Goal: Answer question/provide support: Answer question/provide support

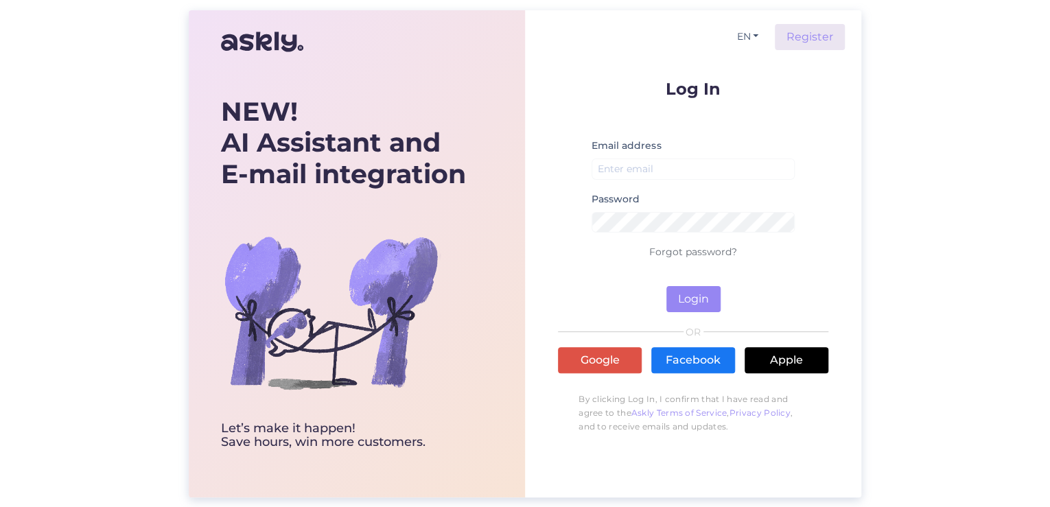
click at [642, 180] on div "Email address" at bounding box center [693, 164] width 203 height 54
click at [640, 170] on input "email" at bounding box center [693, 169] width 203 height 21
type input "[PERSON_NAME][EMAIL_ADDRESS][DOMAIN_NAME]"
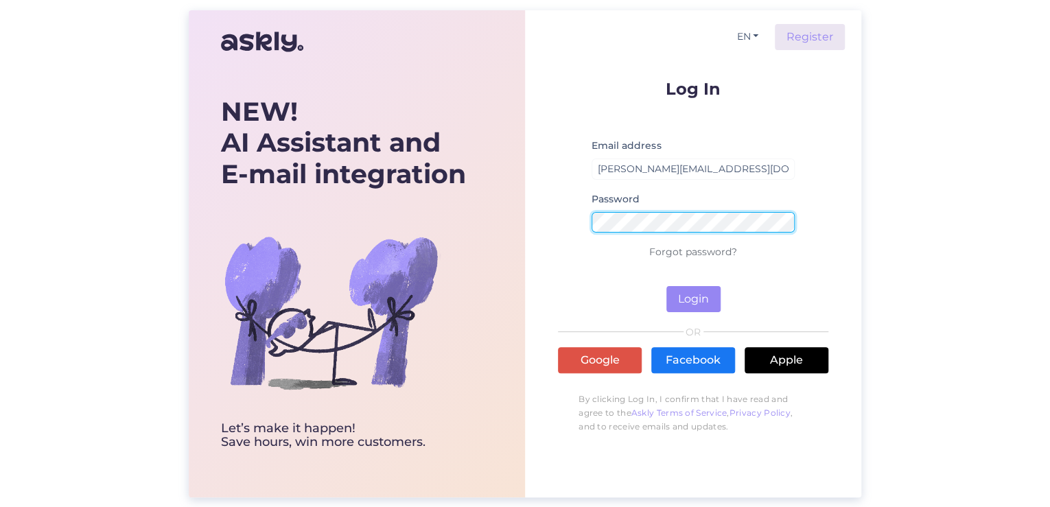
click at [667, 286] on button "Login" at bounding box center [694, 299] width 54 height 26
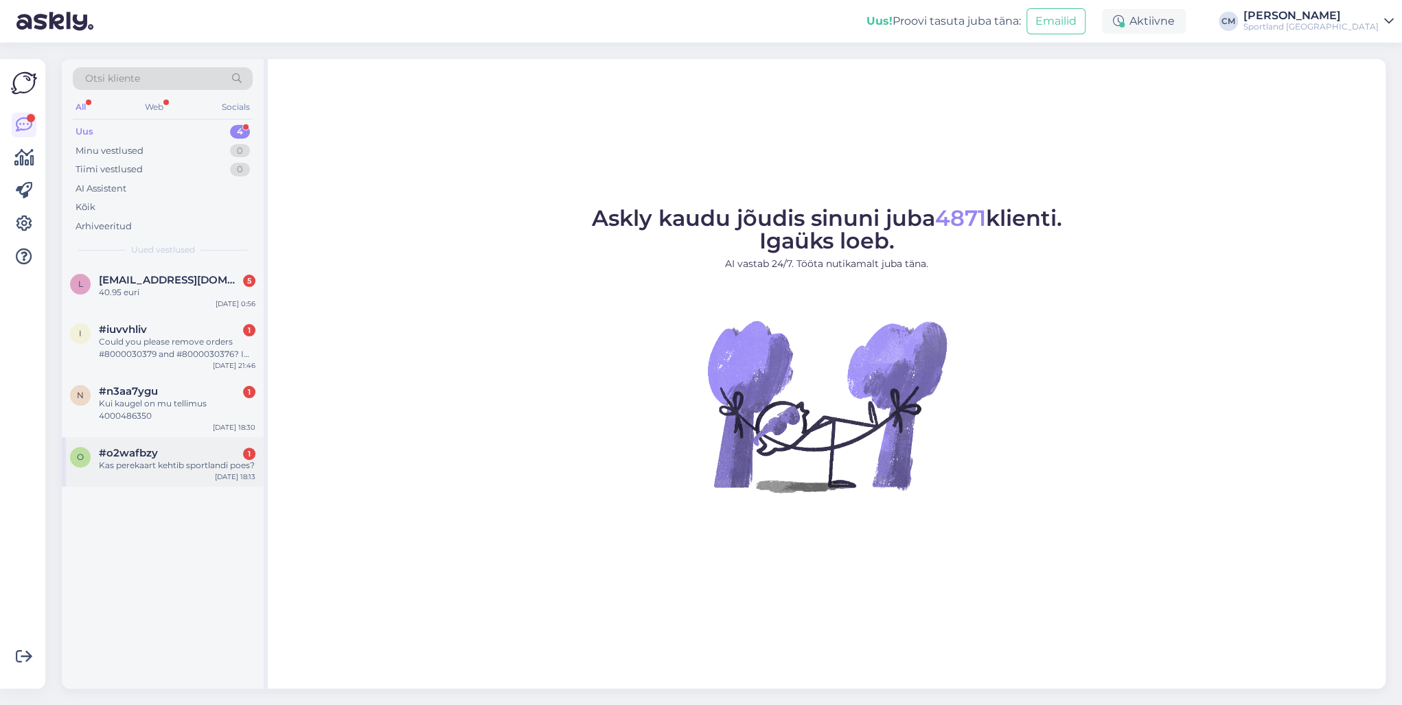
click at [198, 452] on div "#o2wafbzy 1" at bounding box center [177, 453] width 157 height 12
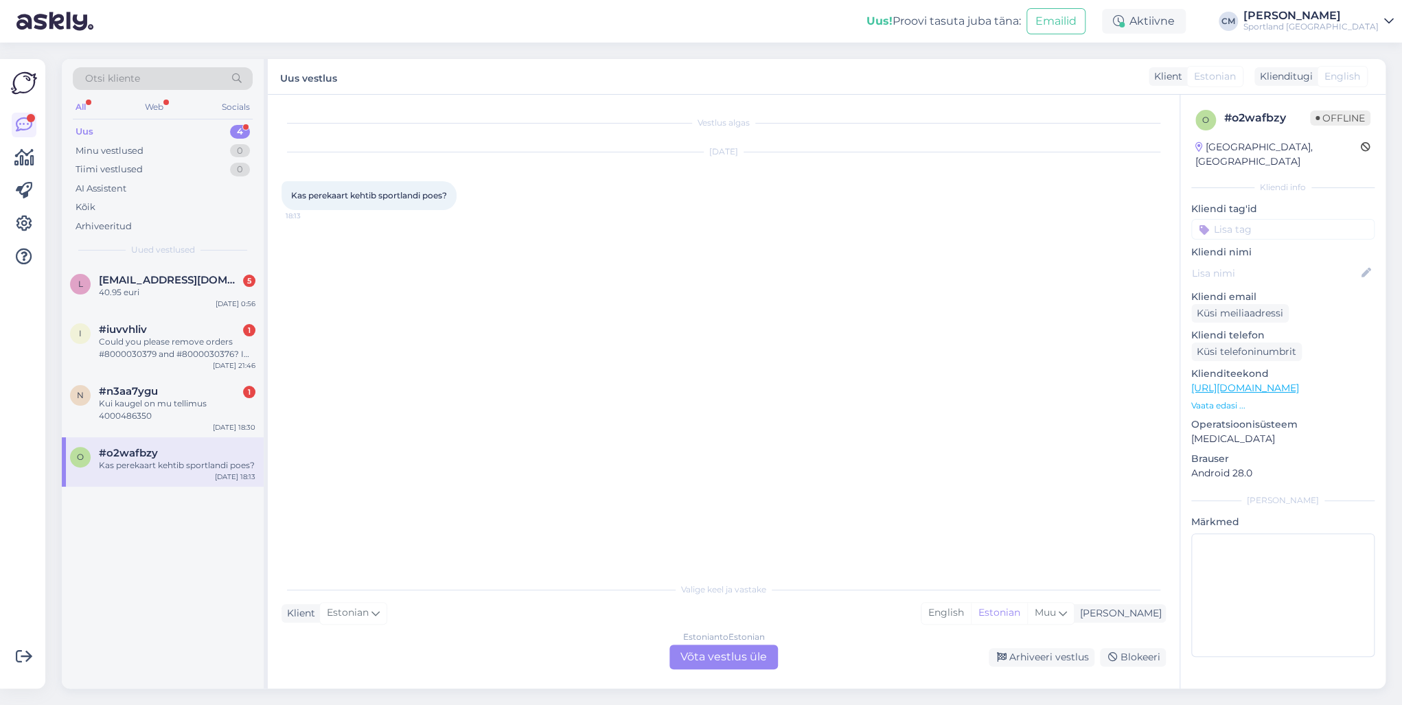
click at [700, 507] on div "Estonian to Estonian Võta vestlus üle" at bounding box center [723, 657] width 108 height 25
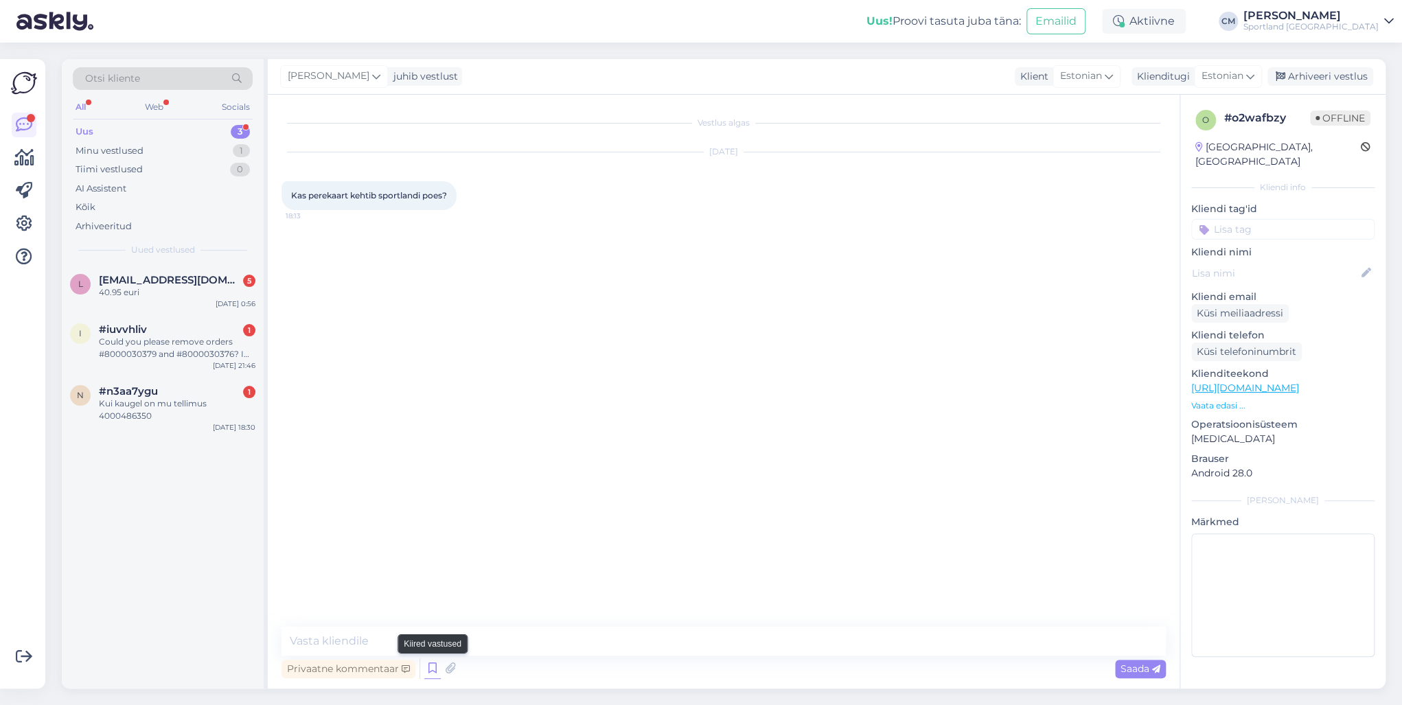
click at [434, 507] on icon at bounding box center [432, 668] width 16 height 21
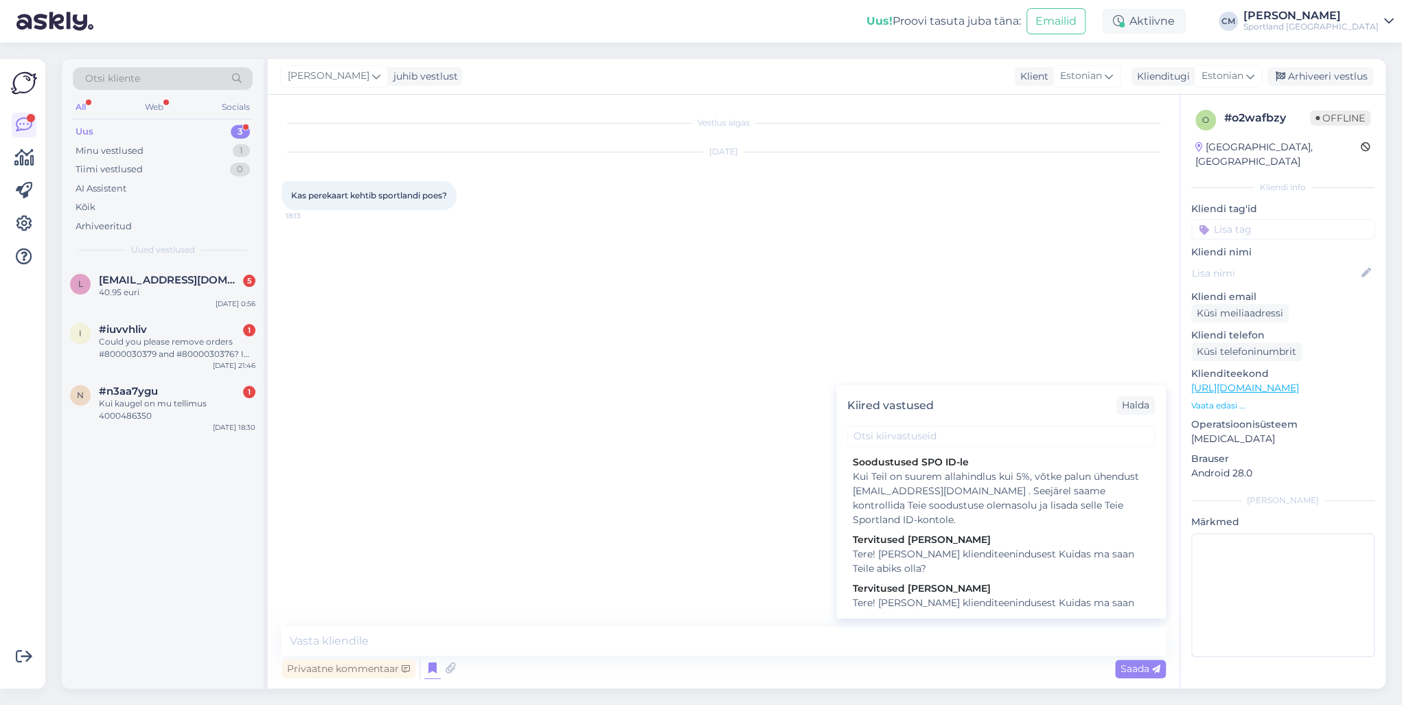
click at [952, 507] on div "Tere! [PERSON_NAME] klienditeenindusest Kuidas ma saan Teile abiks olla?" at bounding box center [1001, 610] width 297 height 29
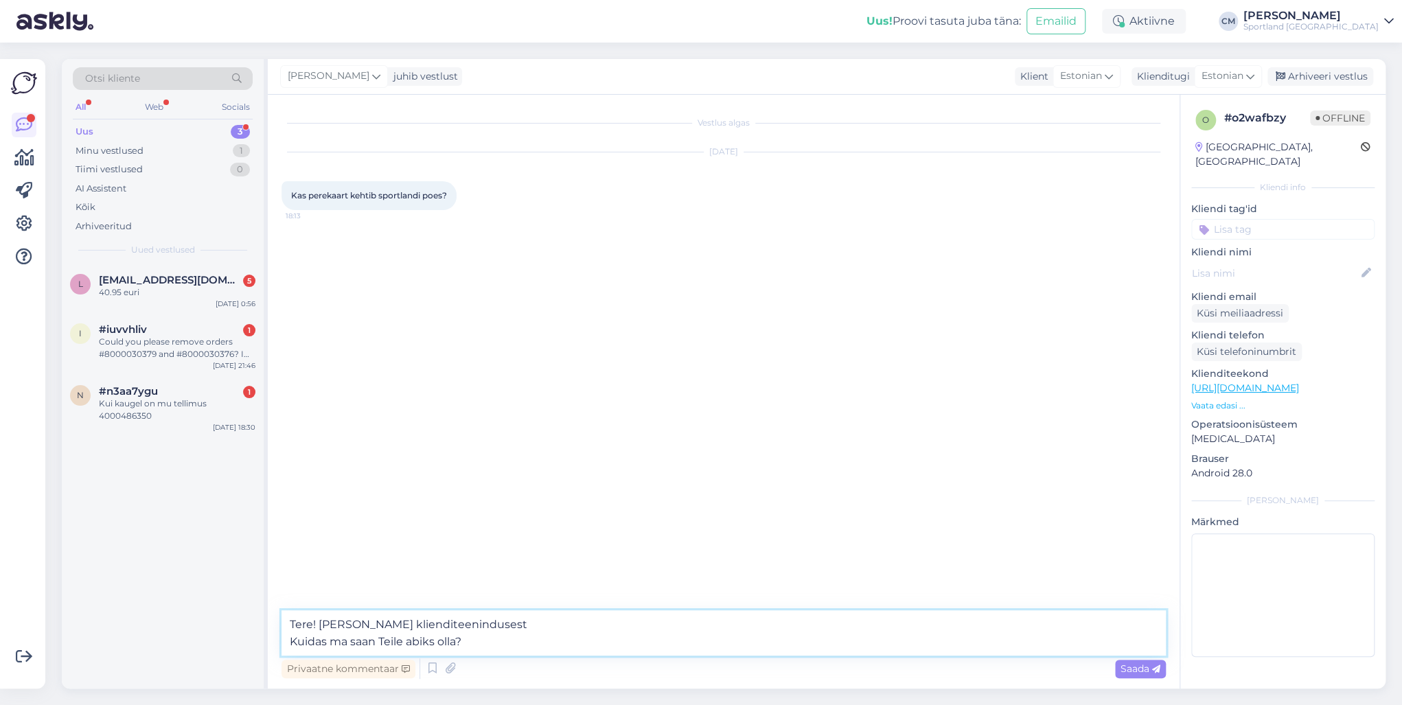
drag, startPoint x: 596, startPoint y: 652, endPoint x: 235, endPoint y: 649, distance: 360.4
click at [235, 507] on div "Otsi kliente All Web Socials Uus 3 Minu vestlused 1 Tiimi vestlused 0 AI Assist…" at bounding box center [724, 373] width 1324 height 629
type textarea "Tere! [PERSON_NAME] klienditeenindusest"
drag, startPoint x: 484, startPoint y: 638, endPoint x: 203, endPoint y: 634, distance: 281.5
click at [203, 507] on div "Otsi kliente All Web Socials Uus 3 Minu vestlused 1 Tiimi vestlused 0 AI Assist…" at bounding box center [724, 373] width 1324 height 629
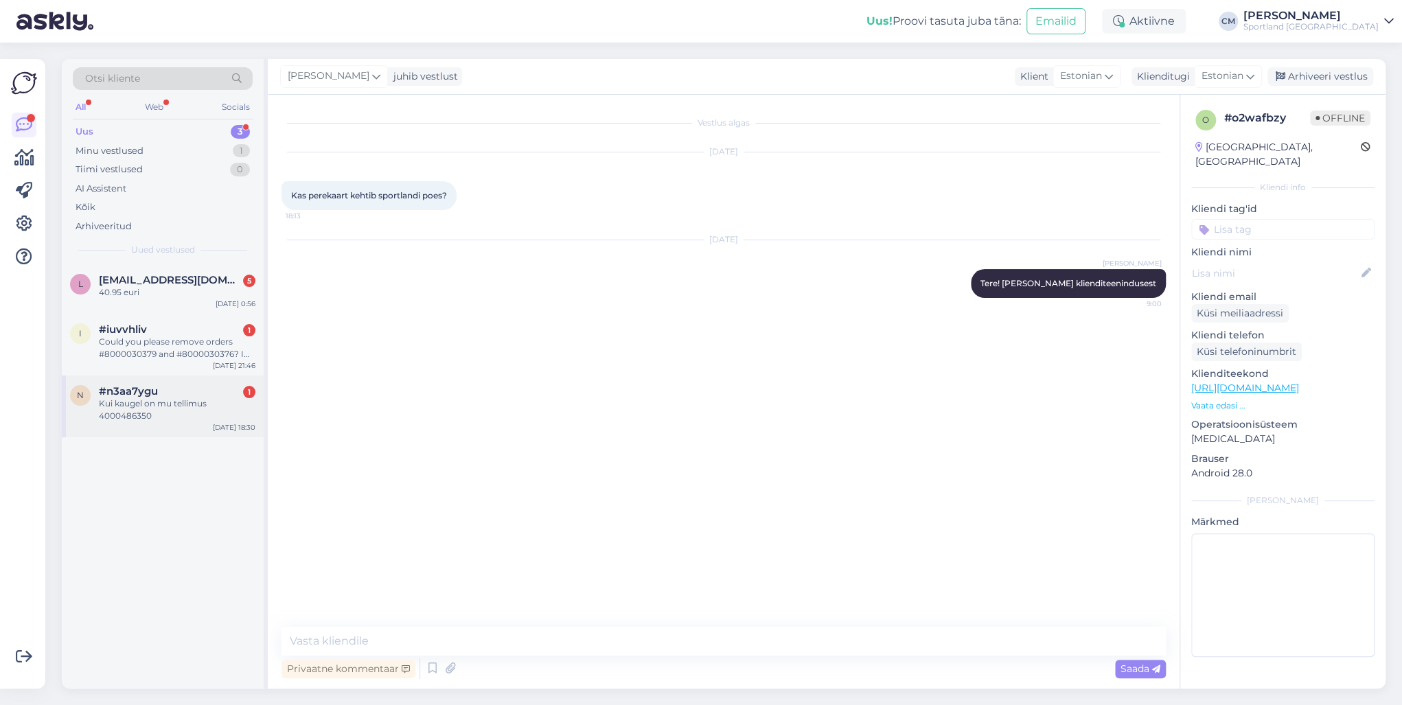
click at [204, 401] on div "Kui kaugel on mu tellimus 4000486350" at bounding box center [177, 409] width 157 height 25
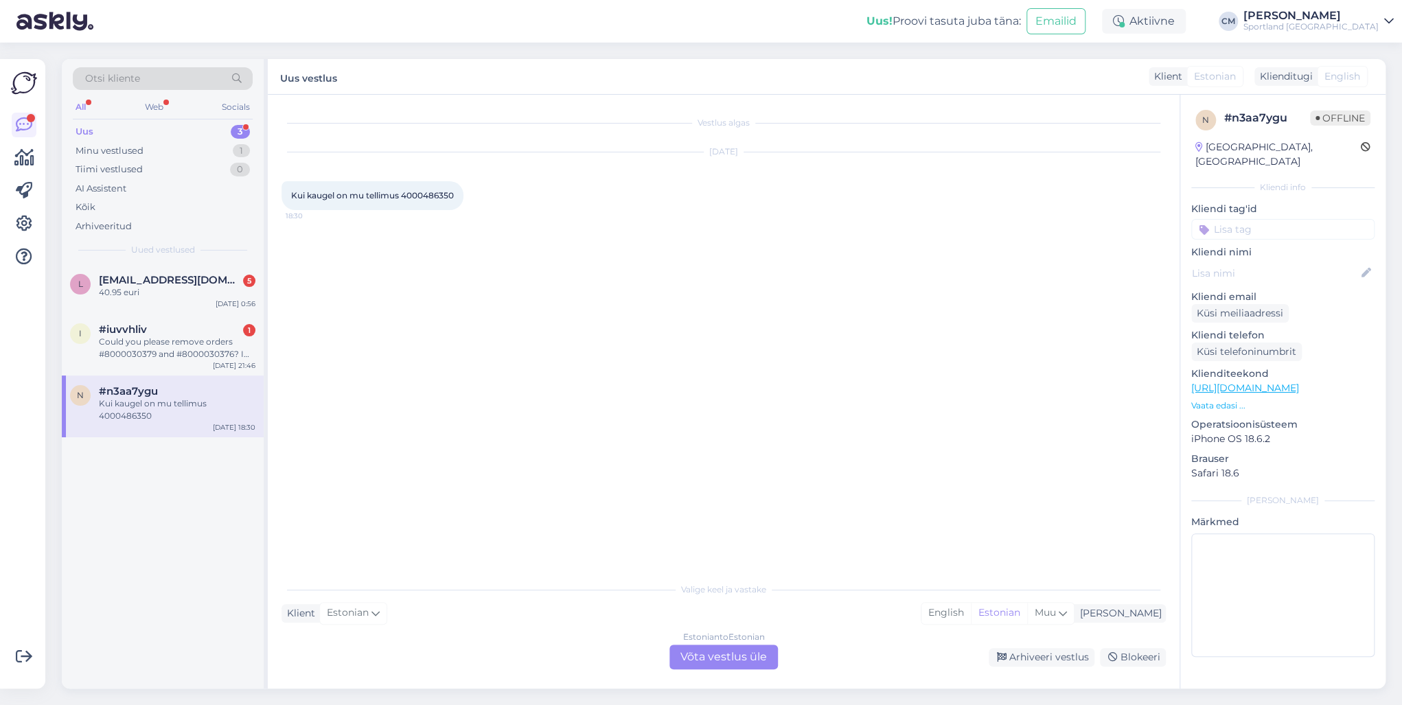
click at [720, 507] on div "Estonian to Estonian Võta vestlus üle" at bounding box center [723, 657] width 108 height 25
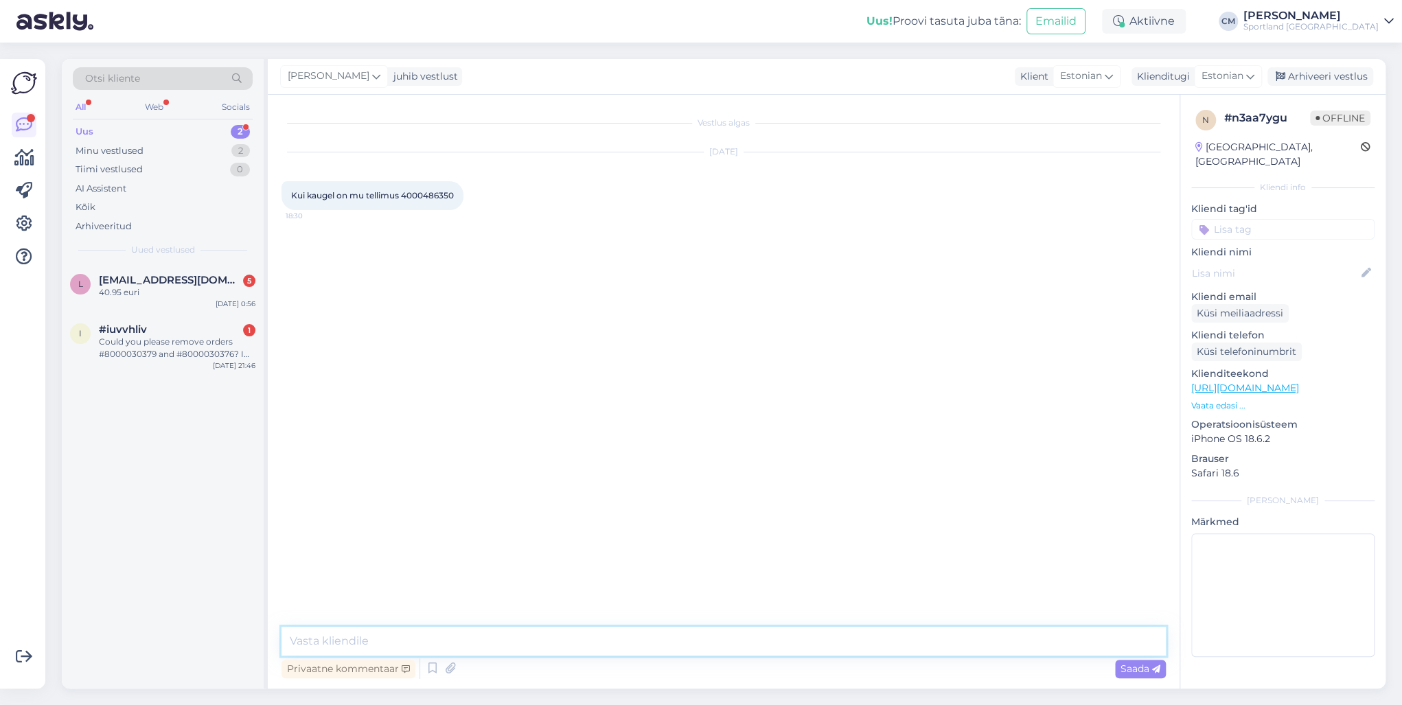
click at [604, 507] on textarea at bounding box center [723, 641] width 884 height 29
paste textarea "Tere! [PERSON_NAME] klienditeenindusest"
type textarea "Tere! [PERSON_NAME] klienditeenindusest"
click at [233, 330] on div "#iuvvhliv 1" at bounding box center [177, 329] width 157 height 12
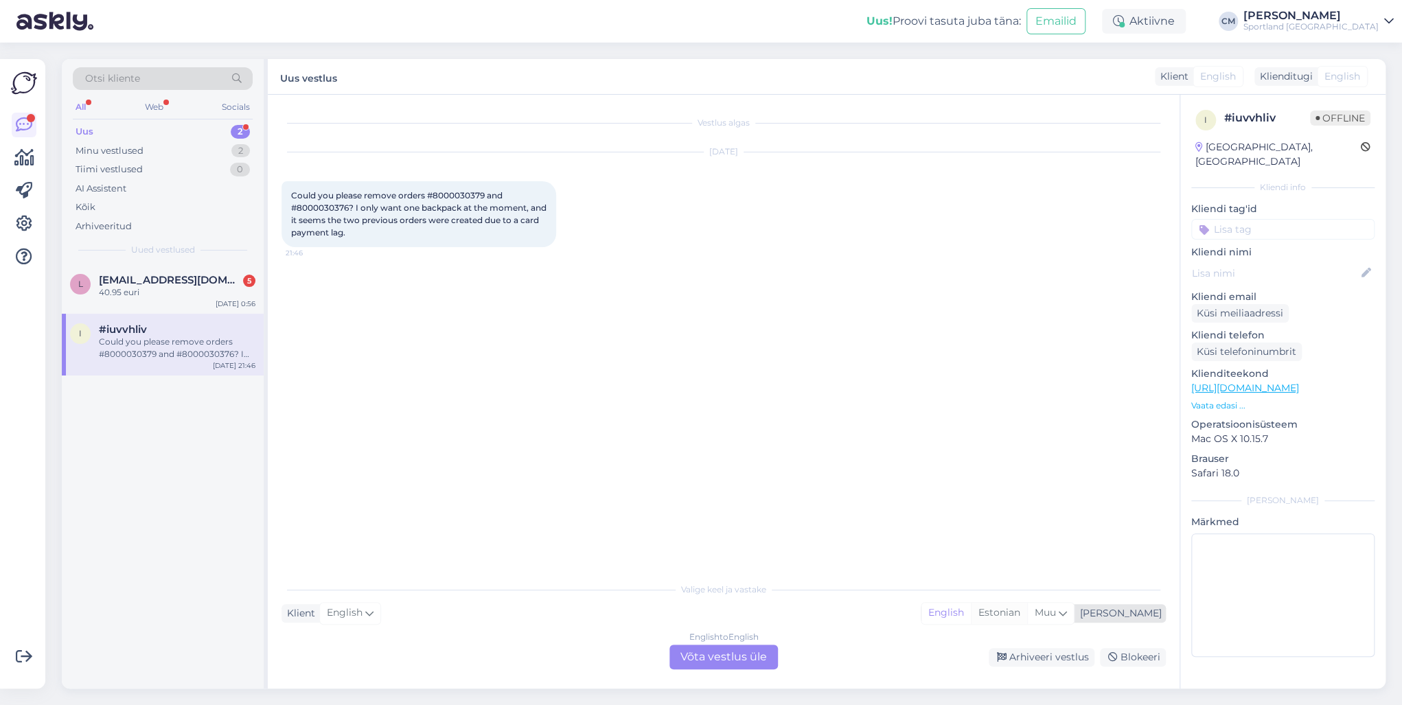
click at [1027, 507] on div "Estonian" at bounding box center [999, 613] width 56 height 21
click at [702, 507] on div "English to Estonian Võta vestlus üle" at bounding box center [723, 657] width 108 height 25
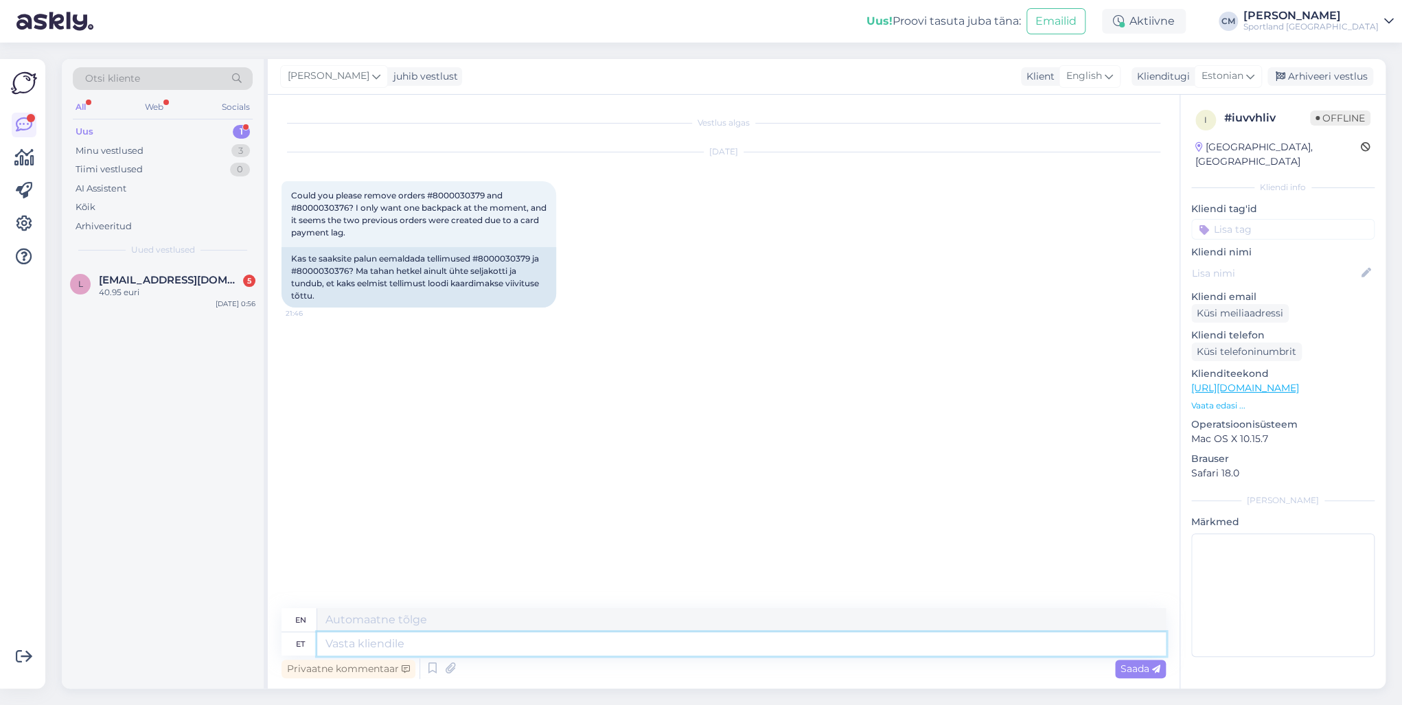
click at [500, 507] on textarea at bounding box center [741, 643] width 848 height 23
paste textarea "Tere! [PERSON_NAME] klienditeenindusest"
type textarea "Tere! [PERSON_NAME] klienditeenindusest"
type textarea "Hello! I'm [PERSON_NAME] from customer service"
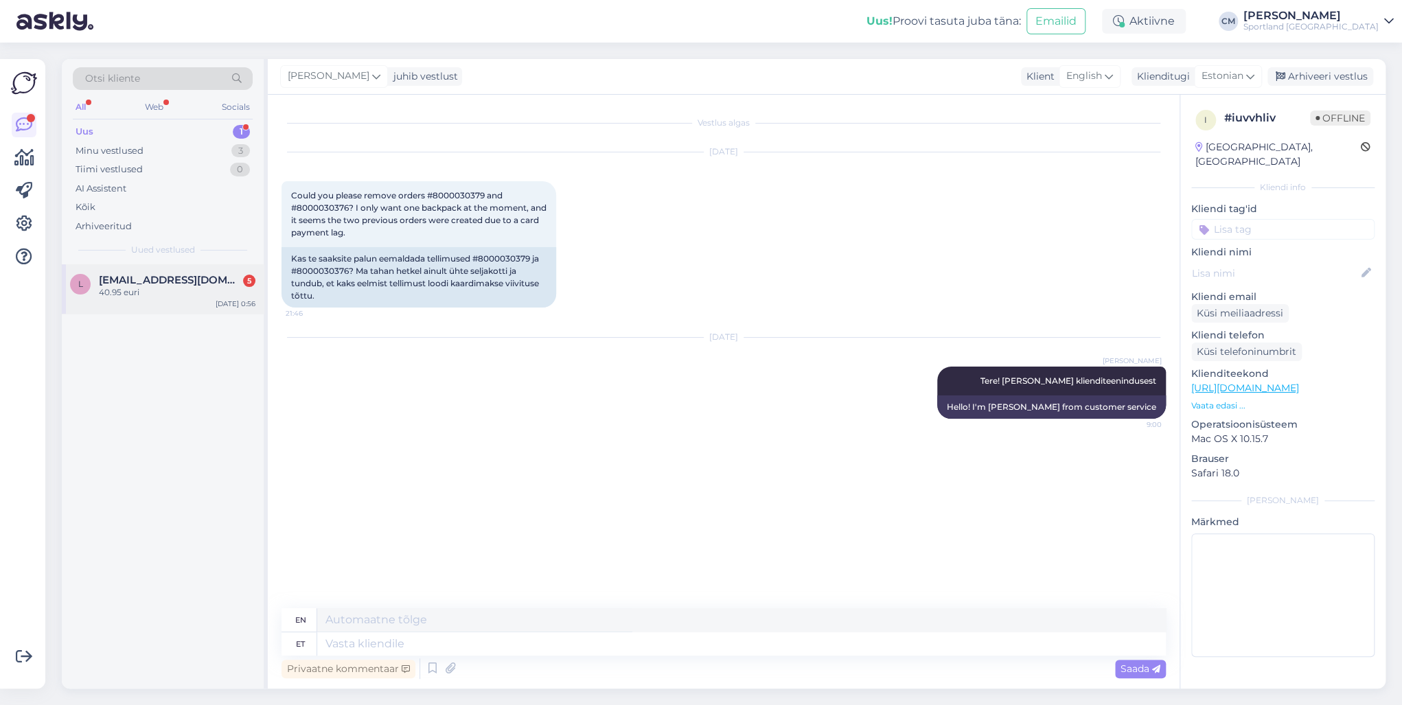
click at [148, 280] on span "[EMAIL_ADDRESS][DOMAIN_NAME]" at bounding box center [170, 280] width 143 height 12
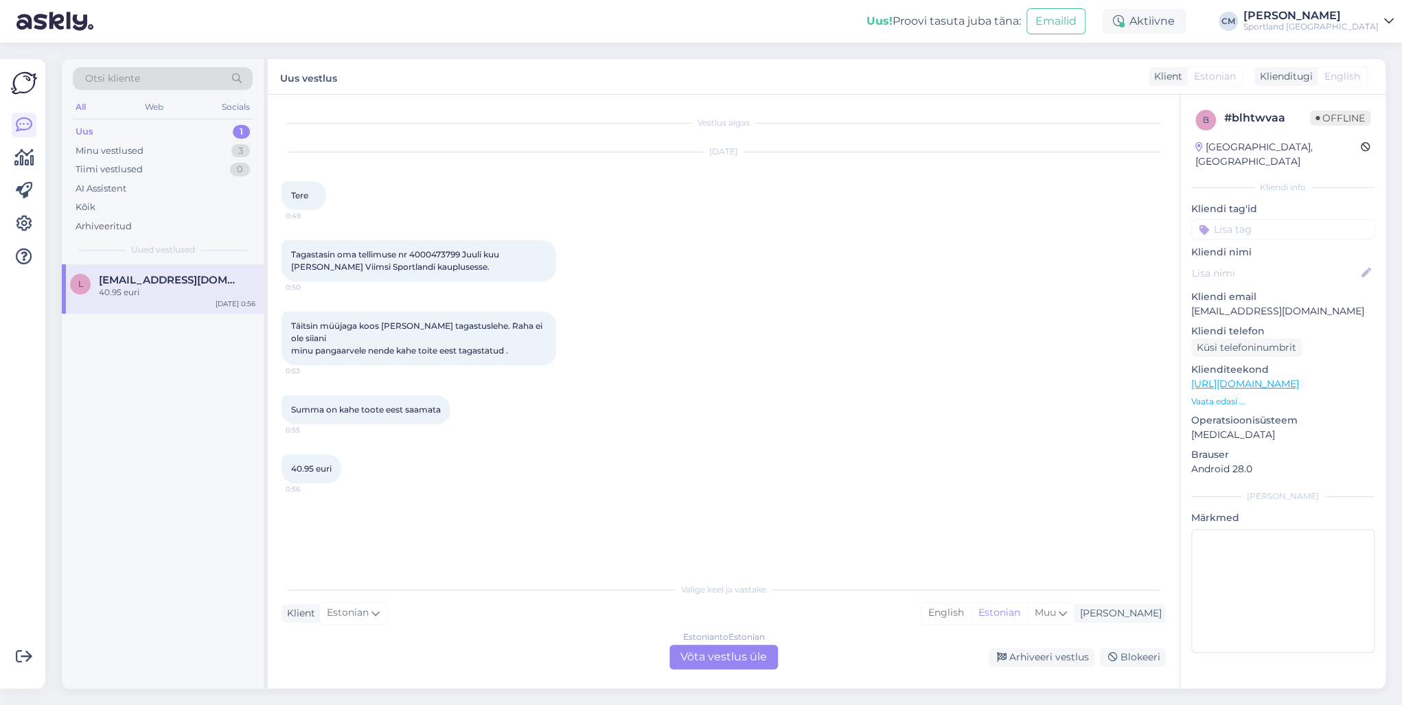
click at [706, 507] on div "Estonian to Estonian Võta vestlus üle" at bounding box center [723, 657] width 108 height 25
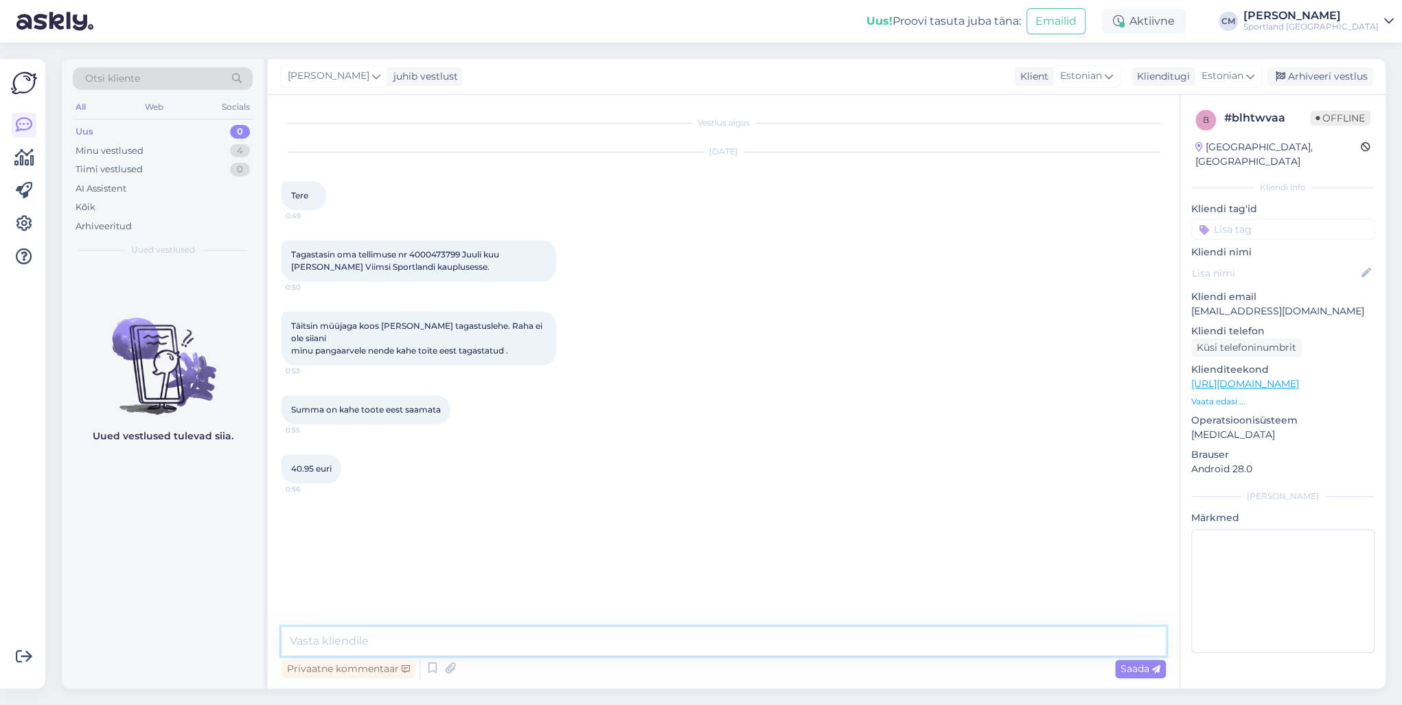
click at [648, 507] on textarea at bounding box center [723, 641] width 884 height 29
paste textarea "Tere! [PERSON_NAME] klienditeenindusest"
type textarea "Tere! [PERSON_NAME] klienditeenindusest"
click at [220, 149] on div "Minu vestlused 4" at bounding box center [163, 150] width 180 height 19
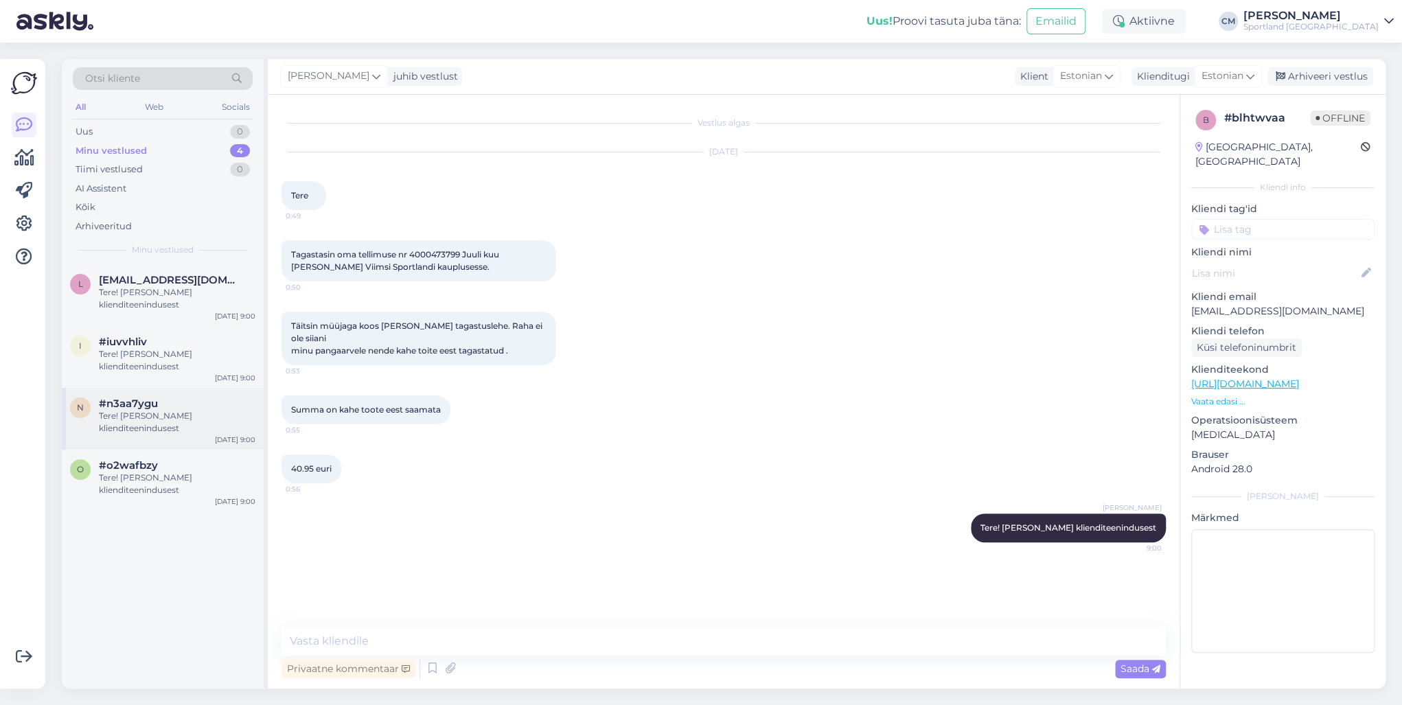
click at [162, 418] on div "Tere! [PERSON_NAME] klienditeenindusest" at bounding box center [177, 422] width 157 height 25
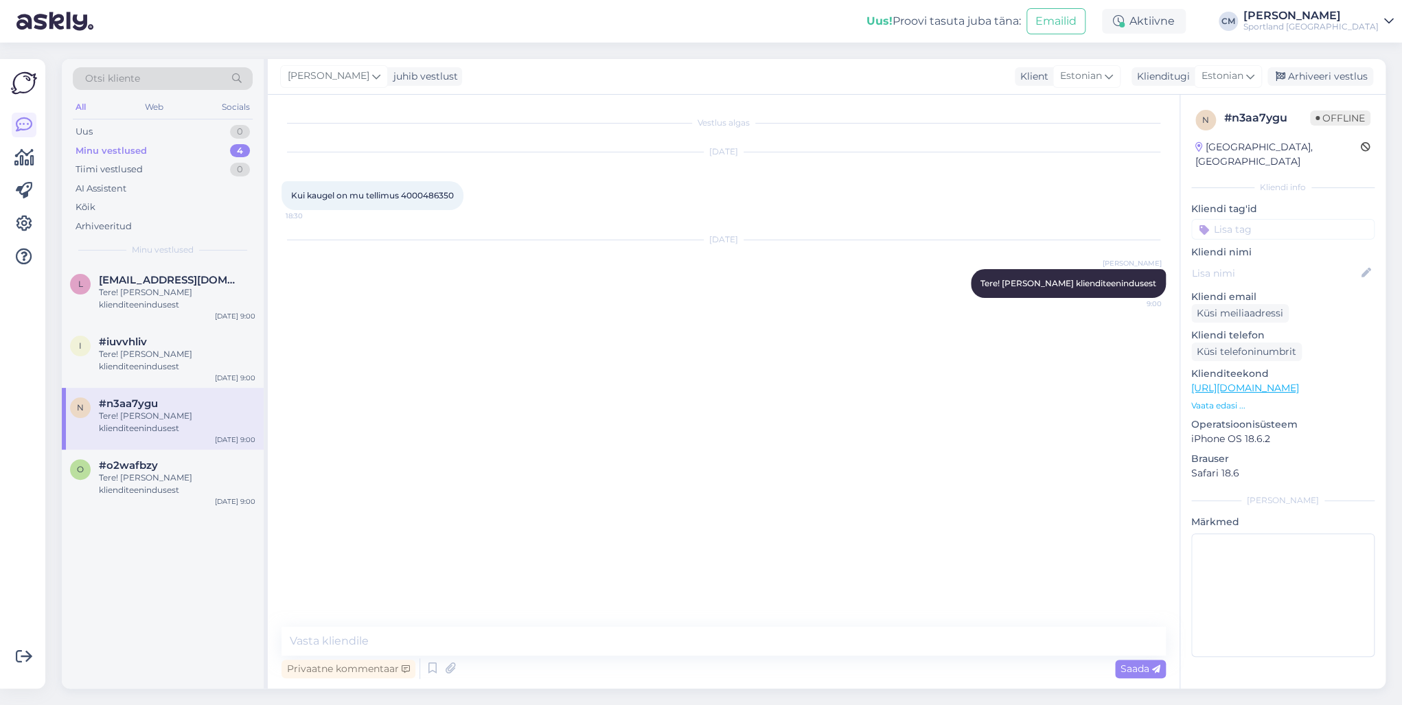
click at [435, 194] on span "Kui kaugel on mu tellimus 4000486350" at bounding box center [372, 195] width 163 height 10
copy div "4000486350 18:30"
drag, startPoint x: 467, startPoint y: 624, endPoint x: 459, endPoint y: 633, distance: 12.6
click at [467, 507] on div "Vestlus algas [DATE] Kui kaugel on mu tellimus 4000486350 18:30 [DATE] [PERSON_…" at bounding box center [724, 392] width 912 height 594
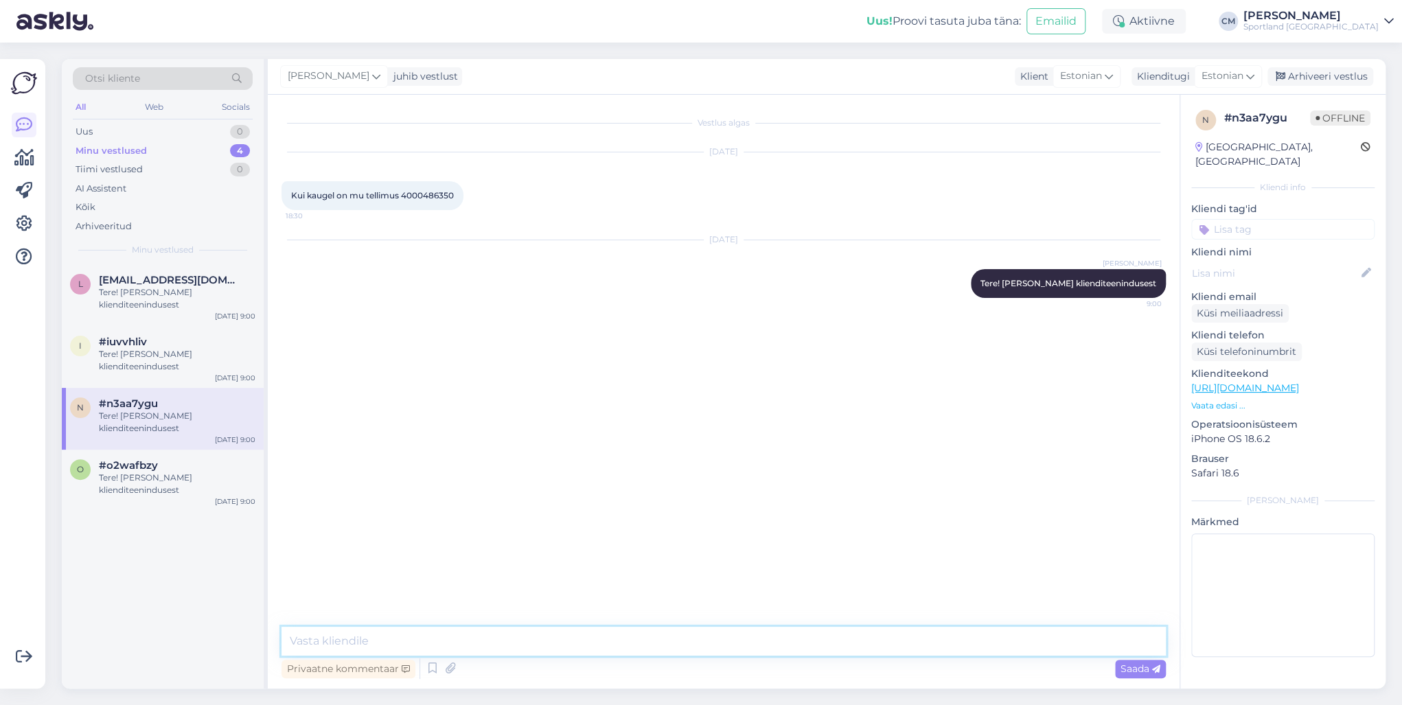
click at [459, 507] on textarea at bounding box center [723, 641] width 884 height 29
type textarea "A"
type textarea "Y"
type textarea "Tellimus ootab Teid pakiautomaadis alates 26.08, te ei [PERSON_NAME] veel välja…"
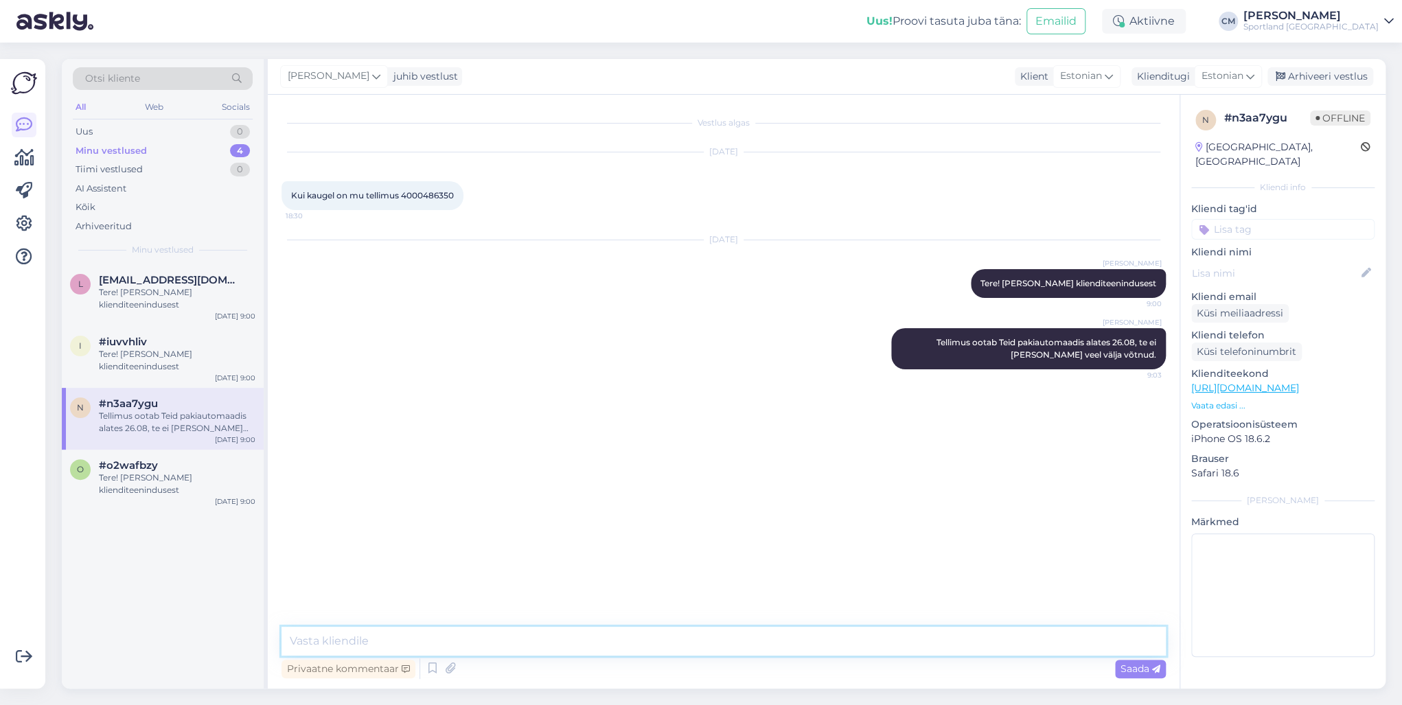
paste textarea "CC831857546EE"
type textarea "CC831857546EE jälgimiskood."
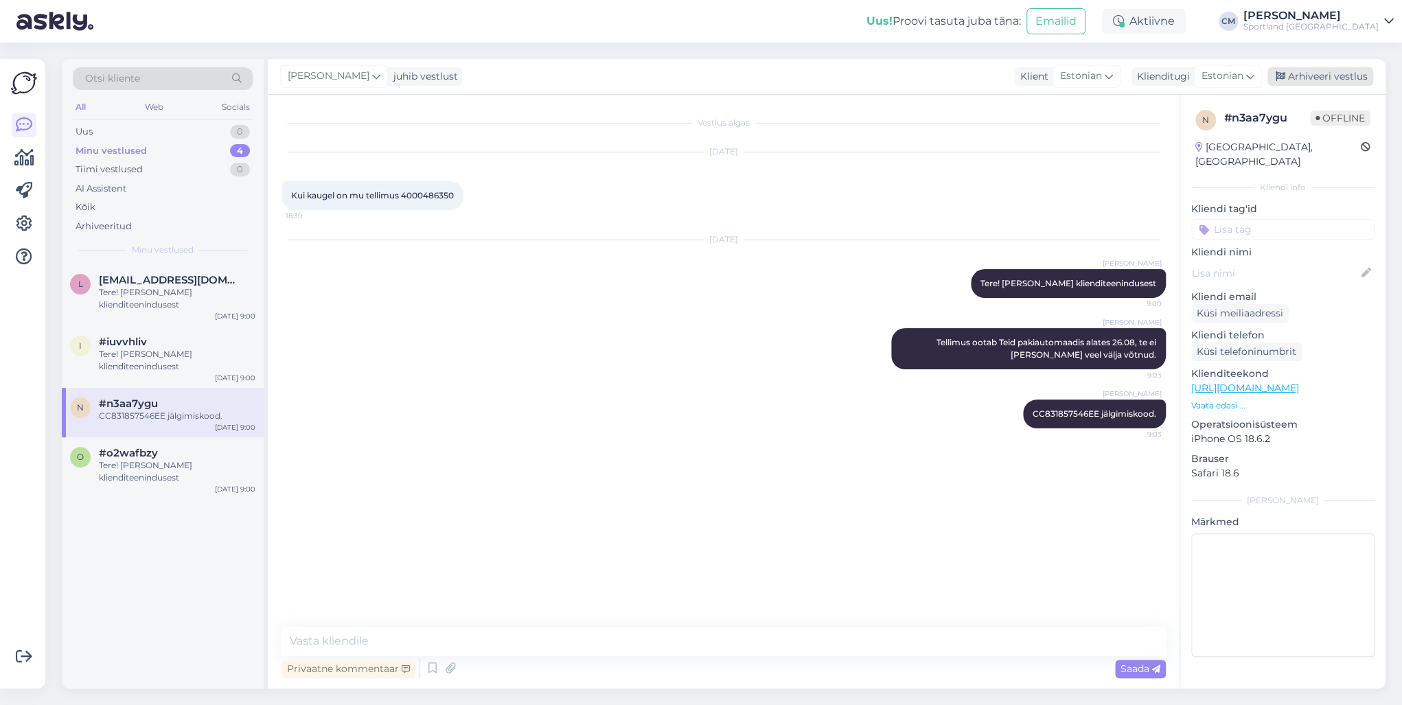
click at [1050, 71] on div "Arhiveeri vestlus" at bounding box center [1320, 76] width 106 height 19
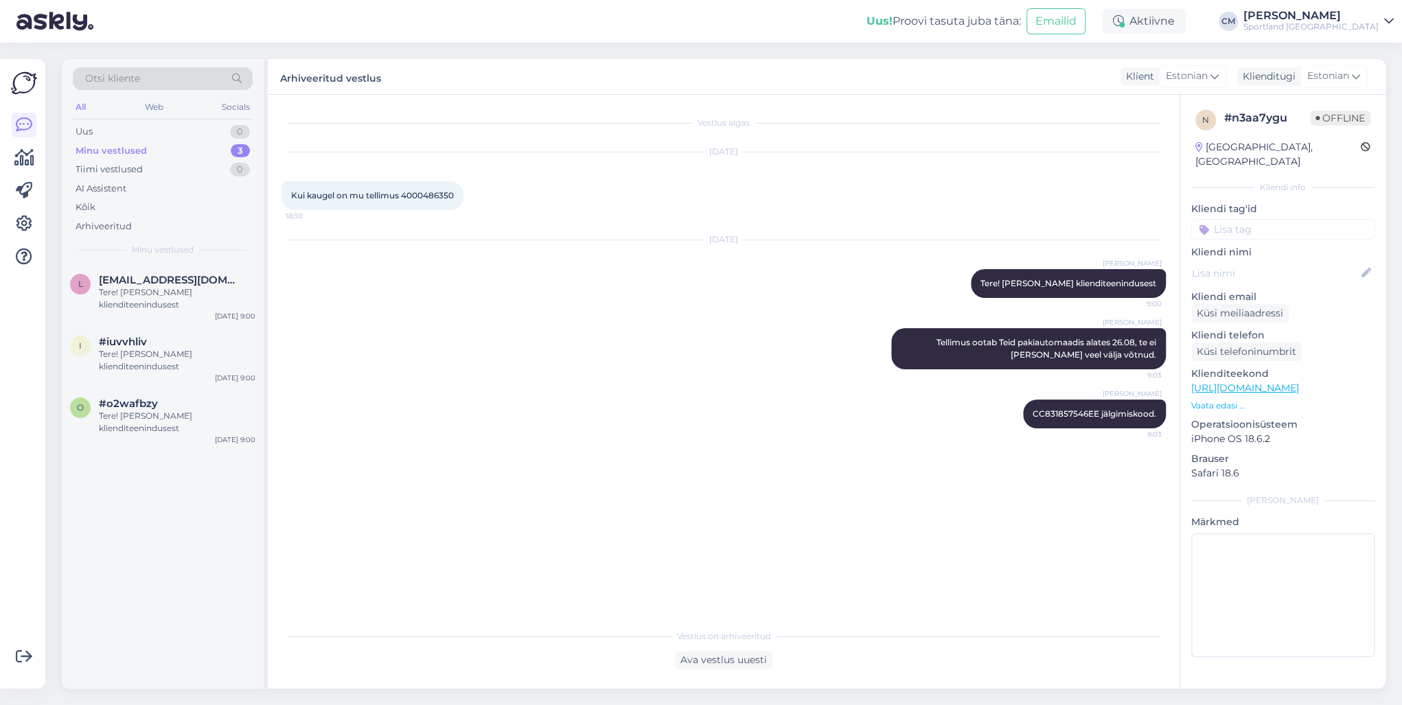
click at [1050, 219] on input at bounding box center [1282, 229] width 183 height 21
type input "telli"
click at [1050, 259] on div "Tellimuse [PERSON_NAME] info" at bounding box center [1283, 266] width 124 height 14
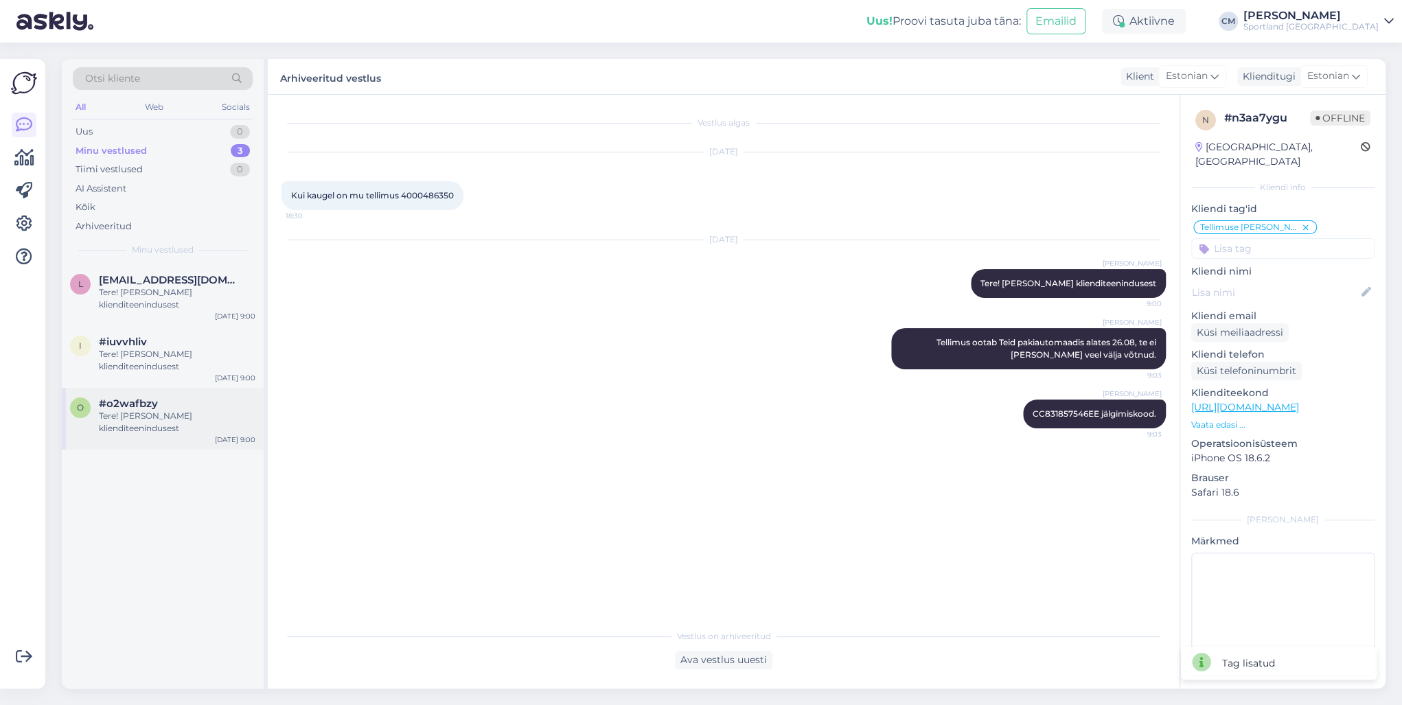
click at [214, 410] on div "Tere! [PERSON_NAME] klienditeenindusest" at bounding box center [177, 422] width 157 height 25
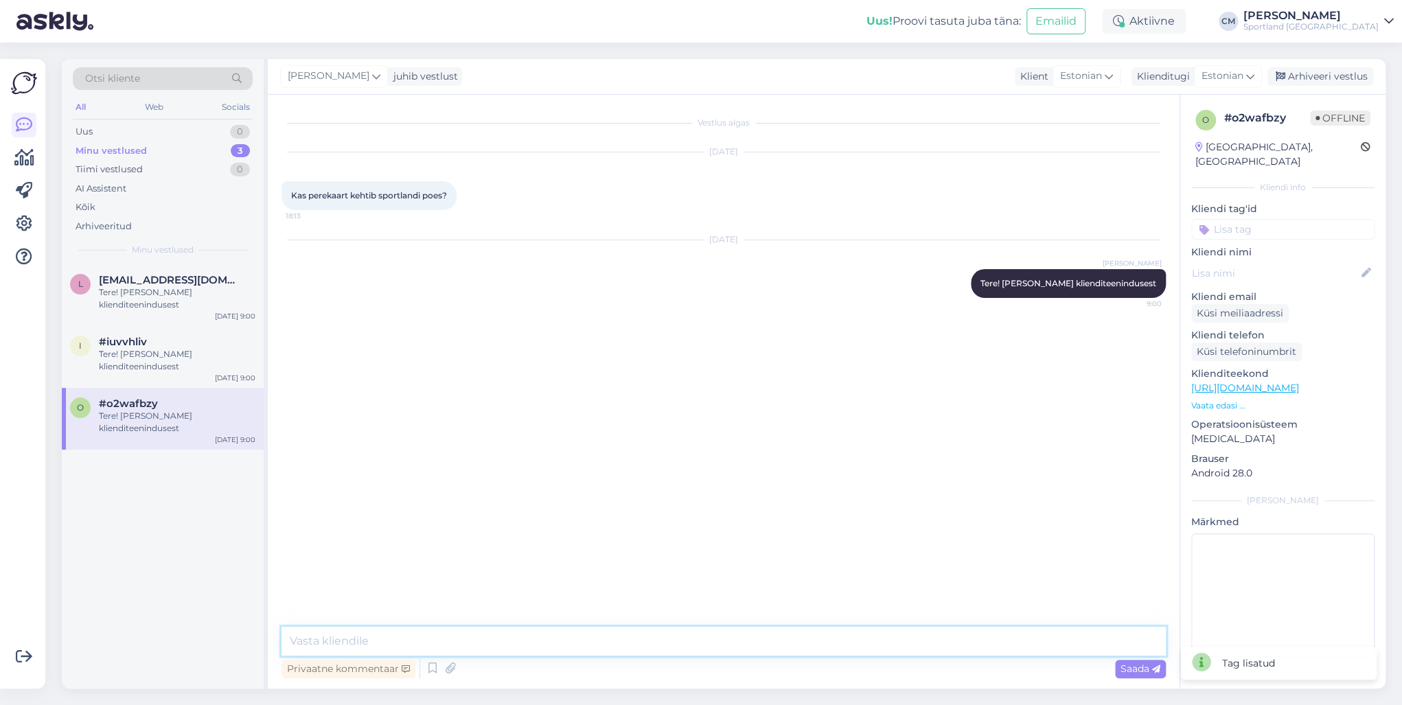
click at [420, 507] on textarea at bounding box center [723, 641] width 884 height 29
click at [570, 507] on textarea "Perekaart kehtib Sportland Outletis koha pelaal." at bounding box center [723, 641] width 884 height 29
type textarea "Perekaart kehtib Sportland Outletis koha peal."
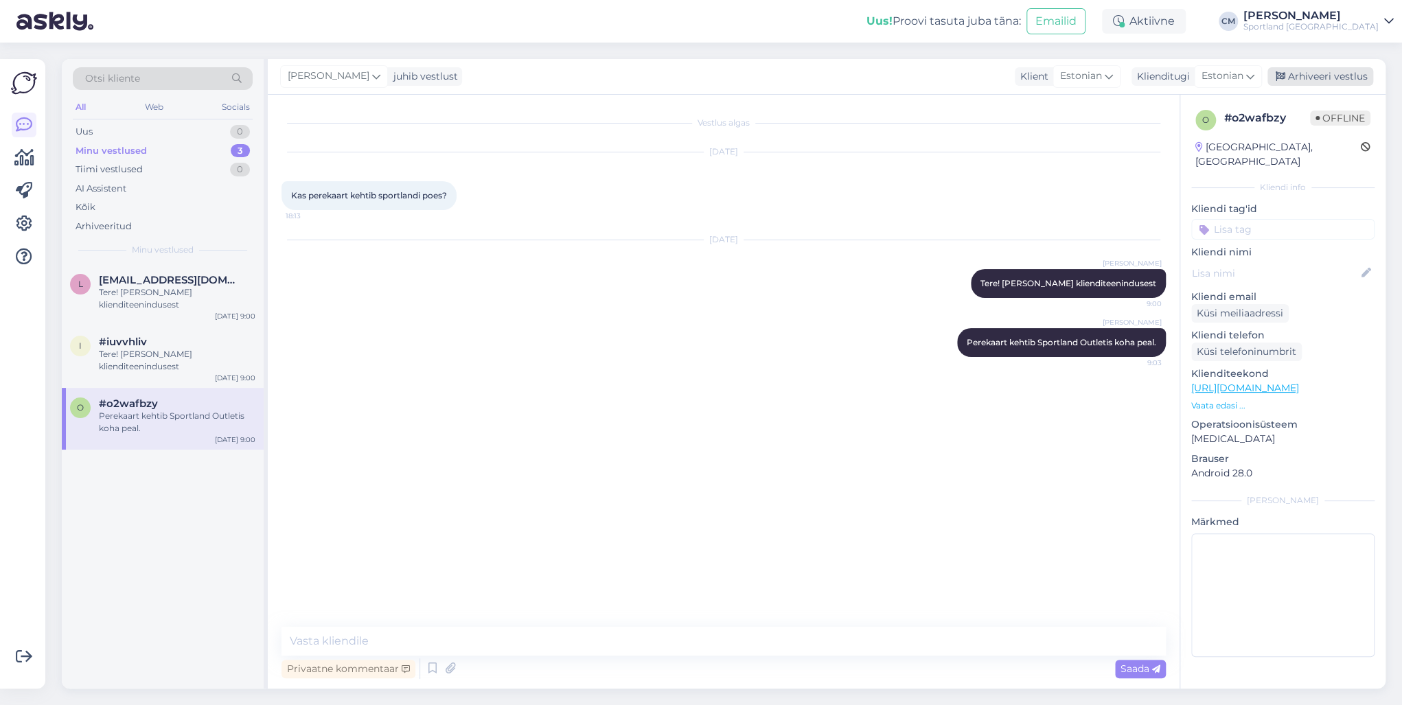
click at [1050, 78] on div "Arhiveeri vestlus" at bounding box center [1320, 76] width 106 height 19
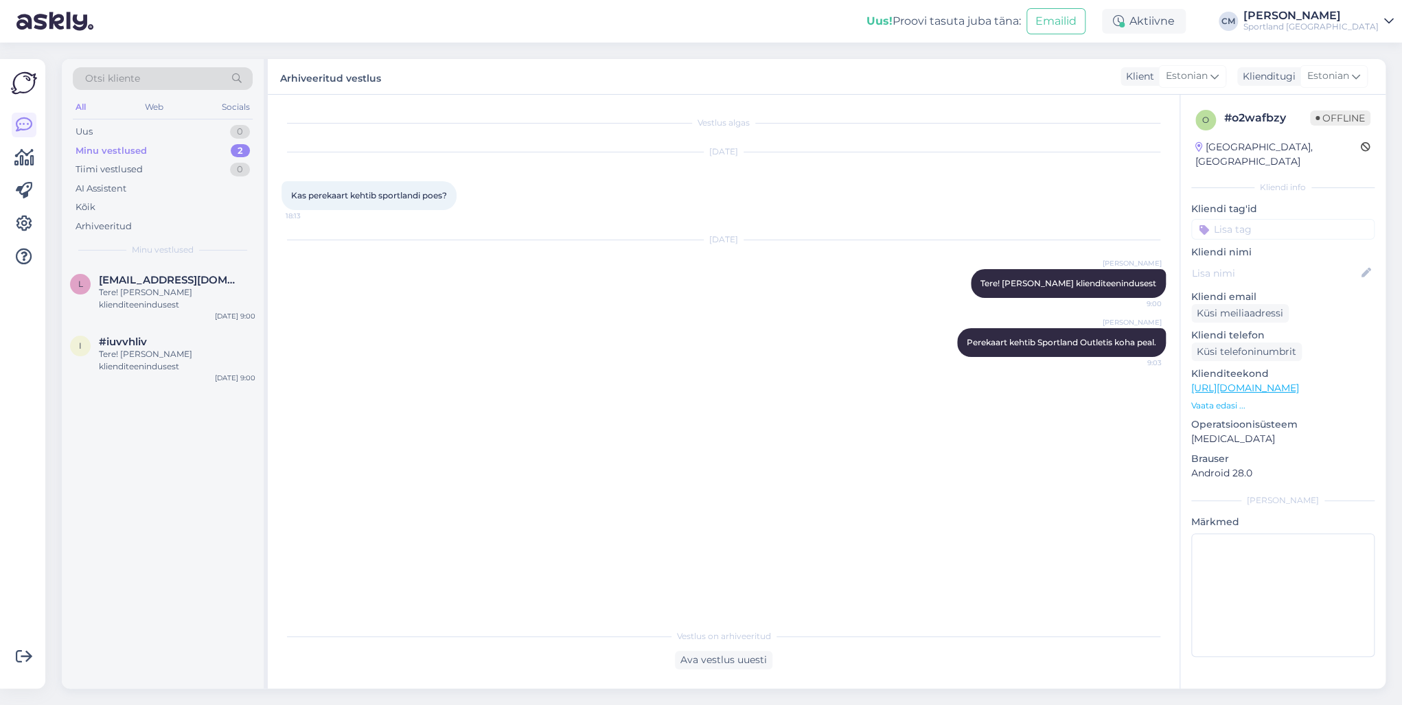
click at [1050, 219] on input at bounding box center [1282, 229] width 183 height 21
type input "p"
type input "sood"
click at [1050, 262] on span "Soodustused" at bounding box center [1283, 266] width 54 height 8
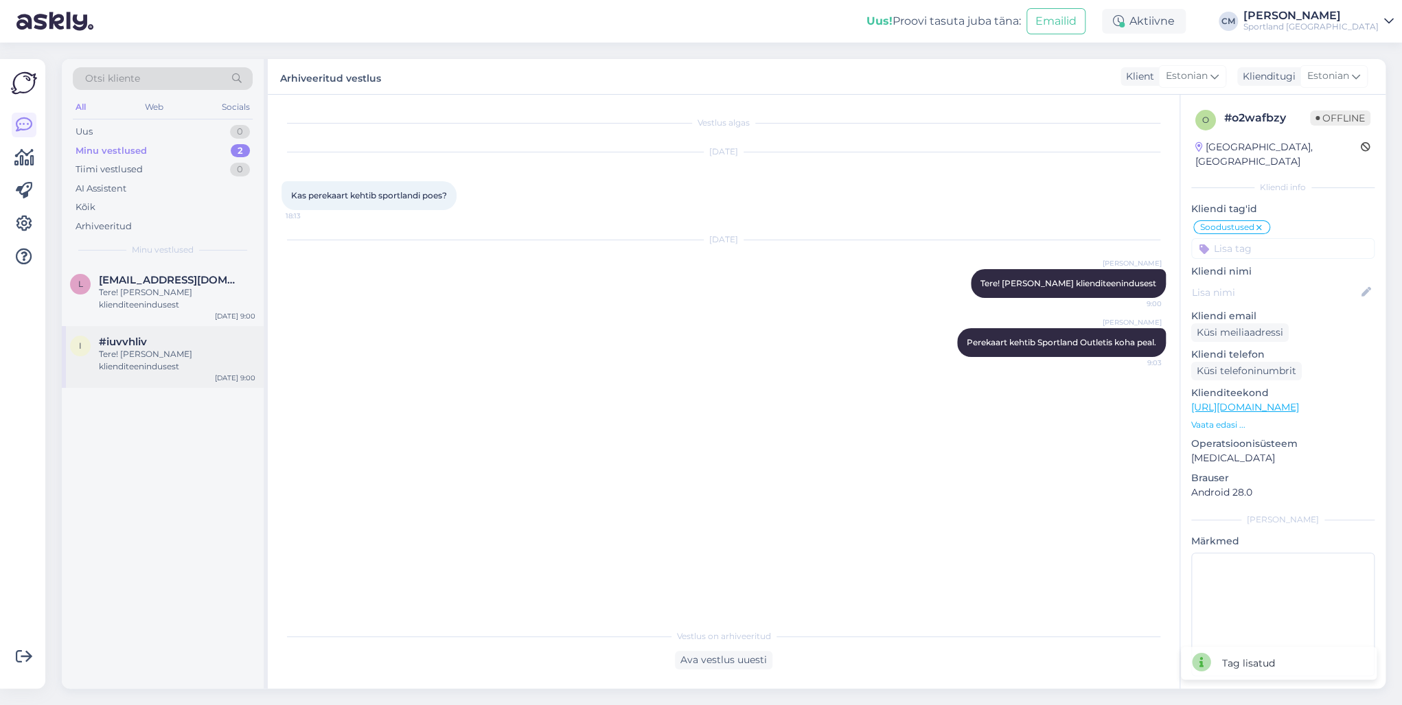
click at [162, 369] on div "Tere! [PERSON_NAME] klienditeenindusest" at bounding box center [177, 360] width 157 height 25
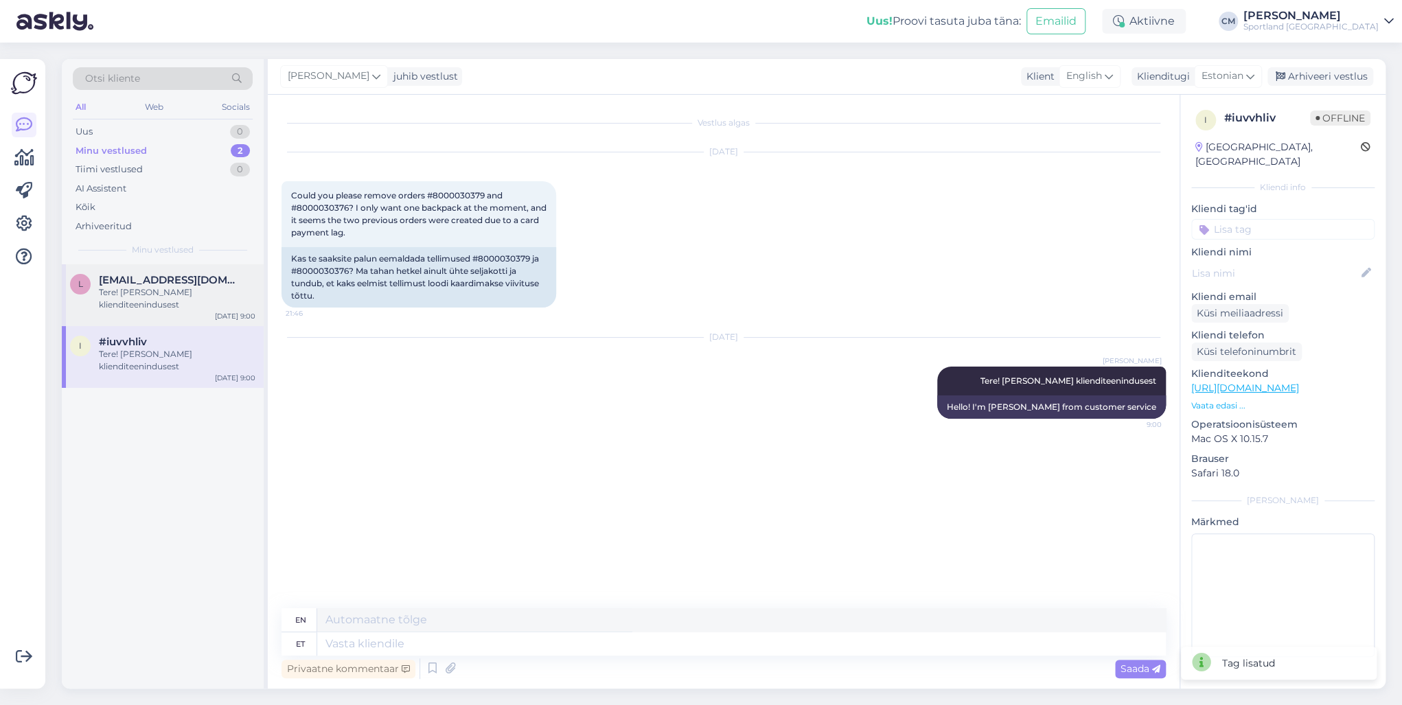
click at [150, 316] on div "l [EMAIL_ADDRESS][DOMAIN_NAME] Tere! [PERSON_NAME] klienditeenindusest [DATE] 9…" at bounding box center [163, 295] width 202 height 62
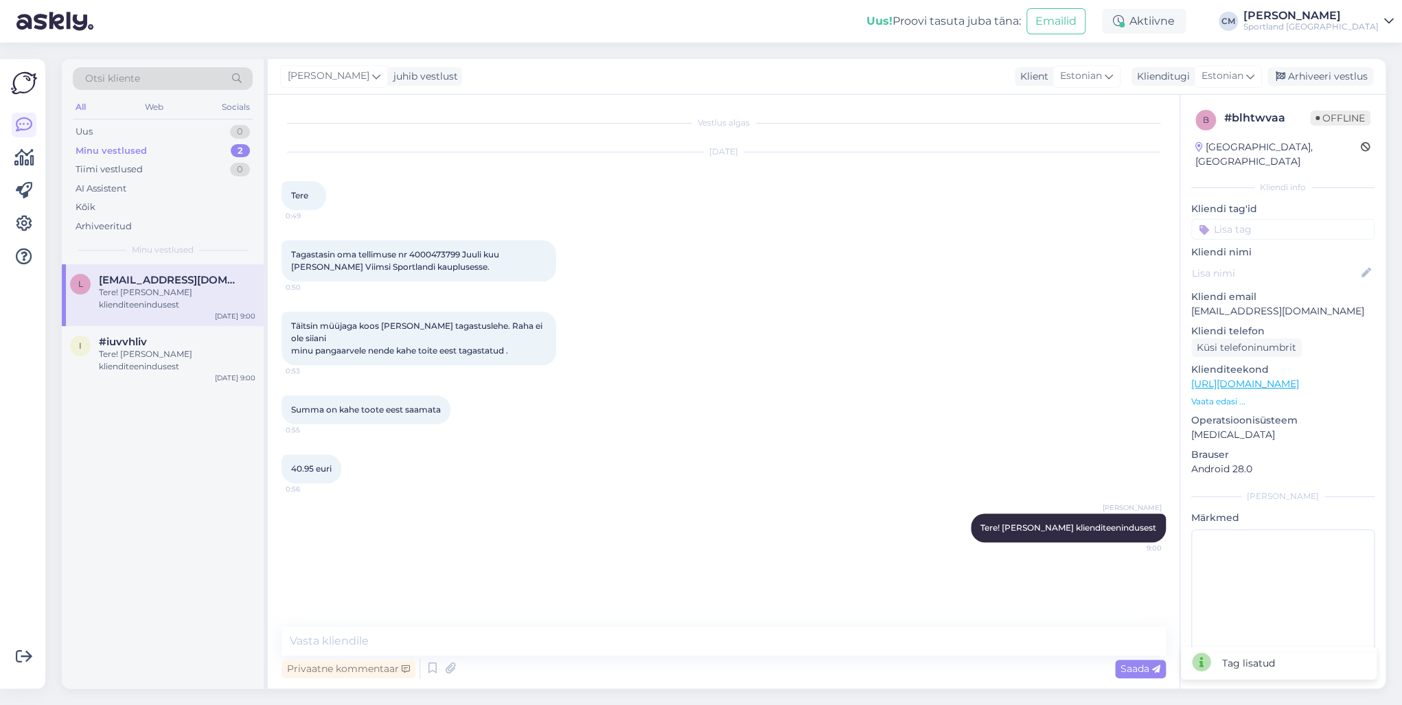
click at [441, 249] on span "Tagastasin oma tellimuse nr 4000473799 Juuli kuu [PERSON_NAME] Viimsi Sportland…" at bounding box center [396, 260] width 210 height 23
copy span "4000473799"
click at [535, 507] on textarea at bounding box center [723, 641] width 884 height 29
click at [588, 507] on textarea "Tagasimakse tellimusele sai vormistatud 25.07." at bounding box center [723, 641] width 884 height 29
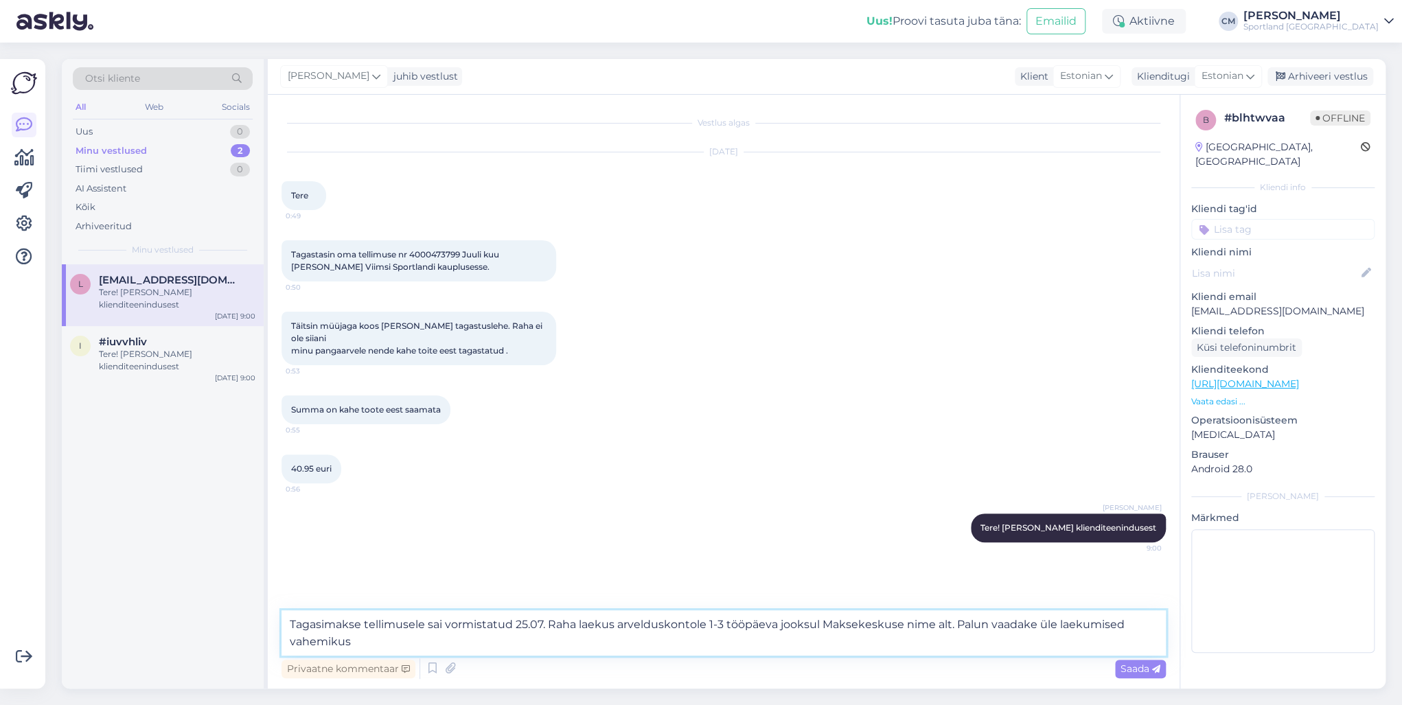
click at [369, 507] on textarea "Tagasimakse tellimusele sai vormistatud 25.07. Raha laekus arvelduskontole 1-3 …" at bounding box center [723, 632] width 884 height 45
click at [428, 507] on textarea "Tagasimakse tellimusele sai vormistatud 25.07. Raha laekus arvelduskontole 1-3 …" at bounding box center [723, 632] width 884 height 45
click at [513, 507] on textarea "Tagasimakse tellimusele sai vormistatud 25.07. Raha laekus arvelduskontole 1-3 …" at bounding box center [723, 632] width 884 height 45
paste textarea "€38.00"
click at [366, 507] on textarea "Tagasimakse tellimusele sai vormistatud 25.07. Raha laekus arvelduskontole 1-3 …" at bounding box center [723, 632] width 884 height 45
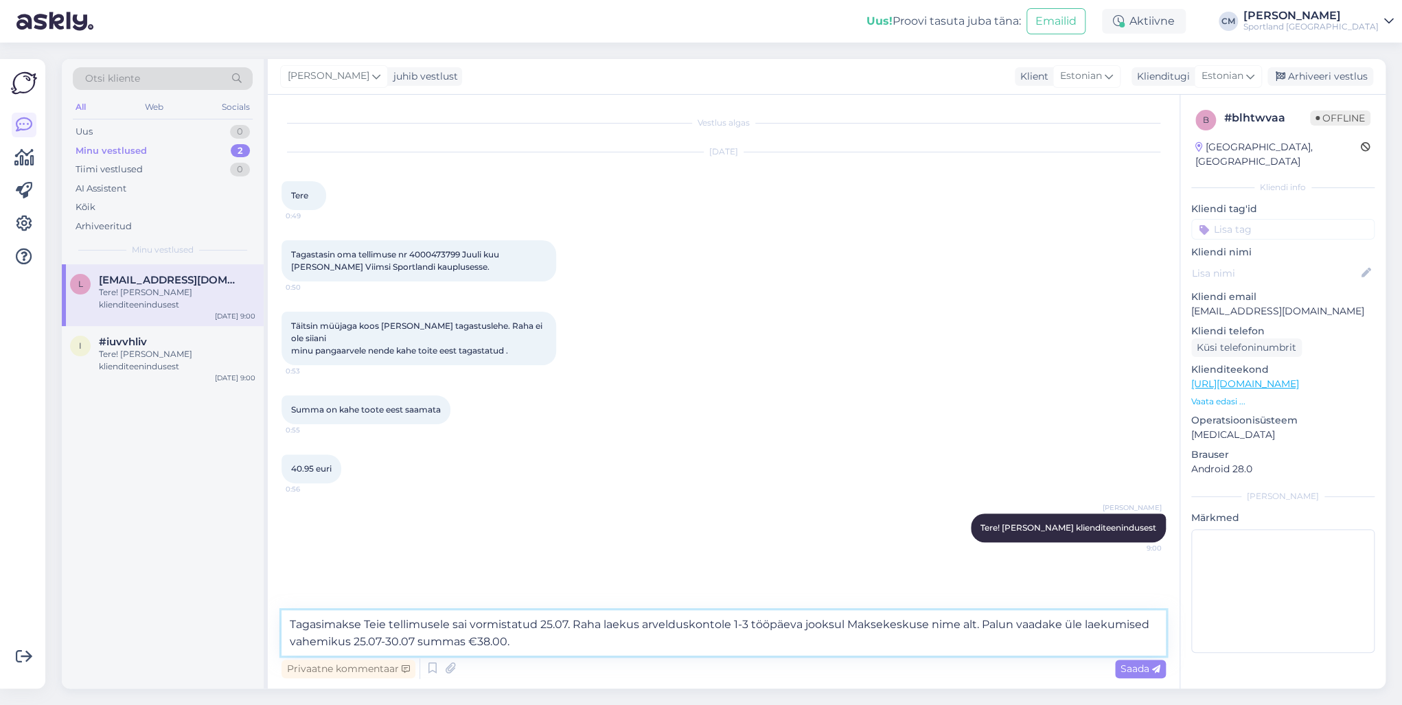
type textarea "Tagasimakse Teie tellimusele sai vormistatud 25.07. Raha laekus arvelduskontole…"
click at [524, 507] on textarea "Tagasimakse Teie tellimusele sai vormistatud 25.07. Raha laekus arvelduskontole…" at bounding box center [723, 632] width 884 height 45
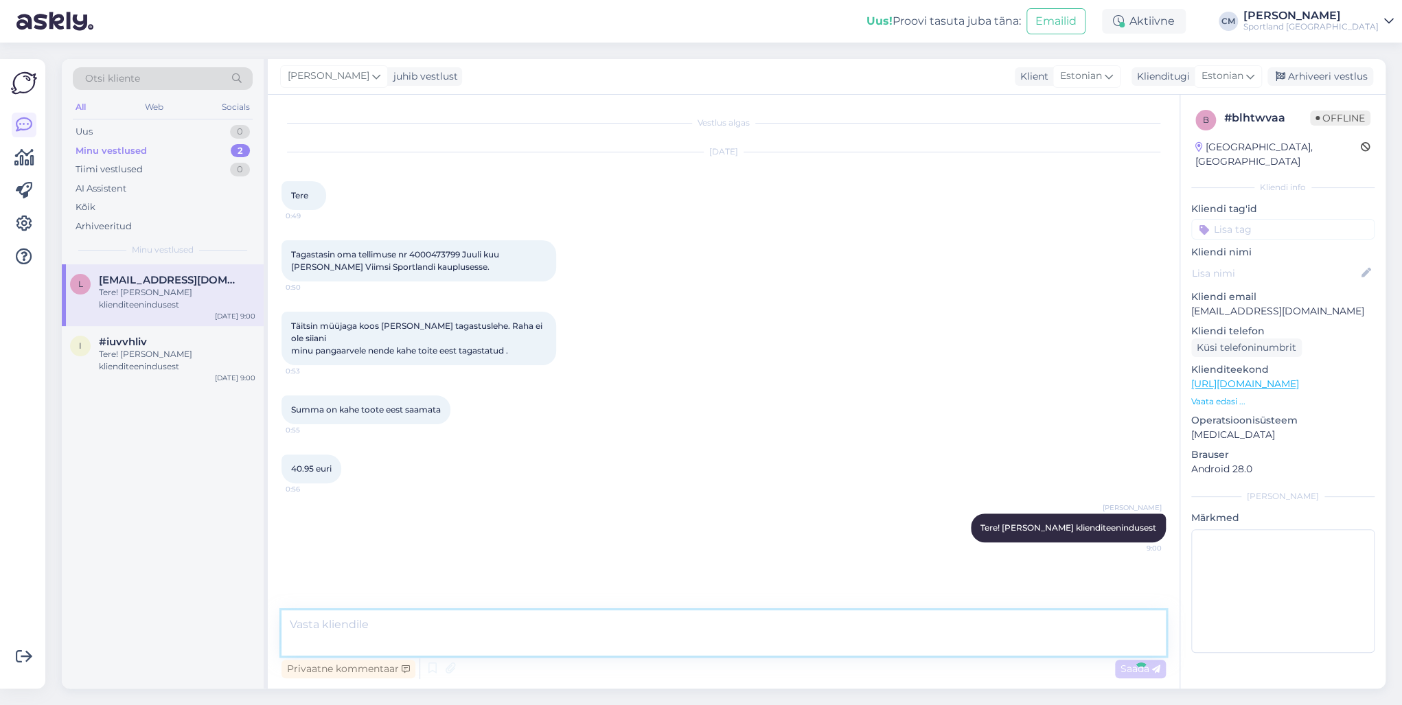
scroll to position [26, 0]
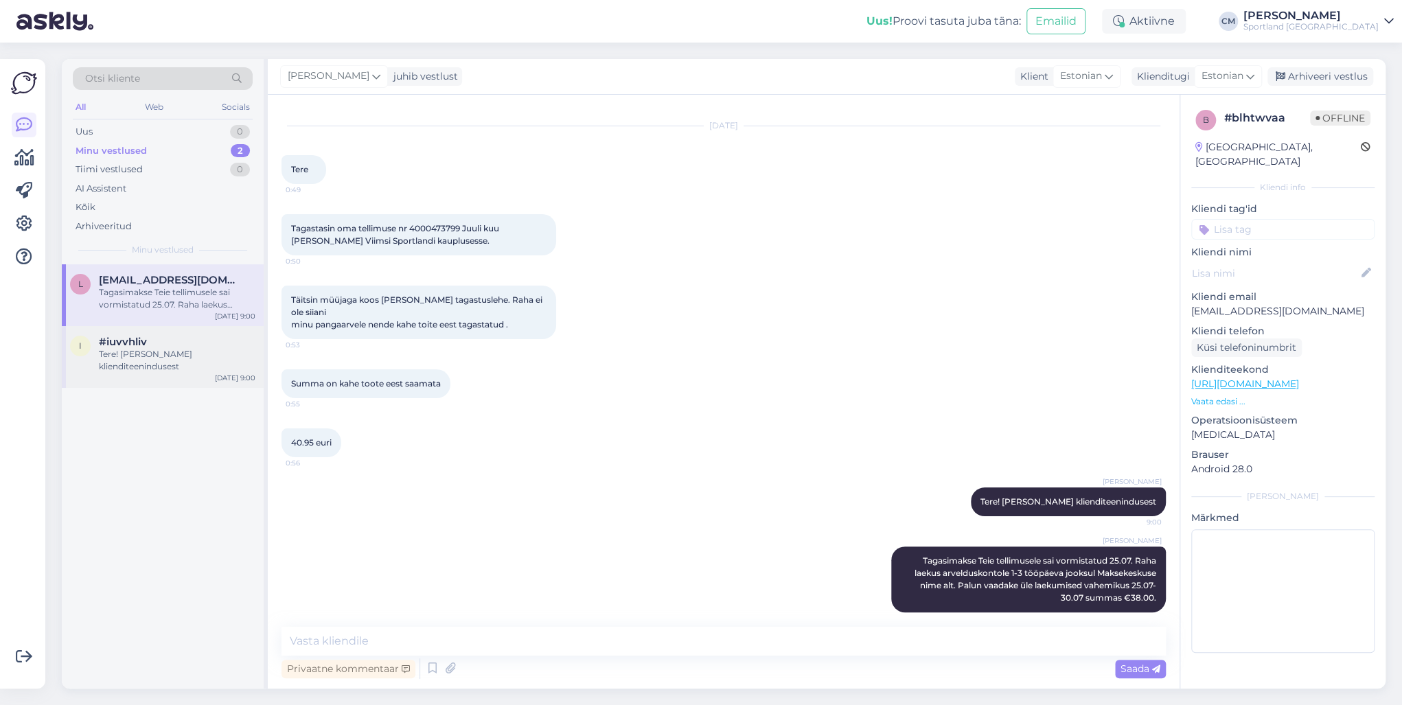
click at [160, 328] on div "i #iuvvhliv Tere! [PERSON_NAME] klienditeenindusest [DATE] 9:00" at bounding box center [163, 357] width 202 height 62
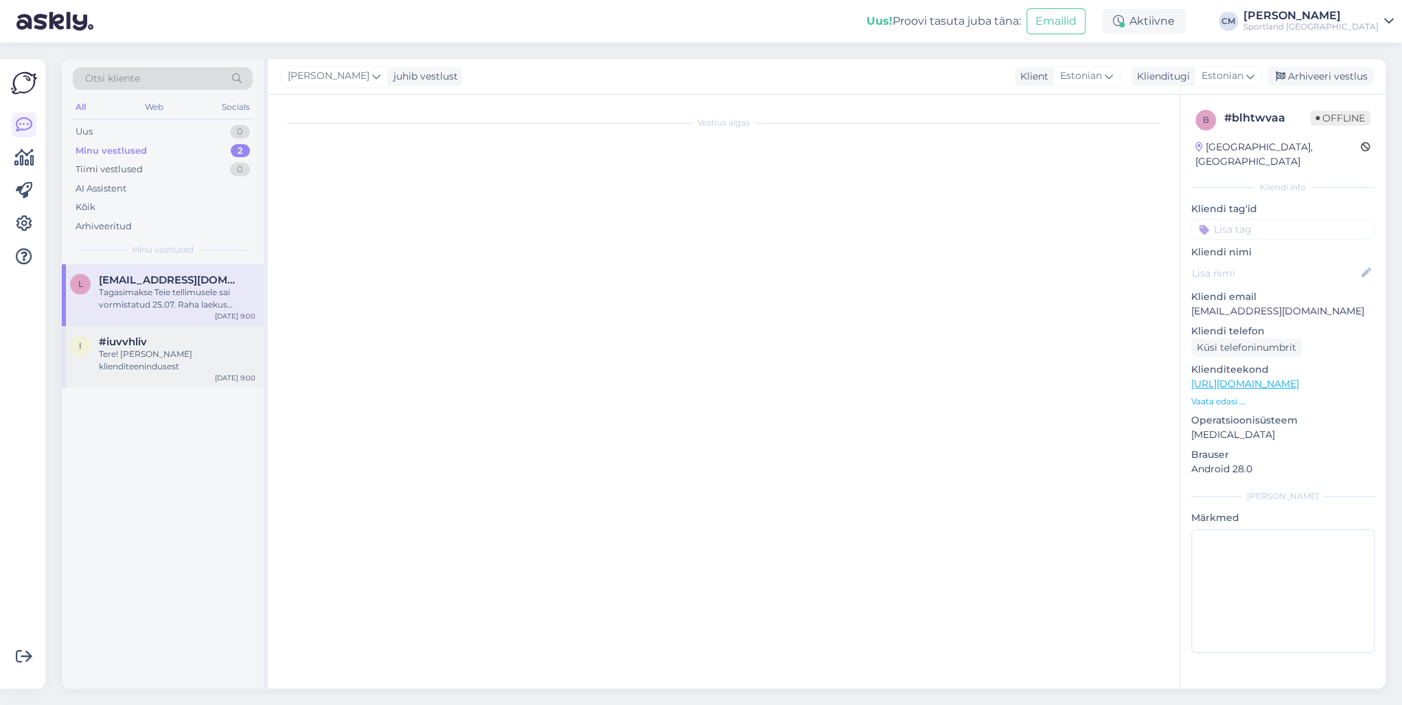
scroll to position [0, 0]
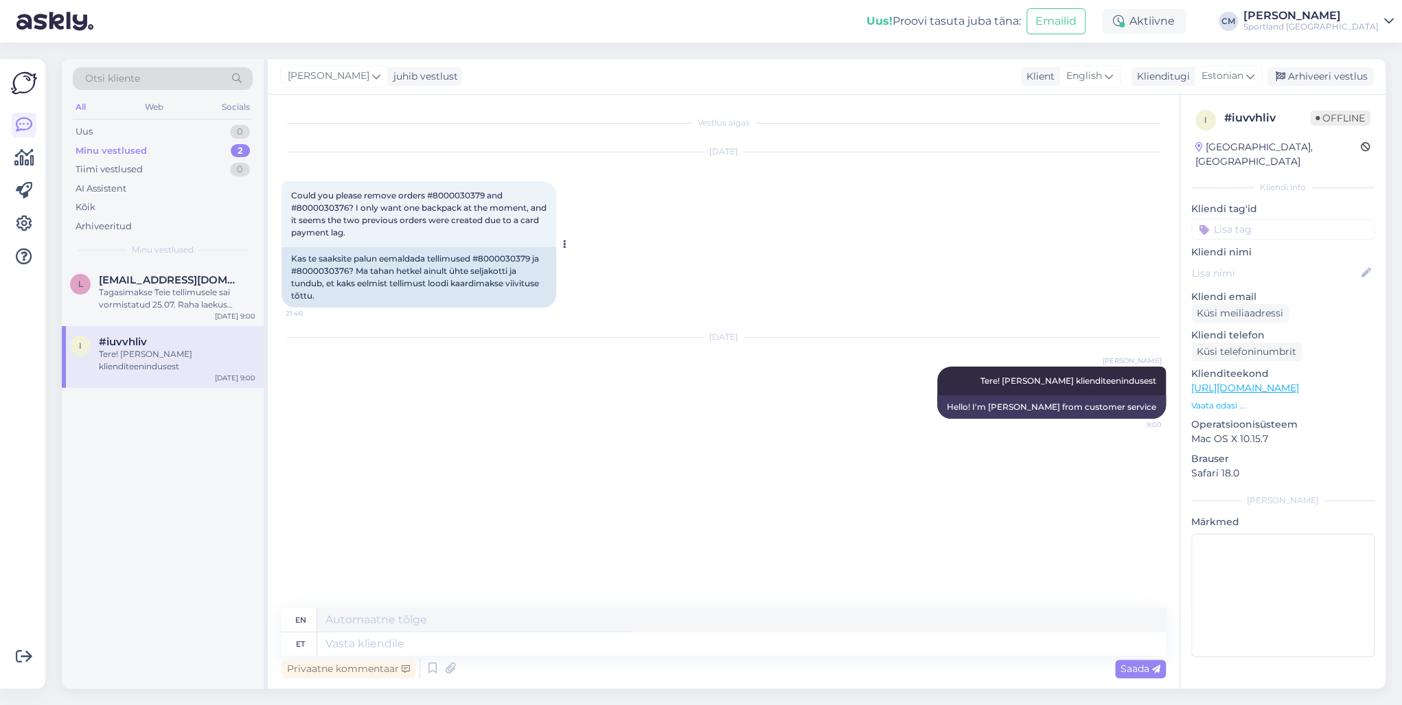
click at [461, 194] on span "Could you please remove orders #8000030379 and #8000030376? I only want one bac…" at bounding box center [419, 213] width 257 height 47
copy span "8000030379"
click at [323, 211] on span "Could you please remove orders #8000030379 and #8000030376? I only want one bac…" at bounding box center [419, 213] width 257 height 47
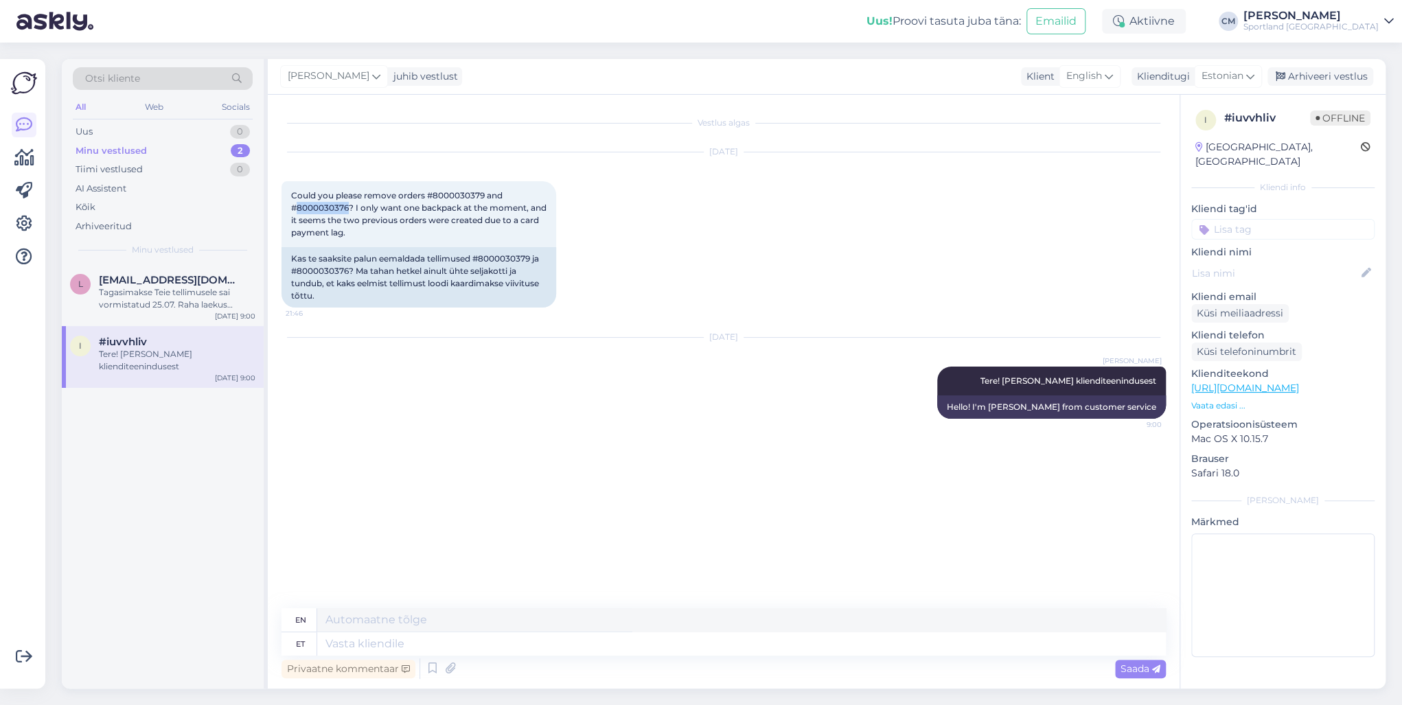
copy span "8000030376"
click at [419, 507] on textarea at bounding box center [741, 619] width 848 height 23
click at [406, 507] on textarea at bounding box center [741, 643] width 848 height 23
type textarea "Need t"
type textarea "These"
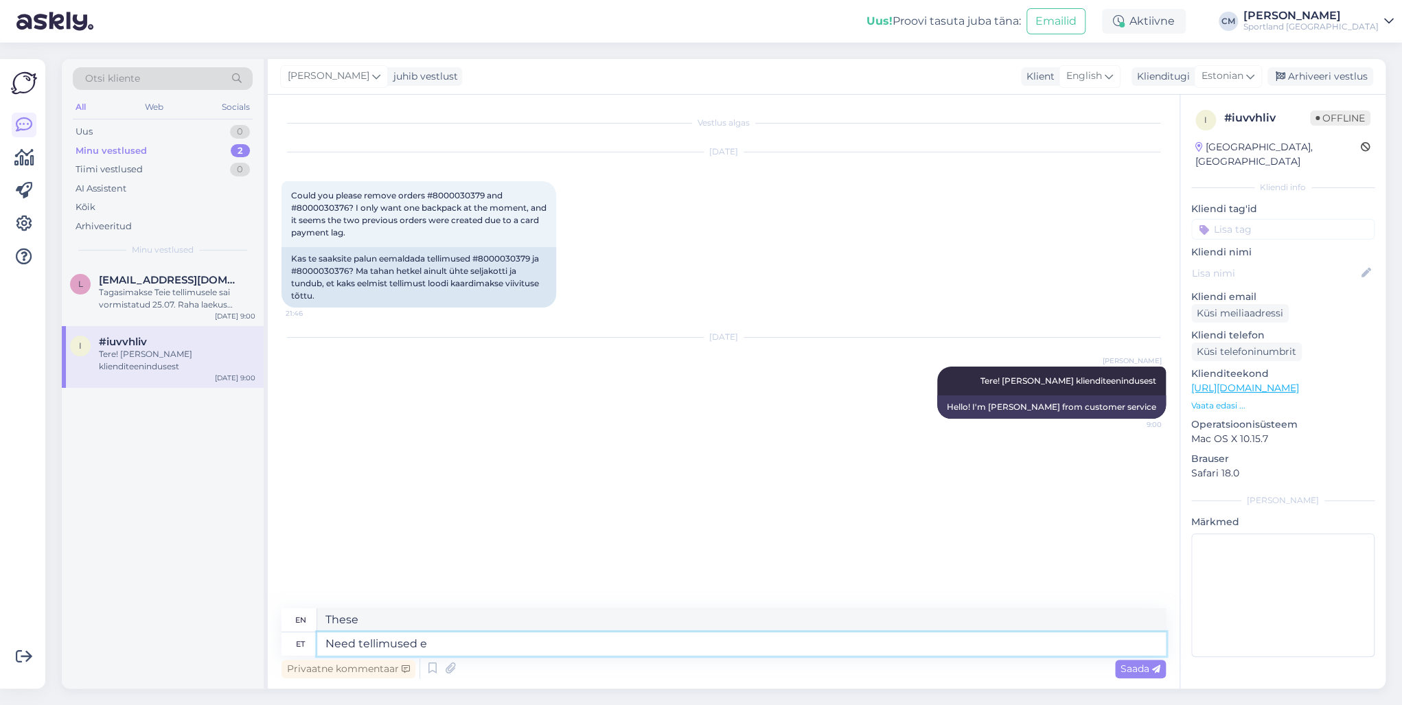
type textarea "Need tellimused ei"
type textarea "These orders"
type textarea "Need tellimused ei ol"
type textarea "These orders do not"
type textarea "Need tellimused ei ole"
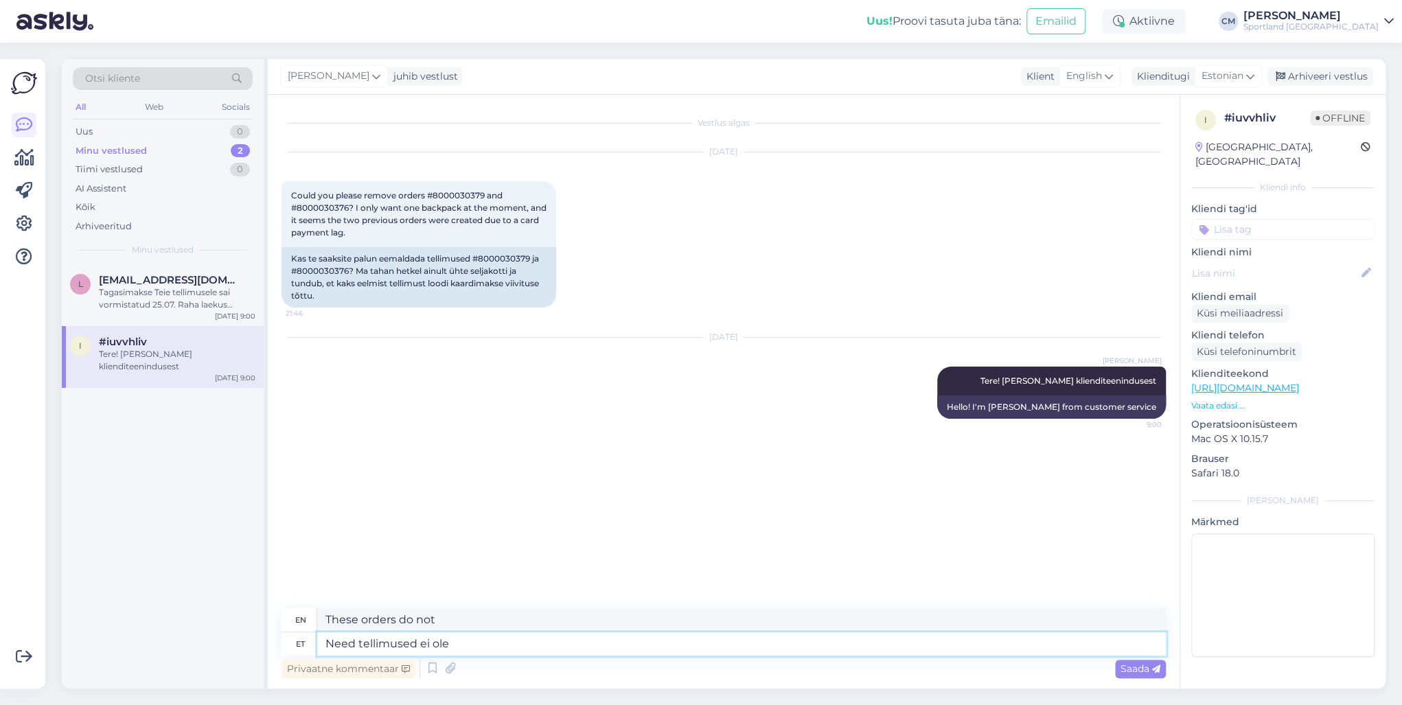
type textarea "These orders are not"
type textarea "Need tellimused ei ole läbi l"
type textarea "These orders are not over."
type textarea "Need tellimused ei ole läbi läinud."
type textarea "These orders have not gone through."
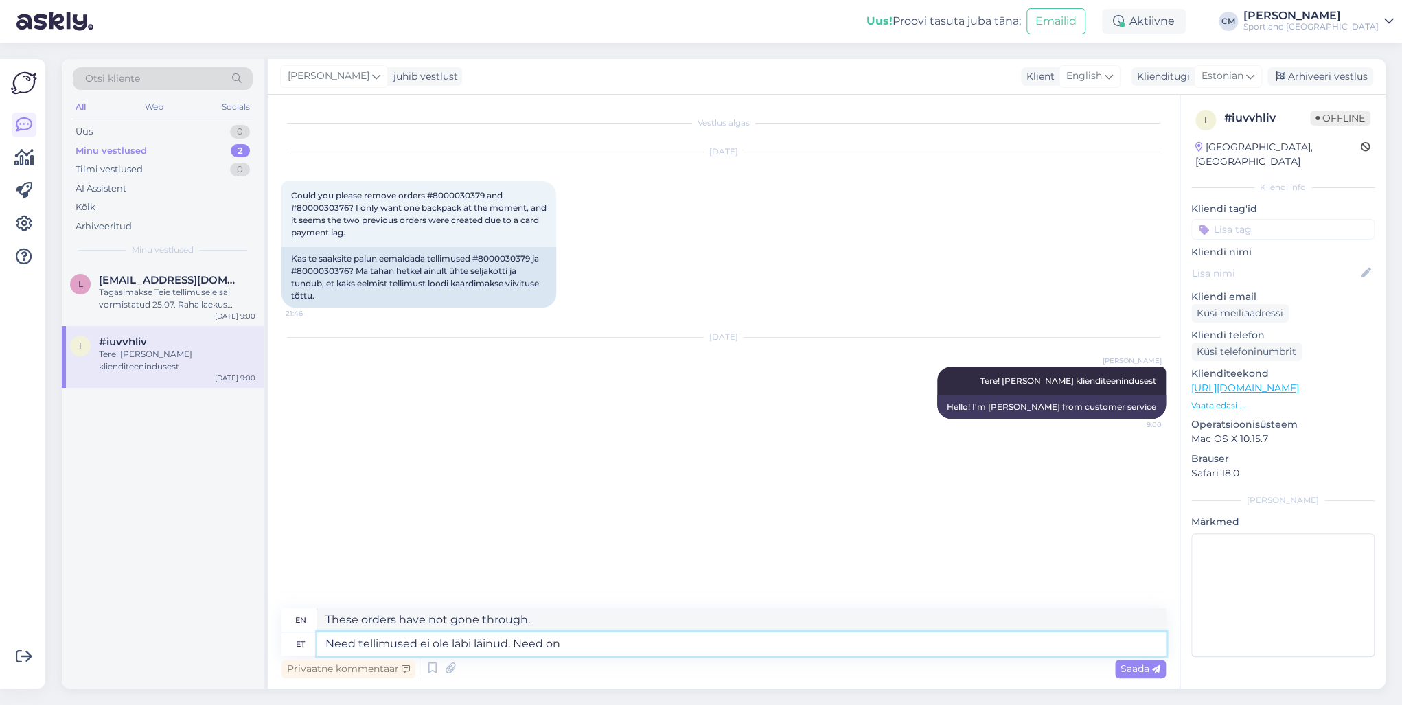
type textarea "Need tellimused ei ole läbi läinud. Need on"
type textarea "These orders have not gone through. These"
type textarea "Need tellimused ei ole läbi läinud. Need on [PERSON_NAME]"
type textarea "These orders have not gone through. They are"
type textarea "Need tellimused ei ole läbi läinud. Need on jäetud p"
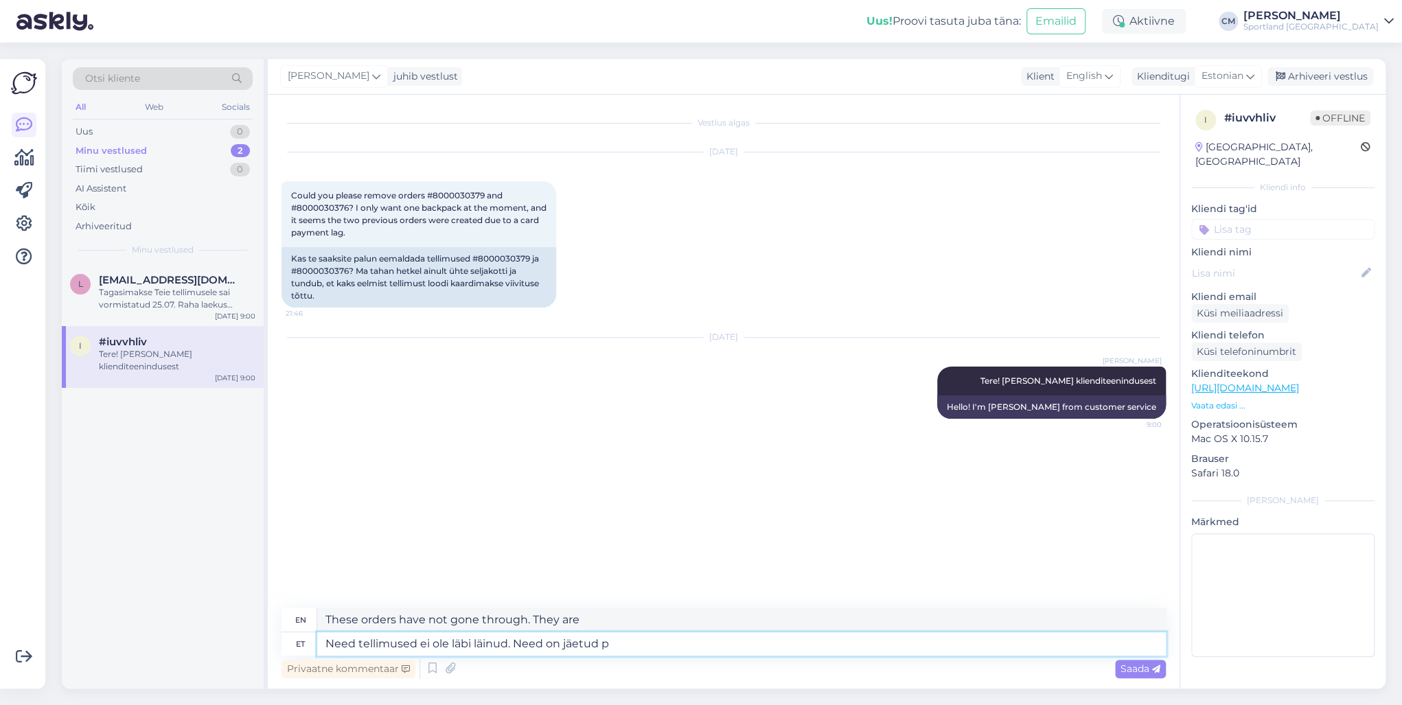
type textarea "These orders have not gone through. They have been abandoned."
type textarea "Need tellimused ei ole läbi läinud. Need on jäetud pooleli ja"
type textarea "These orders have not been processed. They have been left unfinished and"
type textarea "Need tellimused ei ole läbi läinud. Need on jäetud pooleli ja makset"
type textarea "These orders have not gone through. They have been left unfinished and payment …"
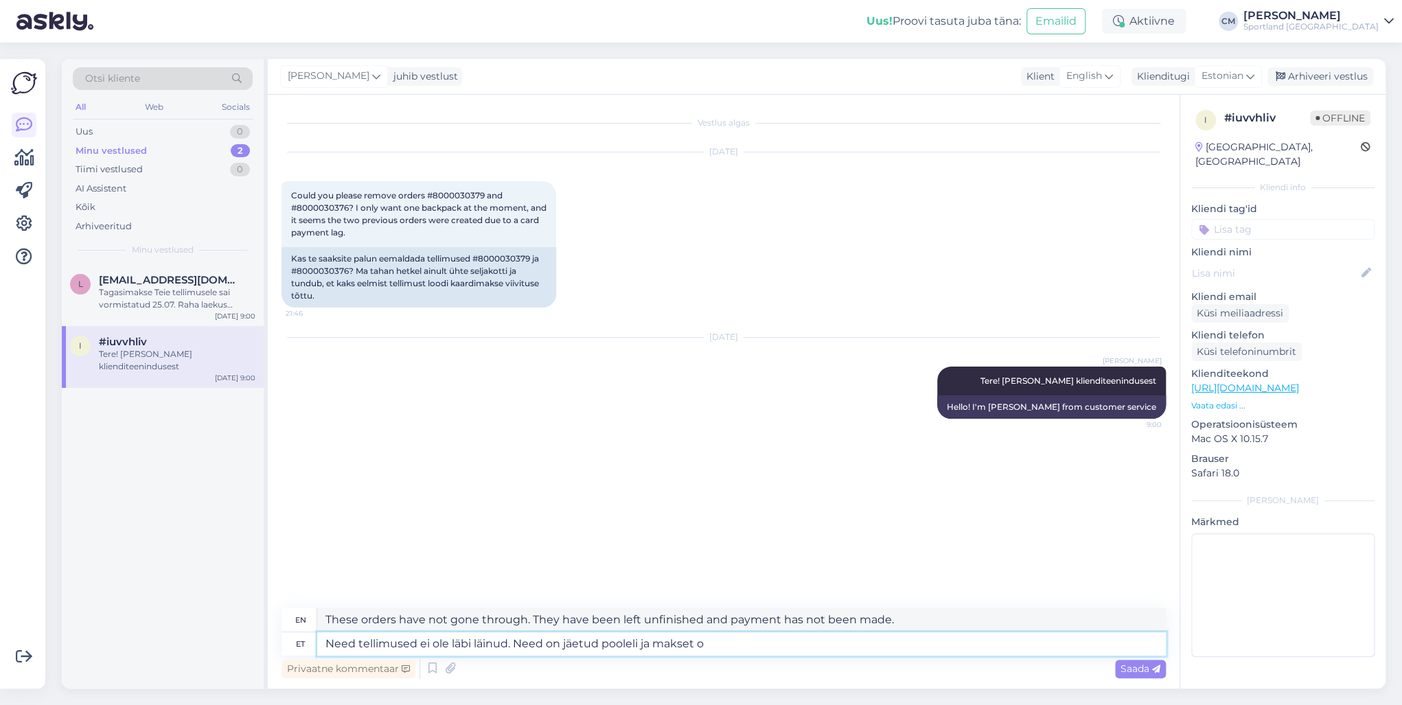
type textarea "Need tellimused ei ole läbi läinud. Need on jäetud pooleli ja makset"
type textarea "These orders have not been processed. They have been left unfinished and paymen…"
type textarea "Need tellimused ei ole läbi läinud. Need on jäetud pooleli ja makset pole l"
type textarea "These orders have not gone through. They have been left unfinished and there is…"
type textarea "Need tellimused ei ole läbi läinud. Need on jäetud pooleli ja makset pole laeku…"
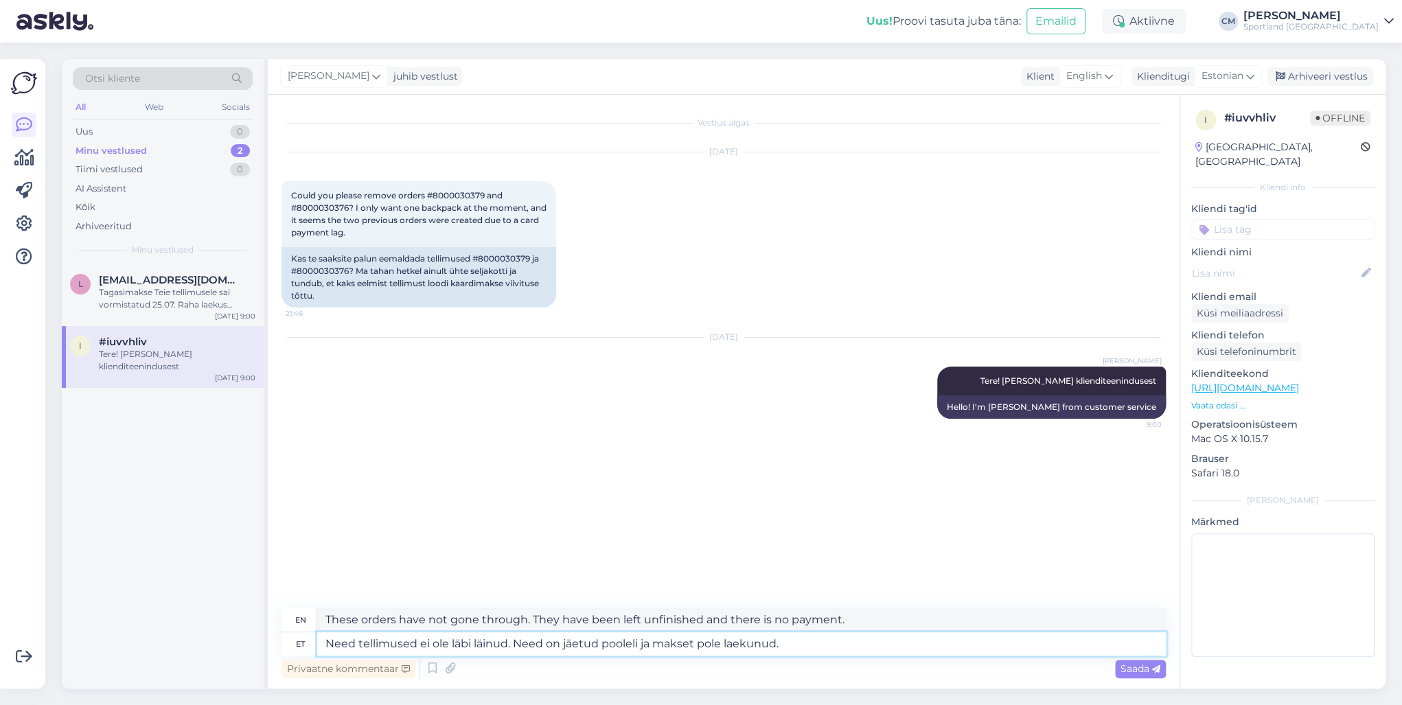
type textarea "These orders have not gone through. They have been left unfinished and payment …"
type textarea "Need tellimused ei ole läbi läinud. Need on jäetud pooleli ja makset pole laeku…"
type textarea "These orders have not gone through. They have been left unfinished and no payme…"
type textarea "Need tellimused ei ole läbi läinud. Need on jäetud pooleli ja makset pole laeku…"
type textarea "These orders have not gone through. They have been left unfinished and no payme…"
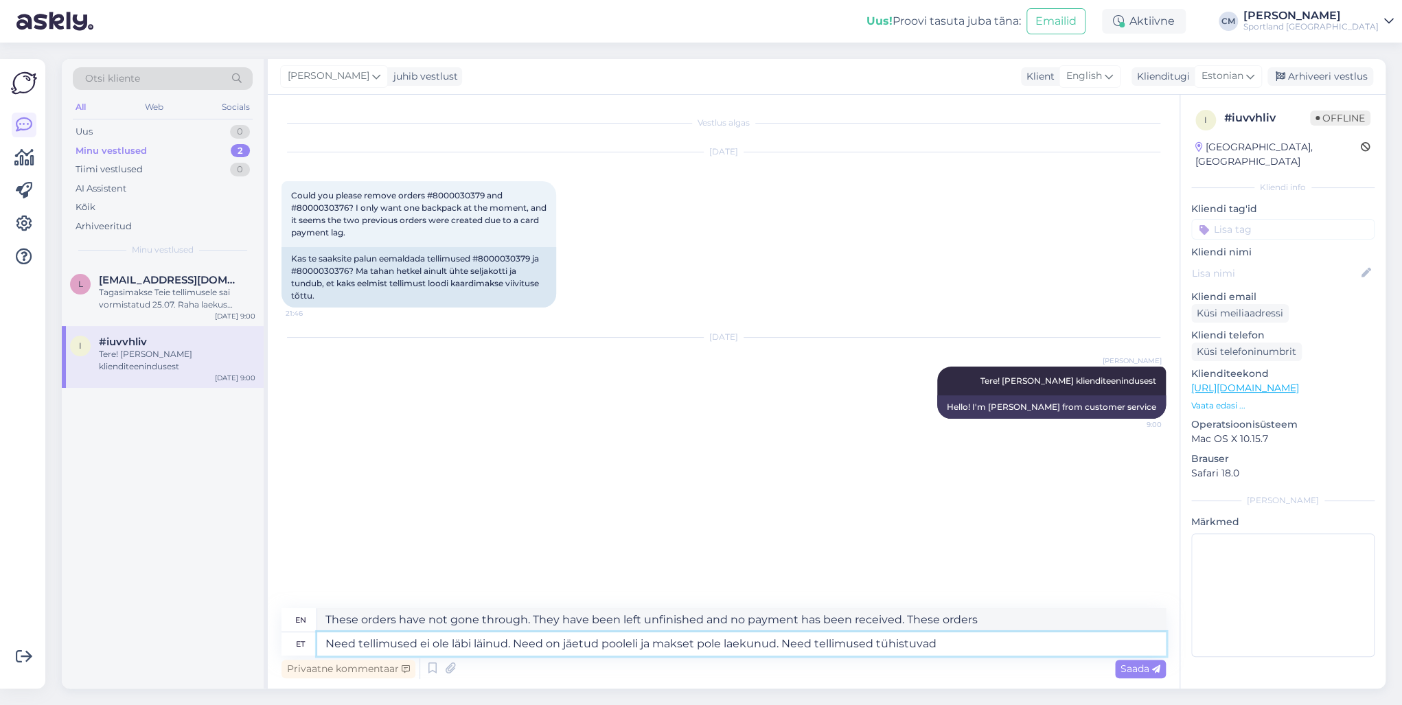
type textarea "Need tellimused ei ole läbi läinud. Need on jäetud pooleli ja makset pole laeku…"
type textarea "These orders have not been processed. They have been left unfinished and paymen…"
type textarea "Need tellimused ei ole läbi läinud. Need on jäetud pooleli ja makset pole laeku…"
type textarea "These orders have not been processed. They have been left unfinished and paymen…"
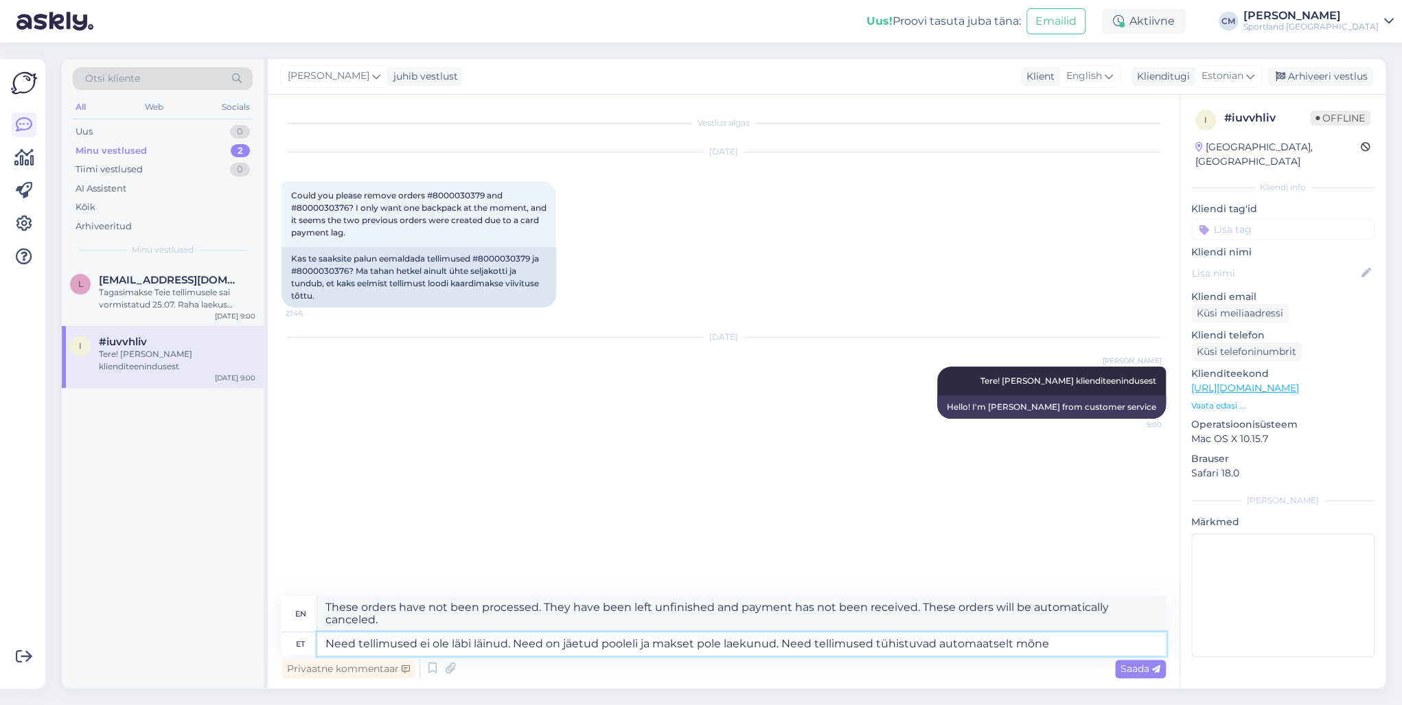
type textarea "Need tellimused ei ole läbi läinud. Need on jäetud pooleli ja makset pole laeku…"
type textarea "These orders have not been processed. They have been left unfinished and paymen…"
type textarea "Need tellimused ei ole läbi läinud. Need on jäetud pooleli ja makset pole laeku…"
type textarea "These orders have not been processed. They have been left unfinished and paymen…"
type textarea "Need tellimused ei ole läbi läinud. Need on jäetud pooleli ja makset pole laeku…"
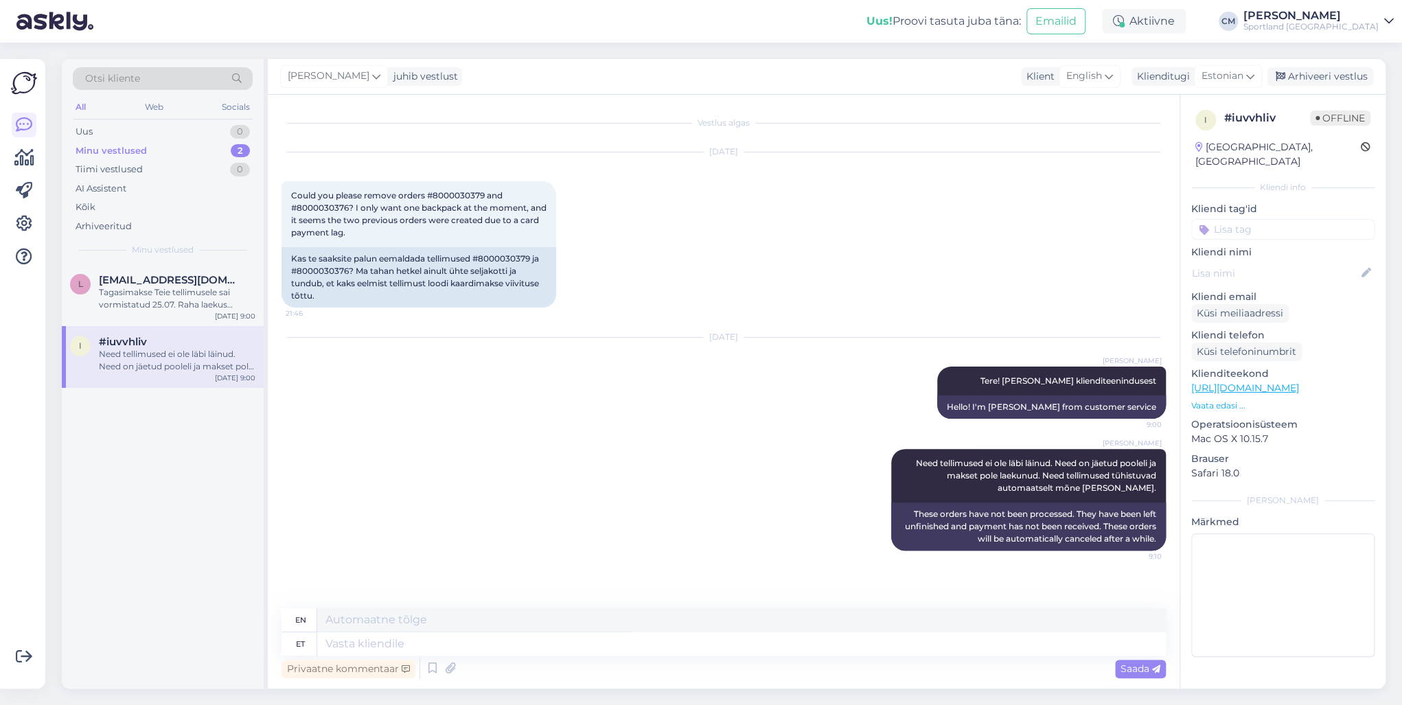
click at [1050, 66] on div "[PERSON_NAME] juhib vestlust Klient English Klienditugi Estonian Arhiveeri vest…" at bounding box center [827, 77] width 1118 height 36
click at [1050, 76] on div "Arhiveeri vestlus" at bounding box center [1320, 76] width 106 height 19
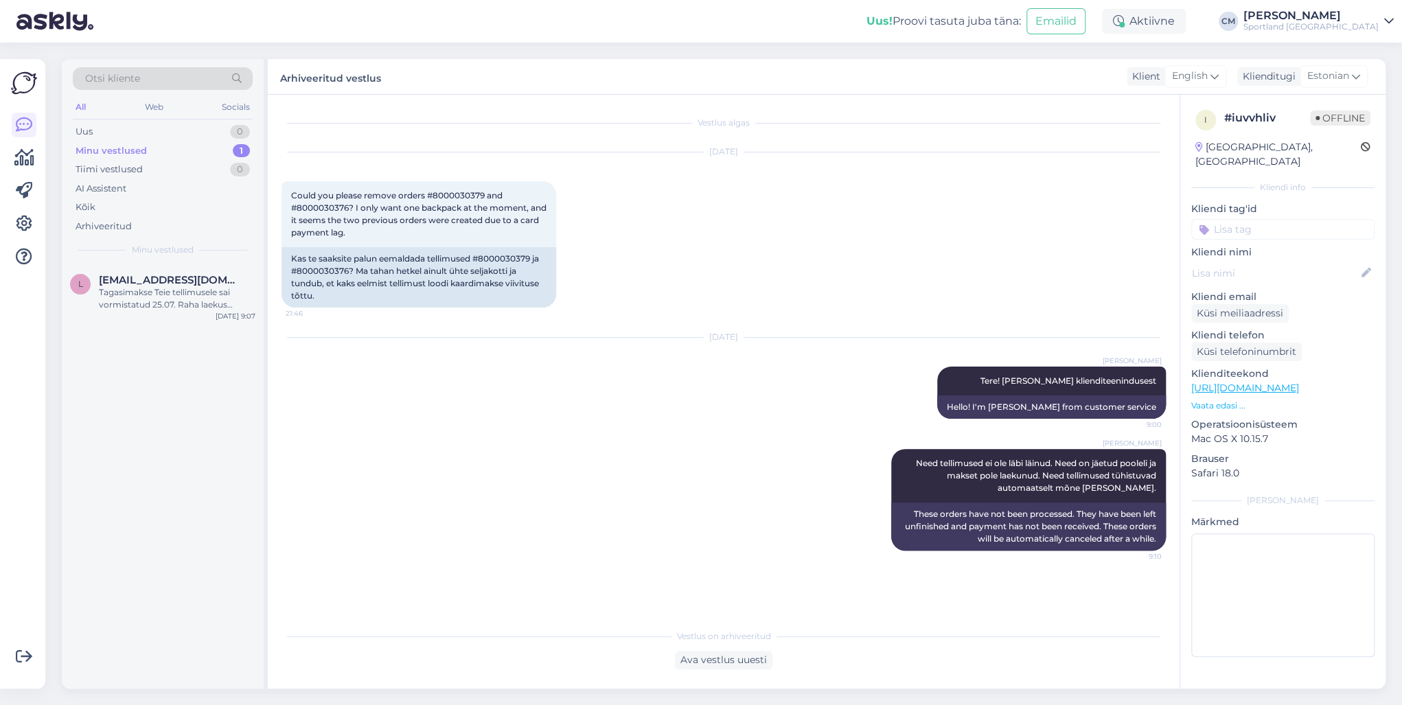
click at [1050, 203] on div "Kliendi tag'id Võidu lunastamine Vaba aeg Üritused Ujumine Turvaelemendiga tood…" at bounding box center [1282, 221] width 183 height 38
click at [1050, 219] on input at bounding box center [1282, 229] width 183 height 21
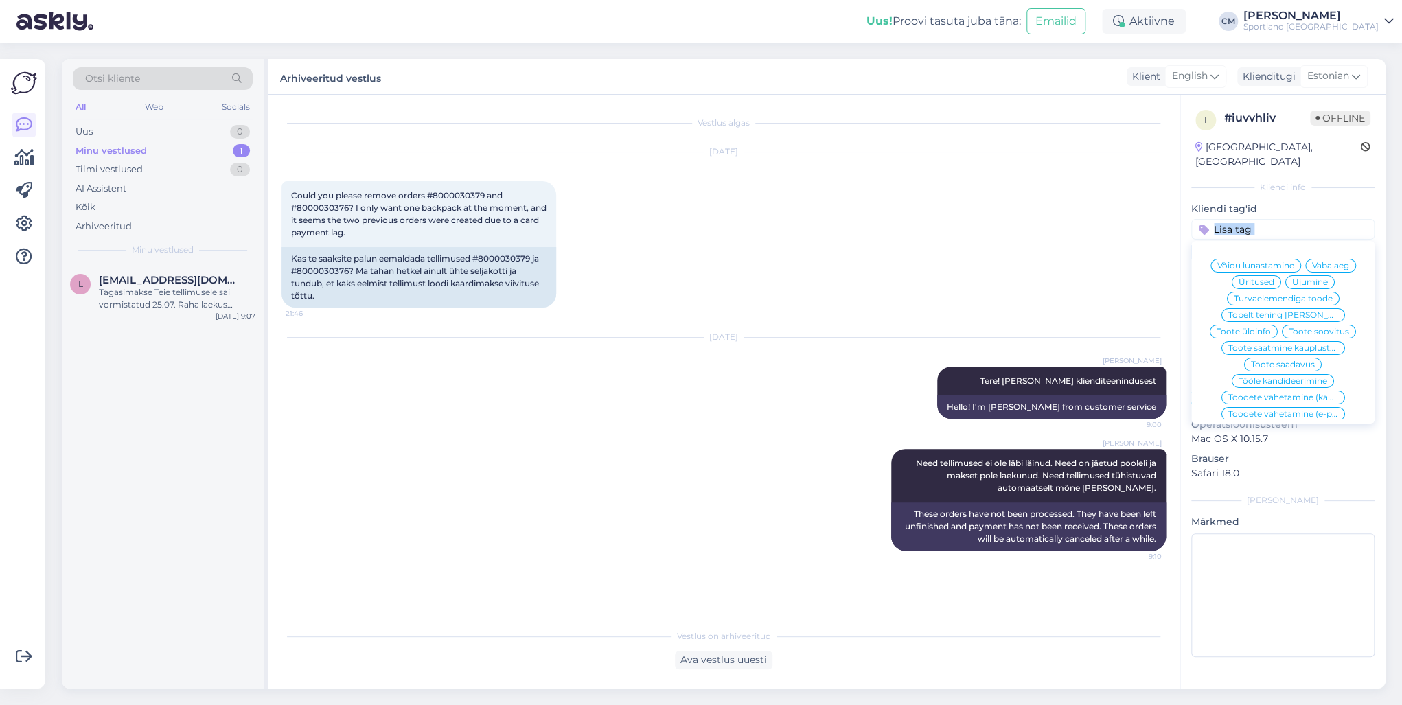
click at [1050, 219] on input at bounding box center [1282, 229] width 183 height 21
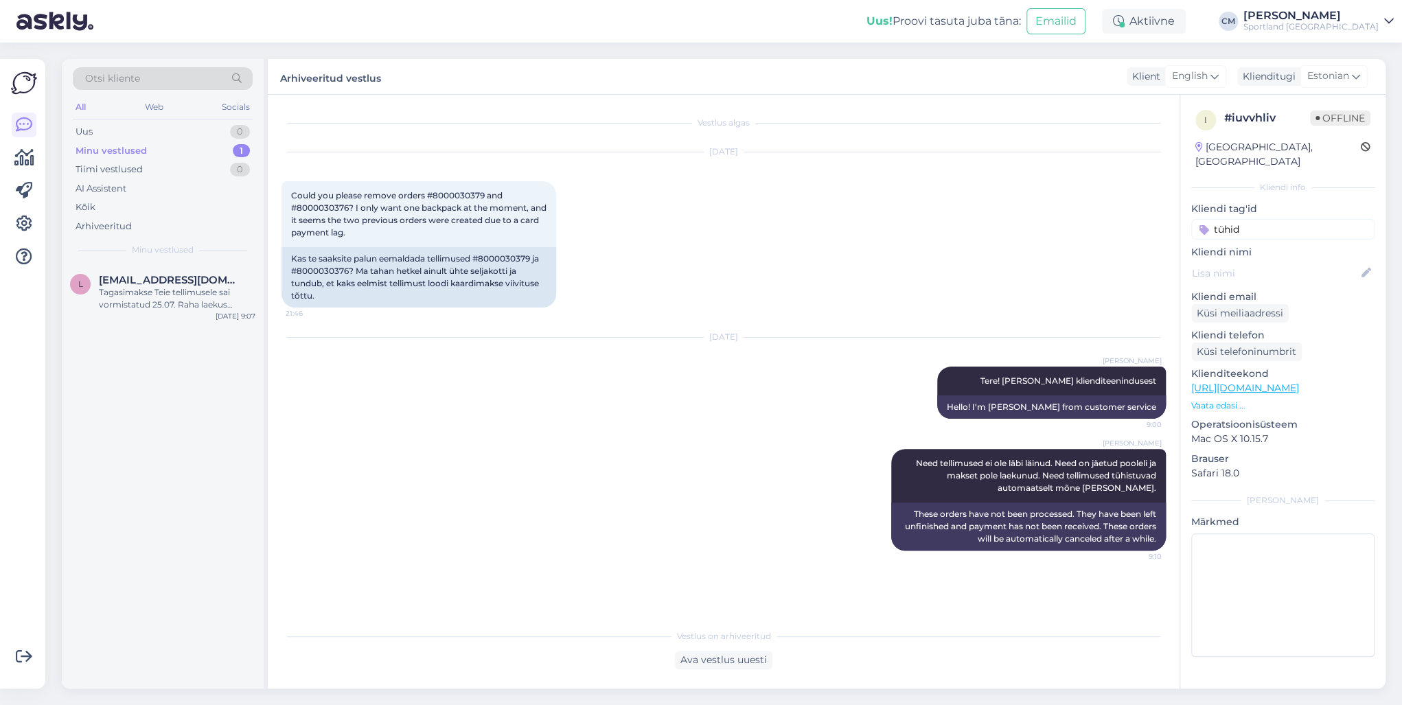
click at [1050, 202] on p "Kliendi tag'id" at bounding box center [1282, 209] width 183 height 14
click at [1050, 219] on input "tühid" at bounding box center [1282, 229] width 183 height 21
type input "tühi"
click at [1050, 262] on span "Tellimuse tühistamine" at bounding box center [1283, 266] width 91 height 8
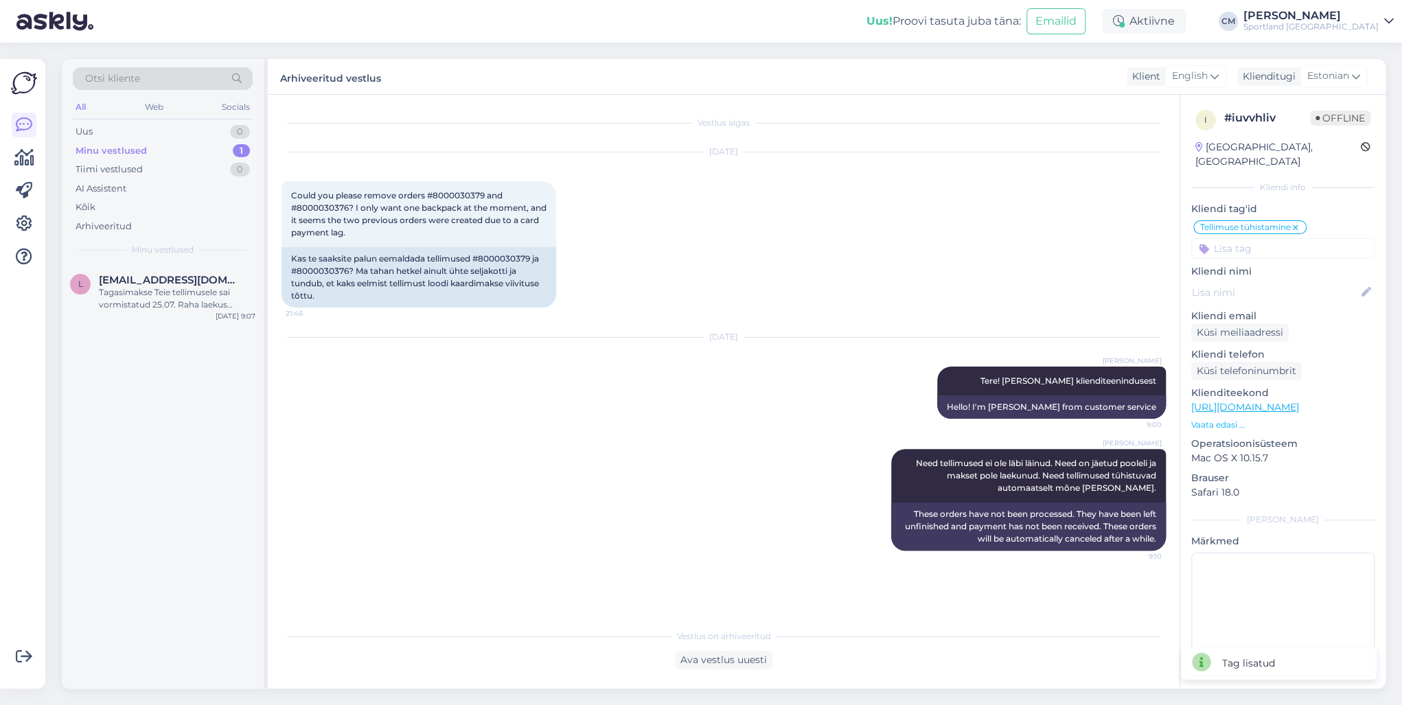
click at [205, 261] on div "Otsi kliente All Web Socials Uus 0 Minu vestlused 1 Tiimi vestlused 0 AI Assist…" at bounding box center [163, 161] width 202 height 205
click at [185, 289] on div "Tagasimakse Teie tellimusele sai vormistatud 25.07. Raha laekus arvelduskontole…" at bounding box center [177, 298] width 157 height 25
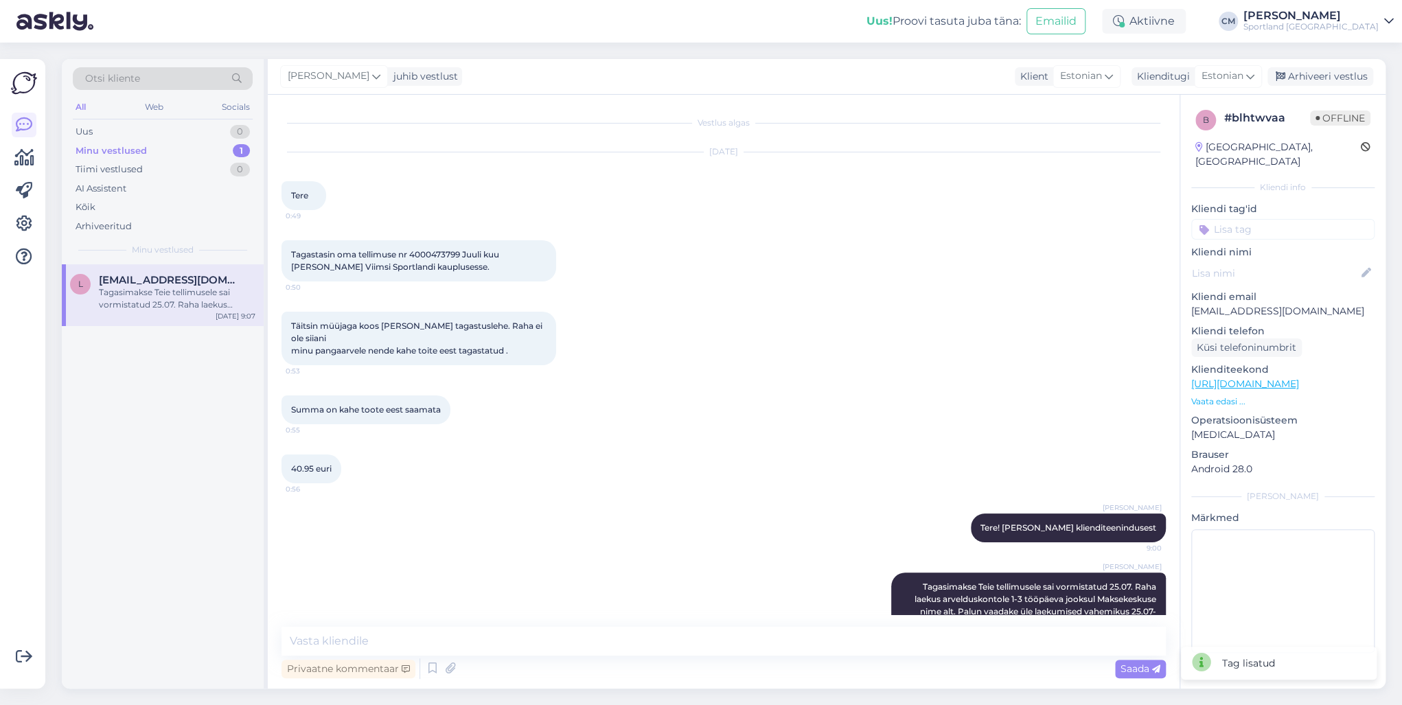
scroll to position [26, 0]
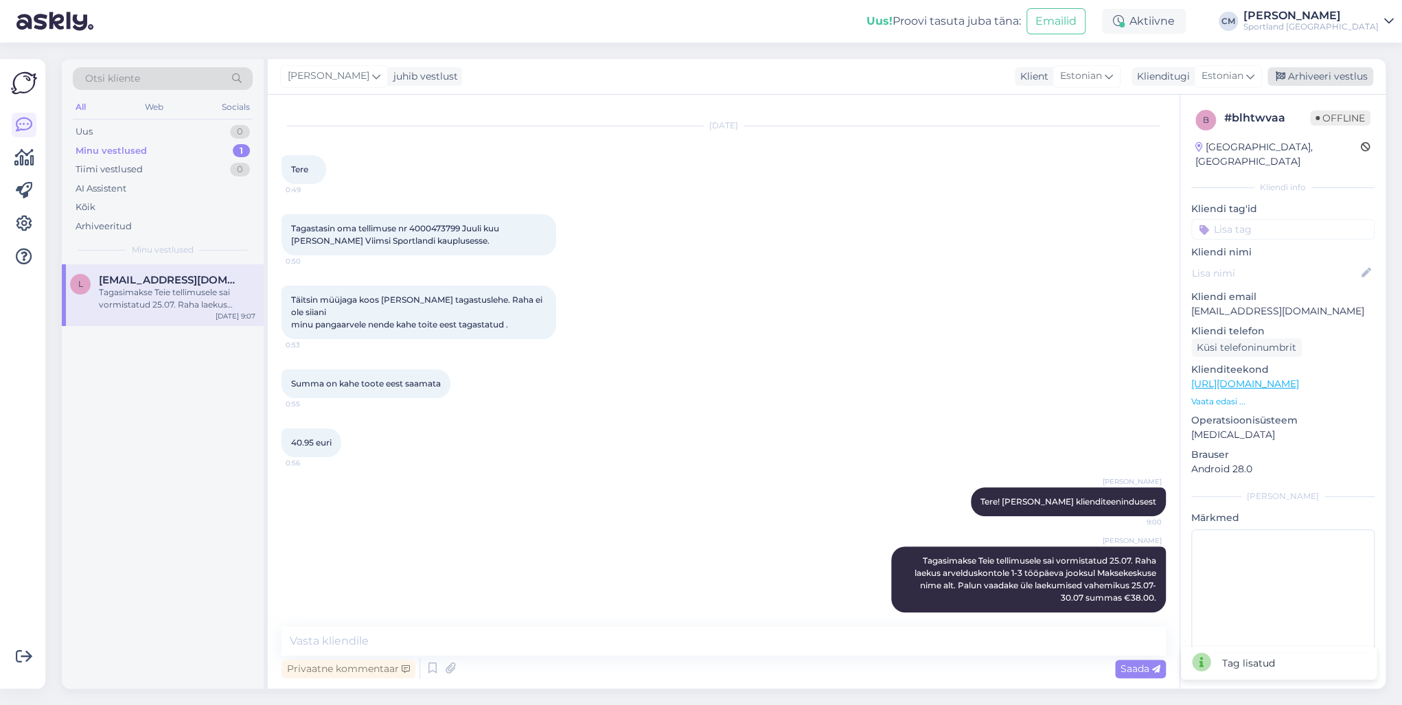
click at [1050, 71] on div "Arhiveeri vestlus" at bounding box center [1320, 76] width 106 height 19
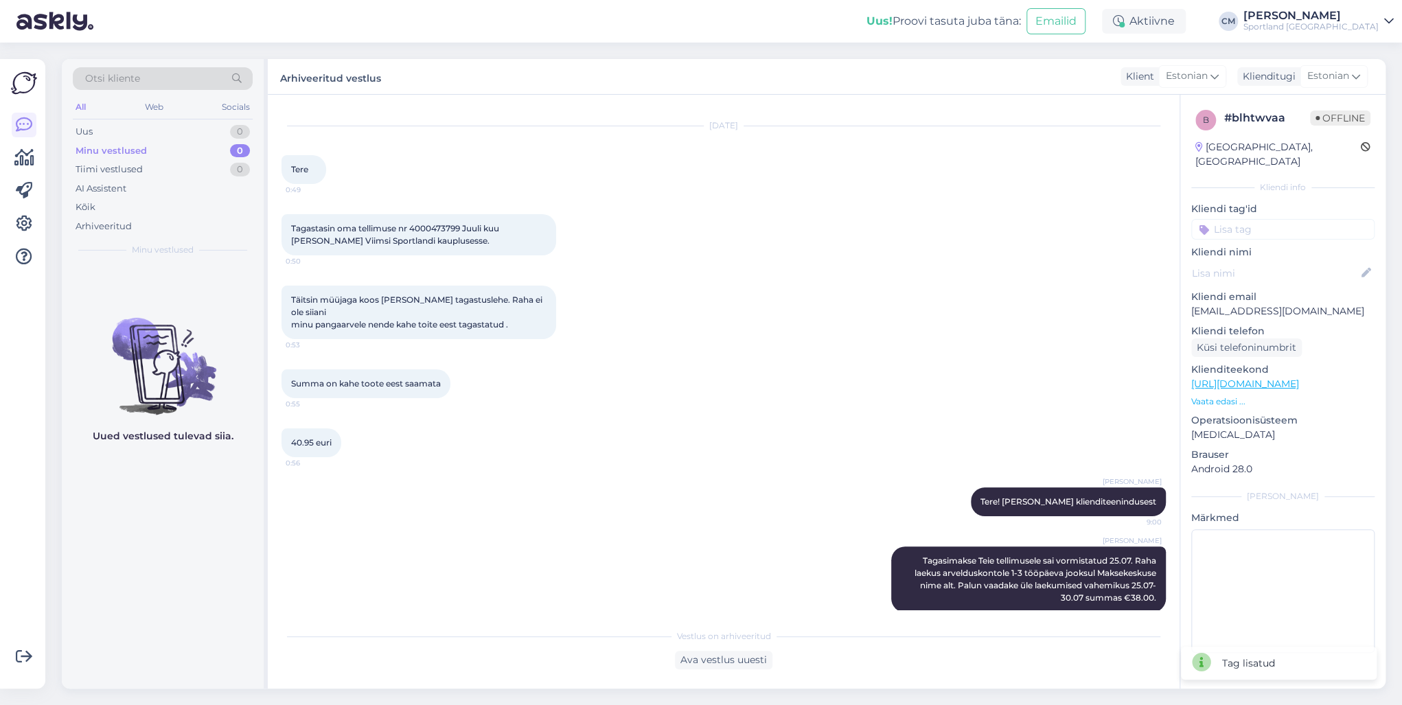
click at [1050, 202] on p "Kliendi tag'id" at bounding box center [1282, 209] width 183 height 14
click at [1050, 219] on input at bounding box center [1282, 229] width 183 height 21
type input "tagasta"
click at [1050, 278] on span "Tagastamine (e-pood)" at bounding box center [1282, 282] width 91 height 8
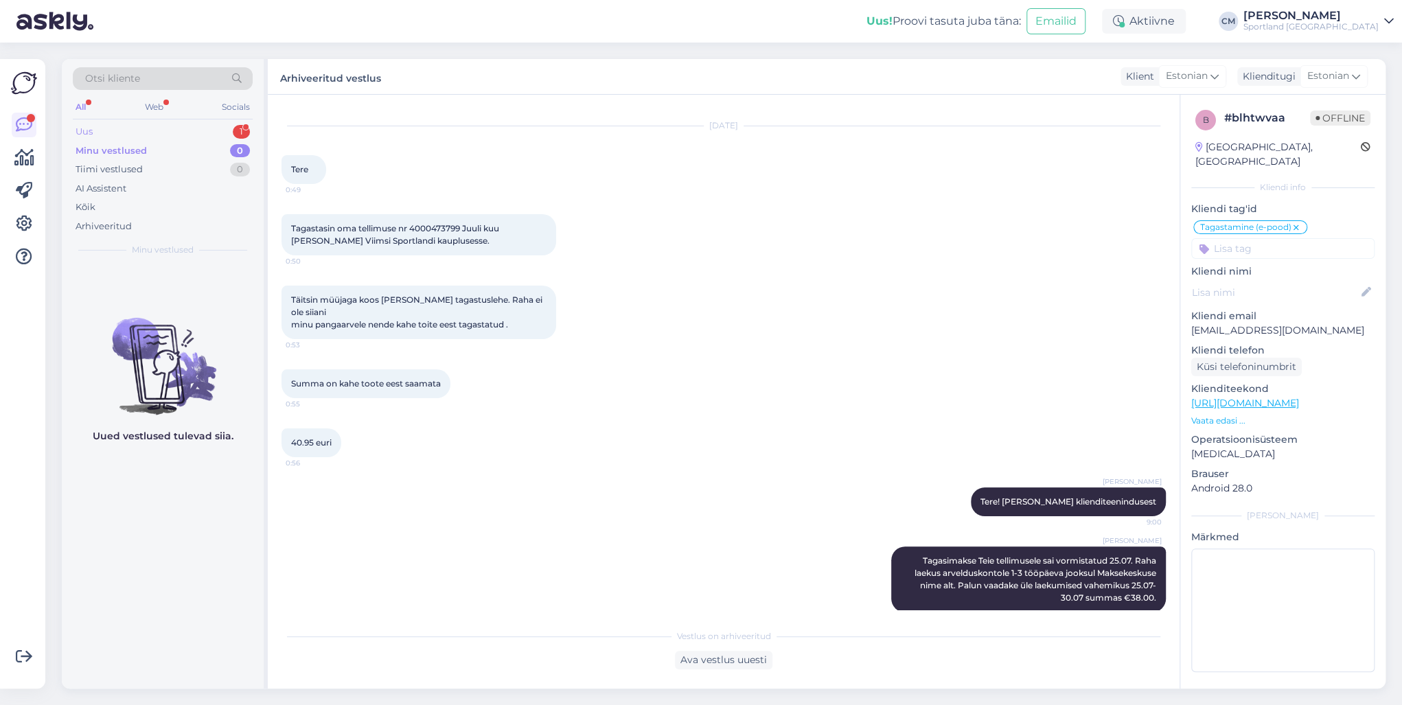
click at [244, 129] on div "1" at bounding box center [241, 132] width 17 height 14
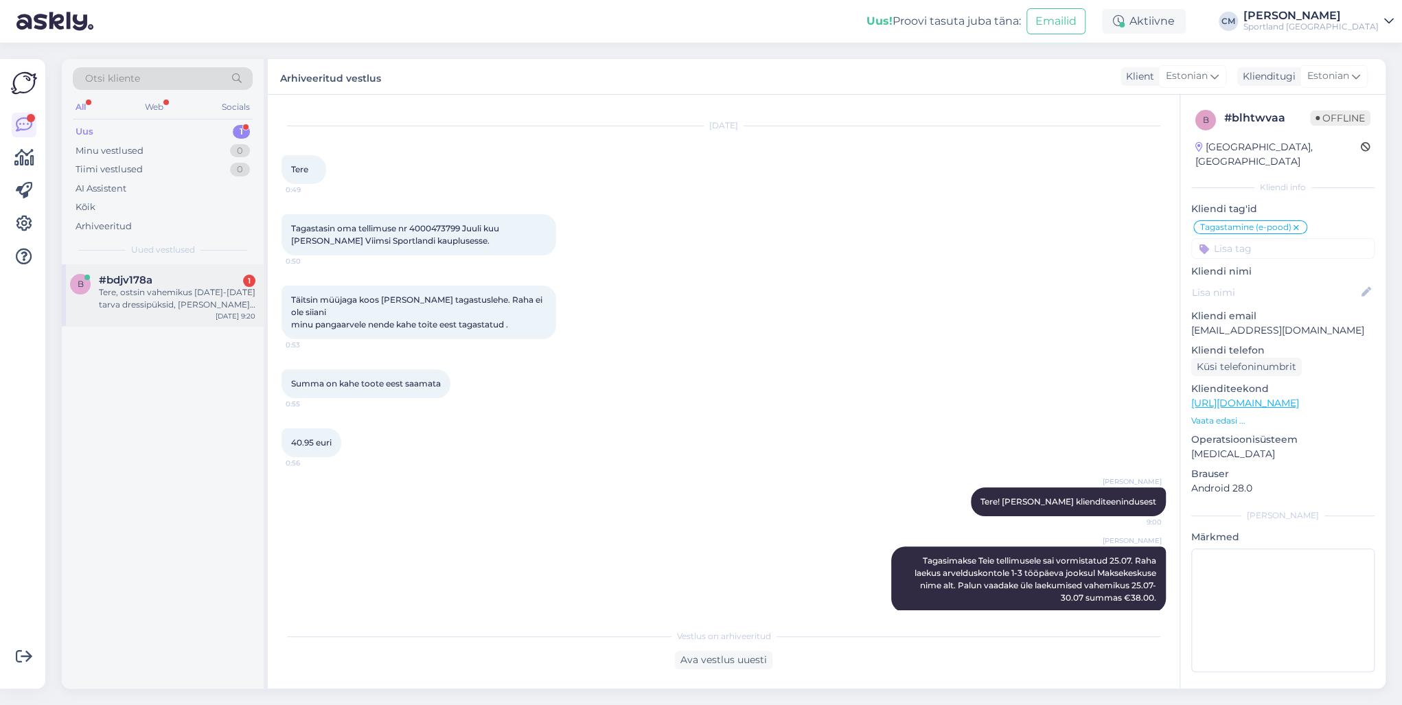
click at [187, 305] on div "Tere, ostsin vahemikus [DATE]-[DATE] tarva dressipüksid, [PERSON_NAME] 2 [PERSO…" at bounding box center [177, 298] width 157 height 25
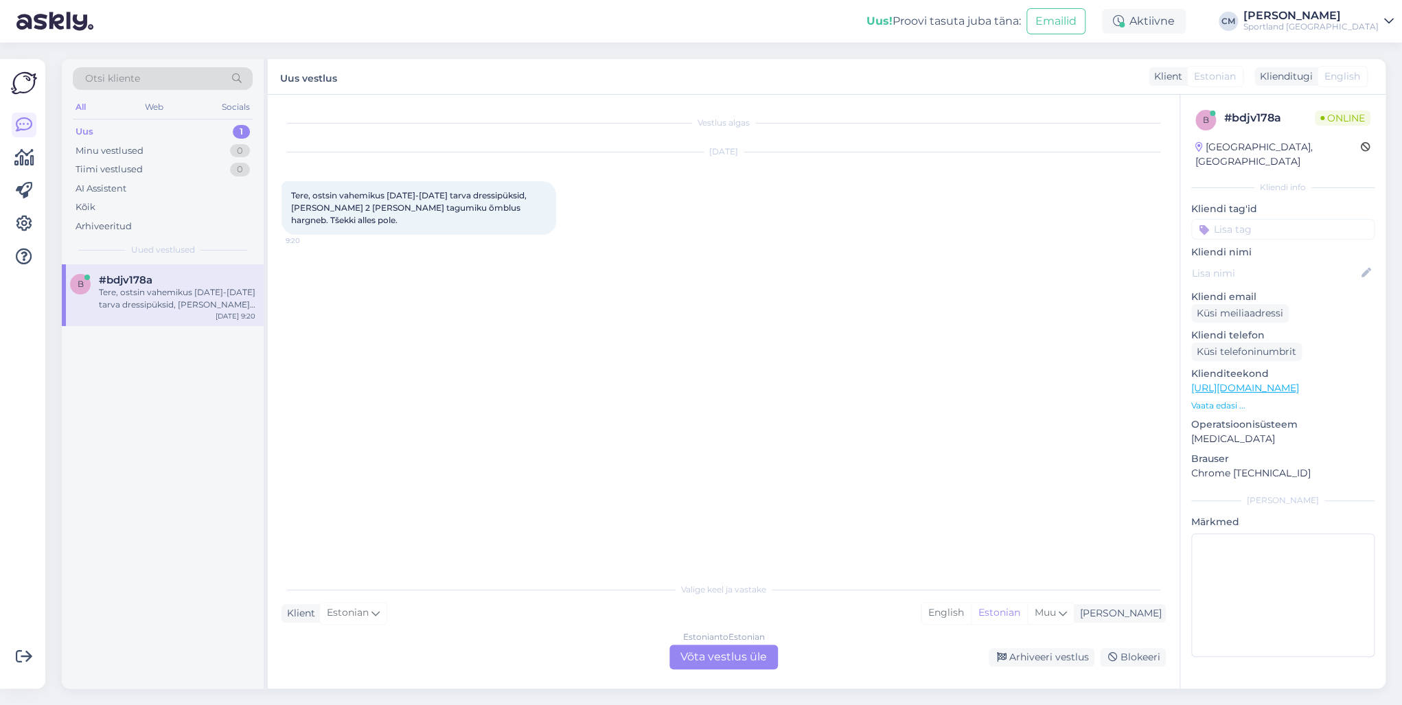
click at [704, 507] on div "Estonian to Estonian Võta vestlus üle" at bounding box center [723, 657] width 108 height 25
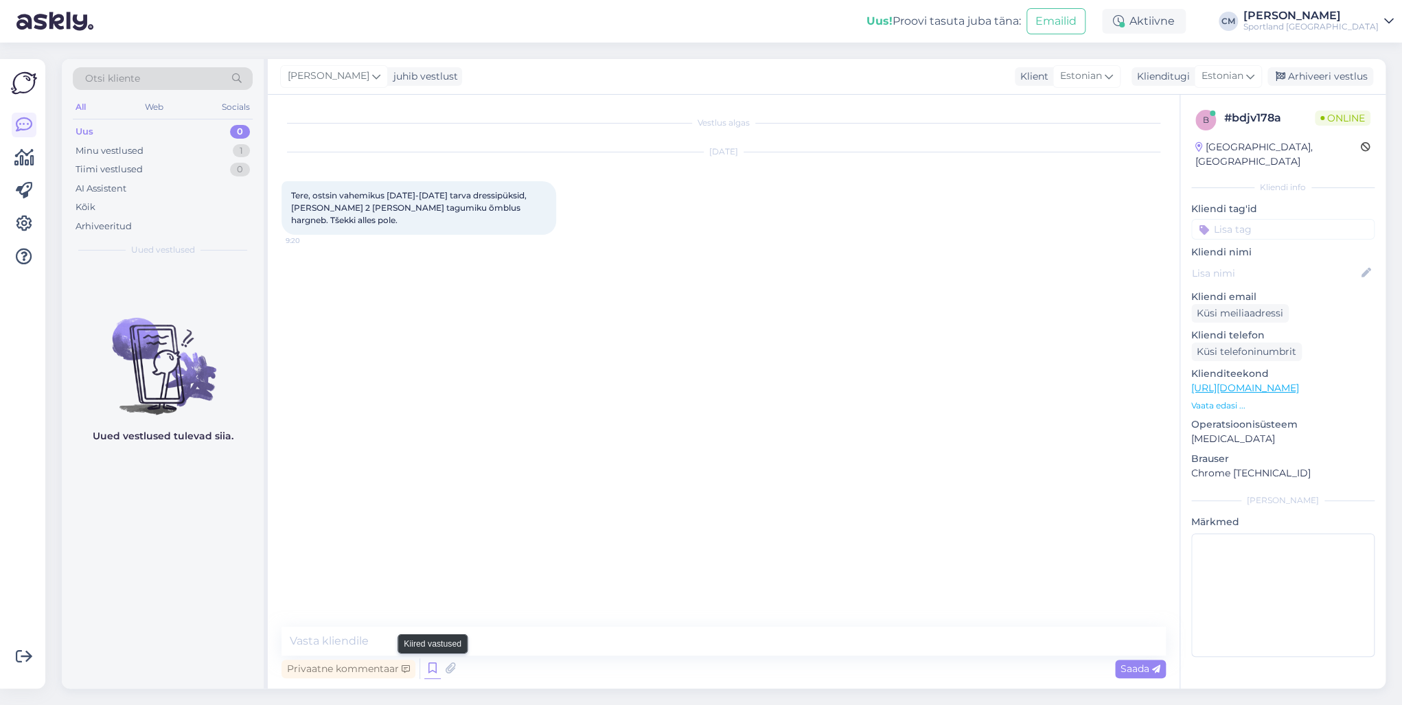
click at [432, 507] on icon at bounding box center [432, 668] width 16 height 21
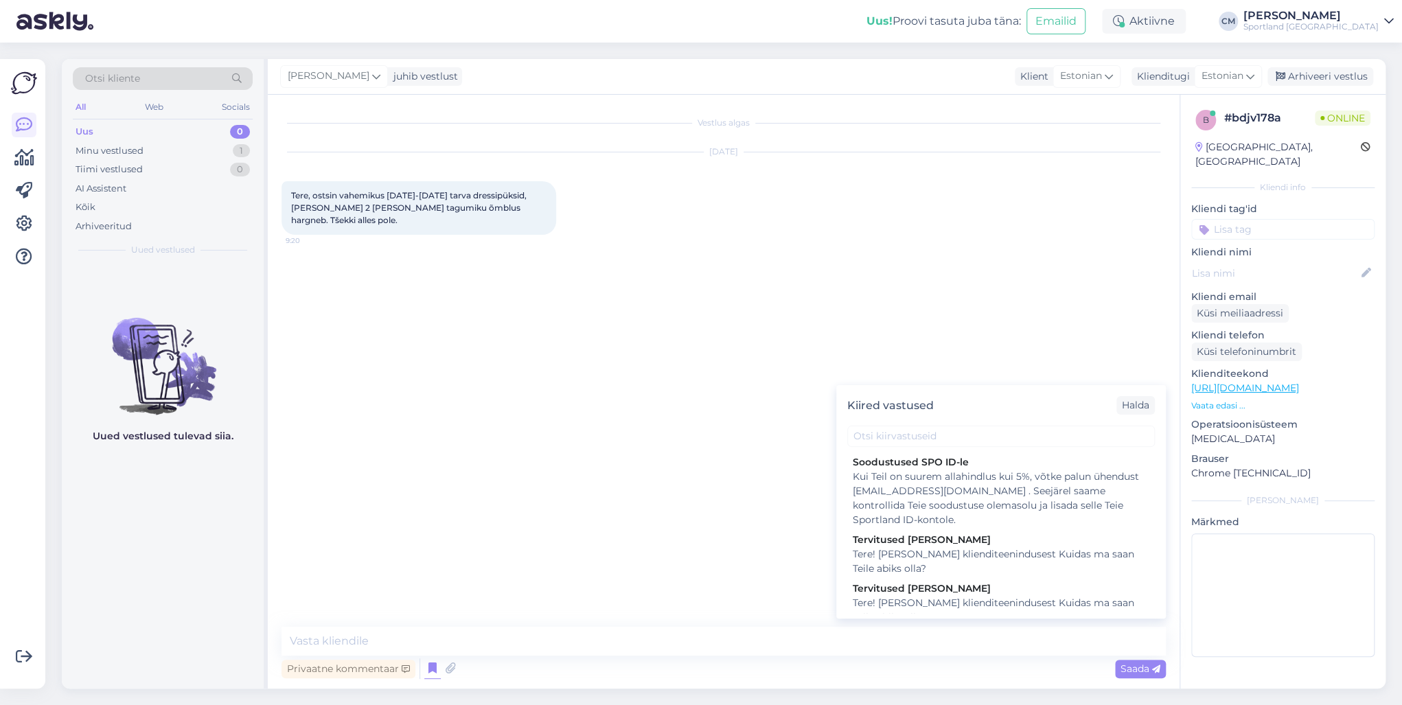
drag, startPoint x: 891, startPoint y: 600, endPoint x: 841, endPoint y: 607, distance: 50.6
click at [890, 507] on div "Tere! [PERSON_NAME] klienditeenindusest Kuidas ma saan Teile abiks olla?" at bounding box center [1001, 610] width 297 height 29
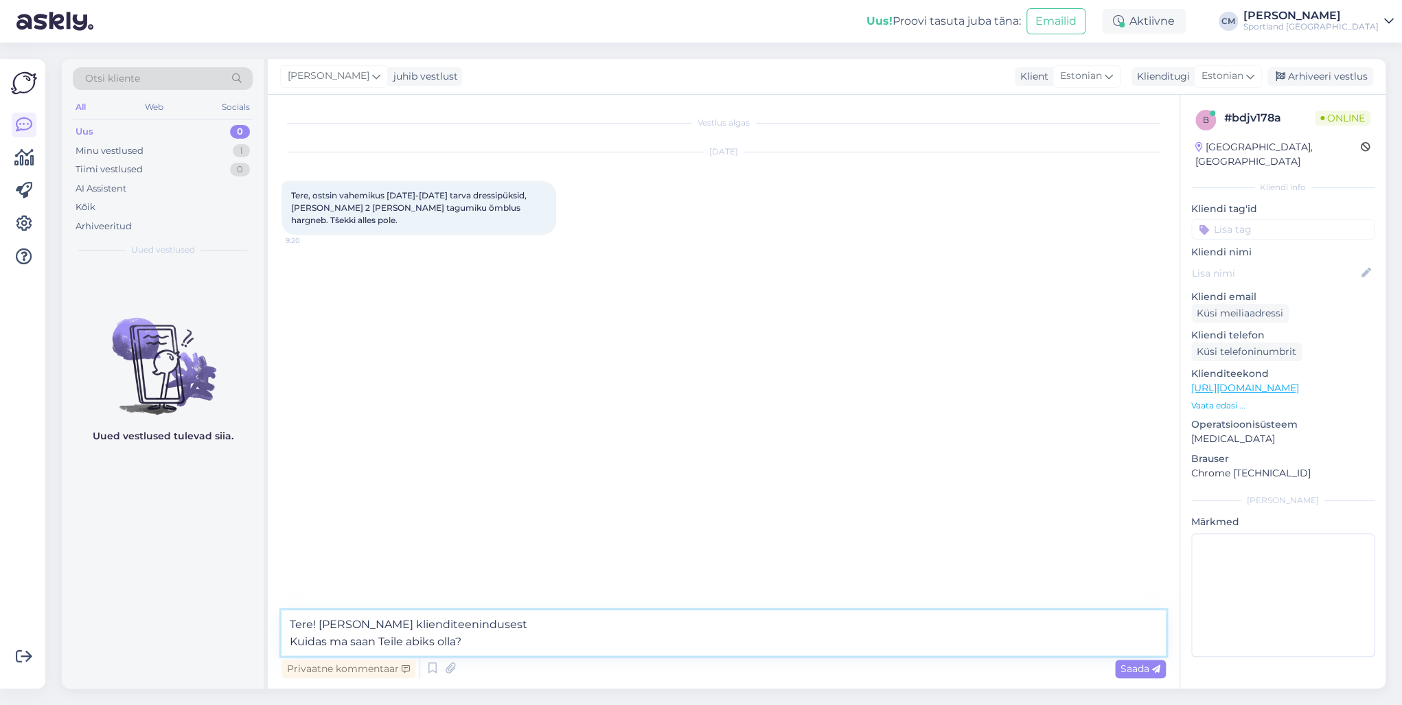
drag, startPoint x: 489, startPoint y: 649, endPoint x: 281, endPoint y: 640, distance: 207.5
click at [282, 507] on textarea "Tere! [PERSON_NAME] klienditeenindusest Kuidas ma saan Teile abiks olla?" at bounding box center [723, 632] width 884 height 45
type textarea "Tere! [PERSON_NAME] klienditeenindusest"
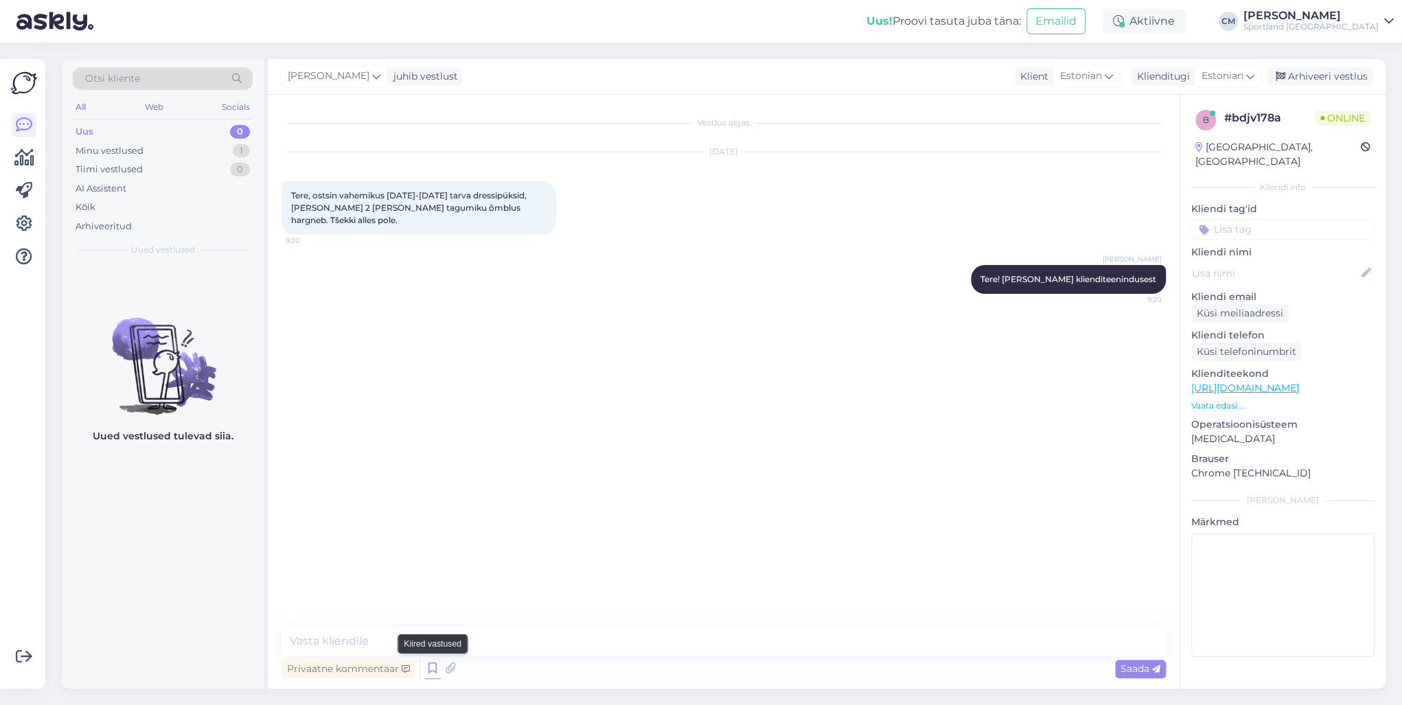
click at [425, 507] on icon at bounding box center [432, 668] width 16 height 21
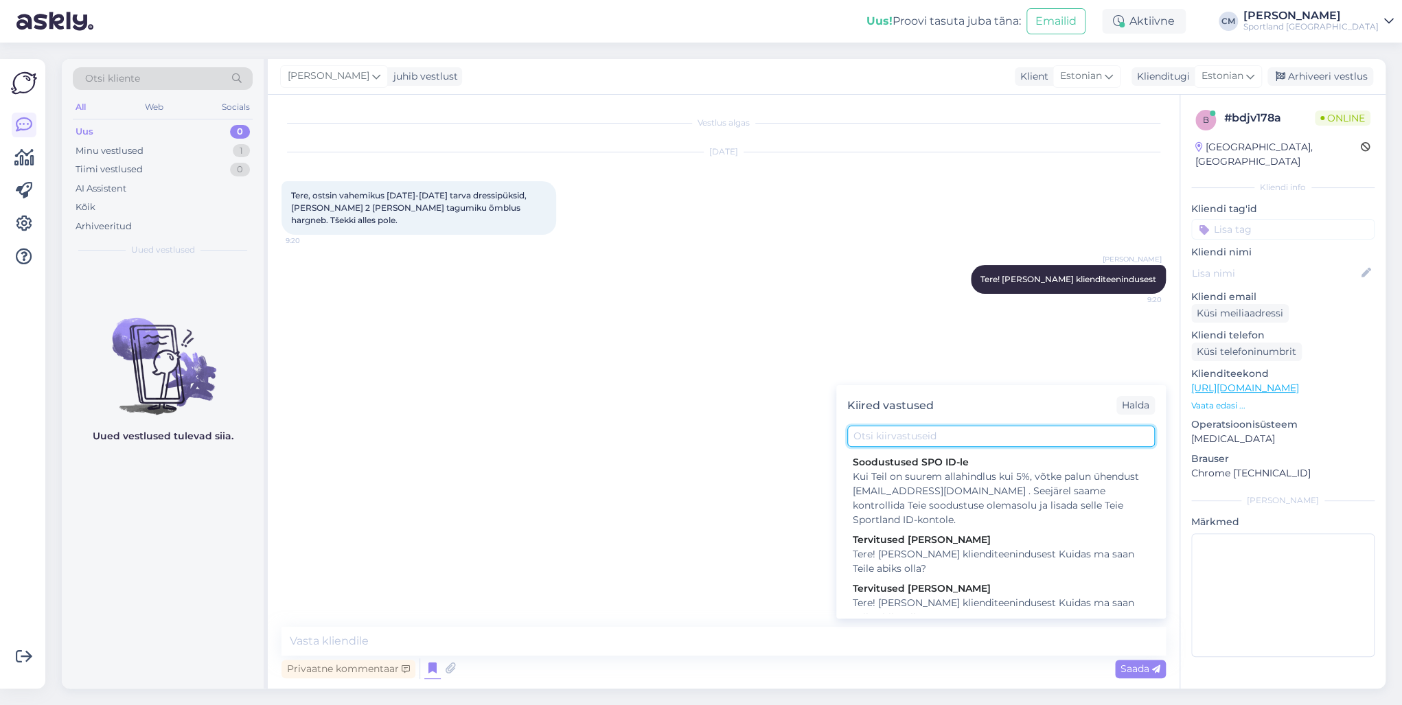
click at [919, 437] on input "text" at bounding box center [1001, 436] width 308 height 21
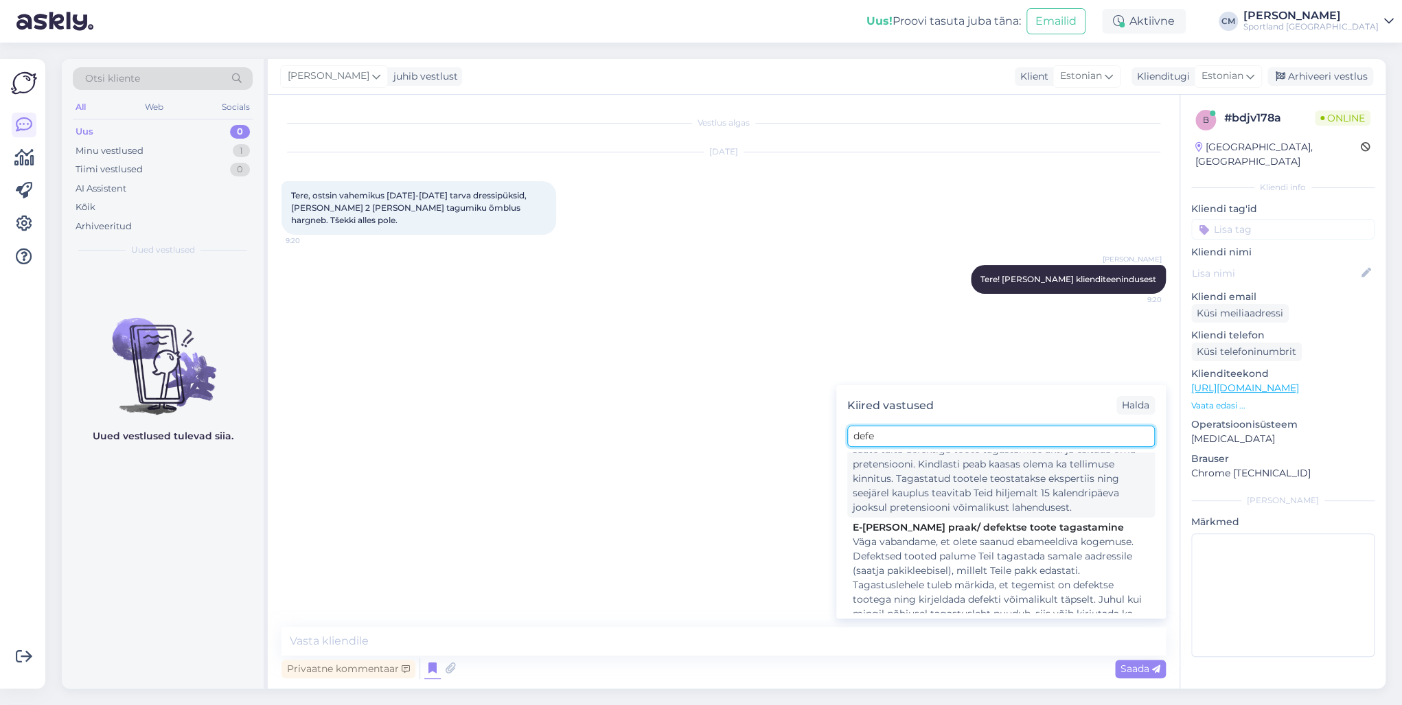
scroll to position [165, 0]
type input "defe"
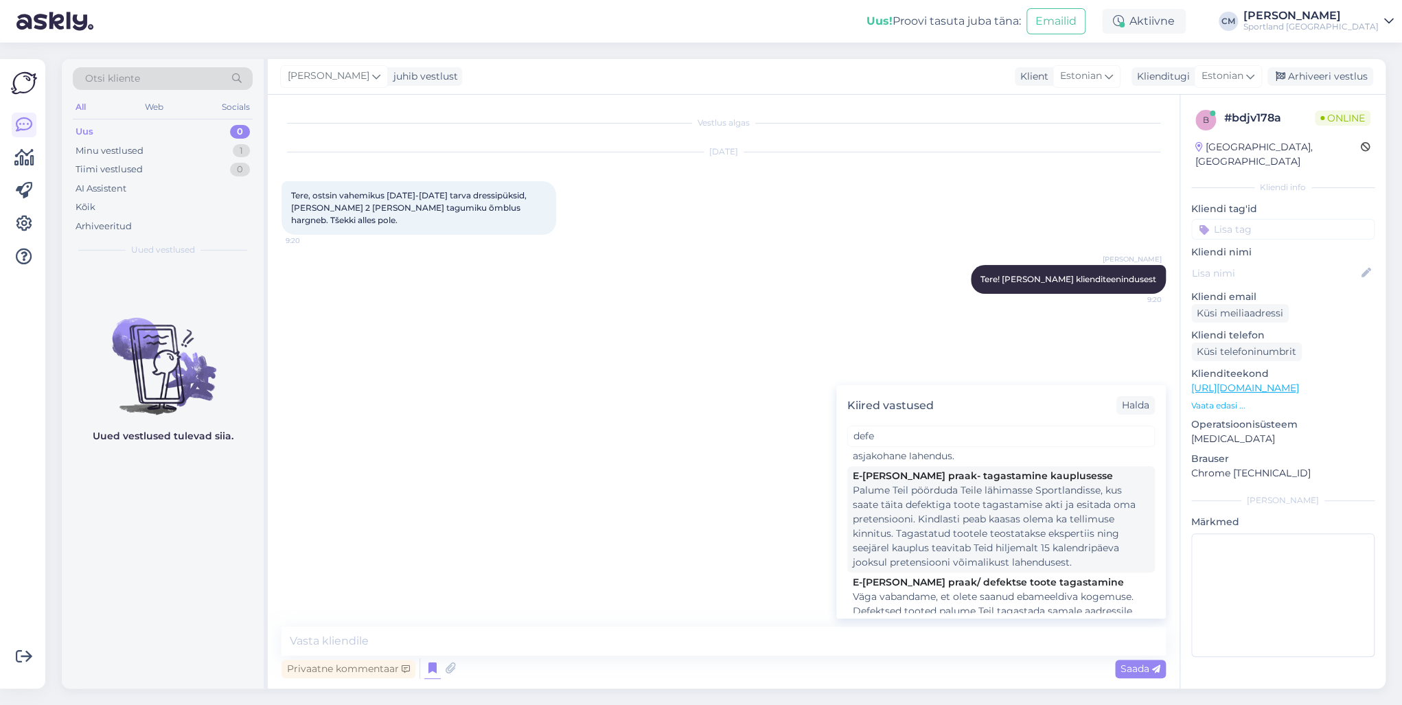
click at [932, 507] on div "Palume Teil pöörduda Teile lähimasse Sportlandisse, kus saate täita defektiga t…" at bounding box center [1001, 526] width 297 height 86
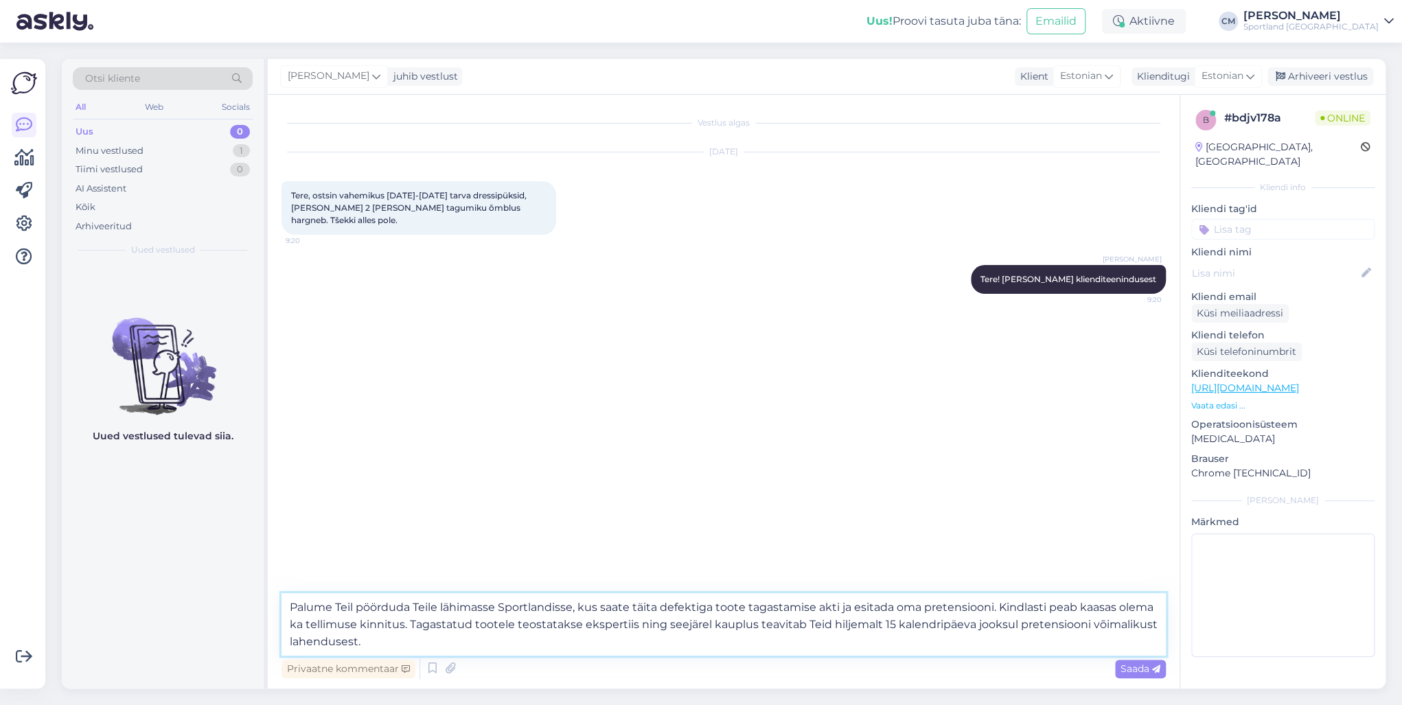
drag, startPoint x: 402, startPoint y: 621, endPoint x: 305, endPoint y: 621, distance: 97.5
click at [305, 507] on textarea "Palume Teil pöörduda Teile lähimasse Sportlandisse, kus saate täita defektiga t…" at bounding box center [723, 624] width 884 height 62
type textarea "Palume Teil pöörduda Teile lähimasse Sportlandisse, kus saate täita defektiga t…"
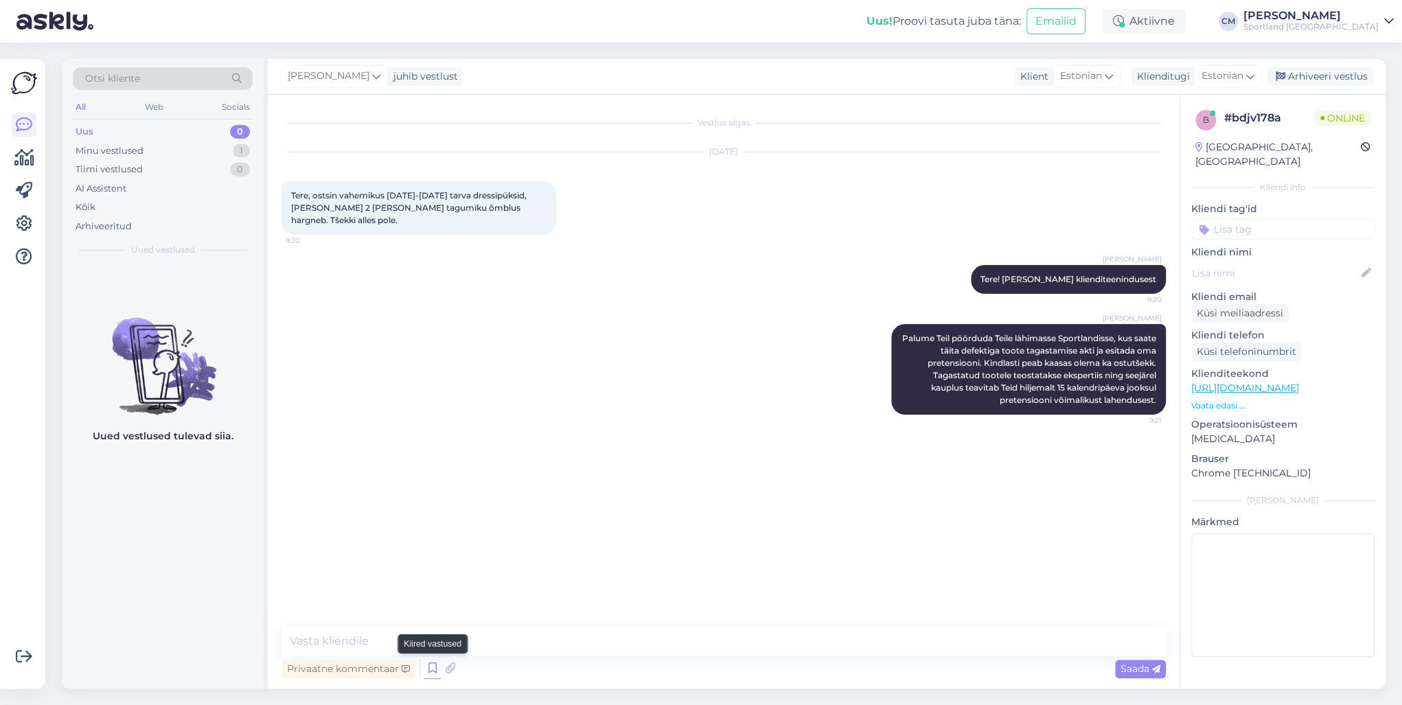
click at [431, 507] on icon at bounding box center [432, 668] width 16 height 21
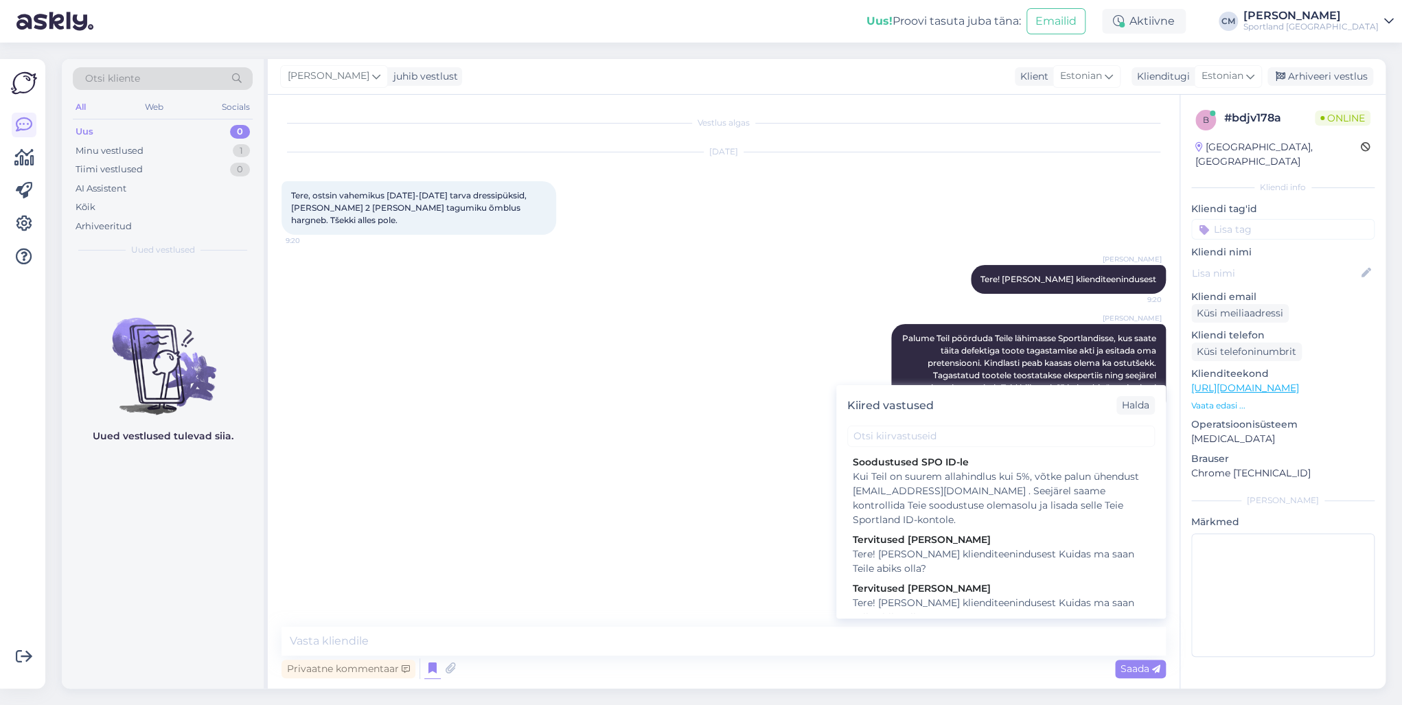
click at [909, 447] on div "Kiired vastused [PERSON_NAME] SPO ID-le Kui Teil on suurem allahindlus kui 5%, …" at bounding box center [1001, 501] width 330 height 233
click at [918, 437] on input "text" at bounding box center [1001, 436] width 308 height 21
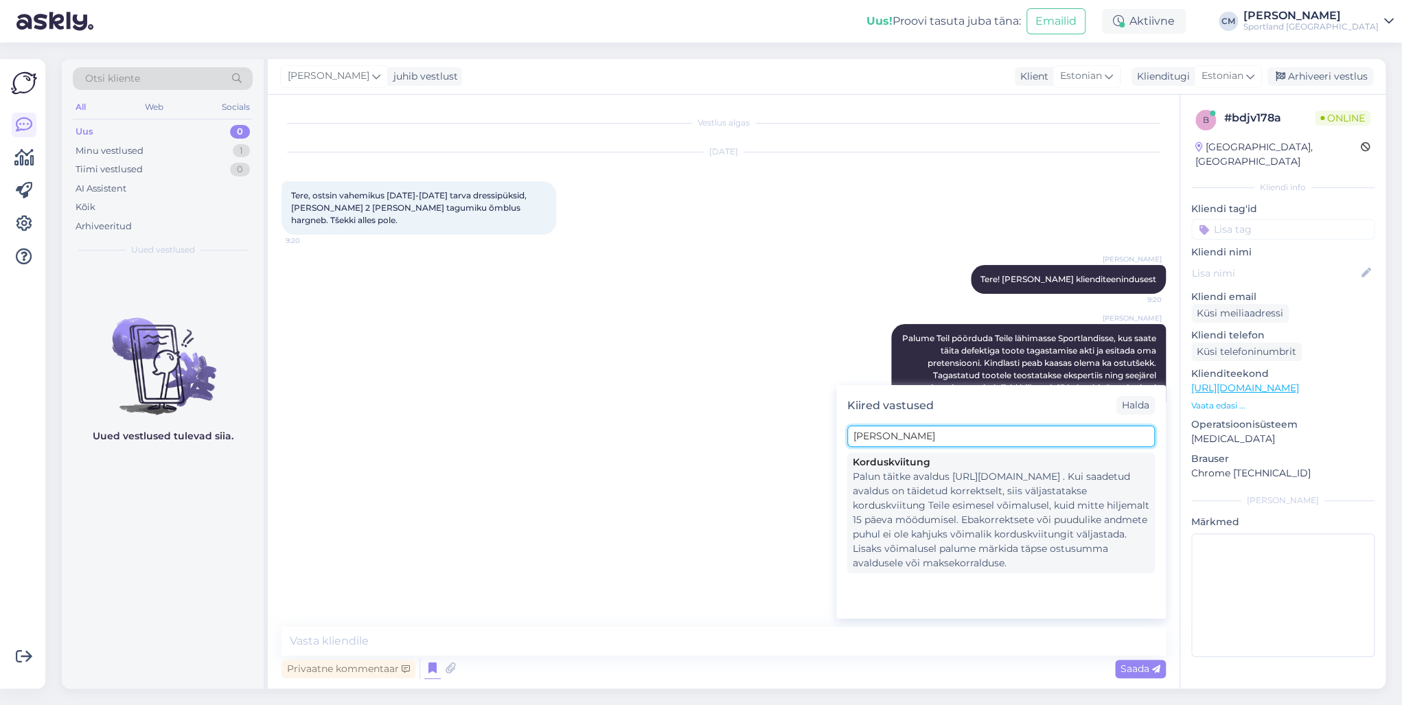
type input "[PERSON_NAME]"
click at [914, 478] on div "Palun täitke avaldus [URL][DOMAIN_NAME] . Kui saadetud avaldus on täidetud korr…" at bounding box center [1001, 520] width 297 height 101
type textarea "Palun täitke avaldus [URL][DOMAIN_NAME] . Kui saadetud avaldus on täidetud korr…"
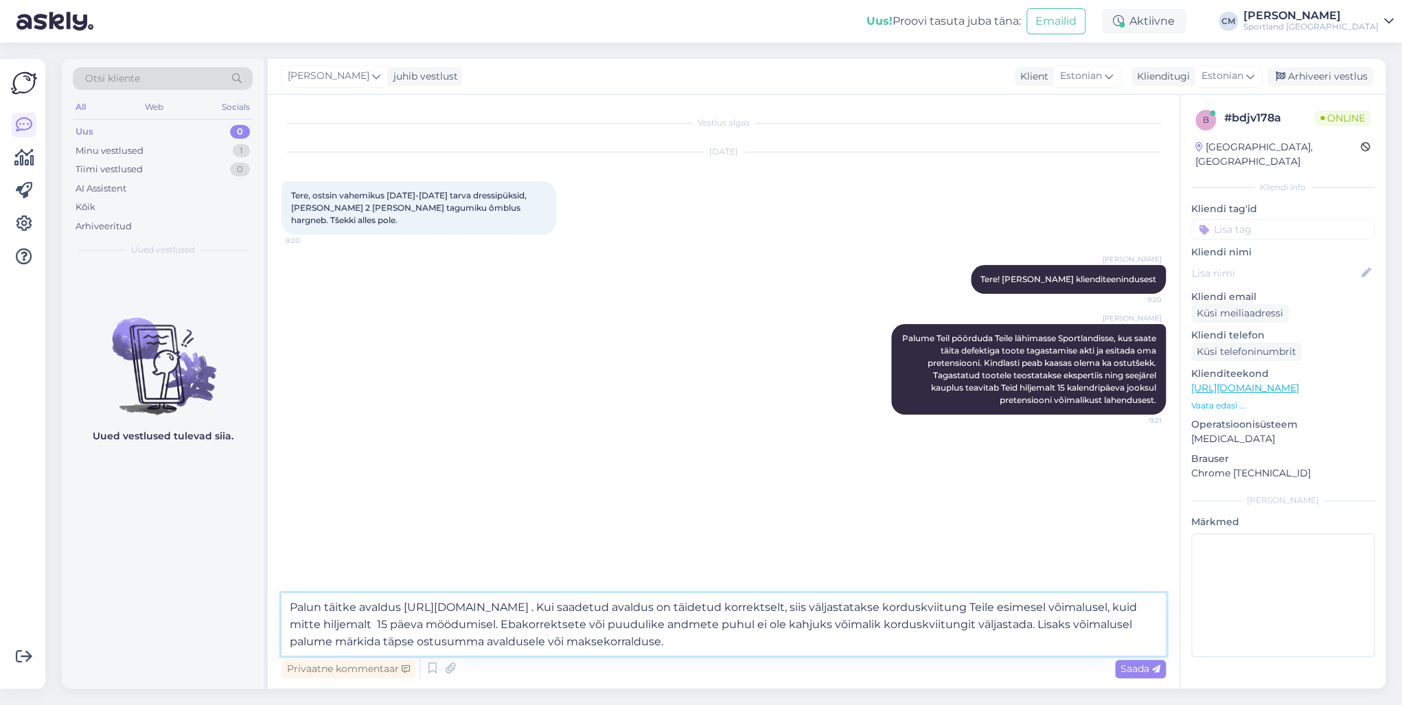
click at [807, 507] on textarea "Palun täitke avaldus [URL][DOMAIN_NAME] . Kui saadetud avaldus on täidetud korr…" at bounding box center [723, 624] width 884 height 62
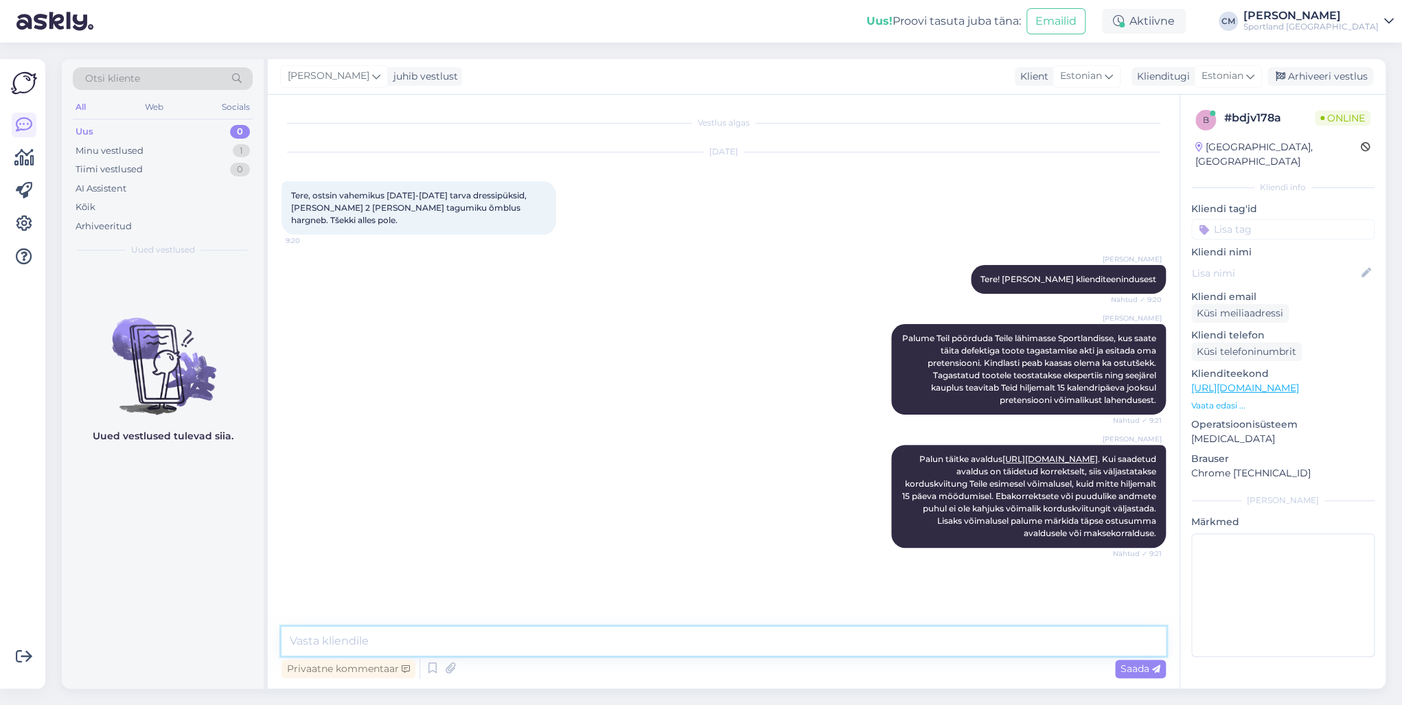
click at [914, 507] on textarea at bounding box center [723, 641] width 884 height 29
type textarea "Kas saan veel aidata?"
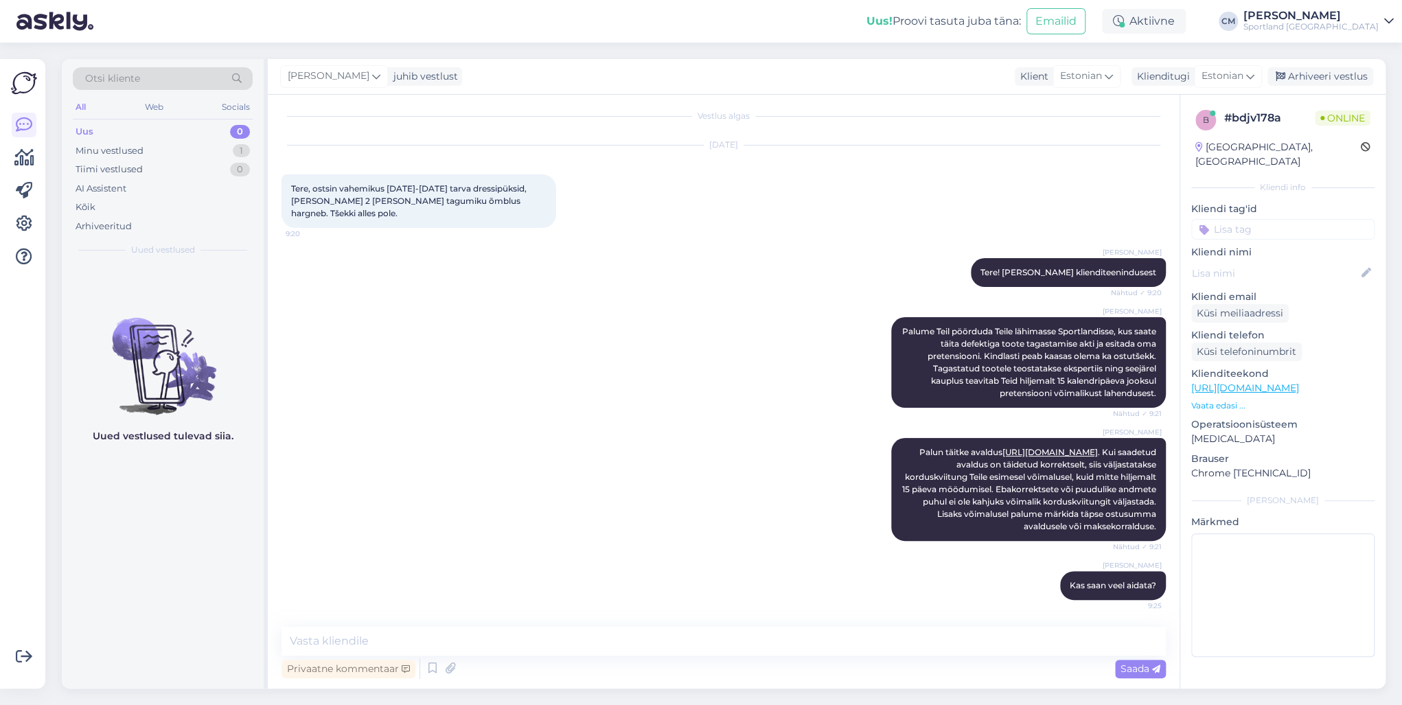
click at [1050, 219] on input at bounding box center [1282, 229] width 183 height 21
type input "defe"
click at [1050, 262] on span "Defektiga toode" at bounding box center [1282, 266] width 67 height 8
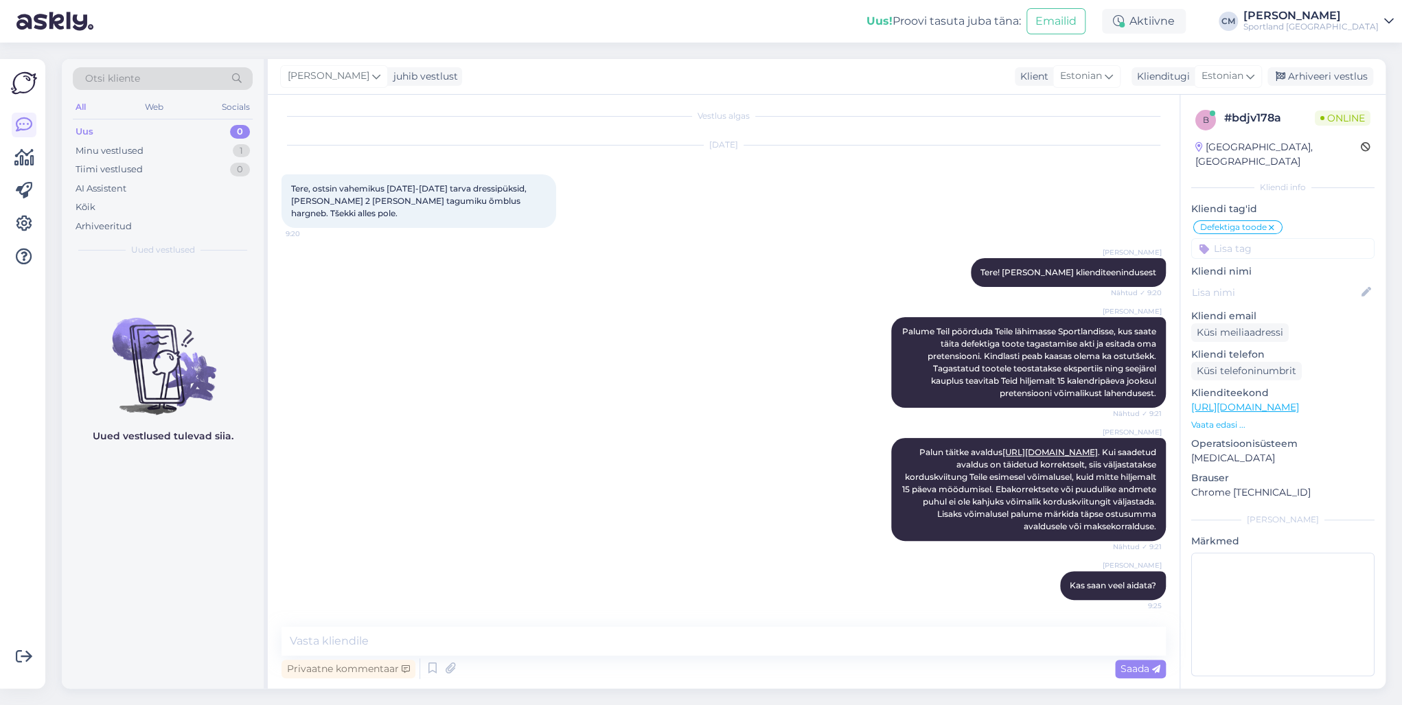
click at [1050, 238] on input at bounding box center [1282, 248] width 183 height 21
type input "kord"
click at [1050, 281] on span "Korduskviitungid" at bounding box center [1282, 285] width 71 height 8
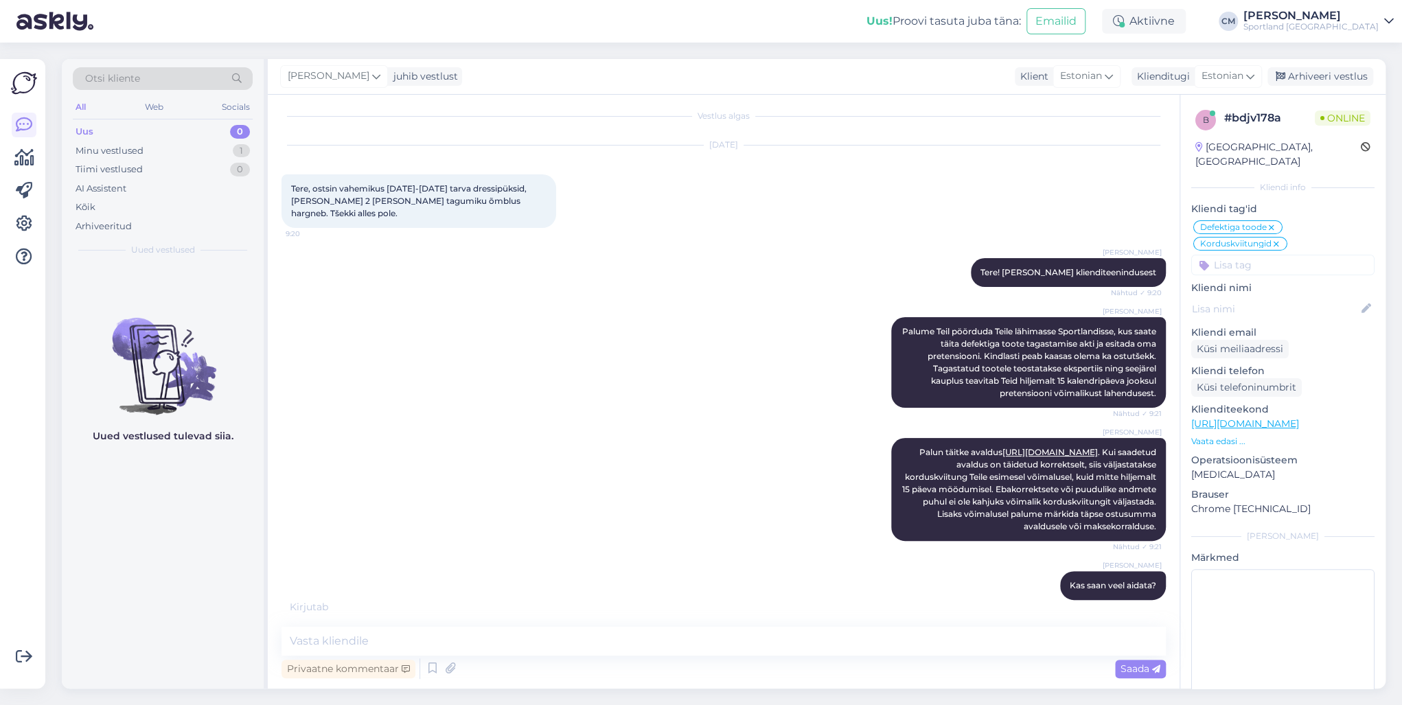
scroll to position [66, 0]
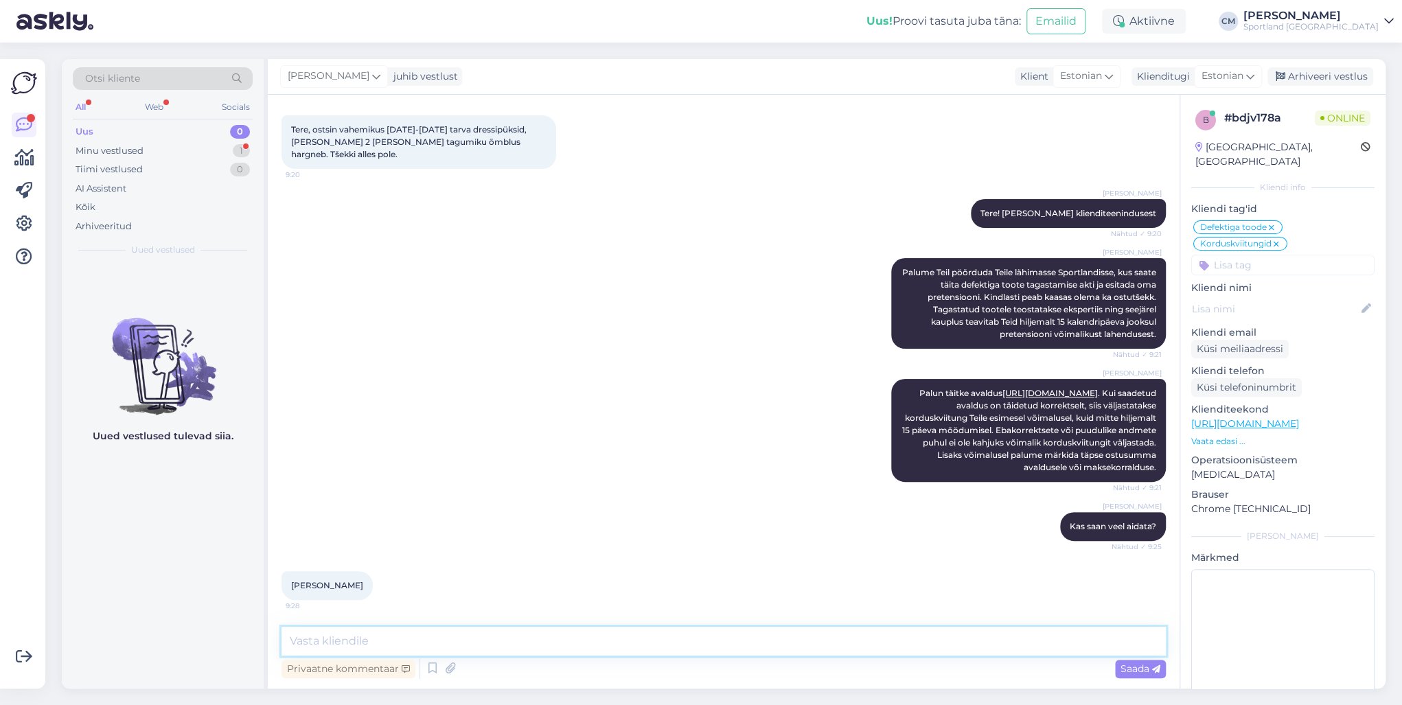
click at [467, 507] on textarea at bounding box center [723, 641] width 884 height 29
type textarea "Sel juhul märkige avaldusele et makse toimus sularahas - täpsustage seal ka tše…"
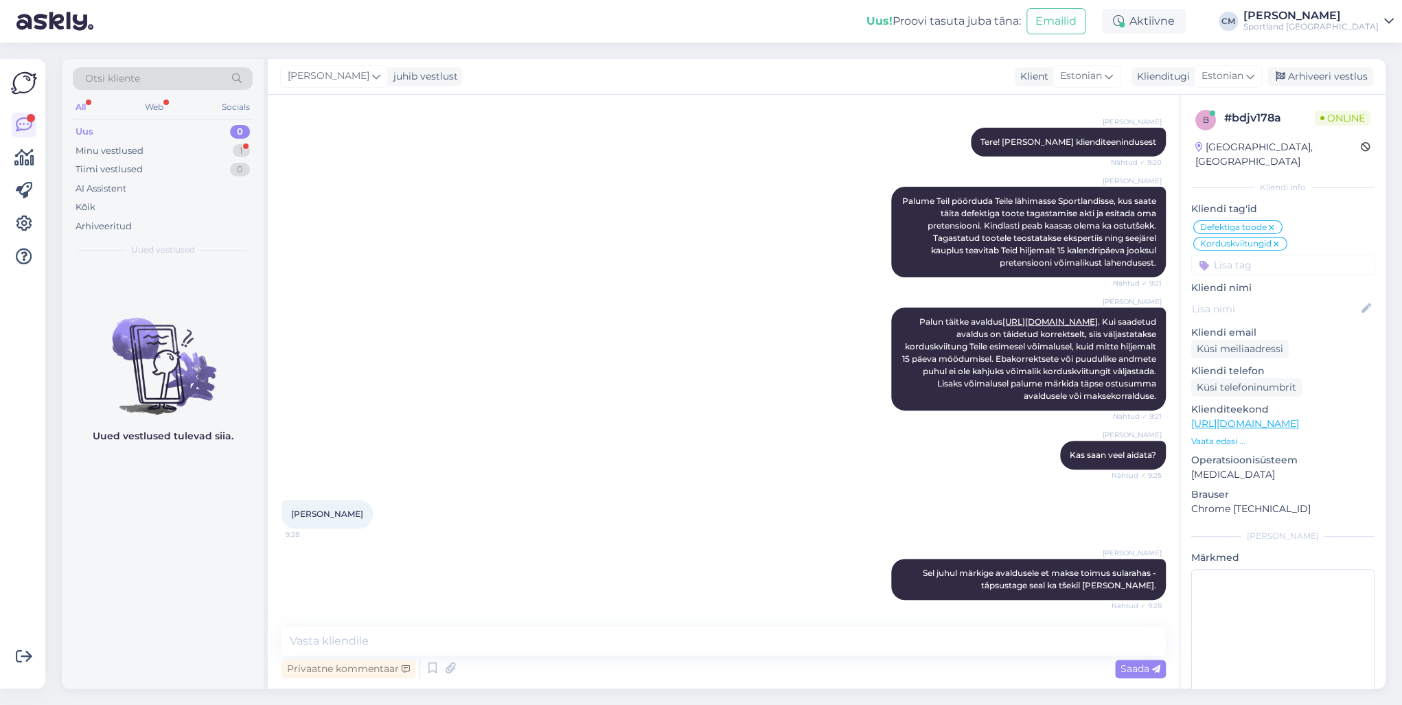
scroll to position [209, 0]
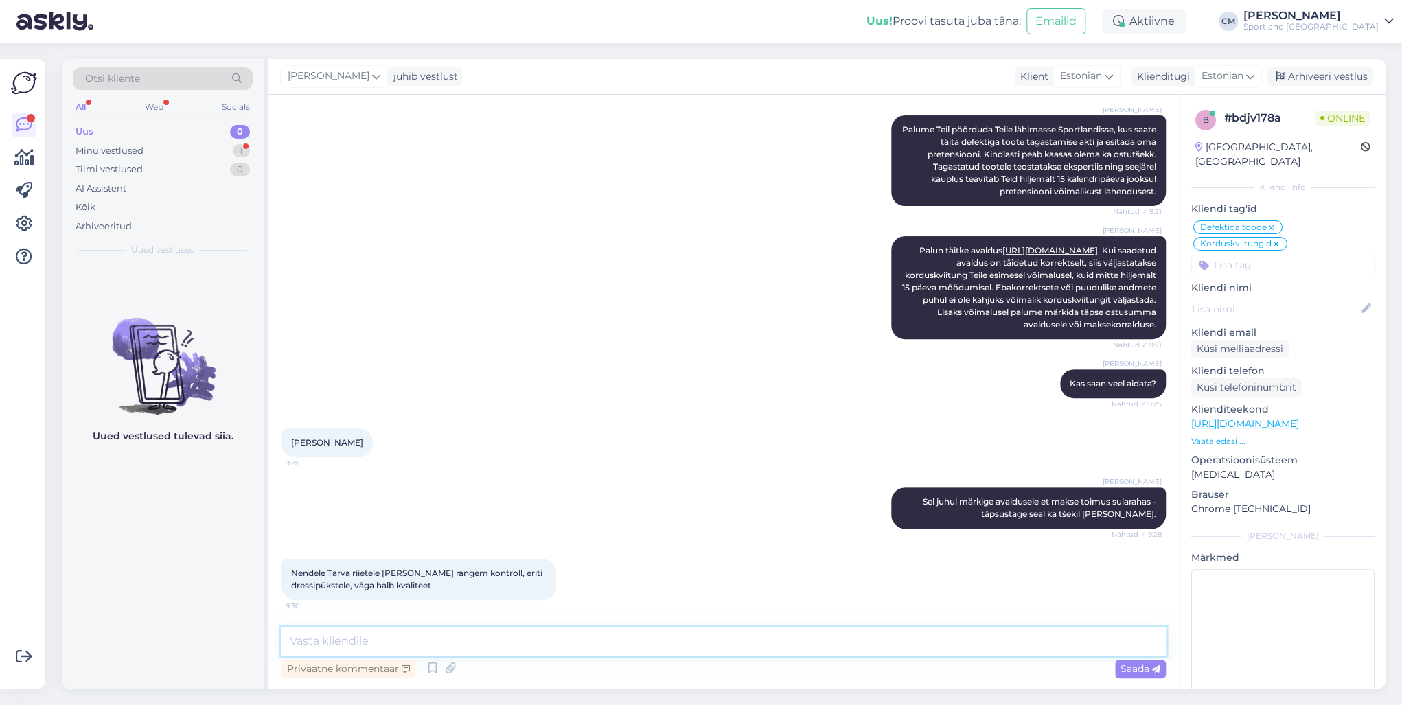
click at [467, 507] on textarea at bounding box center [723, 641] width 884 height 29
type textarea "t"
click at [351, 507] on textarea at bounding box center [723, 641] width 884 height 29
type textarea "a"
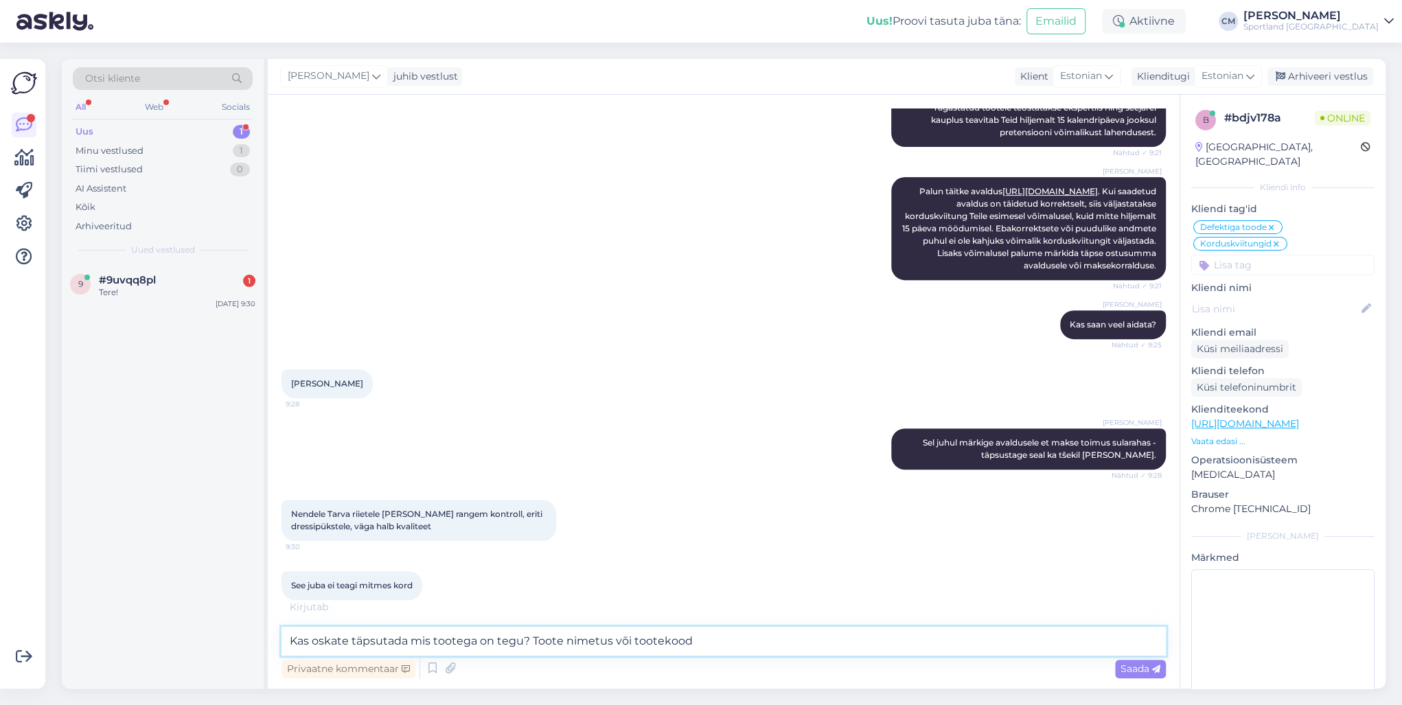
type textarea "Kas oskate täpsutada mis tootega on tegu? Toote nimetus või tootekood?"
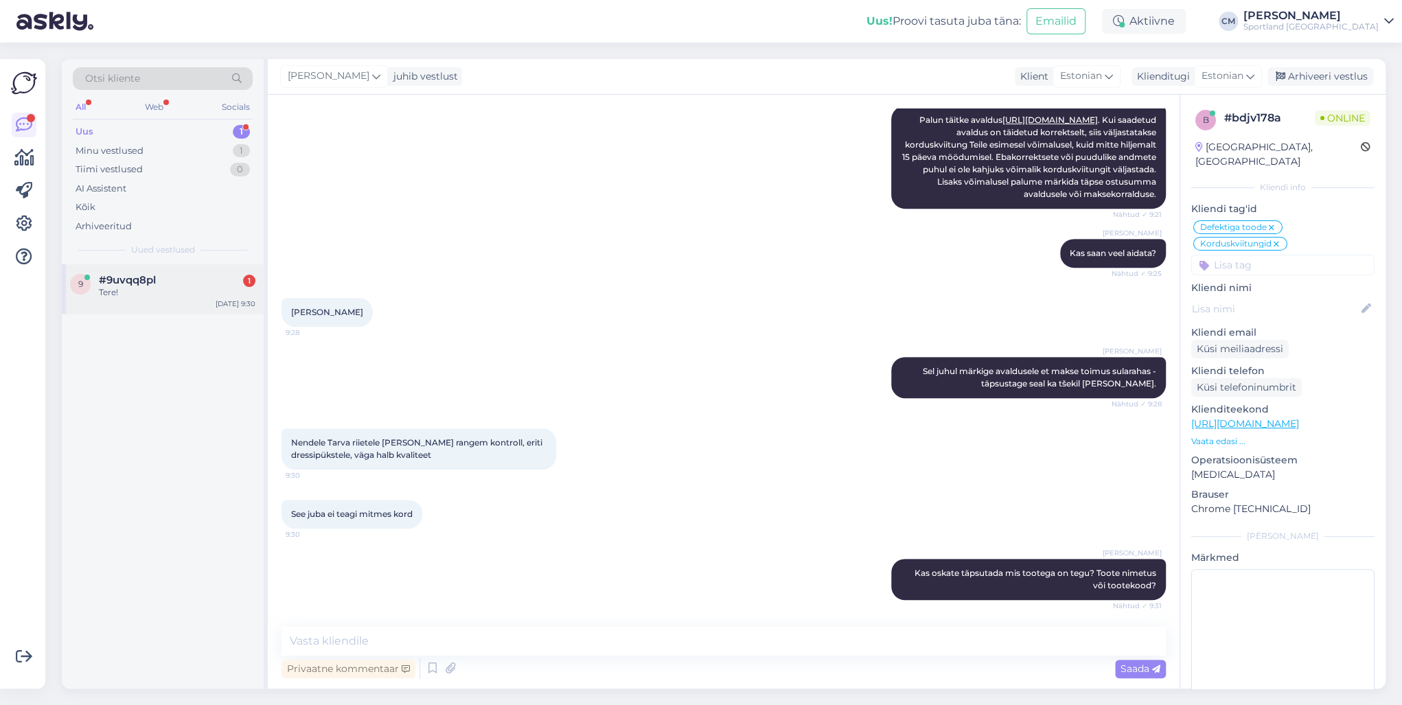
click at [150, 273] on div "9 #9uvqq8pl 1 Tere! [DATE] 9:30" at bounding box center [163, 288] width 202 height 49
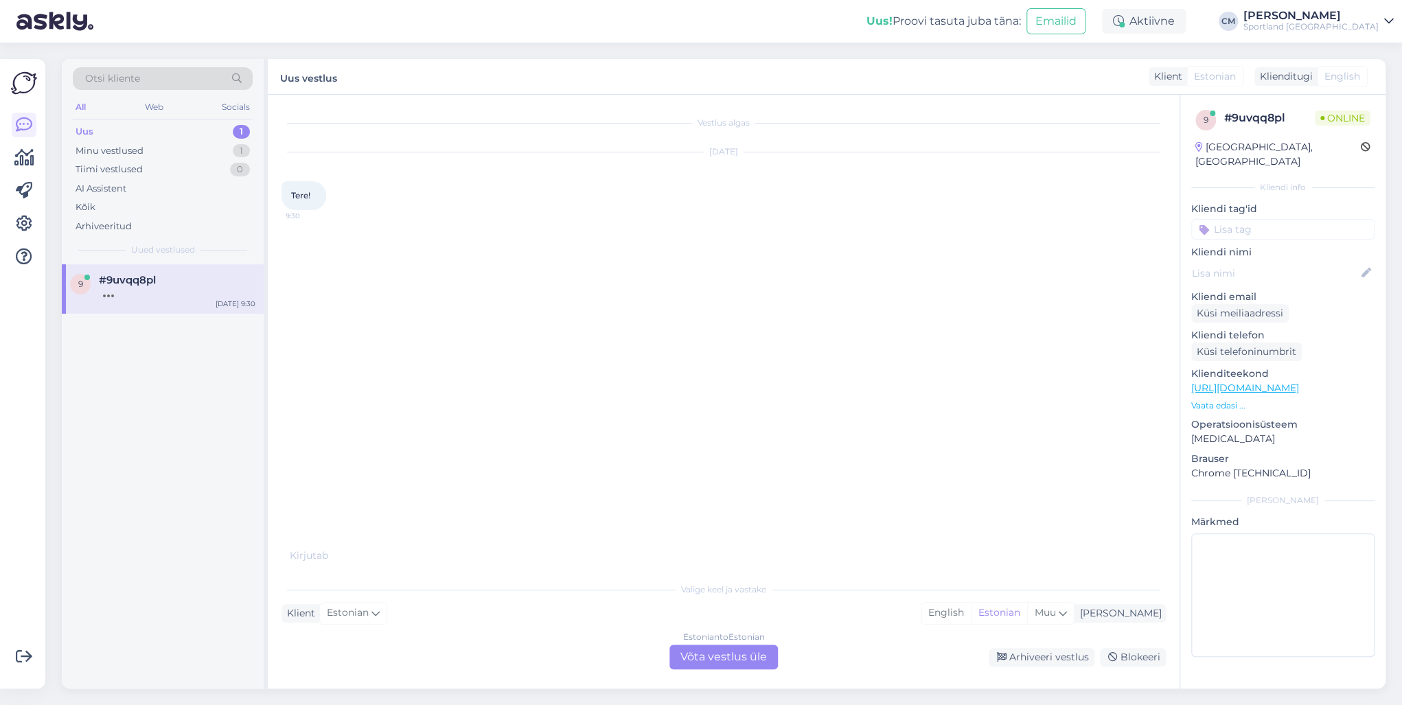
click at [752, 507] on div "Estonian to Estonian Võta vestlus üle" at bounding box center [723, 657] width 108 height 25
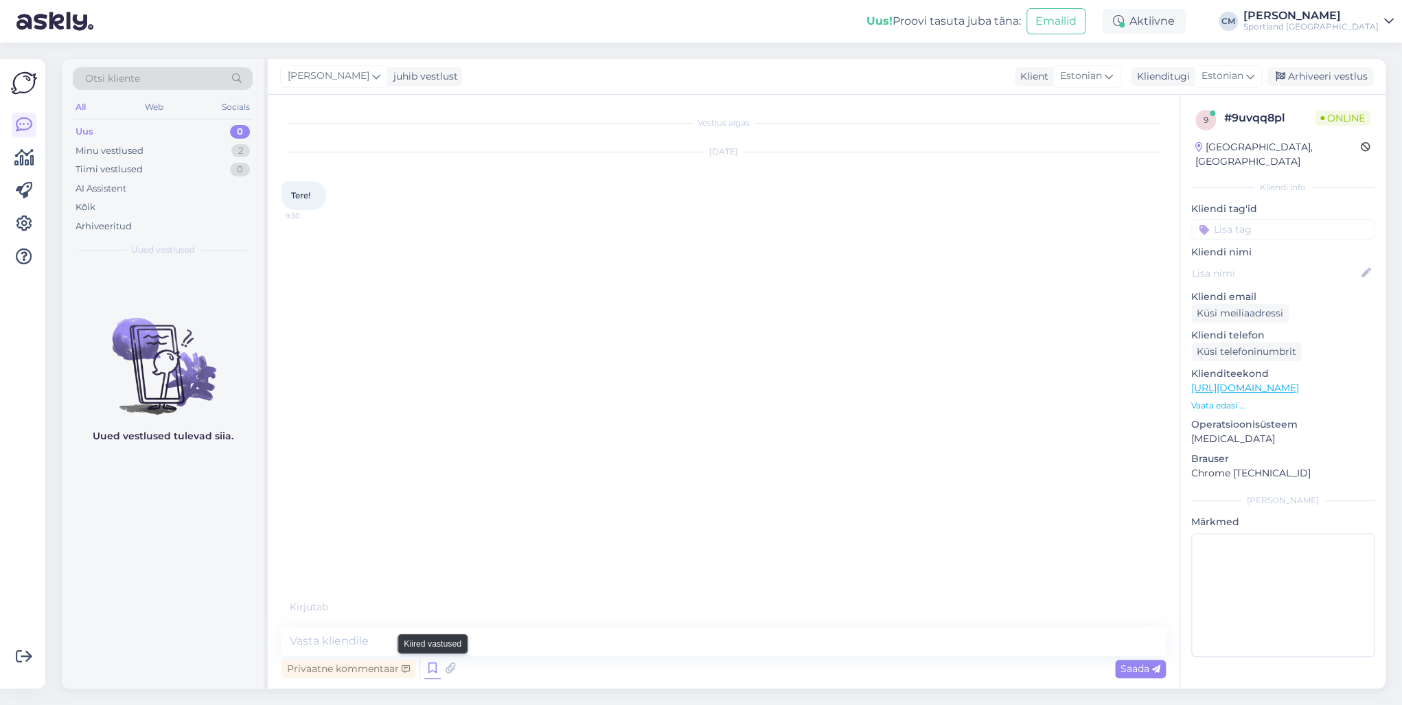
click at [427, 507] on icon at bounding box center [432, 668] width 16 height 21
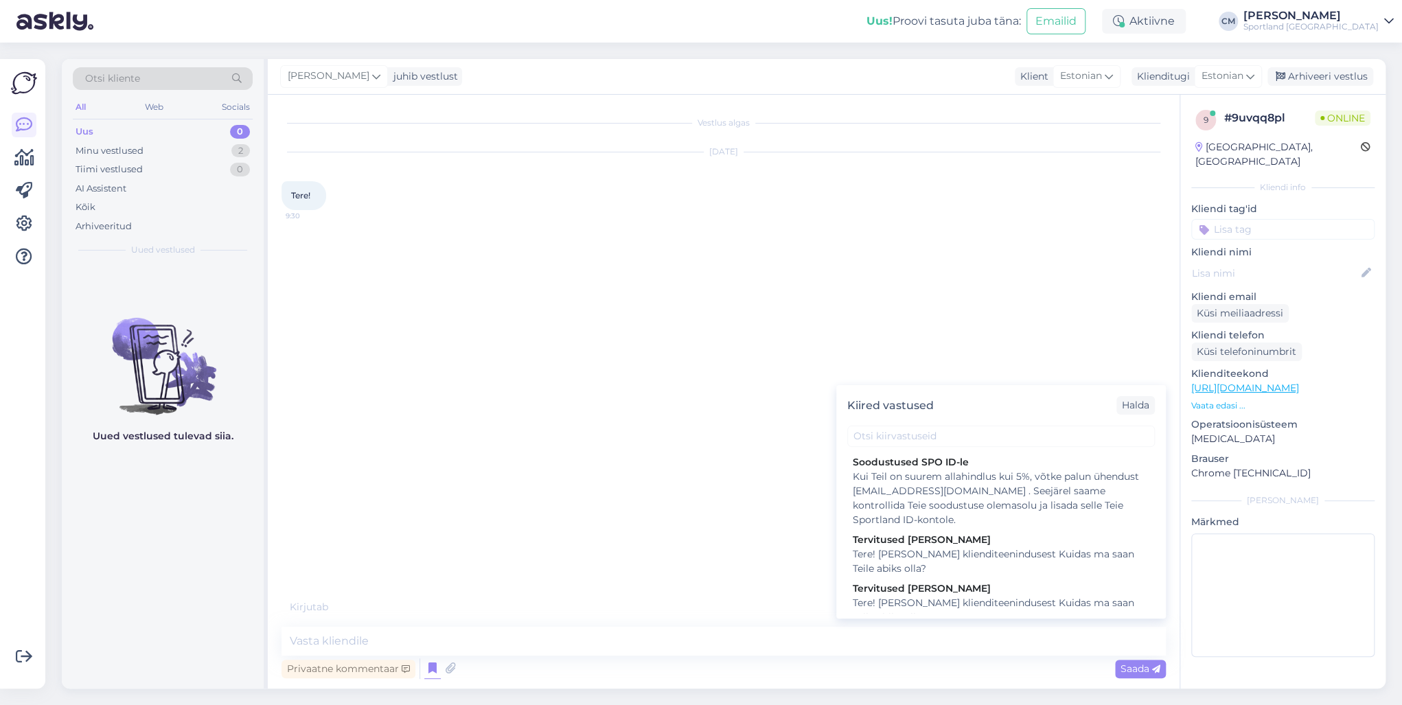
click at [919, 507] on div "Tervitused [PERSON_NAME]" at bounding box center [1001, 588] width 297 height 14
type textarea "Tere! [PERSON_NAME] klienditeenindusest Kuidas ma saan Teile abiks olla?"
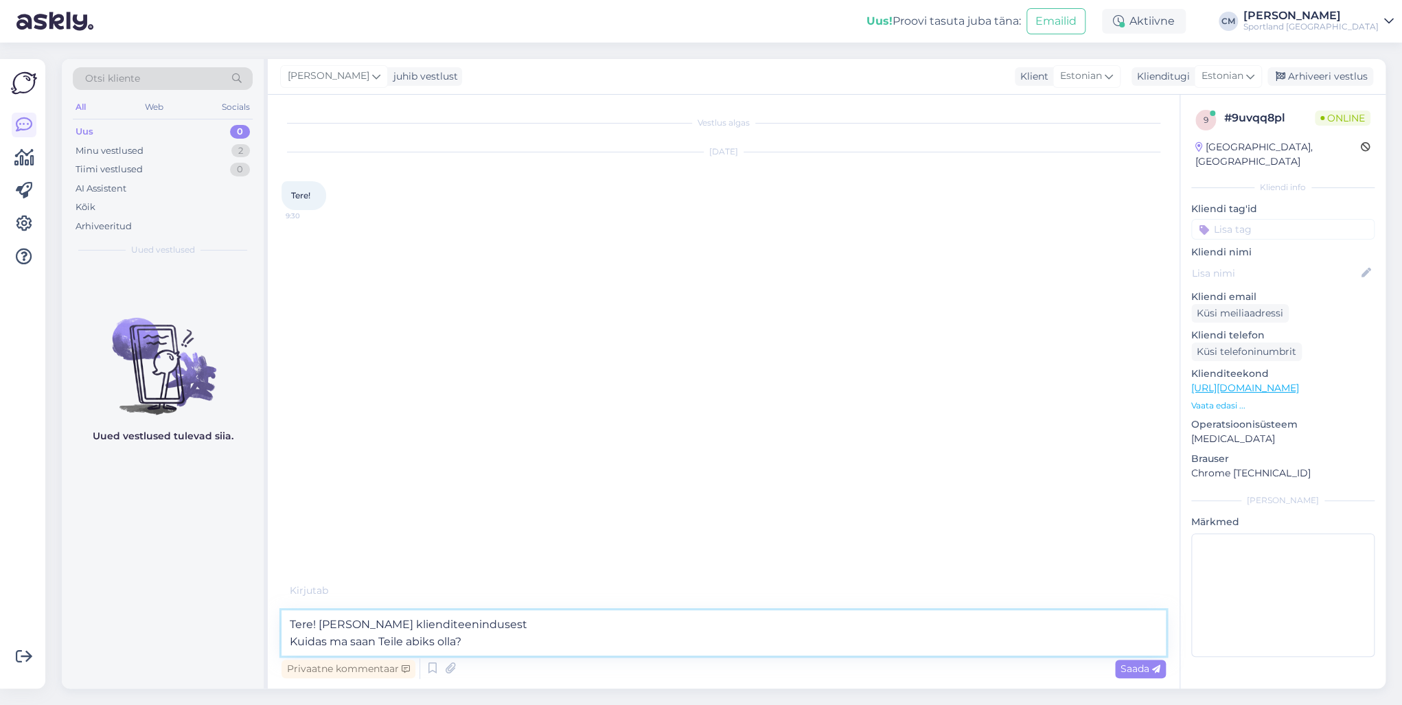
click at [730, 507] on textarea "Tere! [PERSON_NAME] klienditeenindusest Kuidas ma saan Teile abiks olla?" at bounding box center [723, 632] width 884 height 45
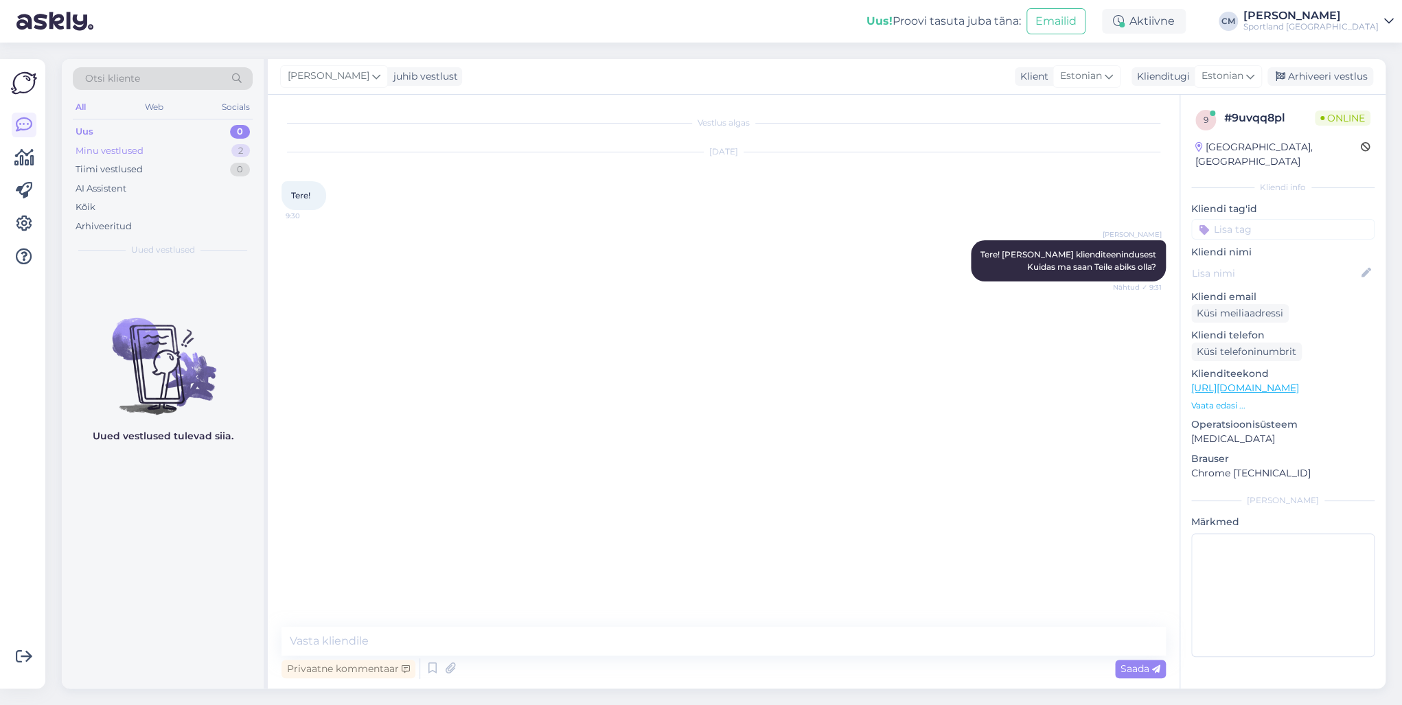
click at [203, 158] on div "Minu vestlused 2" at bounding box center [163, 150] width 180 height 19
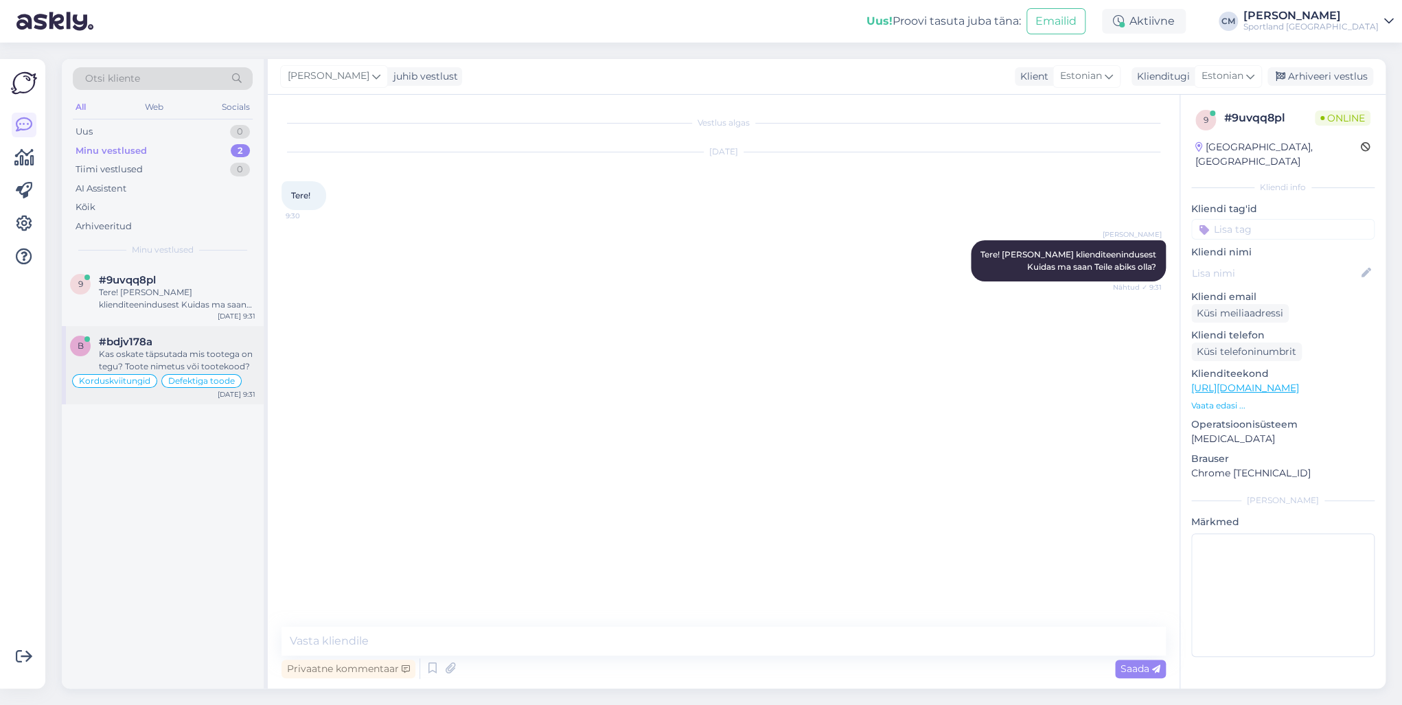
click at [187, 353] on div "Kas oskate täpsutada mis tootega on tegu? Toote nimetus või tootekood?" at bounding box center [177, 360] width 157 height 25
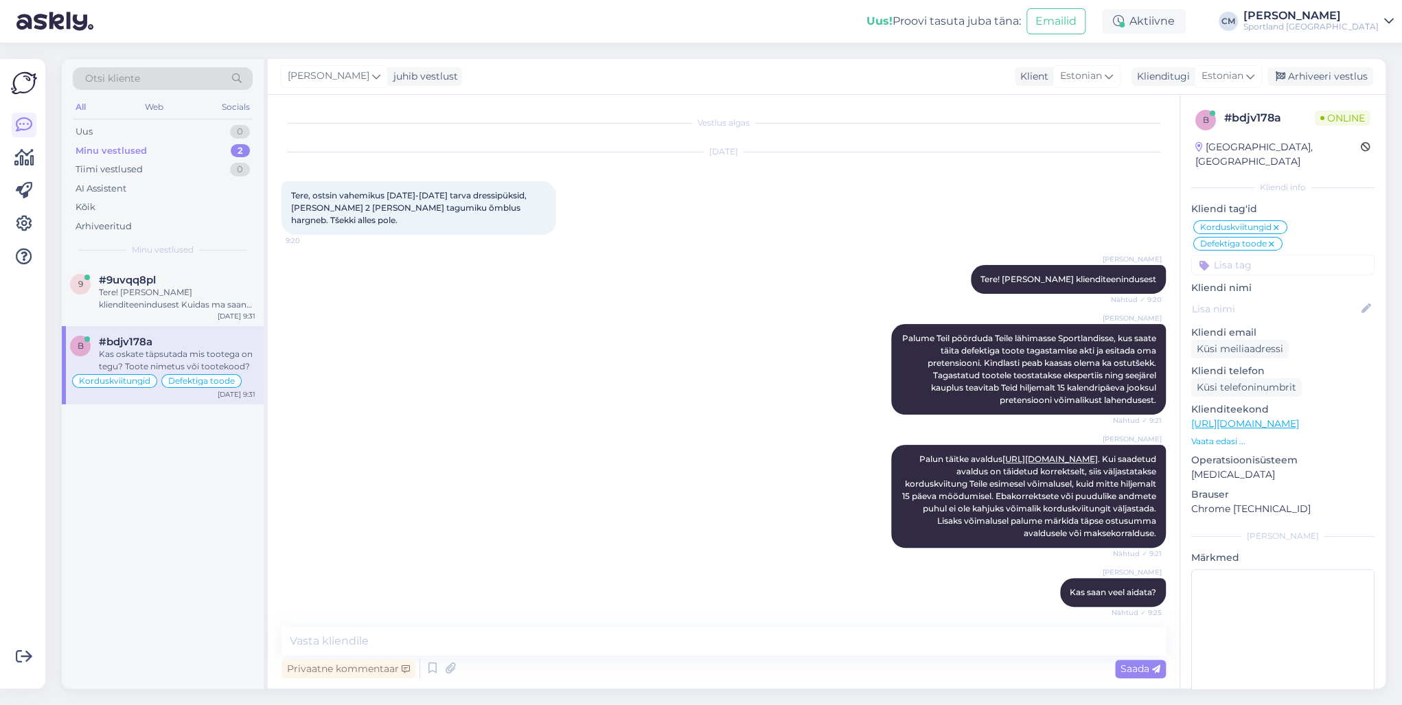
scroll to position [339, 0]
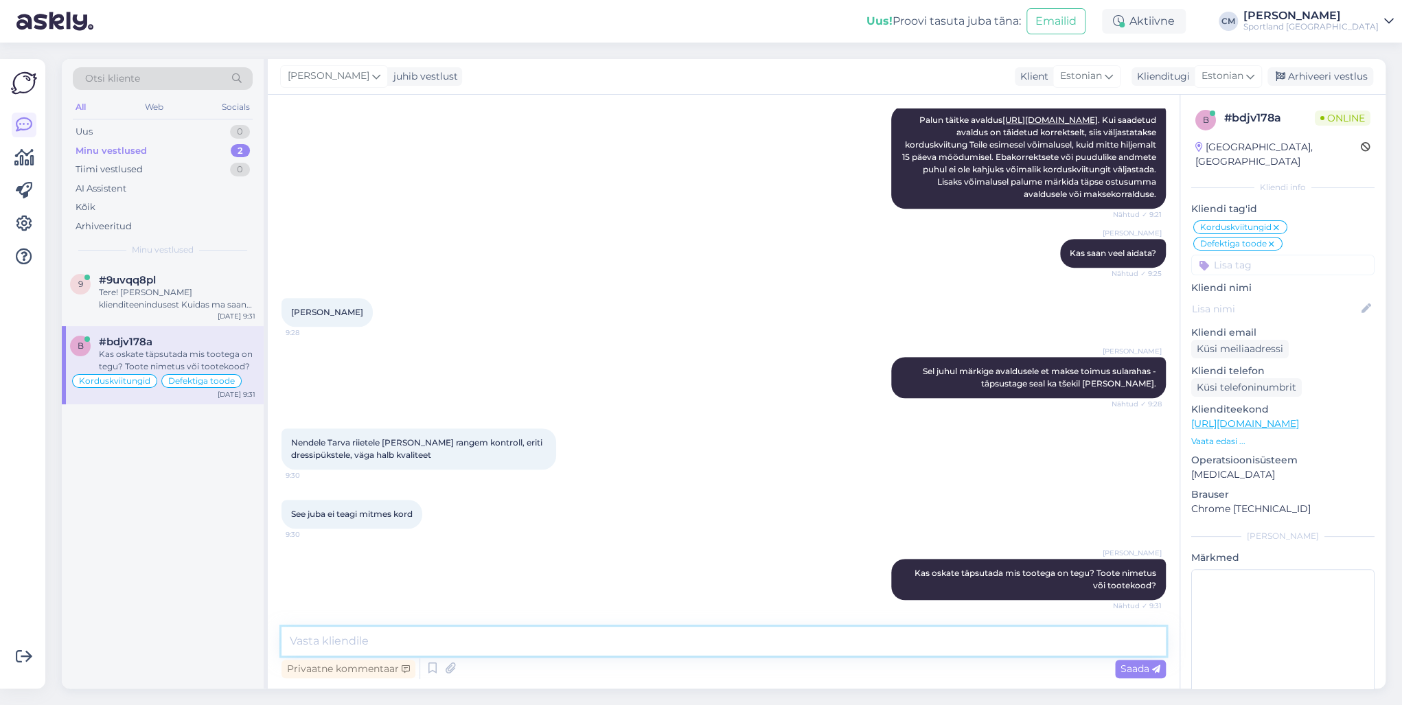
click at [519, 507] on textarea at bounding box center [723, 641] width 884 height 29
type textarea "Siis saaksime tagasiside ka edastada."
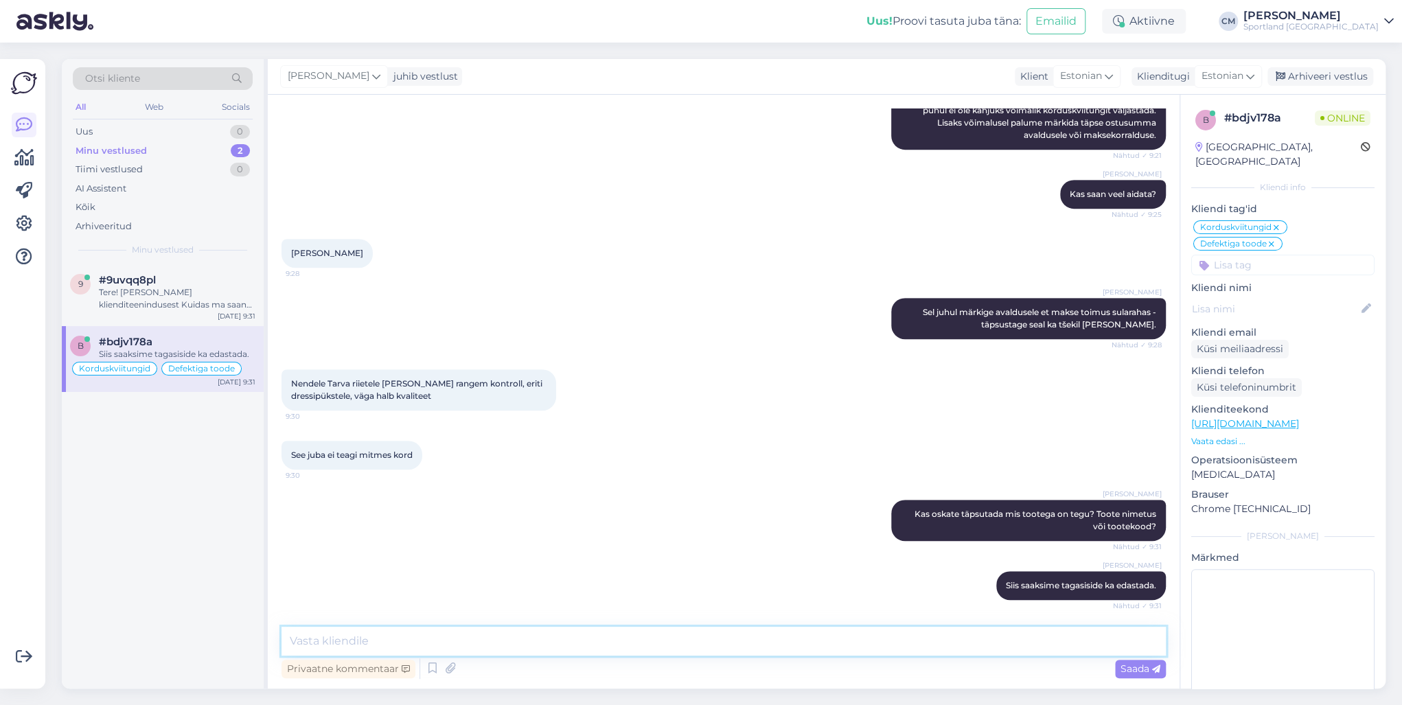
scroll to position [457, 0]
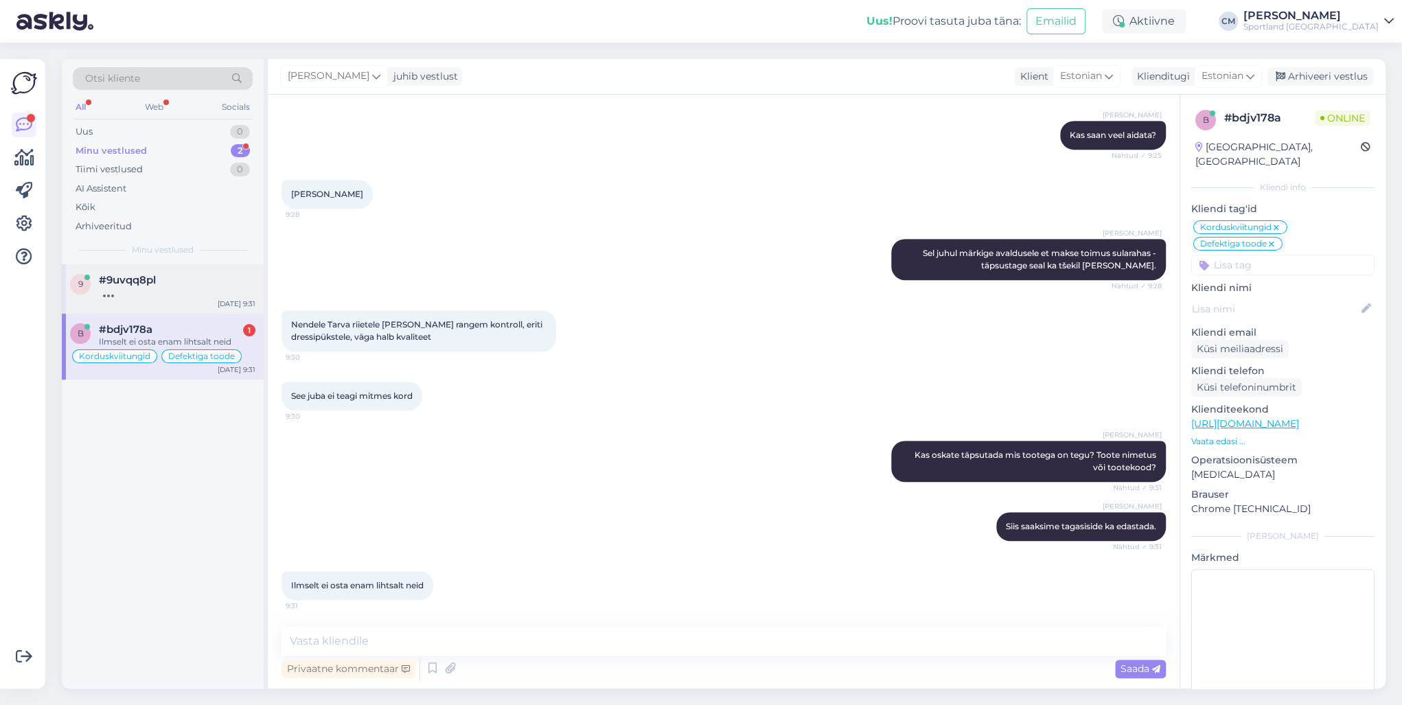
click at [191, 299] on div "9 #9uvqq8pl [DATE] 9:31" at bounding box center [163, 288] width 202 height 49
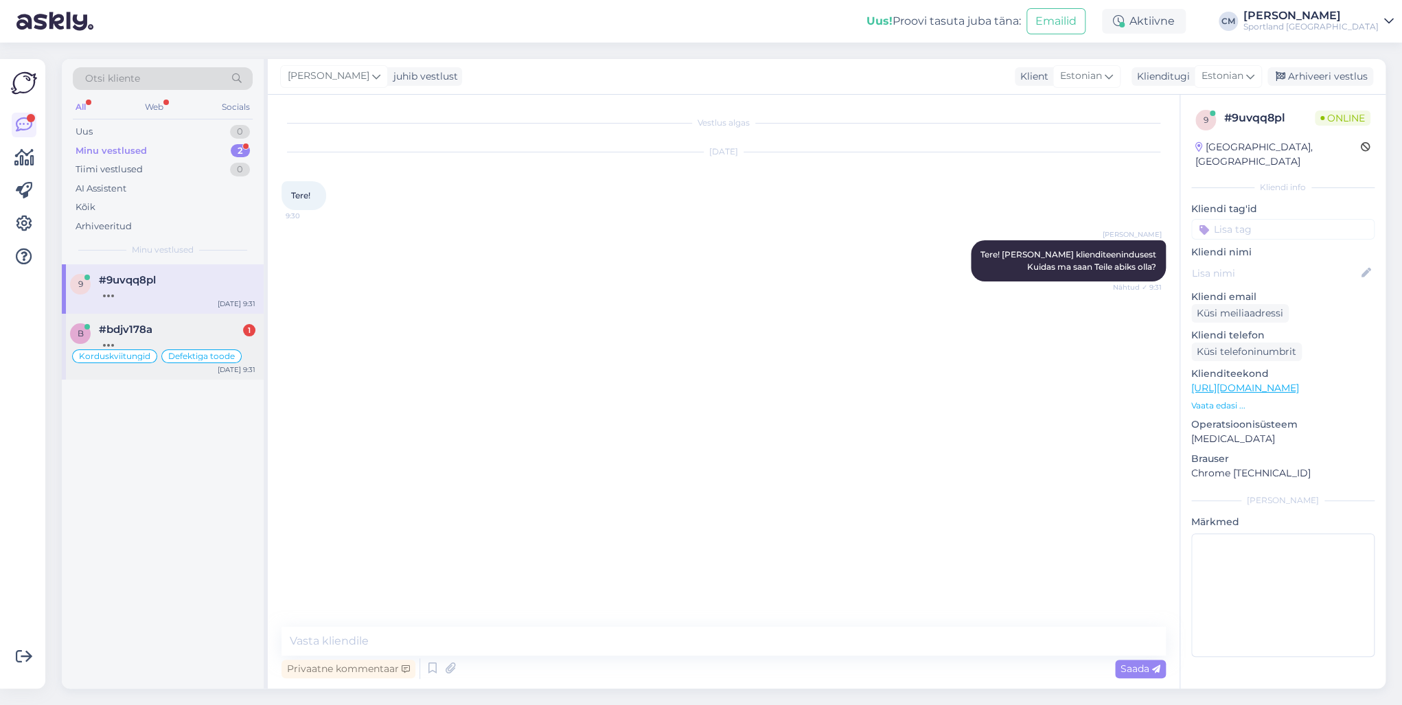
click at [224, 340] on div at bounding box center [177, 342] width 157 height 12
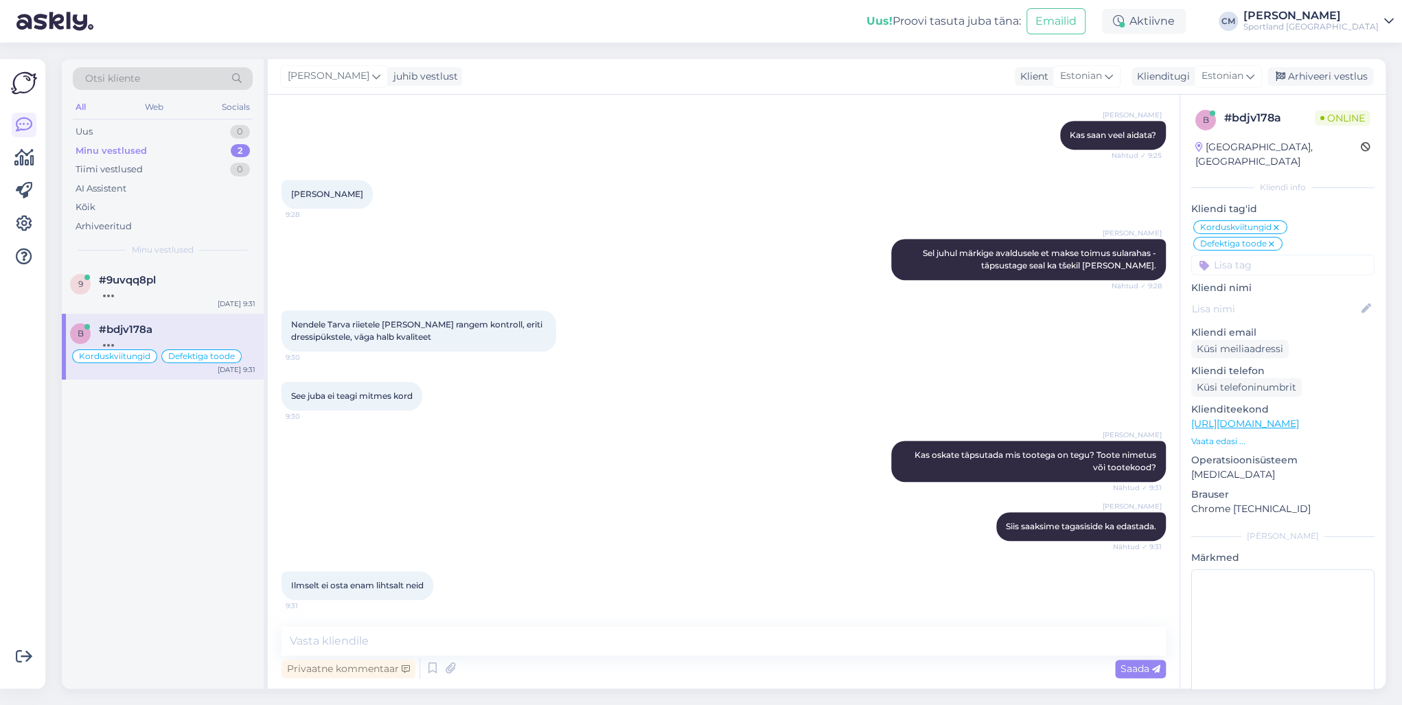
scroll to position [516, 0]
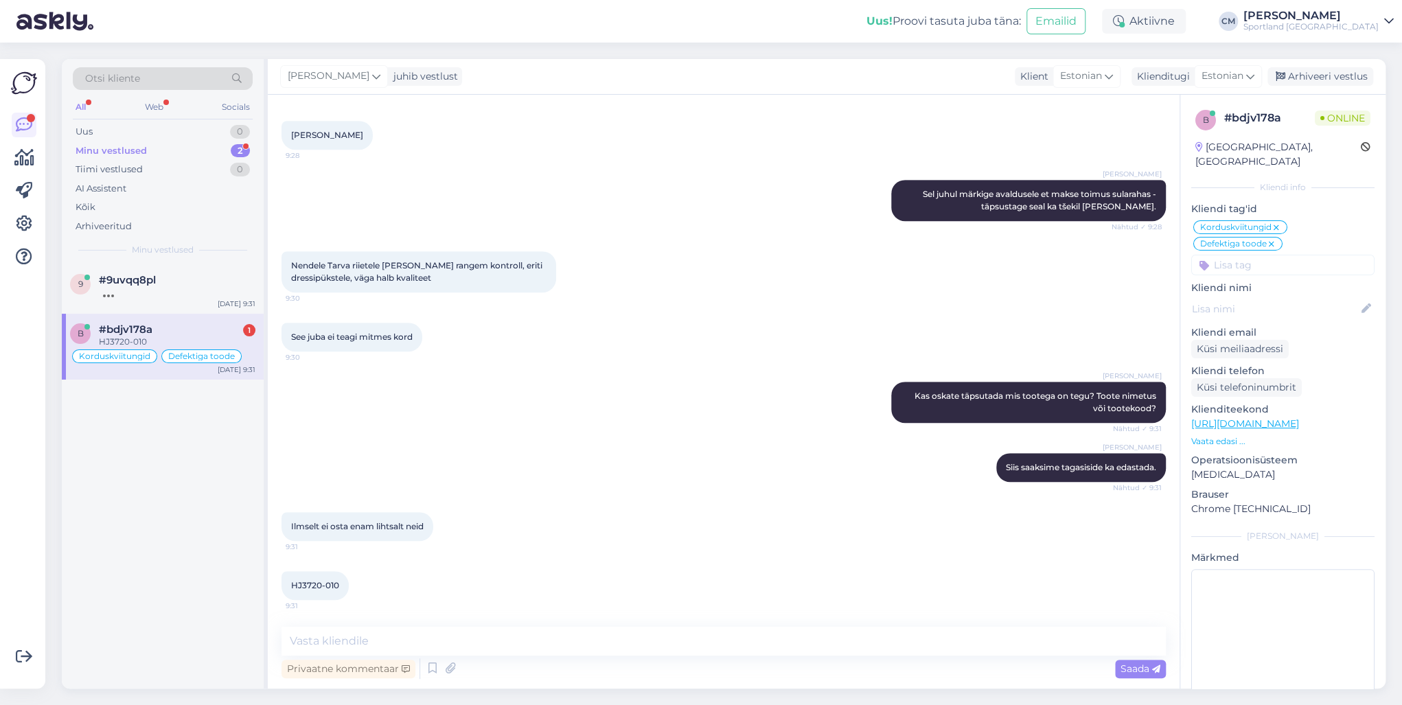
click at [302, 507] on span "HJ3720-010" at bounding box center [315, 585] width 48 height 10
click at [335, 507] on div "HJ3720-010 9:31" at bounding box center [314, 585] width 67 height 29
drag, startPoint x: 340, startPoint y: 582, endPoint x: 286, endPoint y: 581, distance: 54.2
click at [286, 507] on div "HJ3720-010 9:31" at bounding box center [314, 585] width 67 height 29
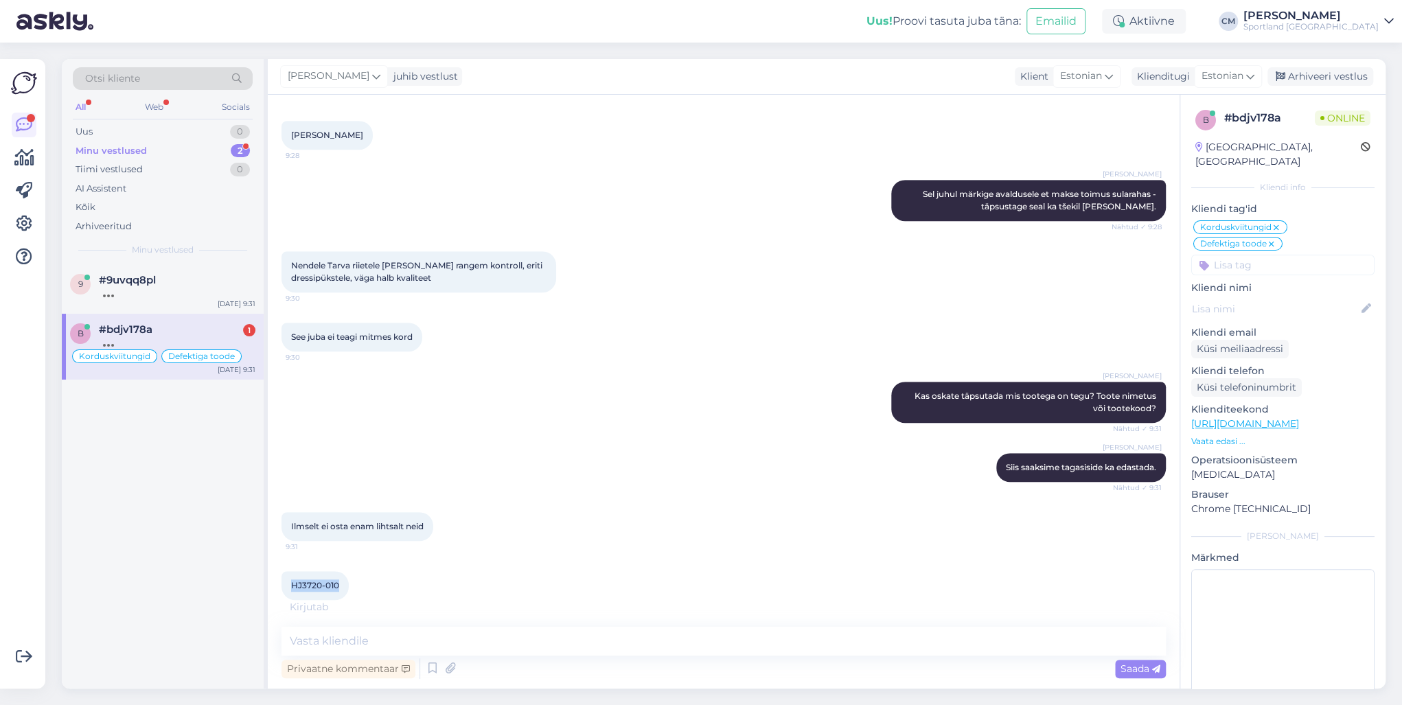
copy span "HJ3720-010"
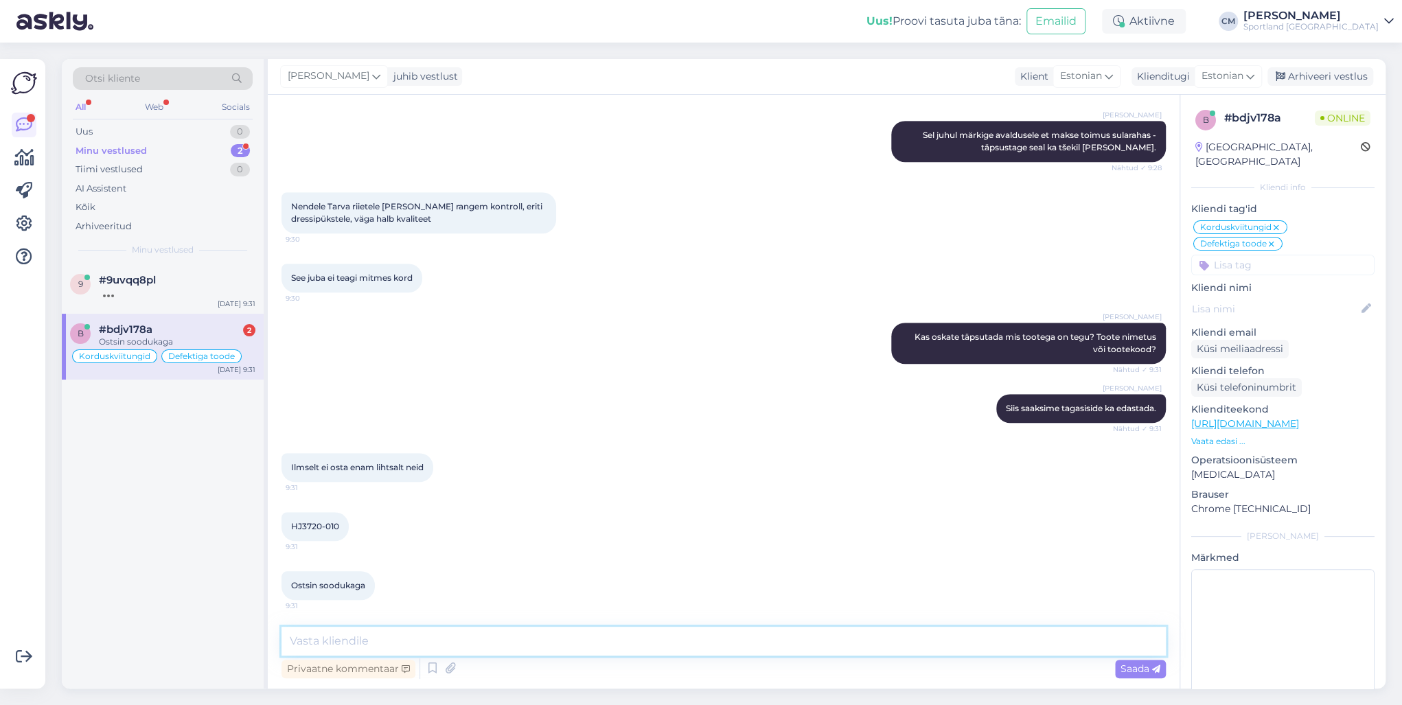
click at [386, 507] on textarea at bounding box center [723, 641] width 884 height 29
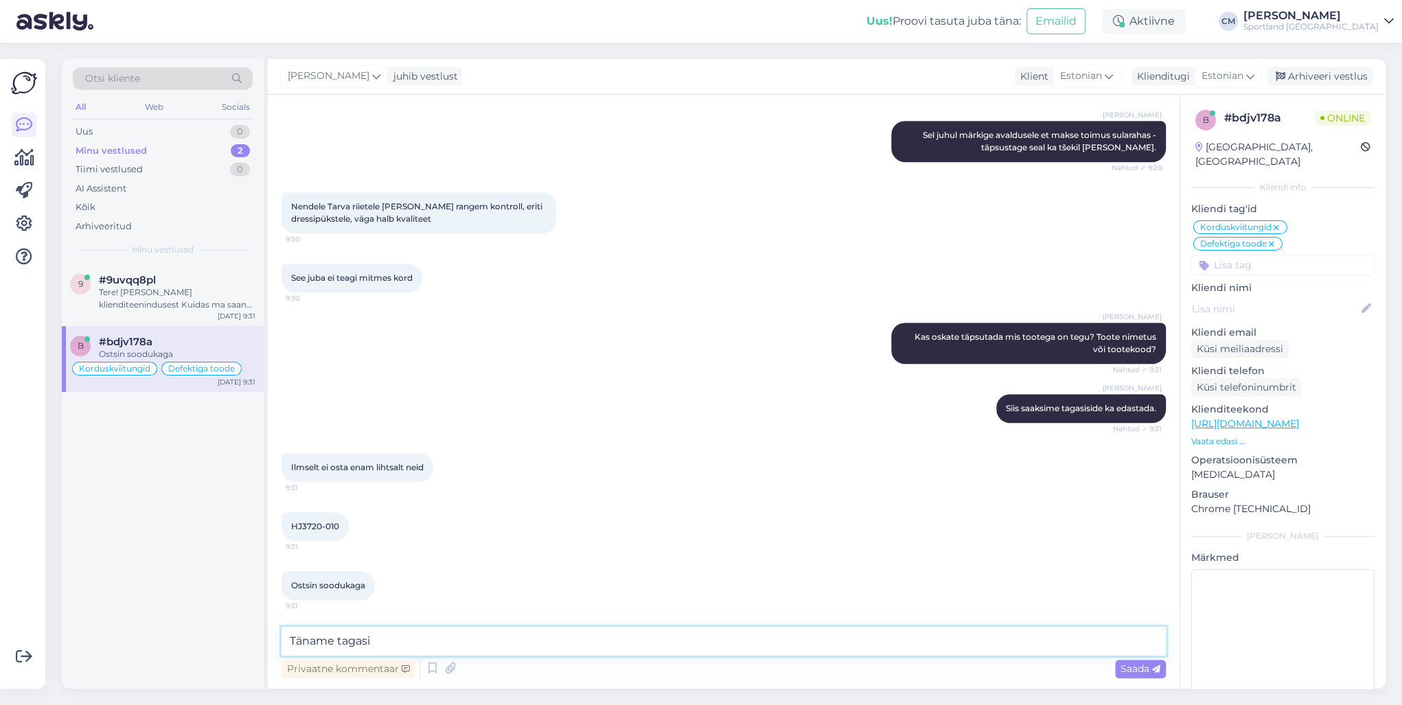
scroll to position [634, 0]
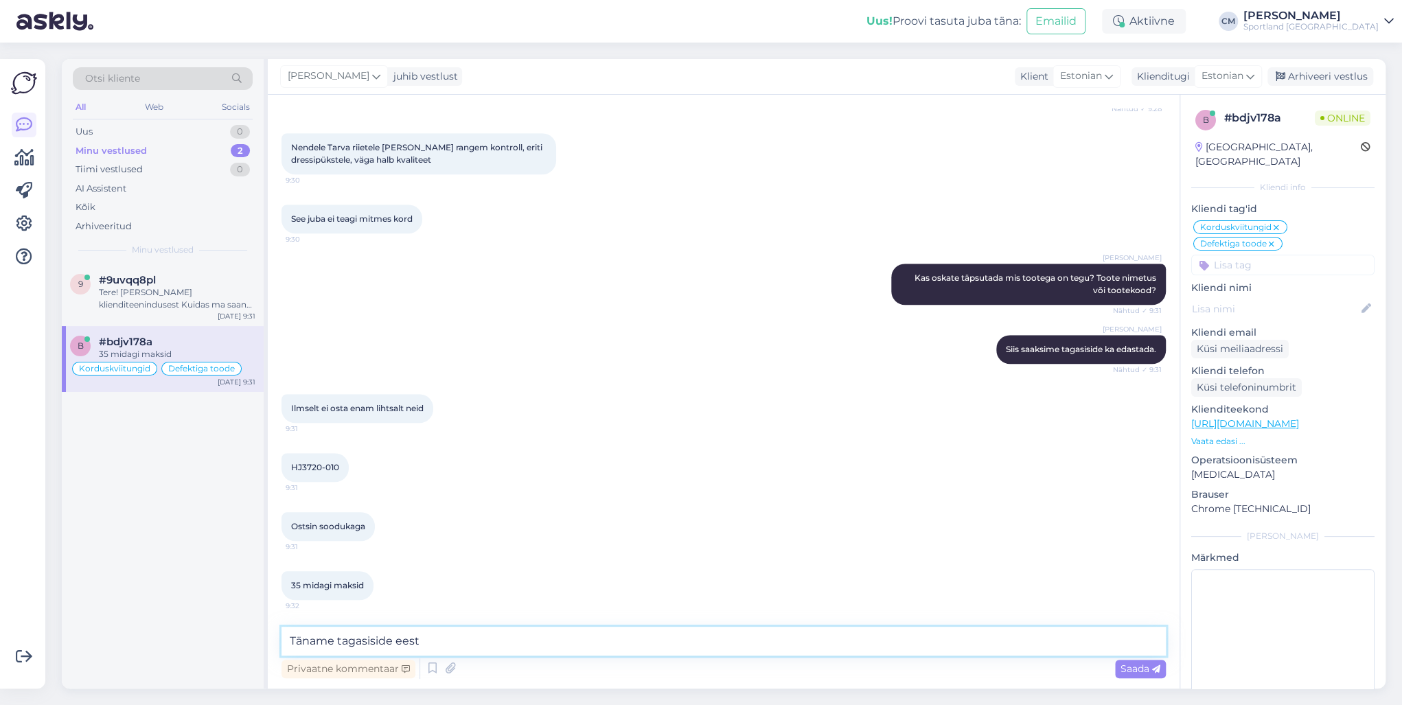
type textarea "Täname tagasiside eest!"
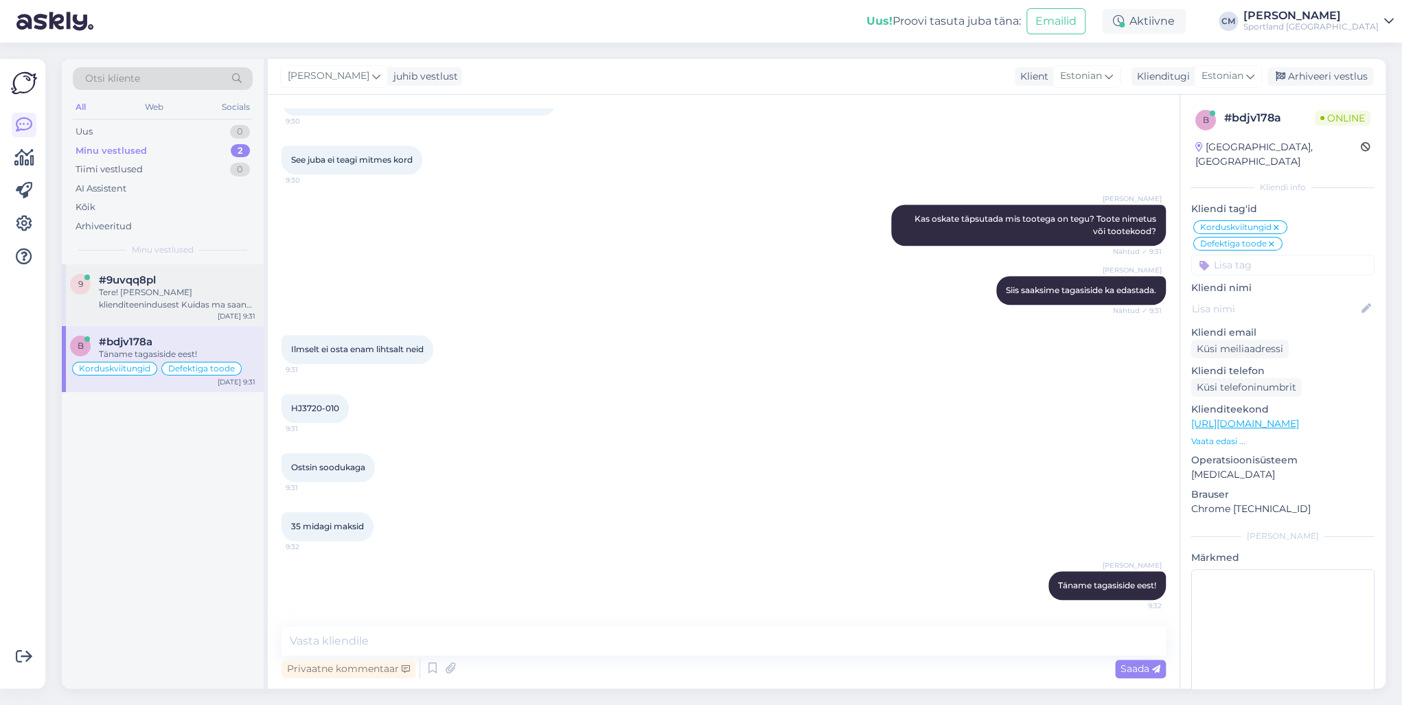
click at [220, 300] on div "Tere! [PERSON_NAME] klienditeenindusest Kuidas ma saan Teile abiks olla?" at bounding box center [177, 298] width 157 height 25
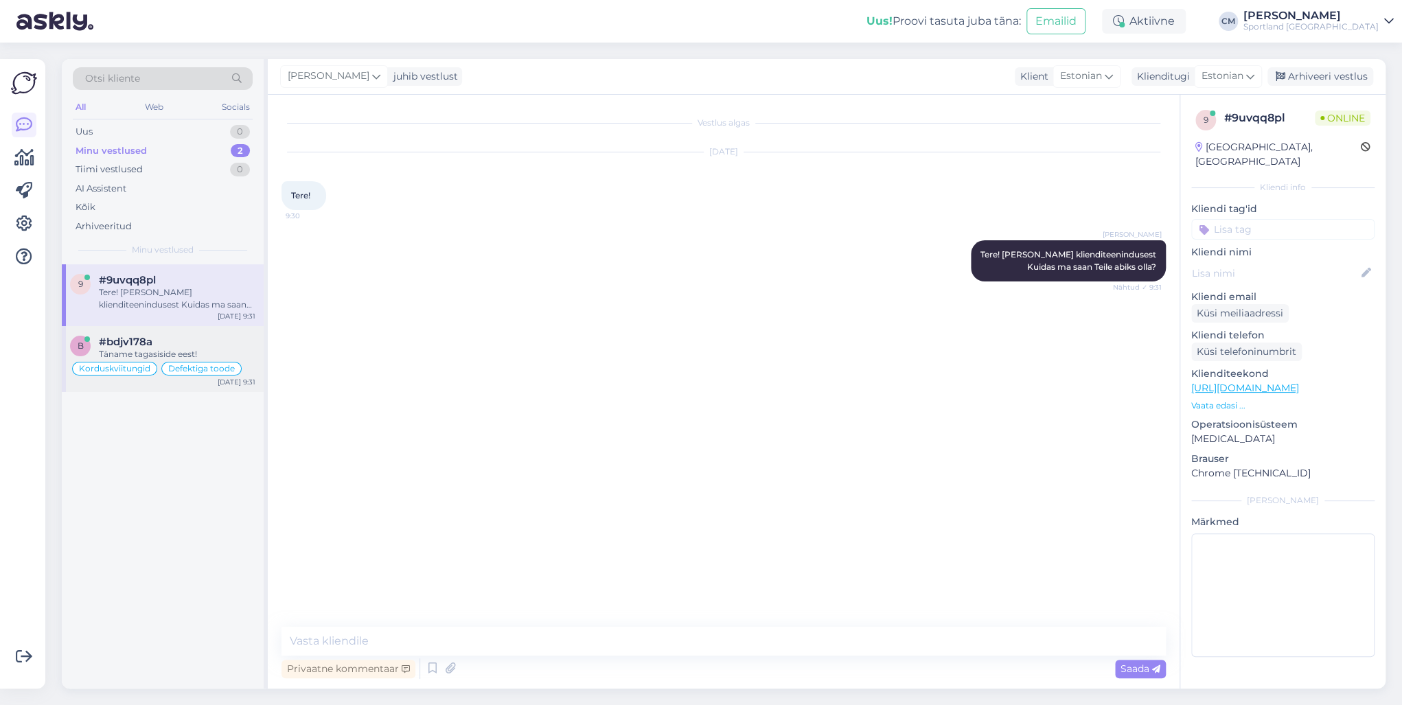
click at [177, 336] on div "#bdjv178a" at bounding box center [177, 342] width 157 height 12
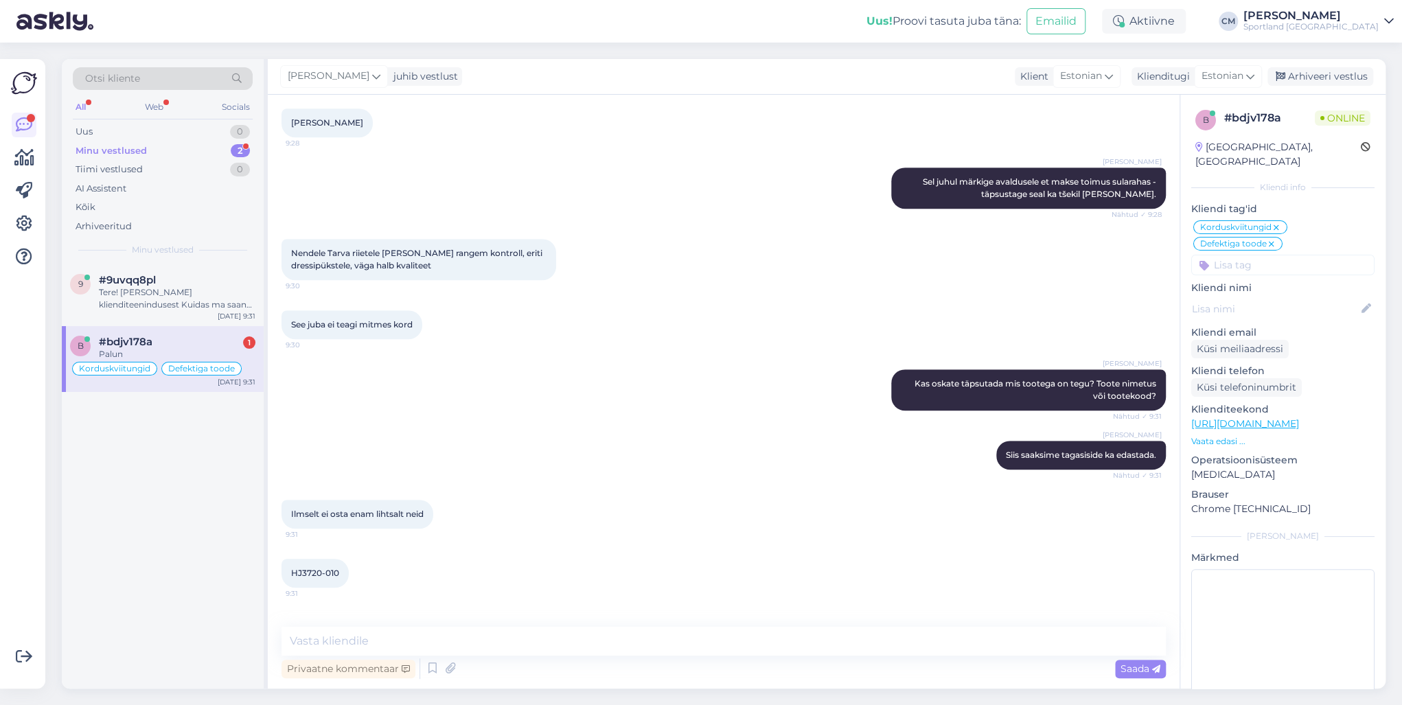
scroll to position [752, 0]
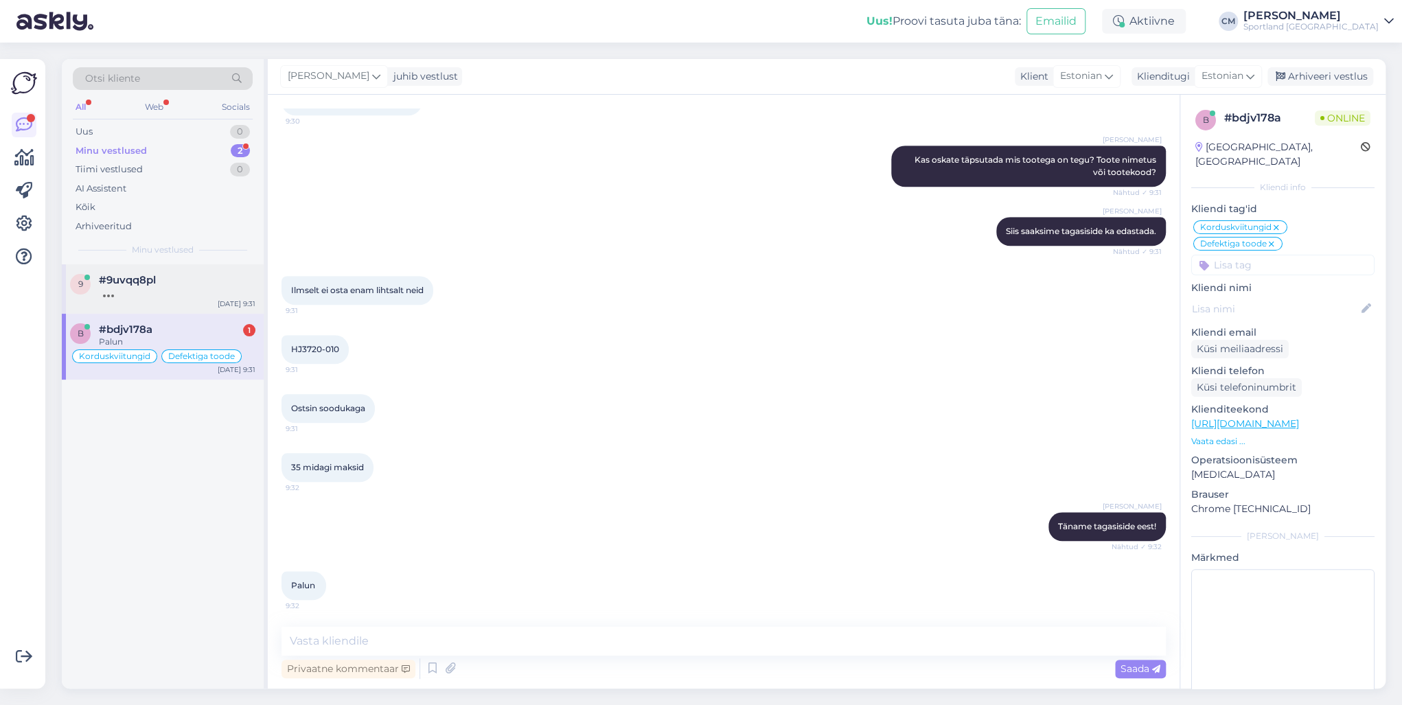
click at [217, 289] on div at bounding box center [177, 292] width 157 height 12
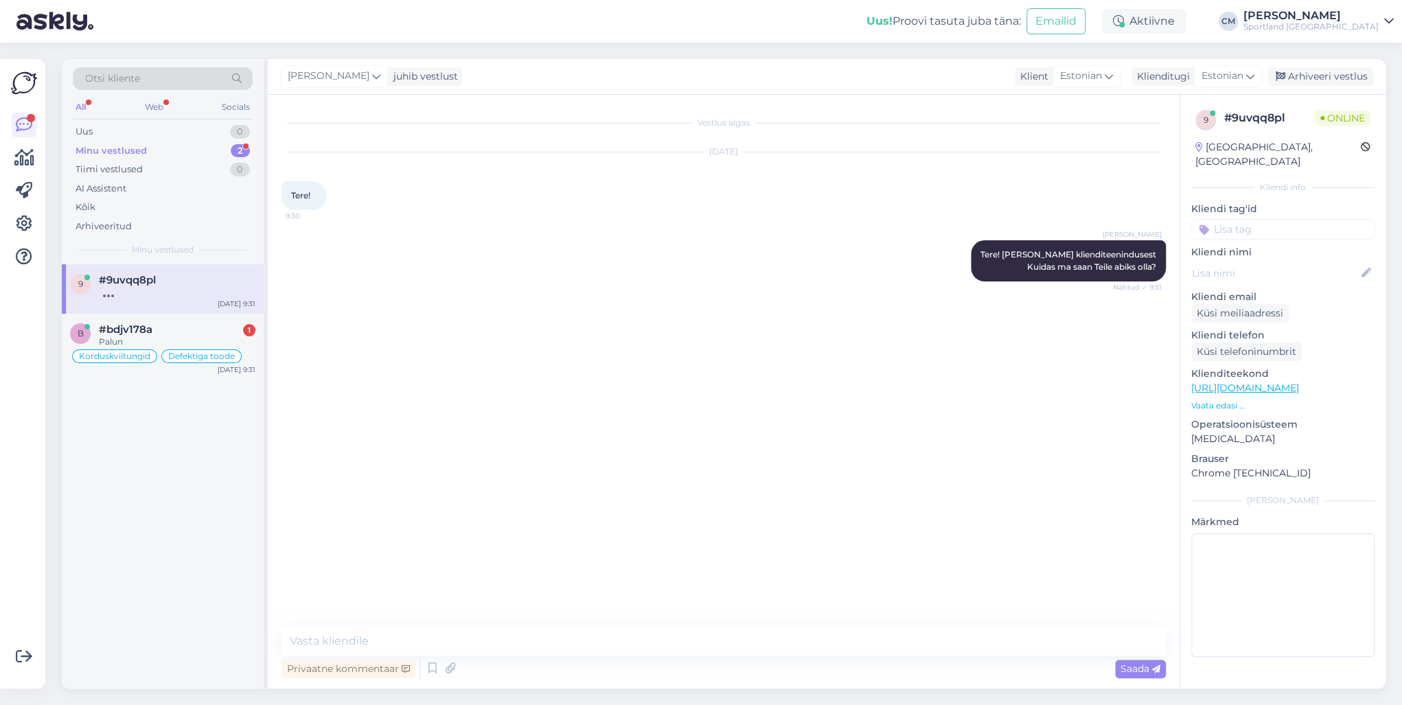
scroll to position [0, 0]
click at [207, 319] on div "b #bdjv178a 1 Palun Korduskviitungid Defektiga toode [DATE] 9:31" at bounding box center [163, 347] width 202 height 66
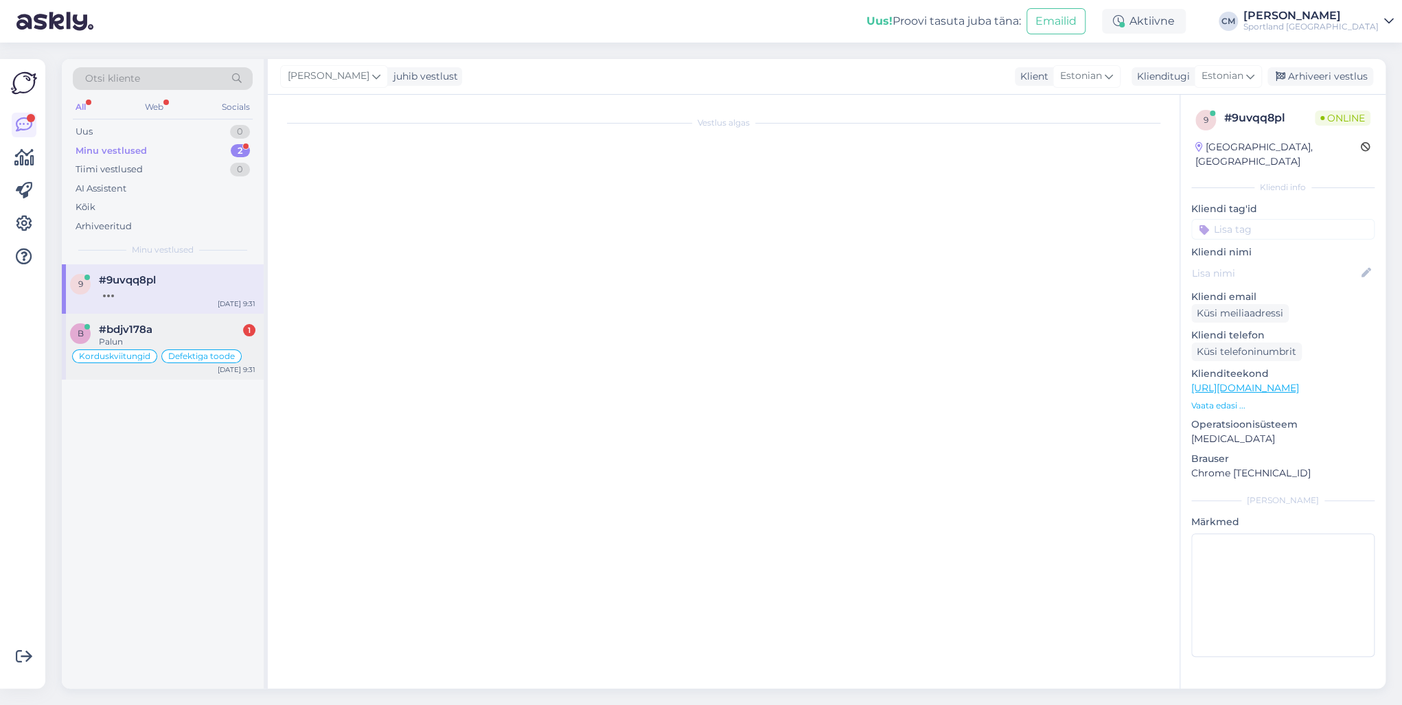
scroll to position [752, 0]
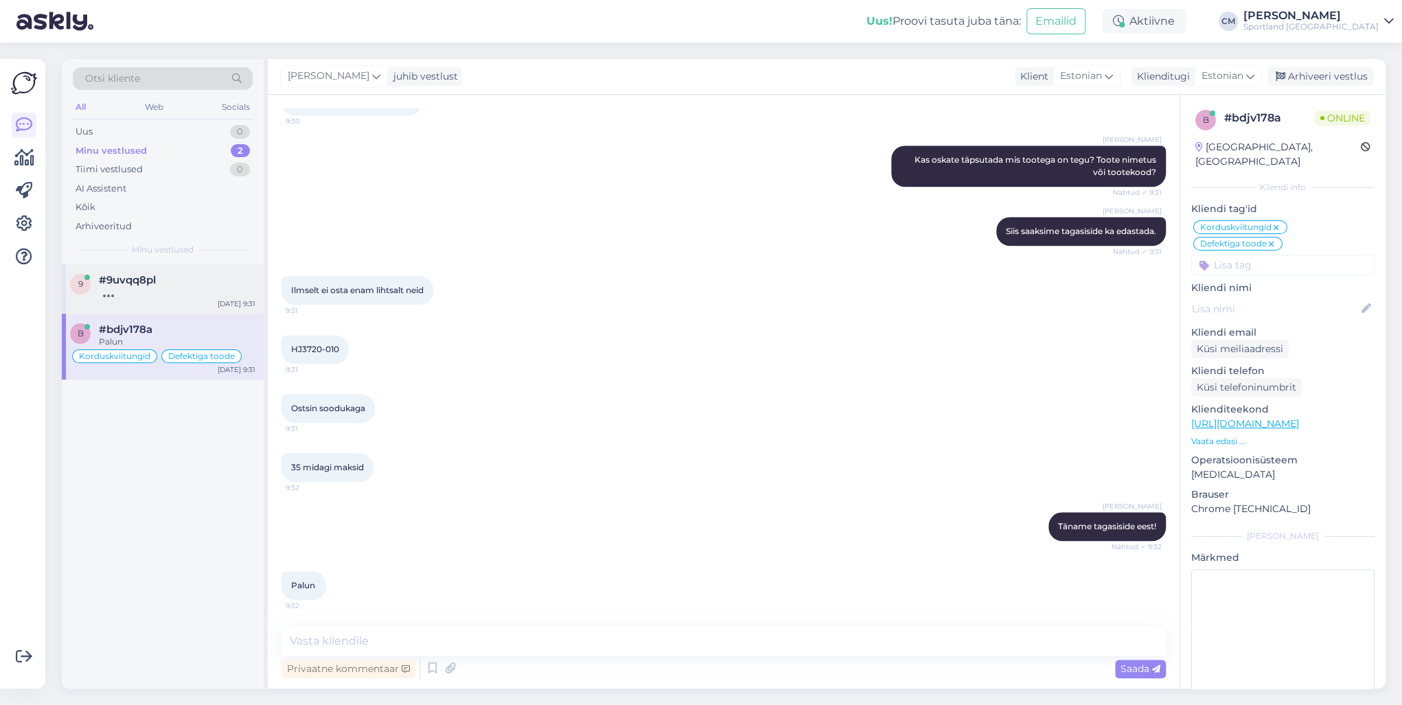
click at [206, 301] on div "9 #9uvqq8pl [DATE] 9:31" at bounding box center [163, 288] width 202 height 49
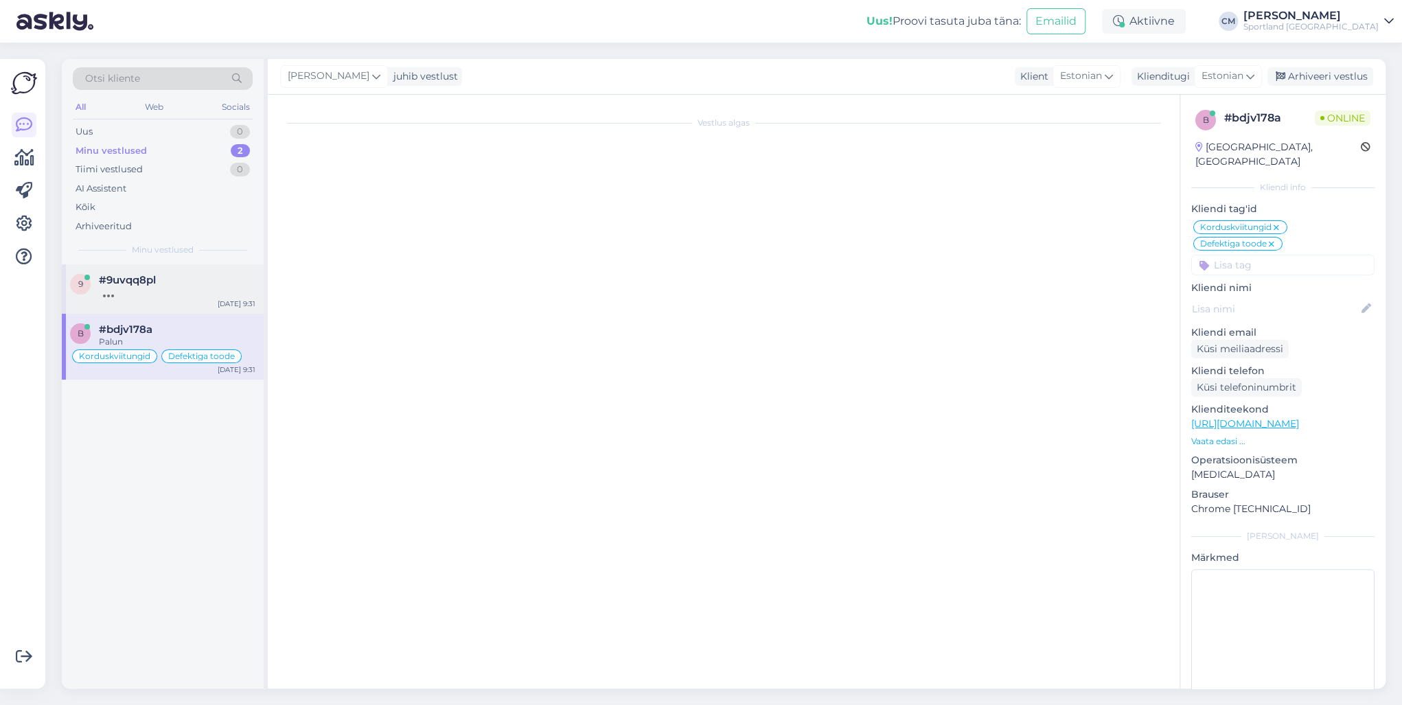
scroll to position [0, 0]
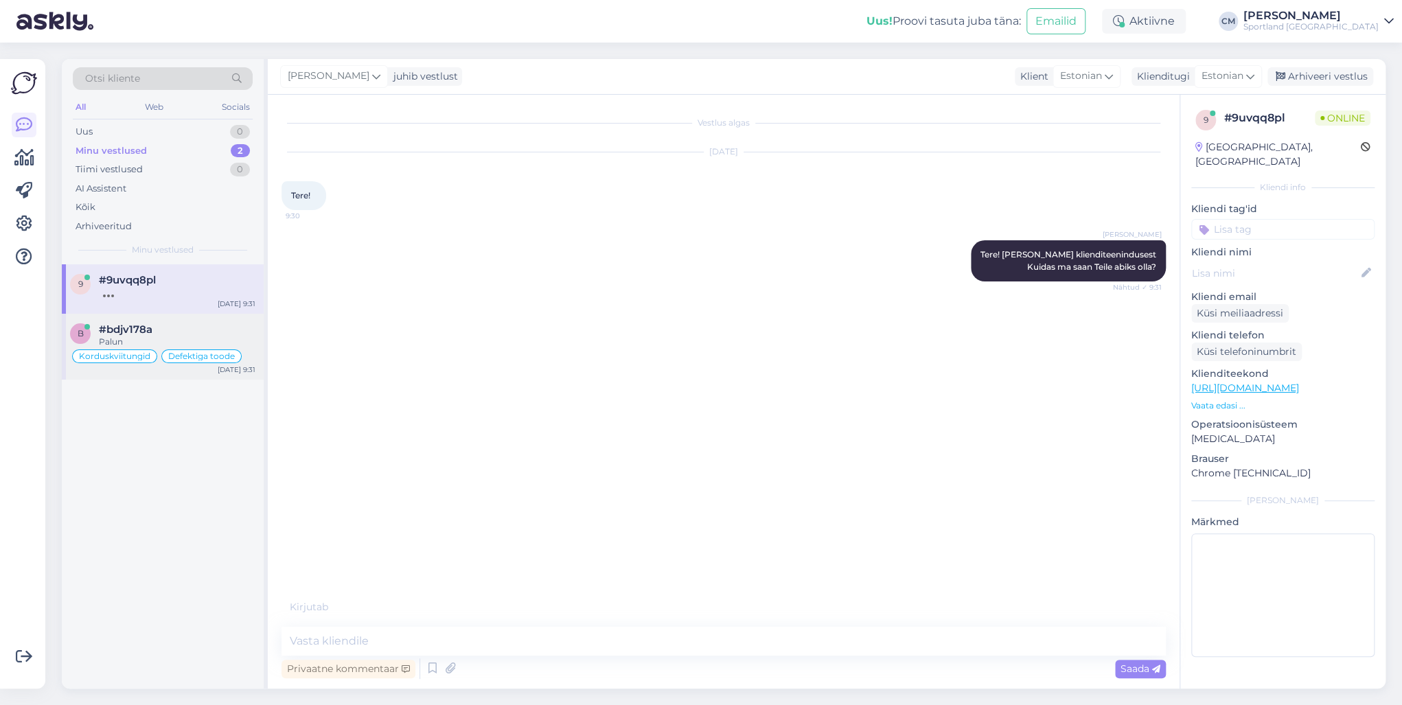
click at [181, 338] on div "Palun" at bounding box center [177, 342] width 157 height 12
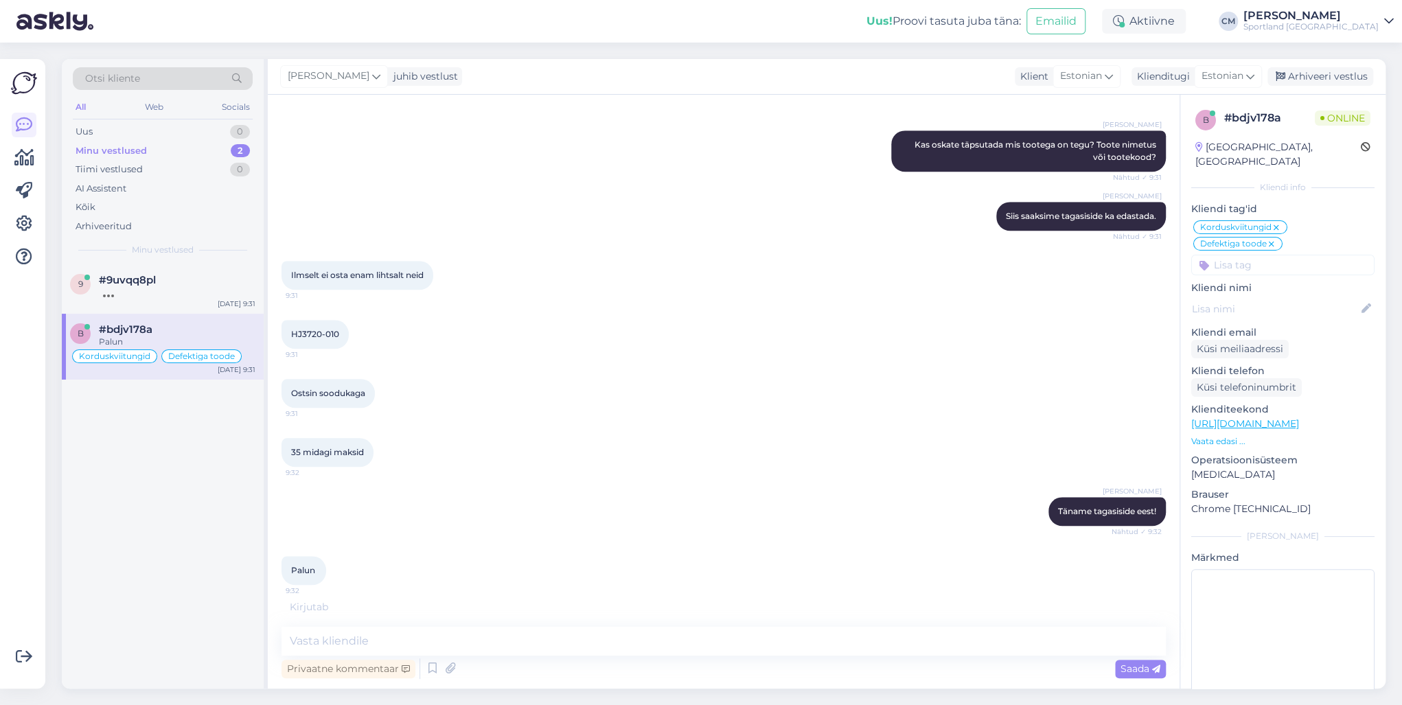
scroll to position [752, 0]
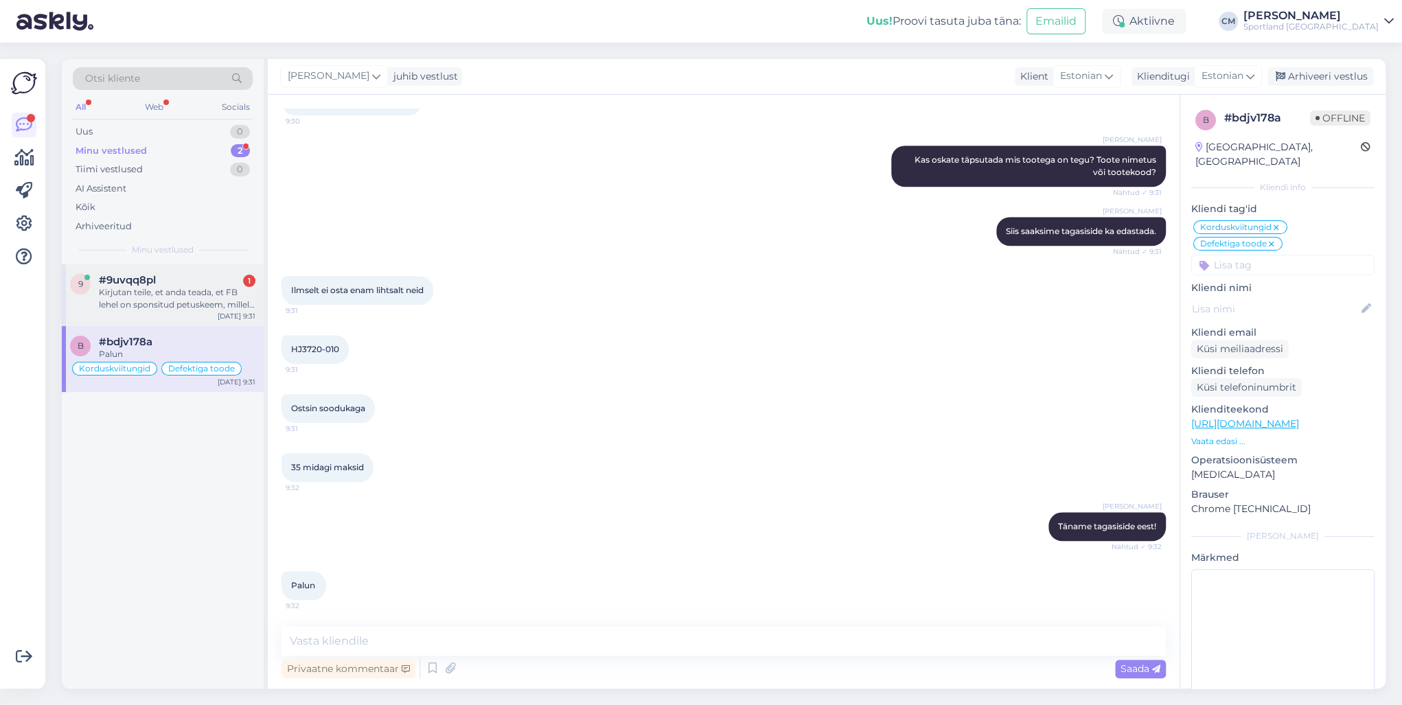
click at [122, 310] on div "Kirjutan teile, et anda teada, et FB lehel on sponsitud petuskeem, millele on l…" at bounding box center [177, 298] width 157 height 25
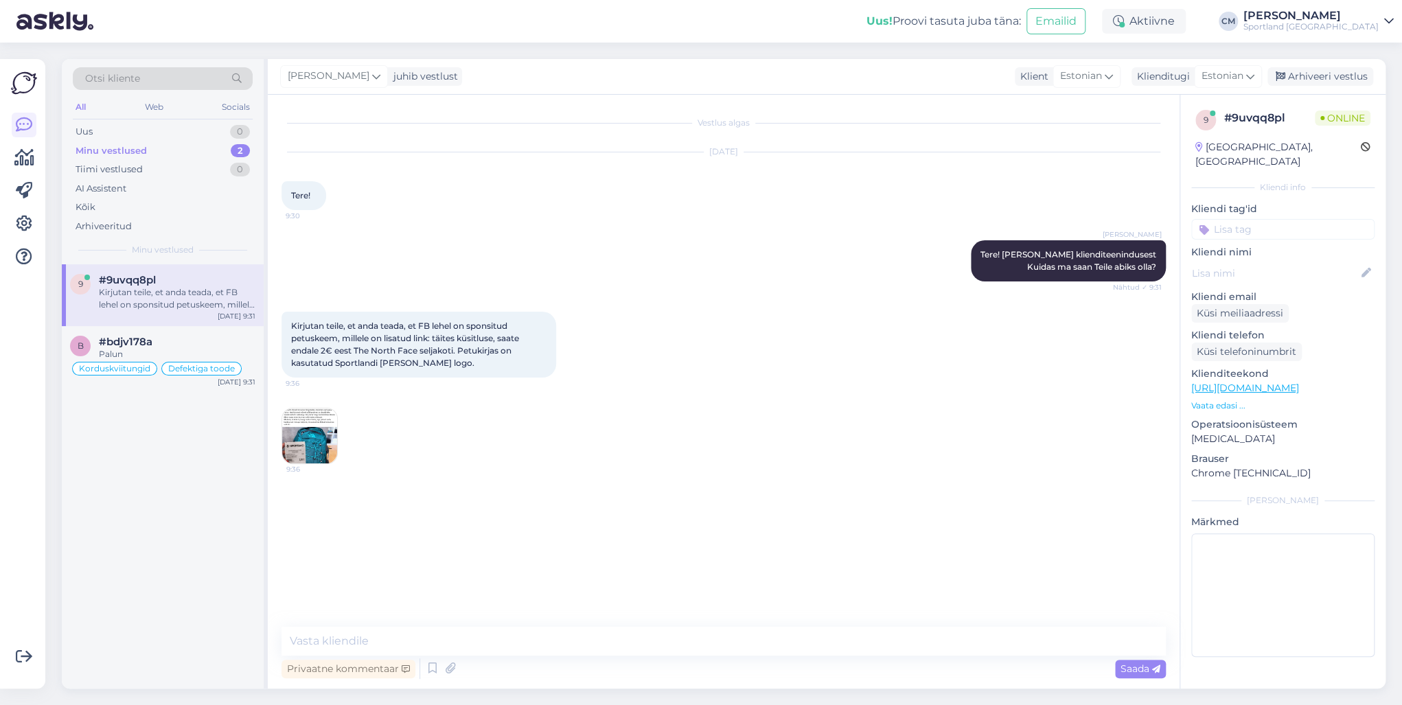
click at [297, 435] on img at bounding box center [309, 435] width 55 height 55
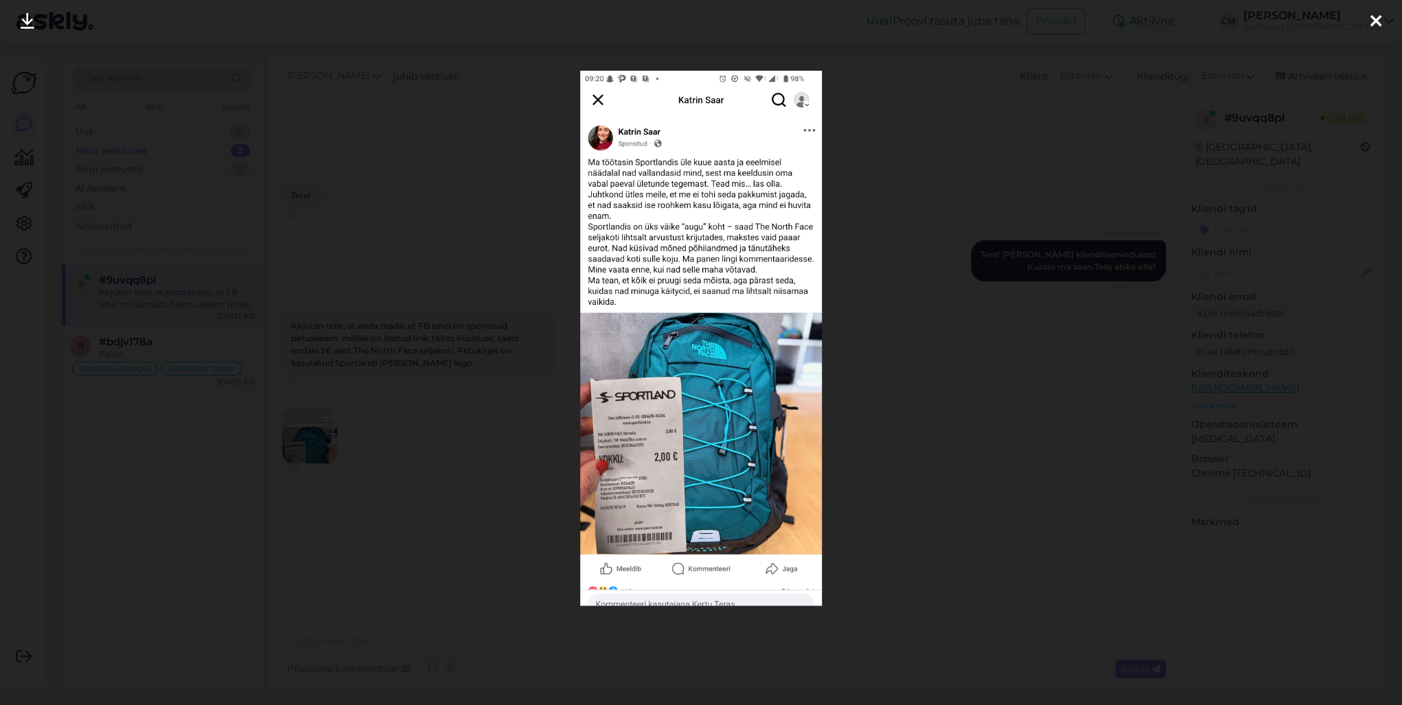
click at [360, 478] on div at bounding box center [701, 352] width 1402 height 705
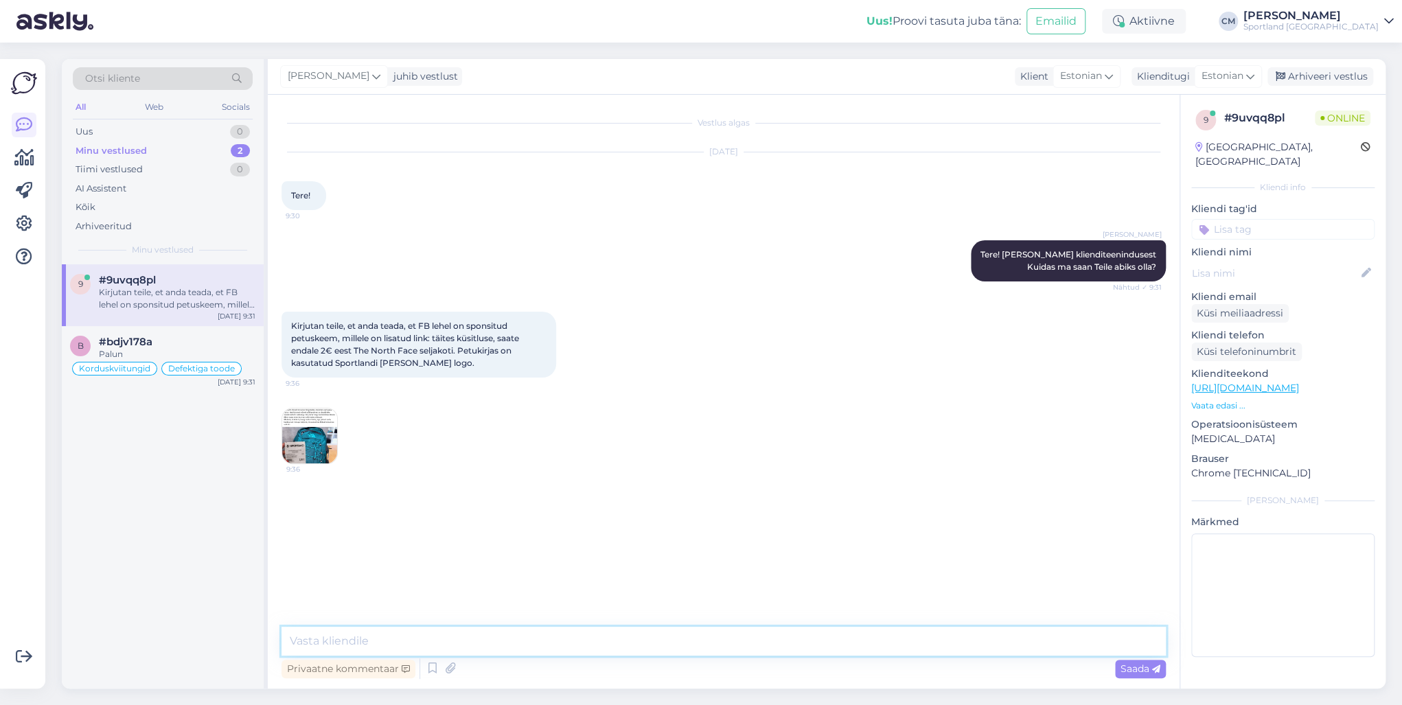
click at [374, 507] on textarea at bounding box center [723, 641] width 884 height 29
click at [810, 507] on textarea "Täname Teid teavitamast! Meil on kahju, et selline [PERSON_NAME], anname endast…" at bounding box center [723, 641] width 884 height 29
type textarea "Täname Teid teavitamast! Meil on kahju, et selline [PERSON_NAME], anname endast…"
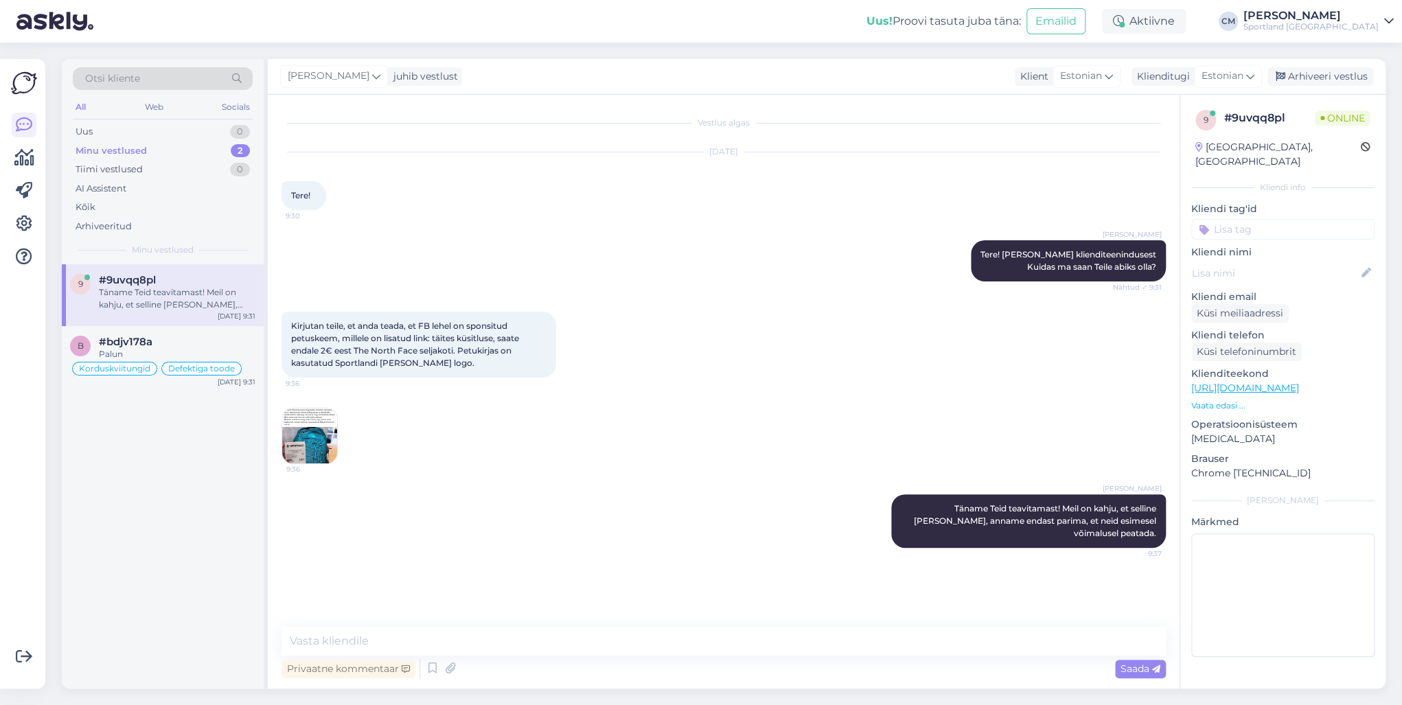
click at [1050, 220] on input at bounding box center [1282, 229] width 183 height 21
type input "petu"
click at [1050, 262] on span "Petuskeemid" at bounding box center [1283, 266] width 55 height 8
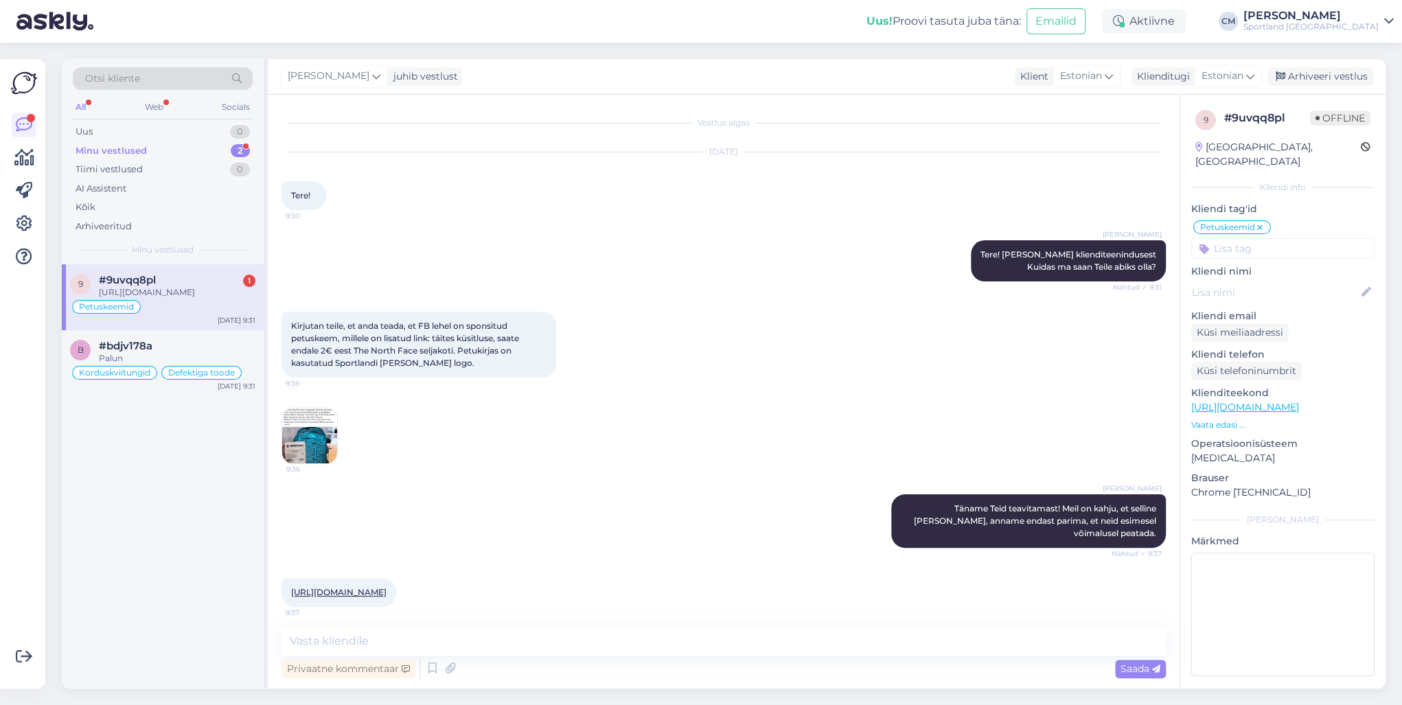
scroll to position [69, 0]
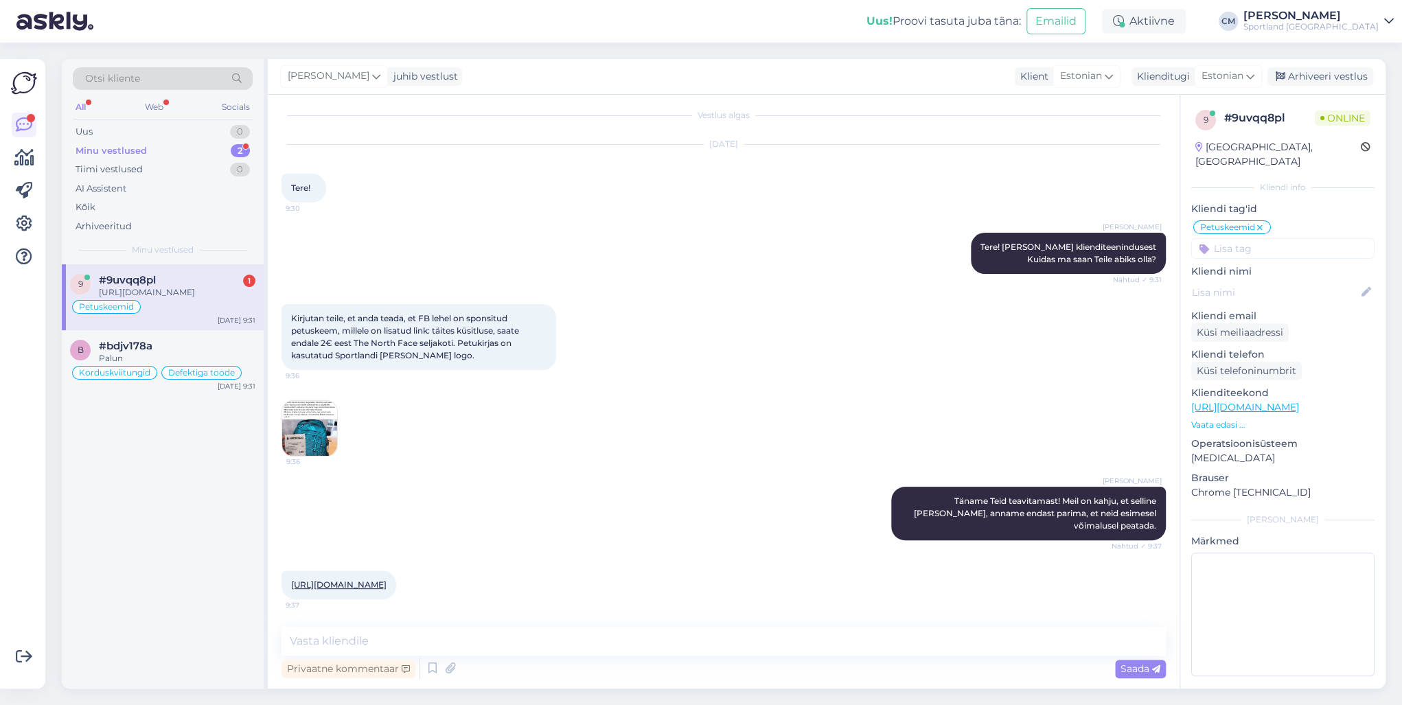
click at [636, 507] on div "[URL][DOMAIN_NAME] 9:37" at bounding box center [723, 584] width 884 height 59
click at [551, 507] on textarea at bounding box center [723, 641] width 884 height 29
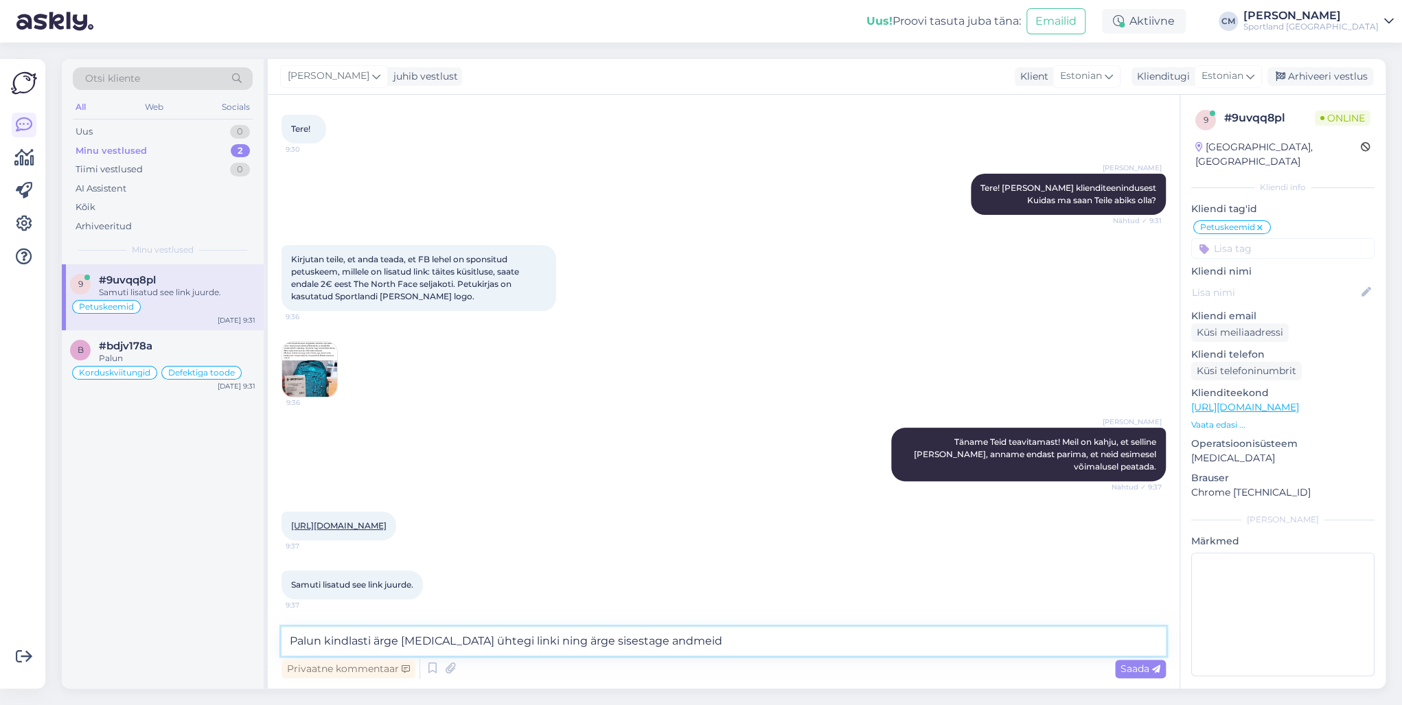
type textarea "Palun kindlasti ärge [MEDICAL_DATA] ühtegi linki ning ärge sisestage andmeid."
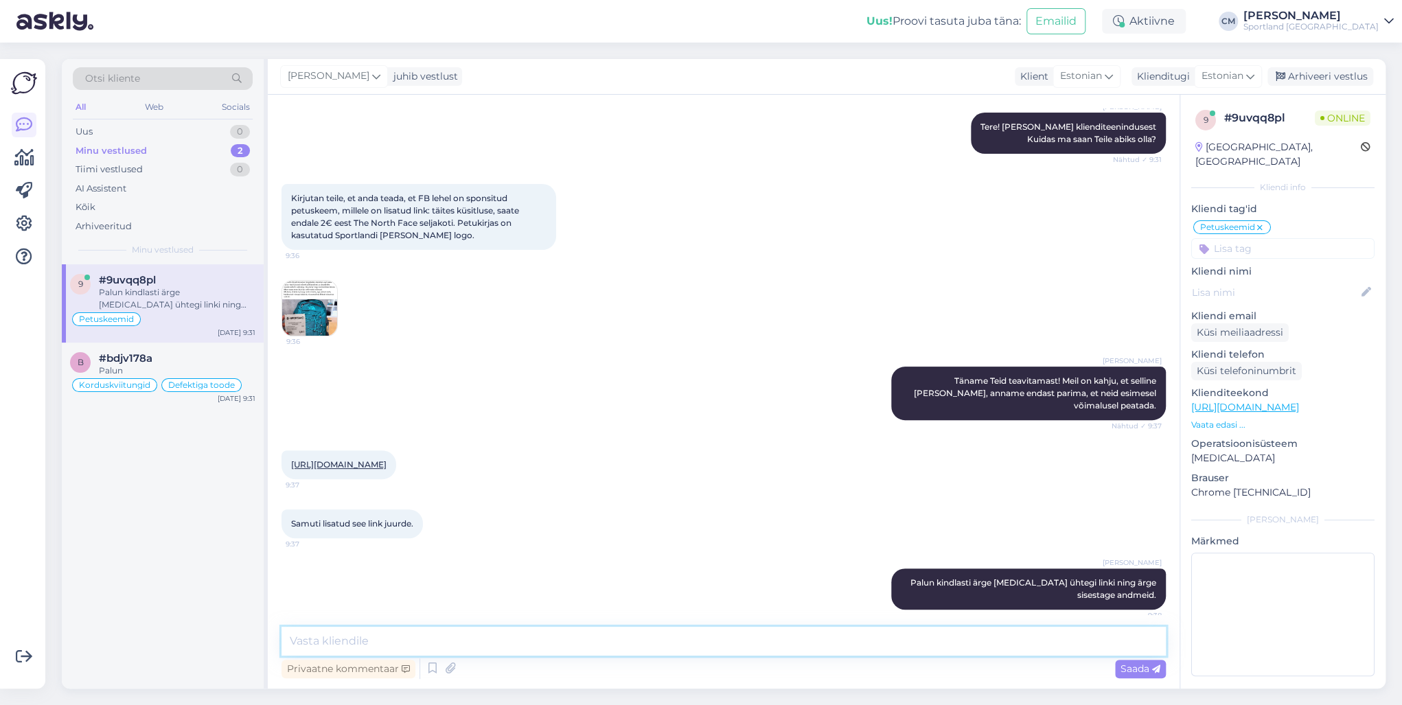
scroll to position [199, 0]
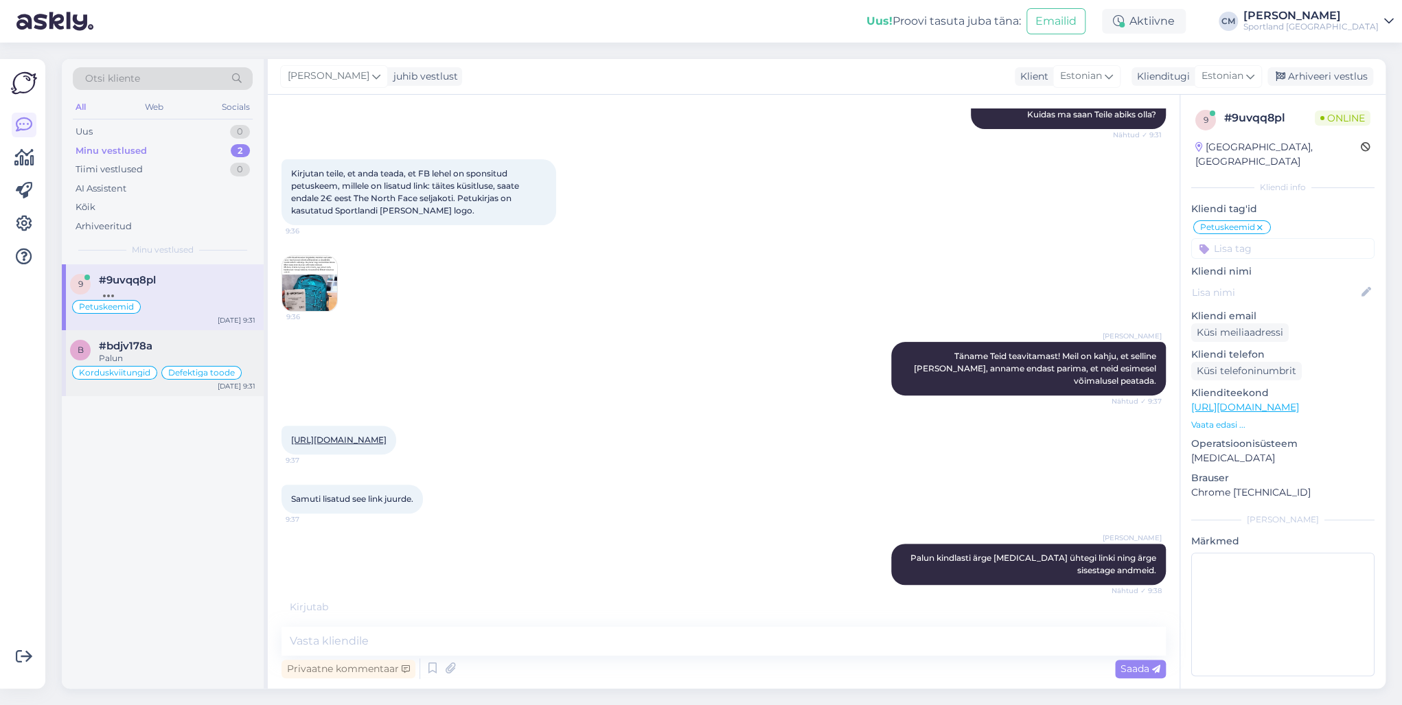
click at [134, 352] on div "Palun" at bounding box center [177, 358] width 157 height 12
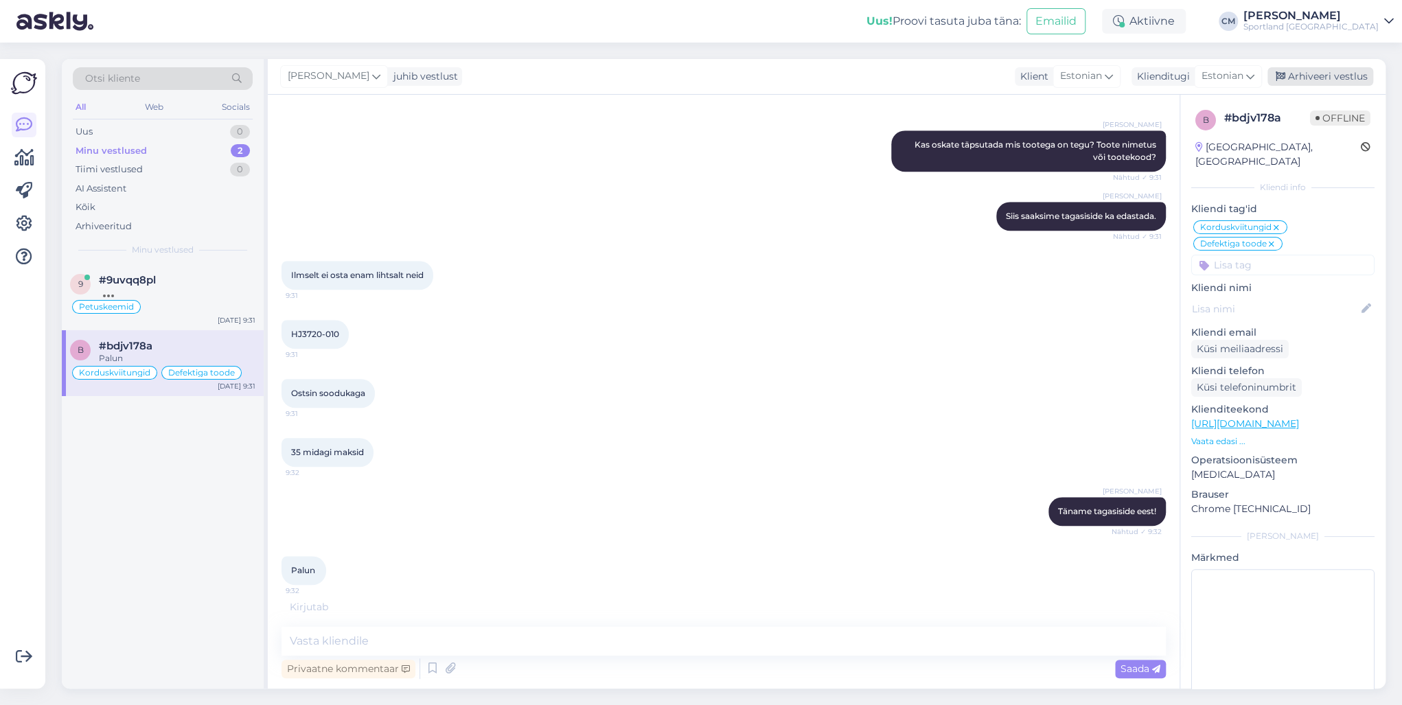
click at [1050, 71] on div "Arhiveeri vestlus" at bounding box center [1320, 76] width 106 height 19
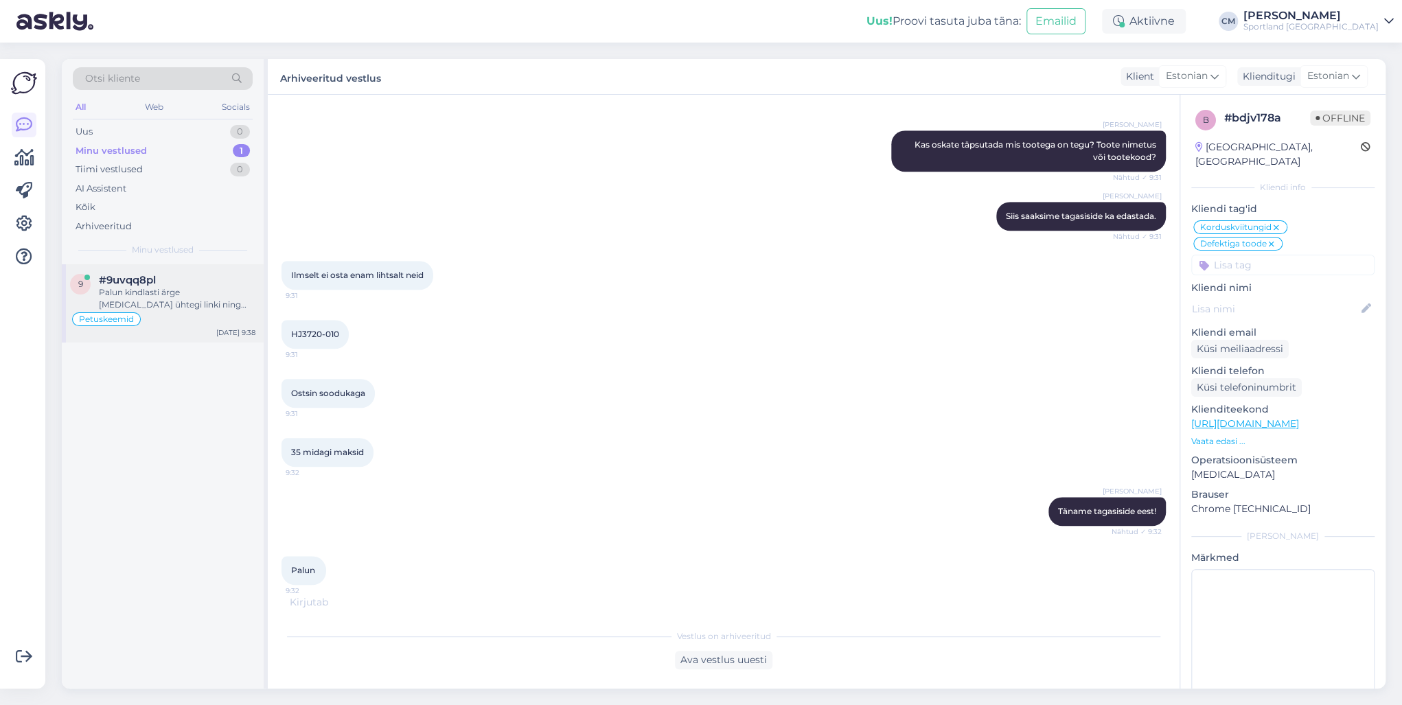
click at [170, 279] on div "#9uvqq8pl" at bounding box center [177, 280] width 157 height 12
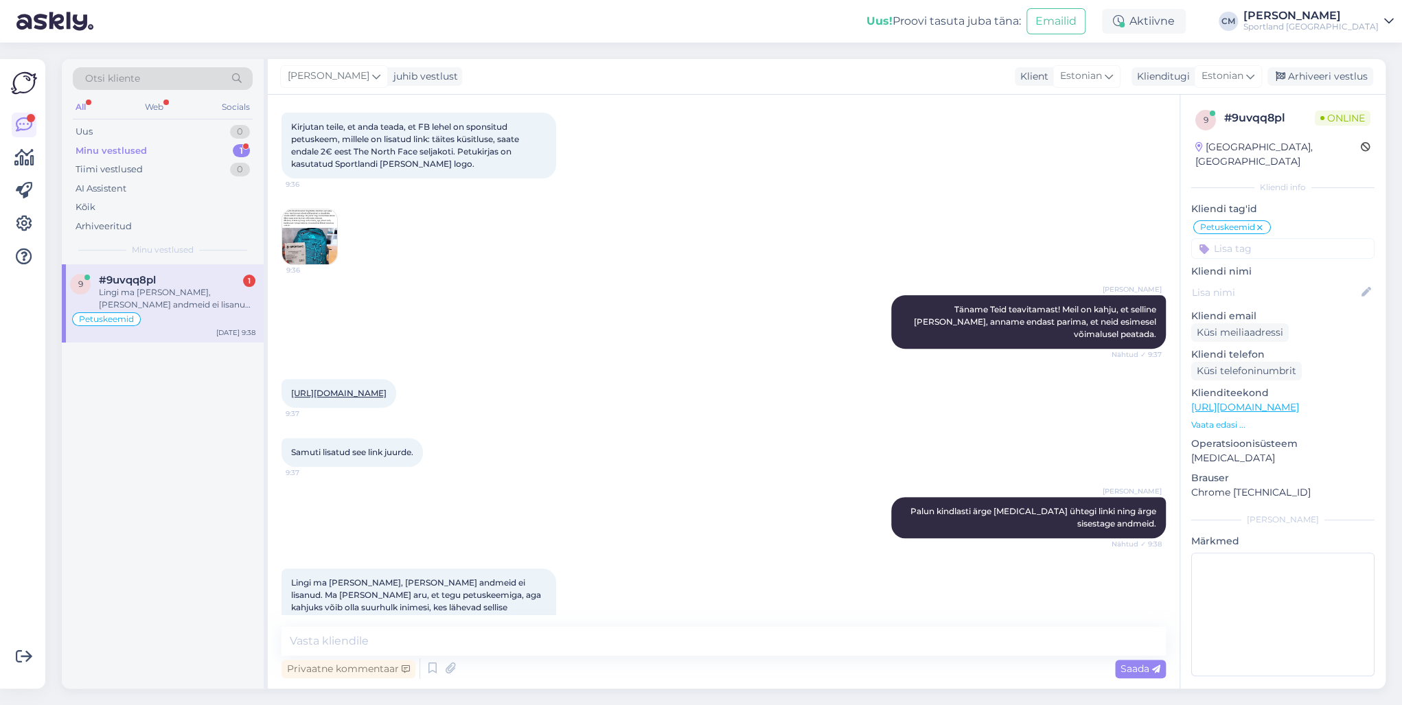
scroll to position [283, 0]
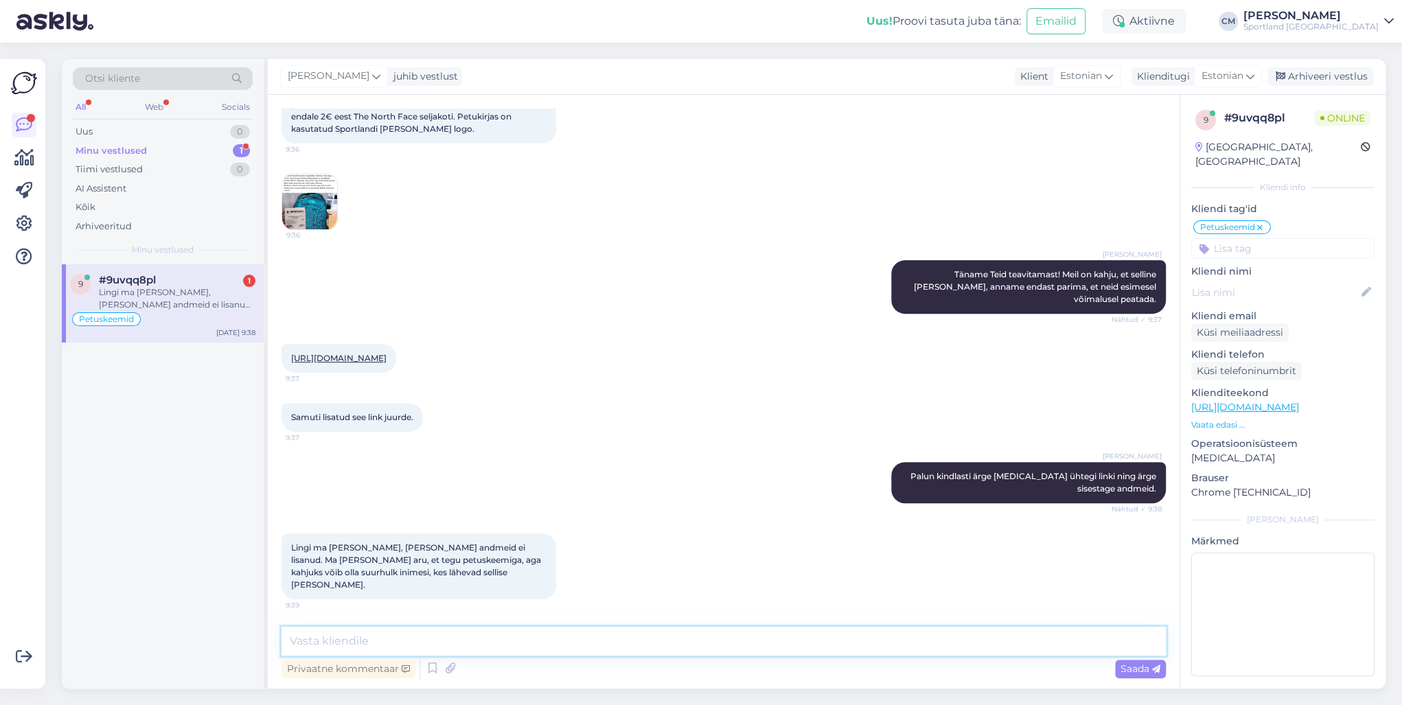
click at [509, 507] on textarea at bounding box center [723, 641] width 884 height 29
click at [459, 507] on textarea "Jah oleme teadlikud [PERSON_NAME] on kahju!" at bounding box center [723, 641] width 884 height 29
click at [562, 507] on textarea "Jah oleme teadlikud [PERSON_NAME] on väga kahju!" at bounding box center [723, 641] width 884 height 29
click at [314, 507] on textarea "Jah oleme teadlikud" at bounding box center [723, 641] width 884 height 29
click at [351, 507] on textarea "Jah, oleme teadlikud" at bounding box center [723, 641] width 884 height 29
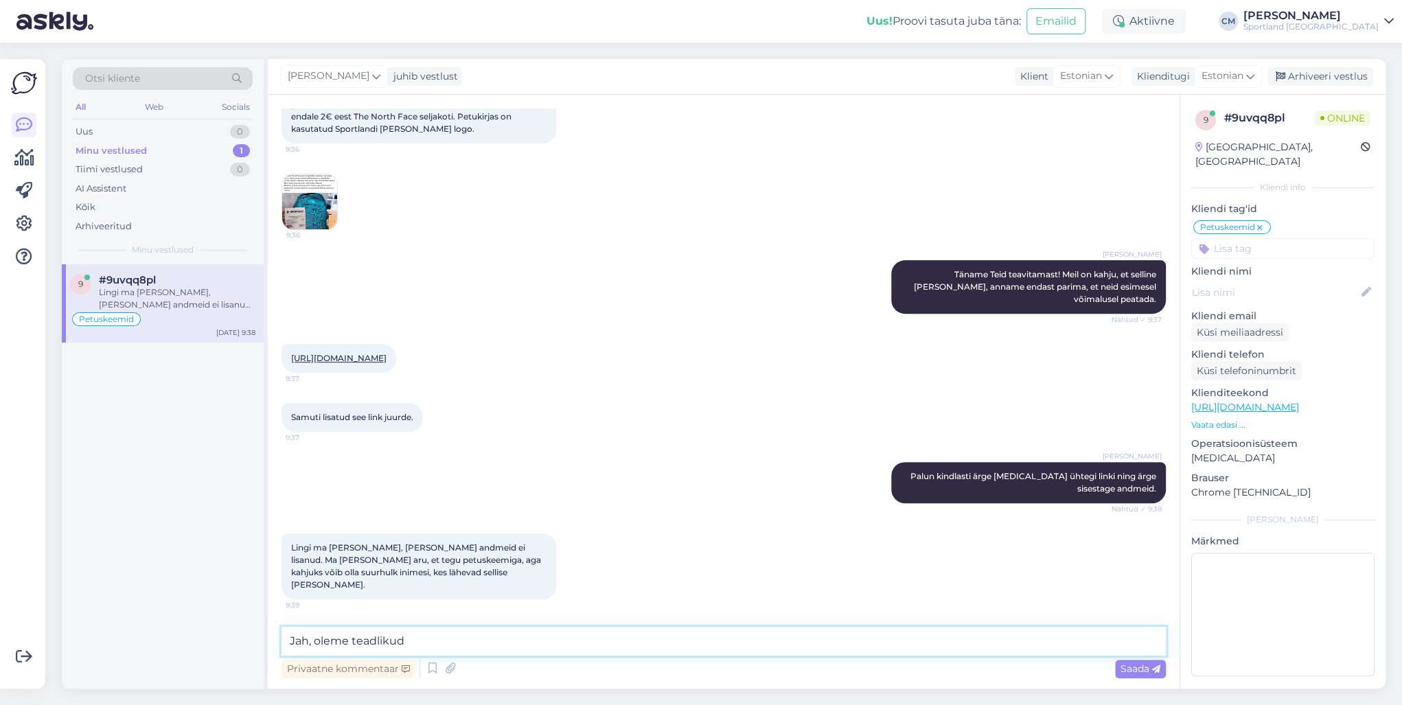
click at [402, 507] on textarea "Jah, oleme teadlikud" at bounding box center [723, 641] width 884 height 29
click at [406, 507] on textarea "Jah, oleme teadlikud. Informatsioon on edastatud." at bounding box center [723, 641] width 884 height 29
type textarea "Jah, oleme teadlikud. Vabandame! Informatsioon on edastatud."
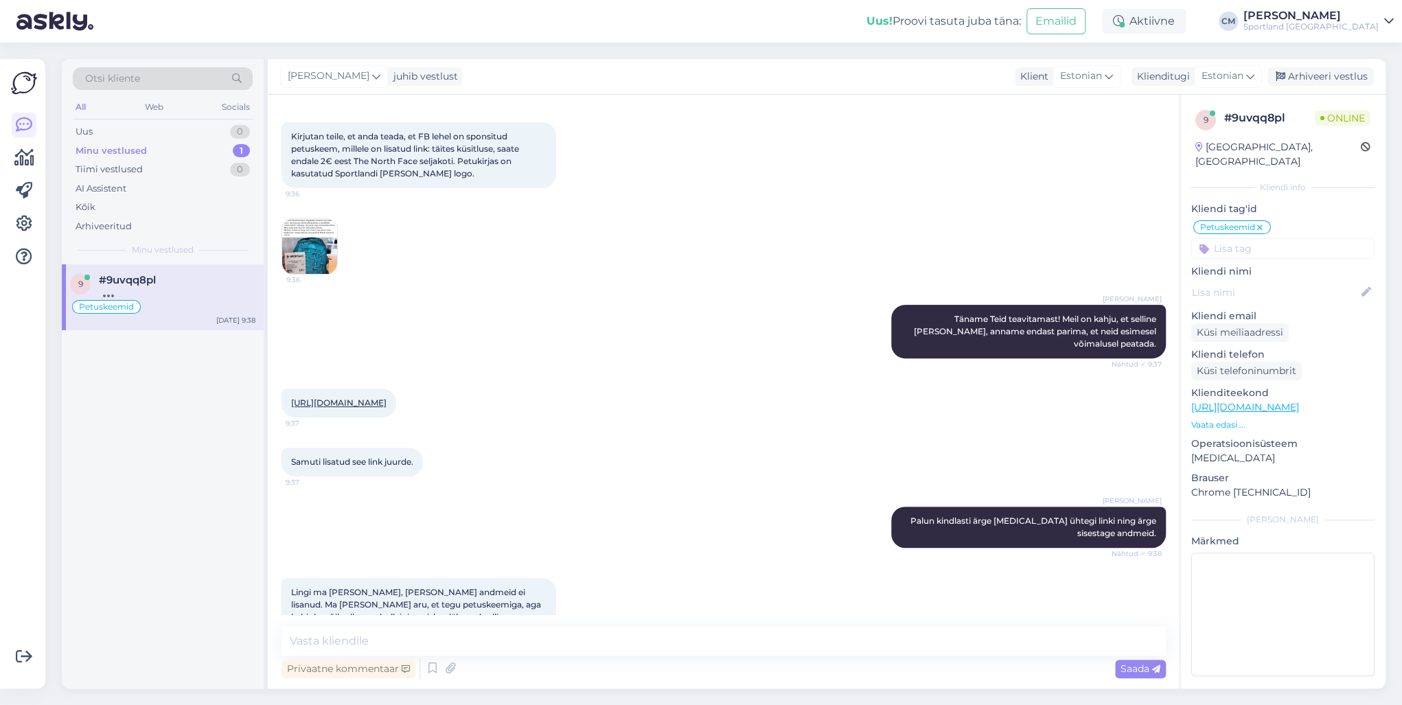
scroll to position [135, 0]
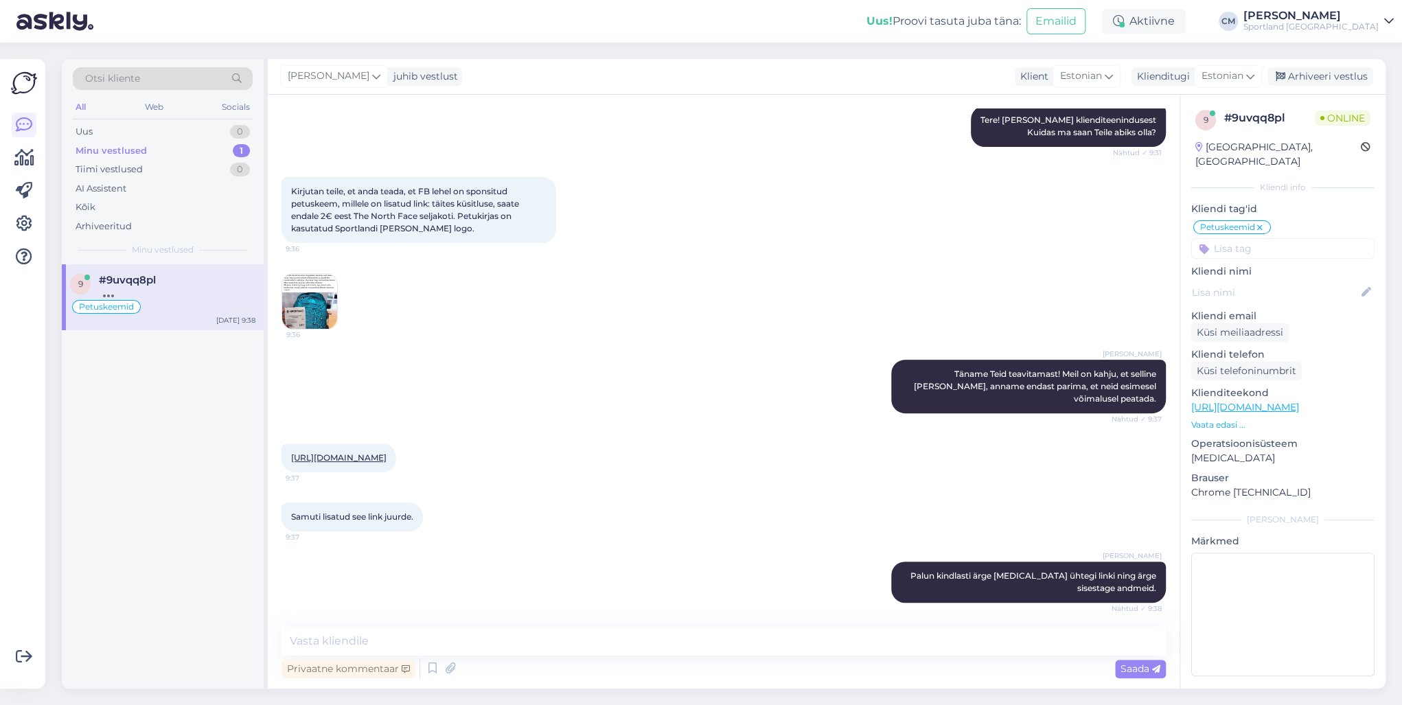
click at [321, 320] on img at bounding box center [309, 301] width 55 height 55
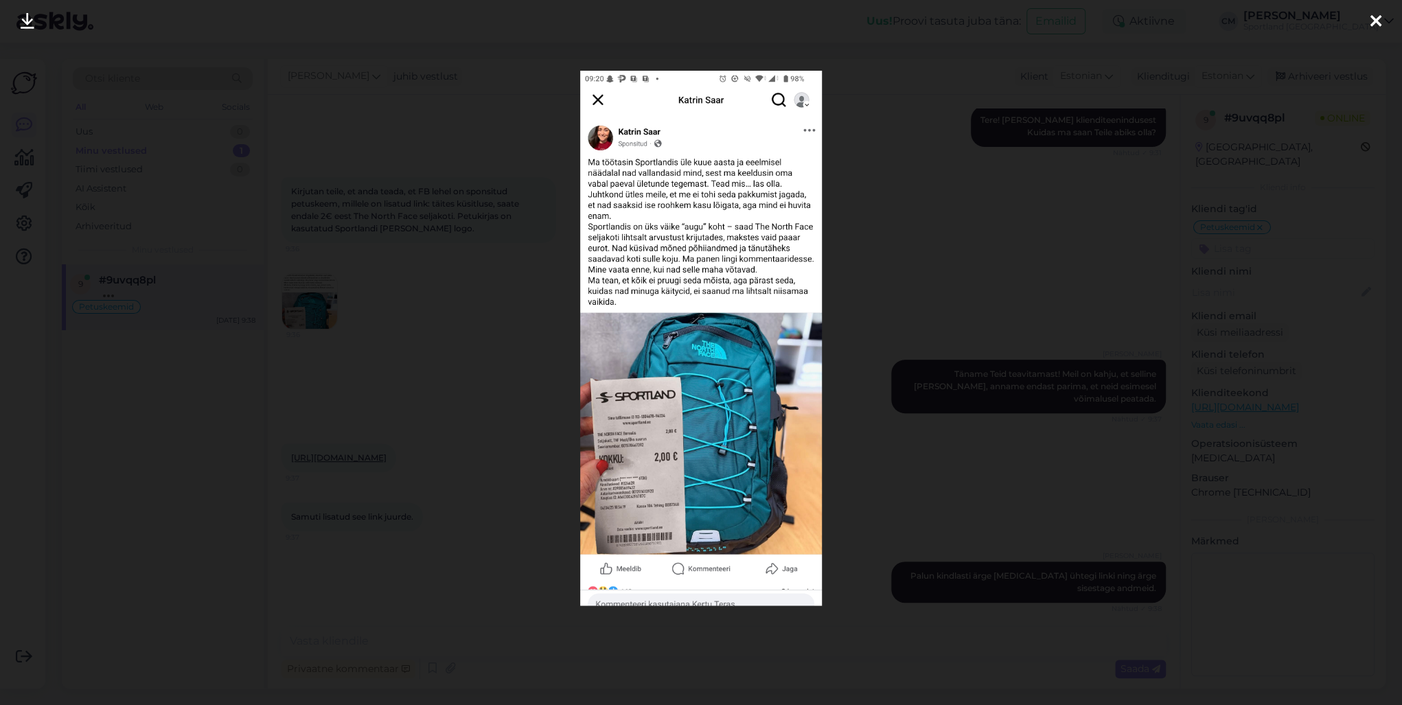
click at [418, 224] on div at bounding box center [701, 352] width 1402 height 705
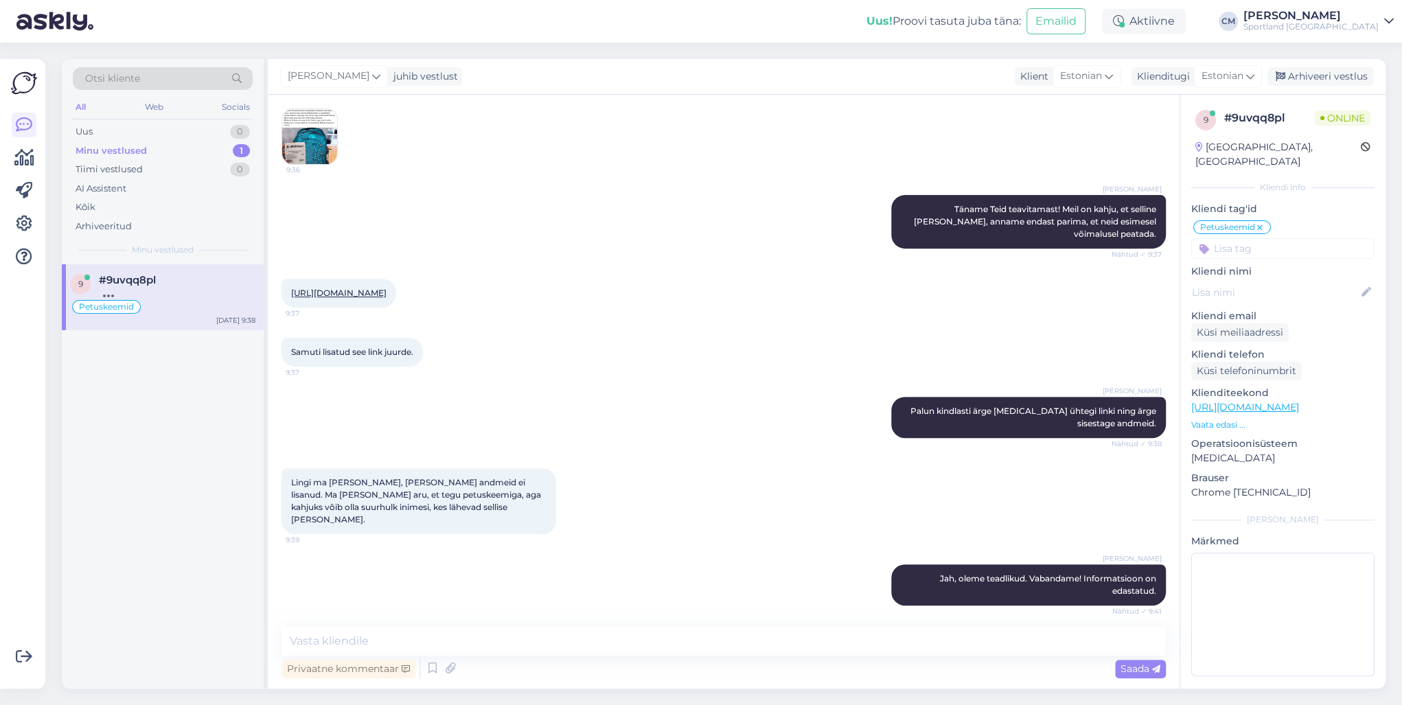
scroll to position [354, 0]
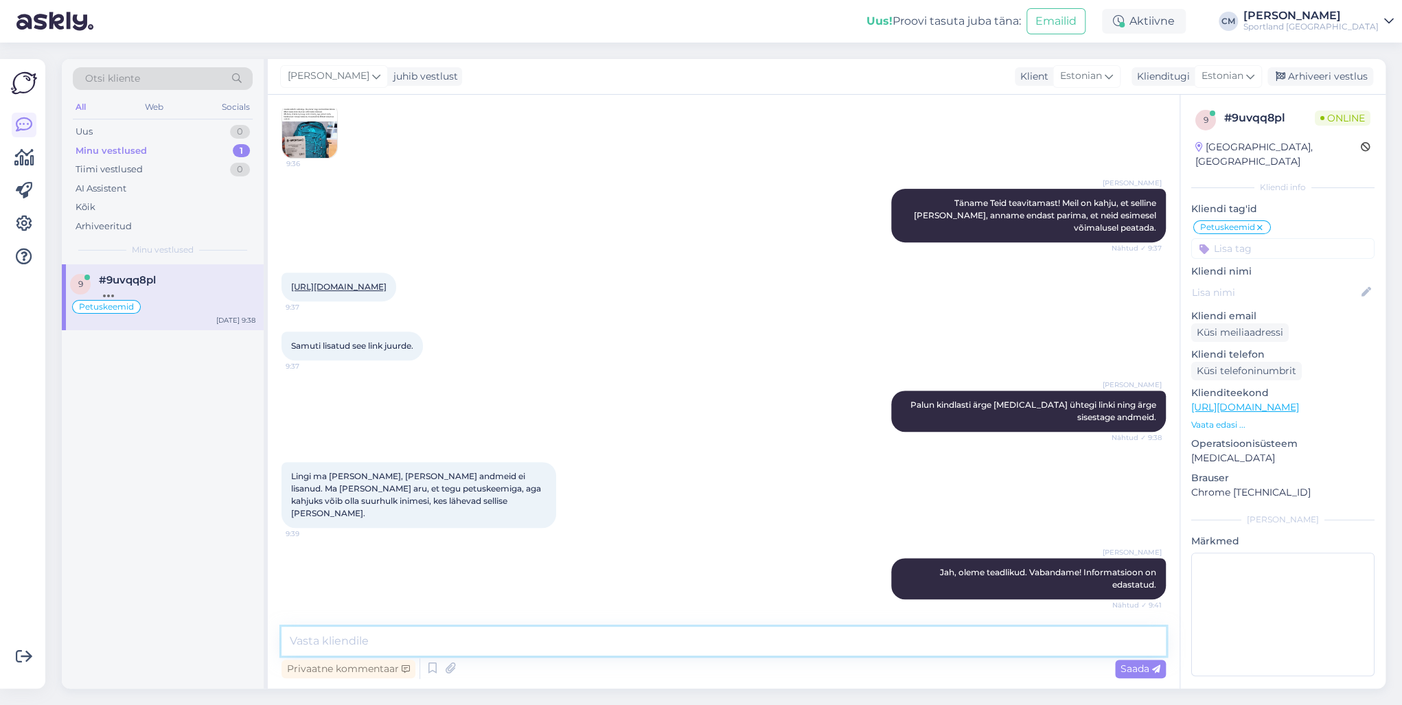
click at [459, 507] on textarea at bounding box center [723, 641] width 884 height 29
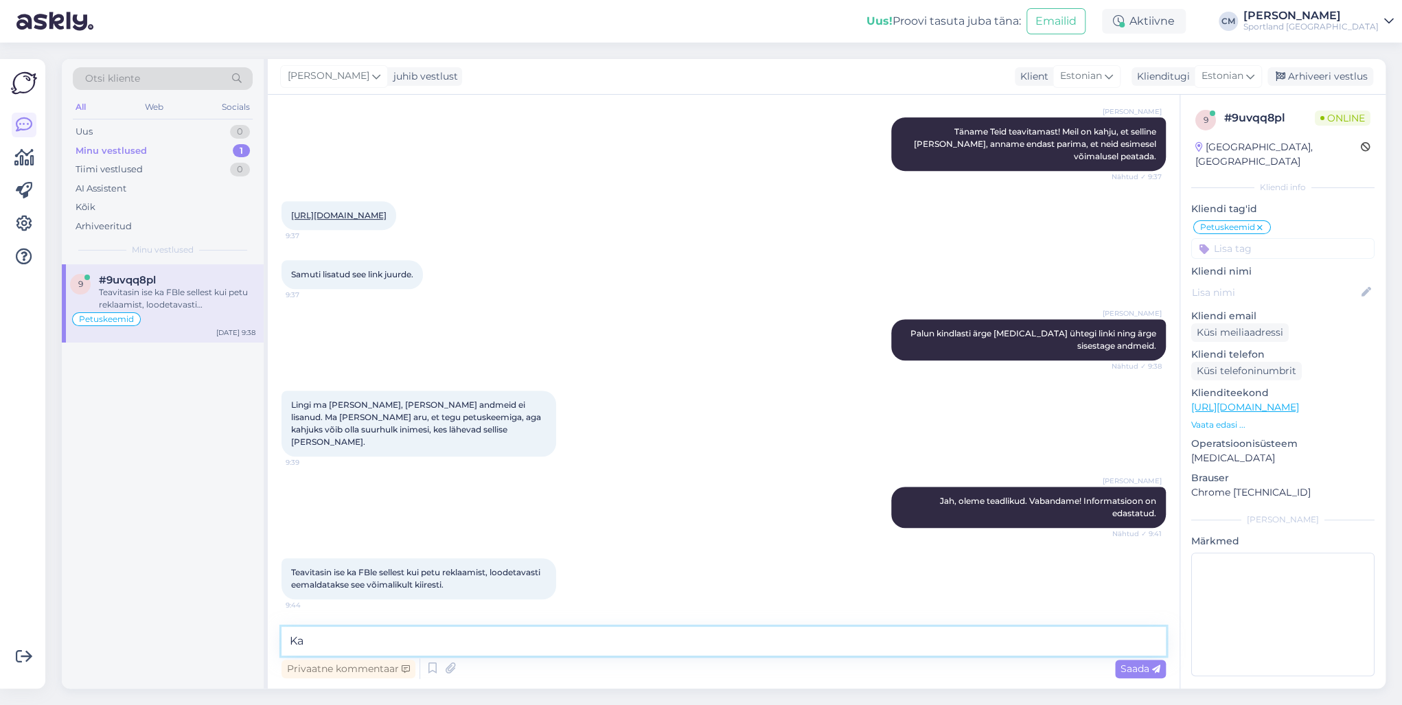
type textarea "K"
type textarea "Täname Teid väga!"
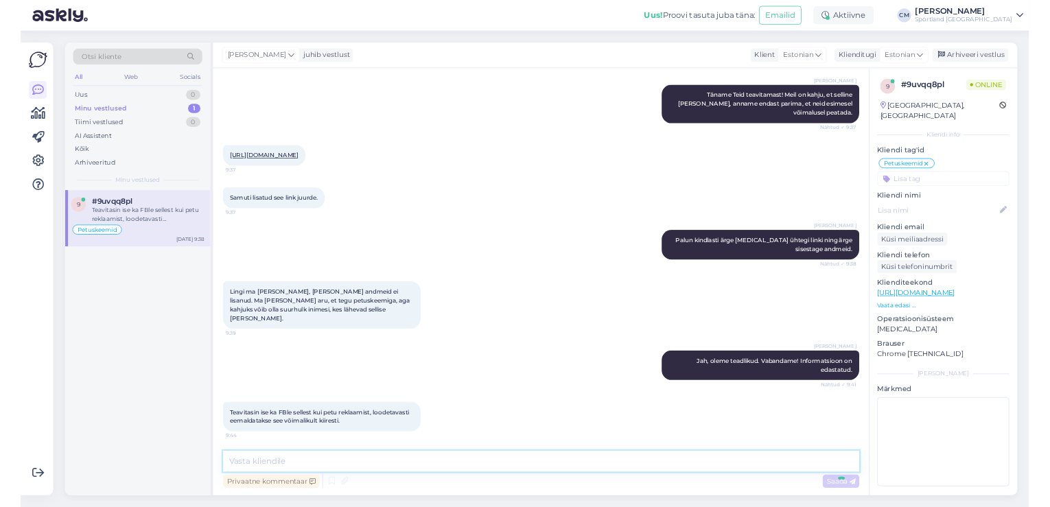
scroll to position [485, 0]
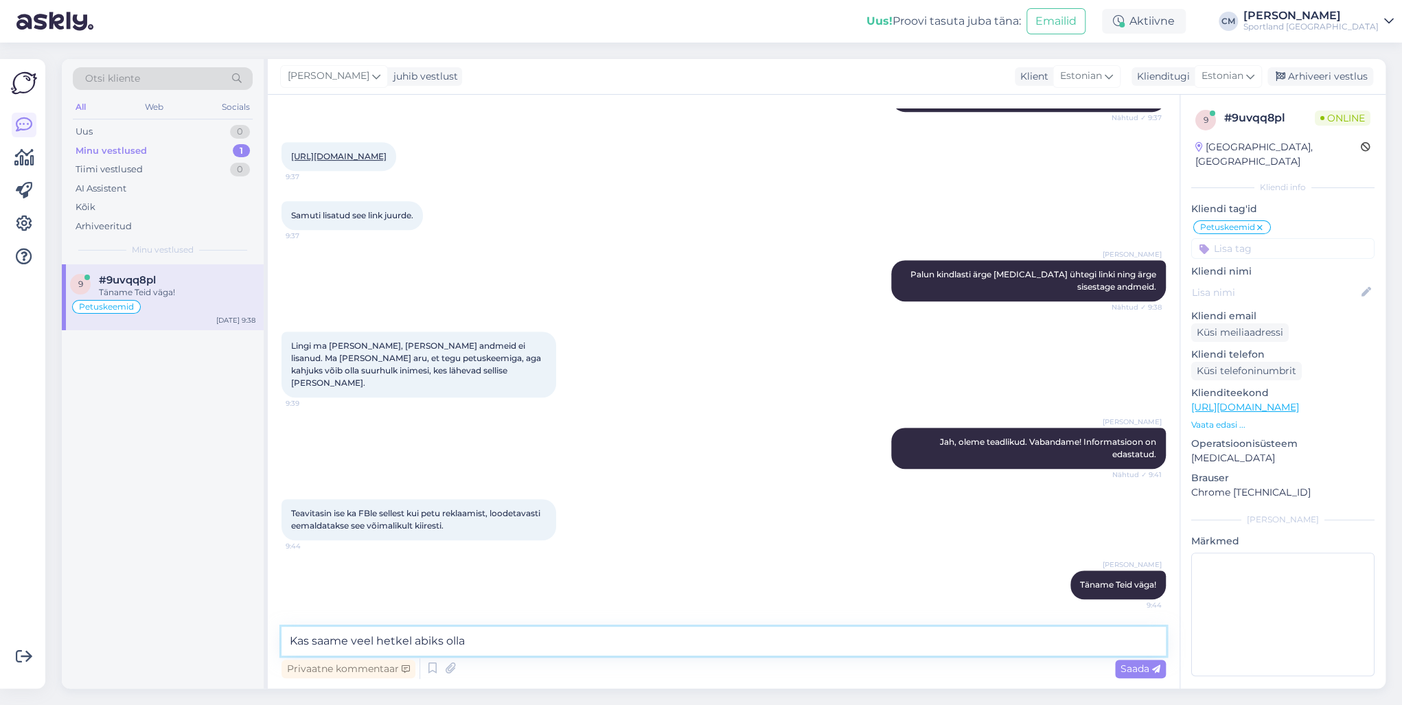
type textarea "Kas saame veel hetkel abiks olla?"
drag, startPoint x: 431, startPoint y: 634, endPoint x: 291, endPoint y: 641, distance: 140.2
click at [291, 507] on textarea "Kas saame veel hetkel abiks olla?" at bounding box center [723, 641] width 884 height 29
click at [1050, 79] on div "Arhiveeri vestlus" at bounding box center [1320, 76] width 106 height 19
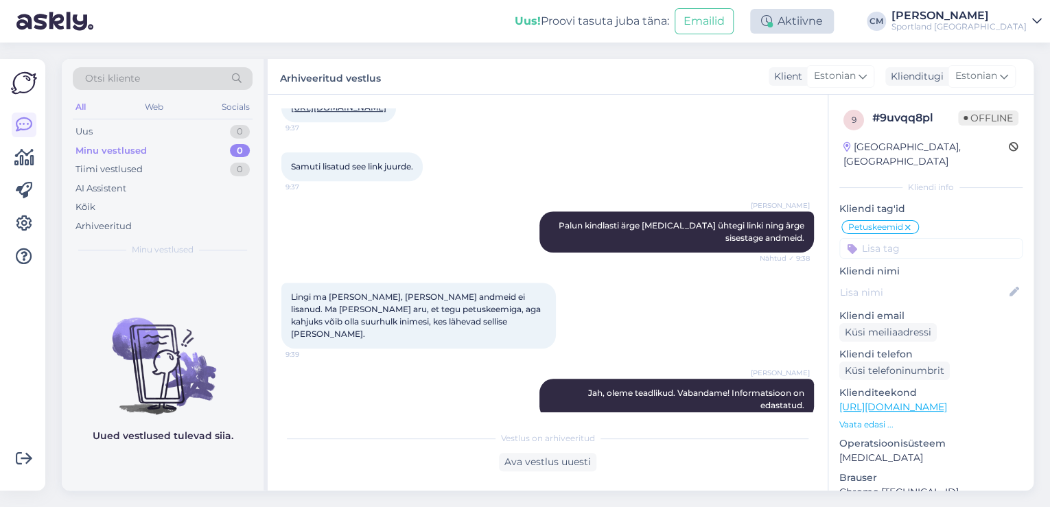
click at [832, 22] on div "Aktiivne" at bounding box center [792, 21] width 84 height 25
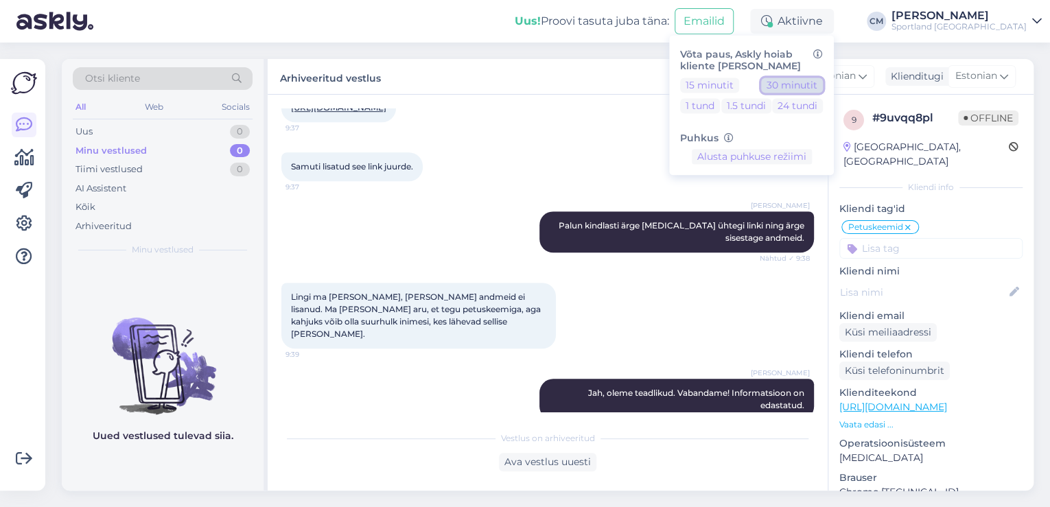
click at [823, 82] on button "30 minutit" at bounding box center [792, 85] width 62 height 15
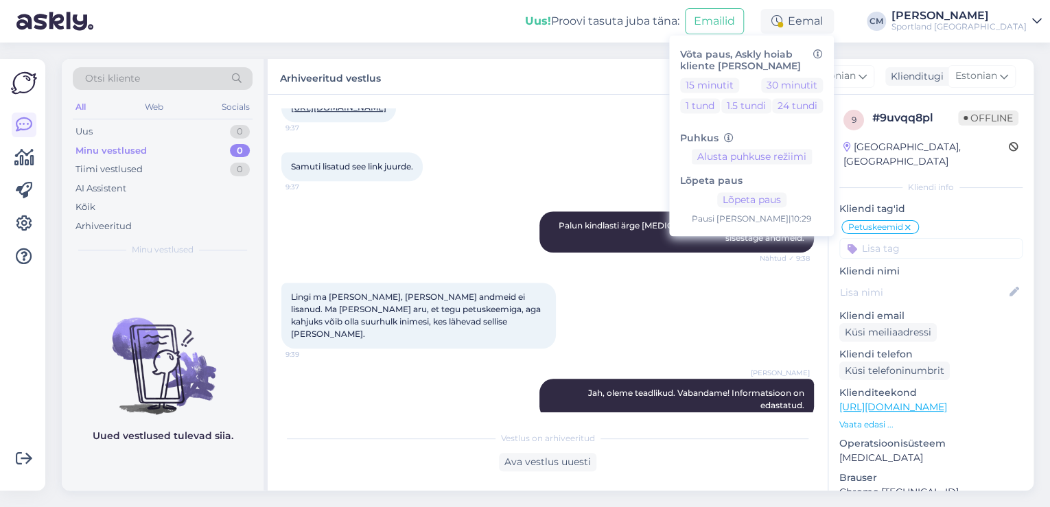
click at [981, 25] on div "Sportland [GEOGRAPHIC_DATA]" at bounding box center [959, 26] width 135 height 11
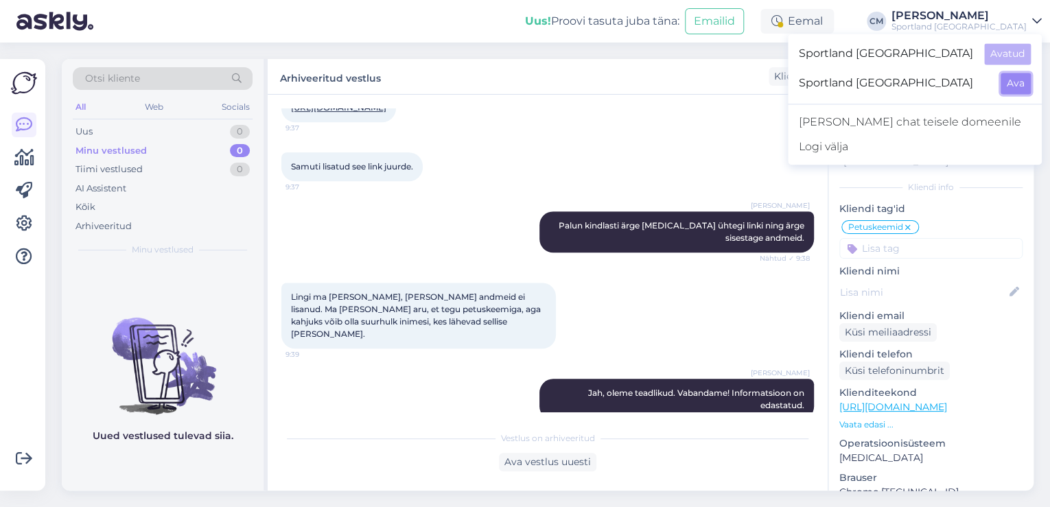
click at [1003, 80] on button "Ava" at bounding box center [1016, 83] width 30 height 21
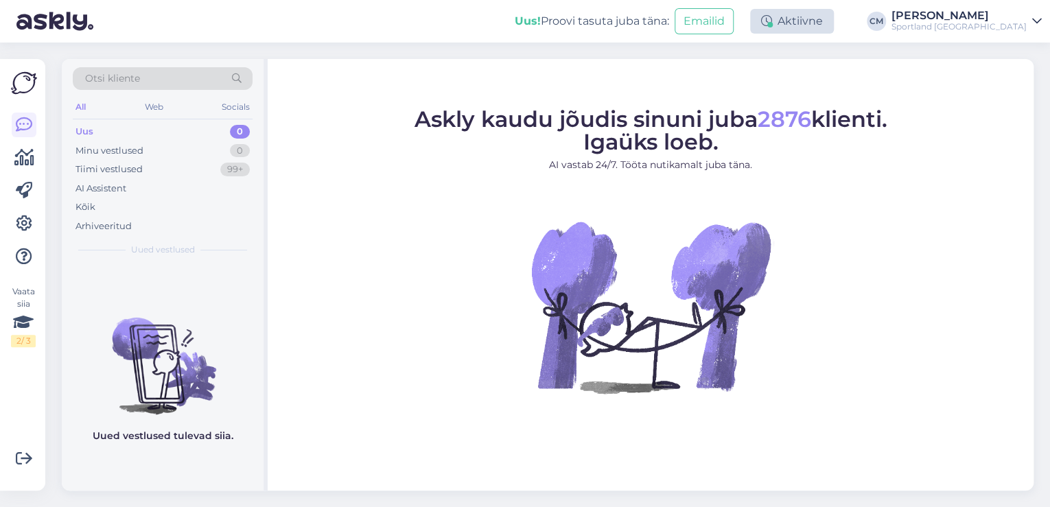
click at [834, 27] on div "Aktiivne" at bounding box center [792, 21] width 84 height 25
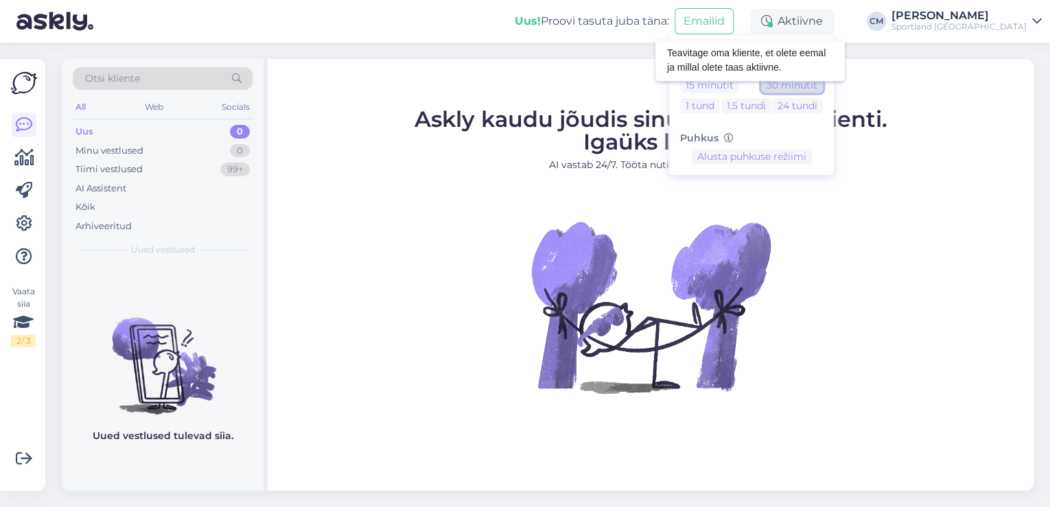
click at [823, 82] on button "30 minutit" at bounding box center [792, 85] width 62 height 15
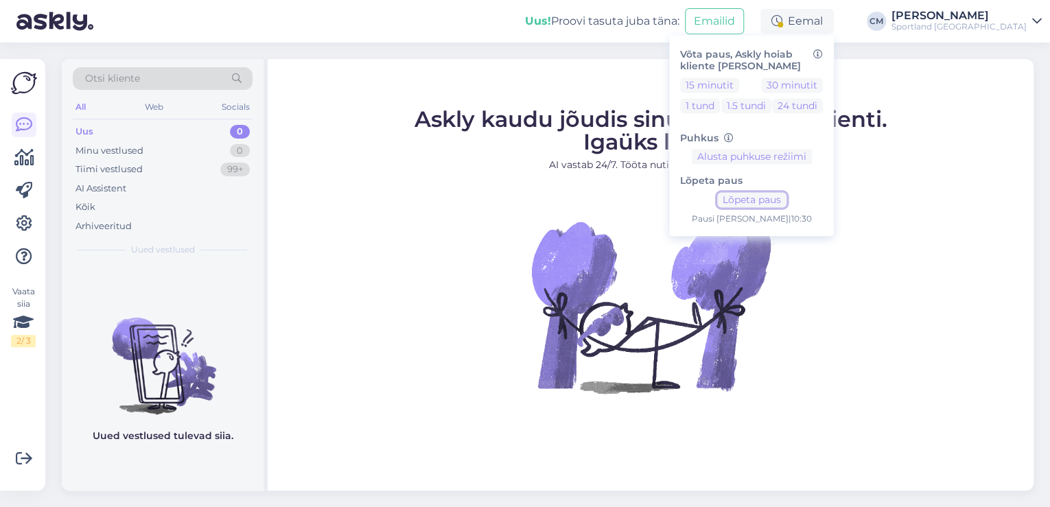
drag, startPoint x: 810, startPoint y: 200, endPoint x: 954, endPoint y: 107, distance: 170.8
click at [787, 200] on button "Lõpeta paus" at bounding box center [751, 200] width 69 height 15
drag, startPoint x: 993, startPoint y: 25, endPoint x: 1002, endPoint y: 33, distance: 12.1
click at [993, 25] on div "Sportland [GEOGRAPHIC_DATA]" at bounding box center [959, 26] width 135 height 11
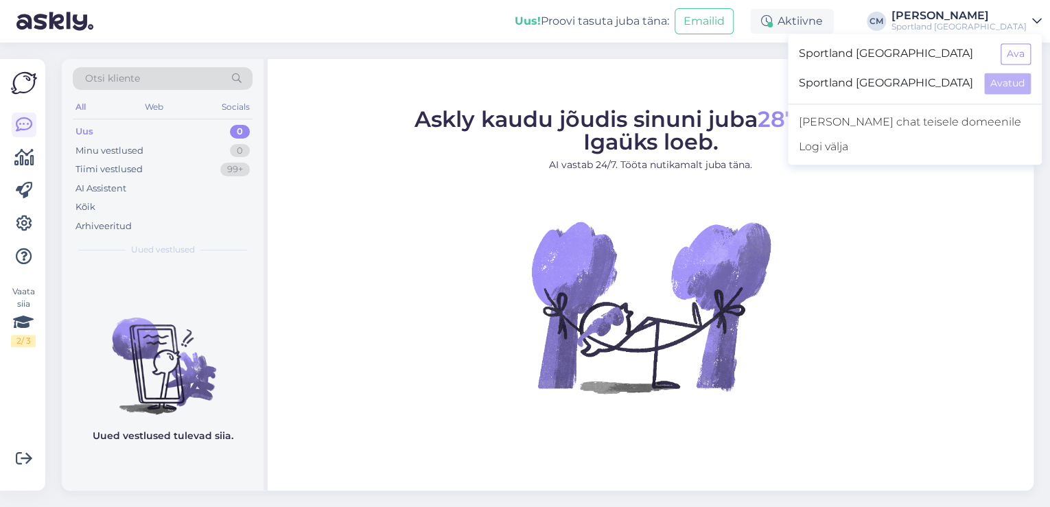
click at [1012, 65] on div "Sportland [GEOGRAPHIC_DATA] Ava" at bounding box center [915, 54] width 254 height 30
click at [1013, 58] on button "Ava" at bounding box center [1016, 53] width 30 height 21
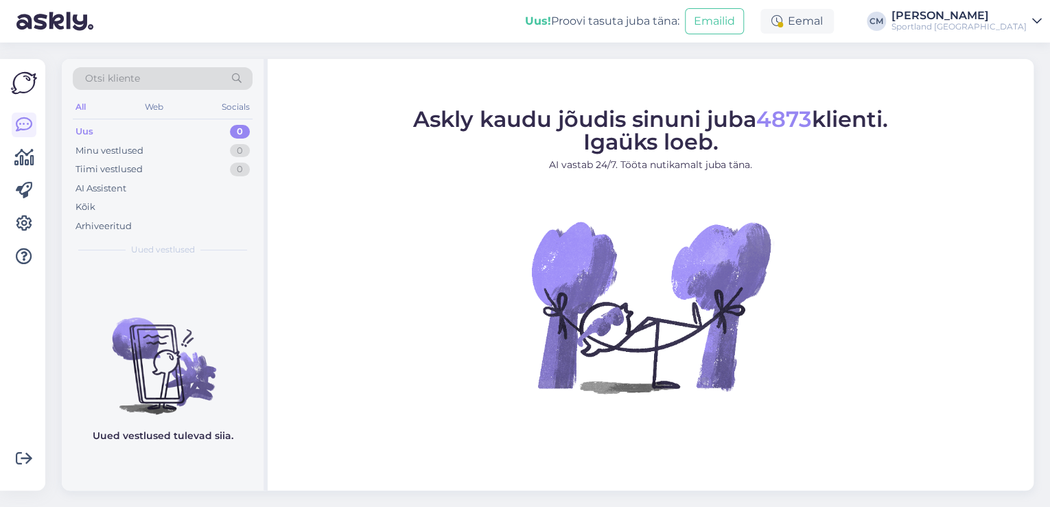
click at [832, 40] on div "Uus! Proovi tasuta [PERSON_NAME]: Emailid Eemal [PERSON_NAME] Sportland [GEOGRA…" at bounding box center [525, 21] width 1050 height 43
click at [834, 27] on div "Eemal" at bounding box center [797, 21] width 73 height 25
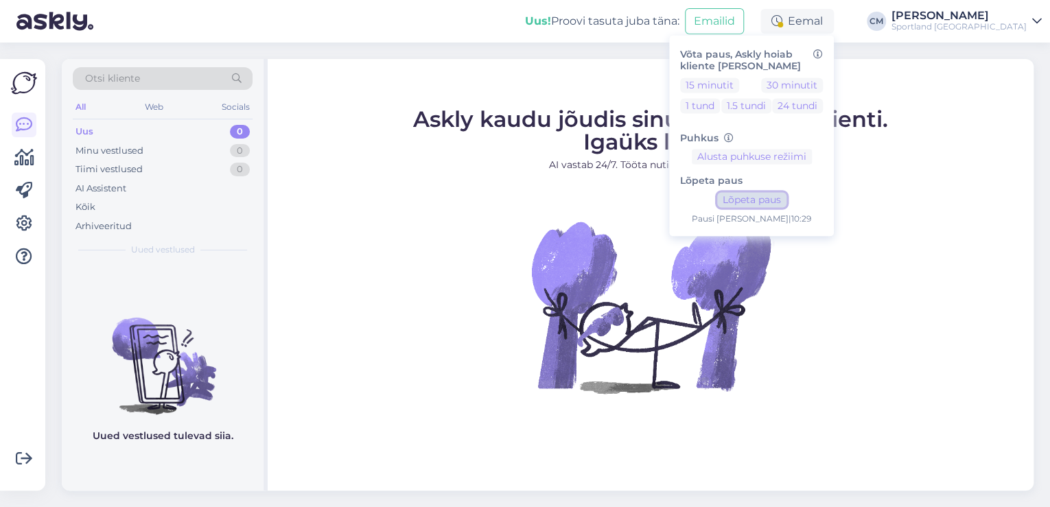
click at [769, 205] on button "Lõpeta paus" at bounding box center [751, 200] width 69 height 15
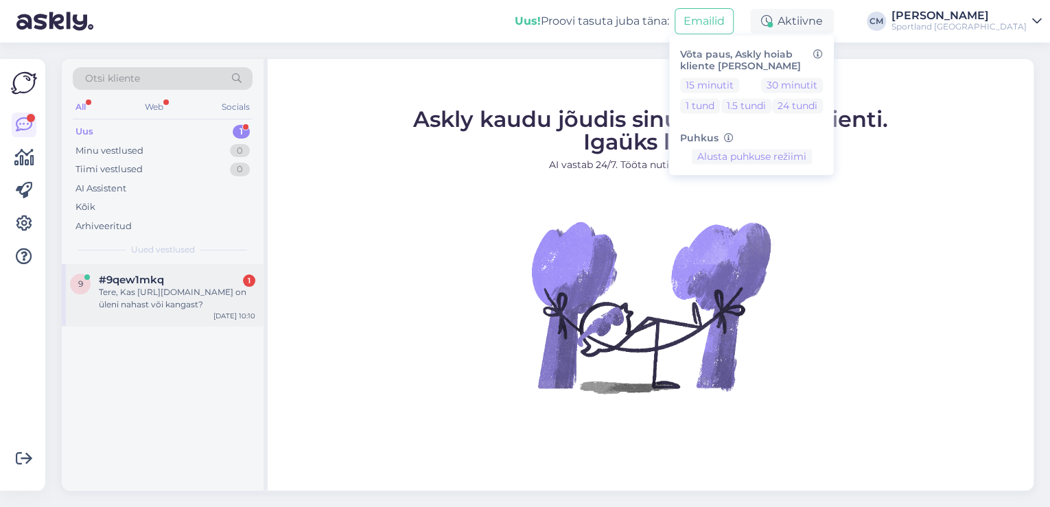
click at [172, 309] on div "Tere, Kas [URL][DOMAIN_NAME] on üleni nahast või kangast?" at bounding box center [177, 298] width 157 height 25
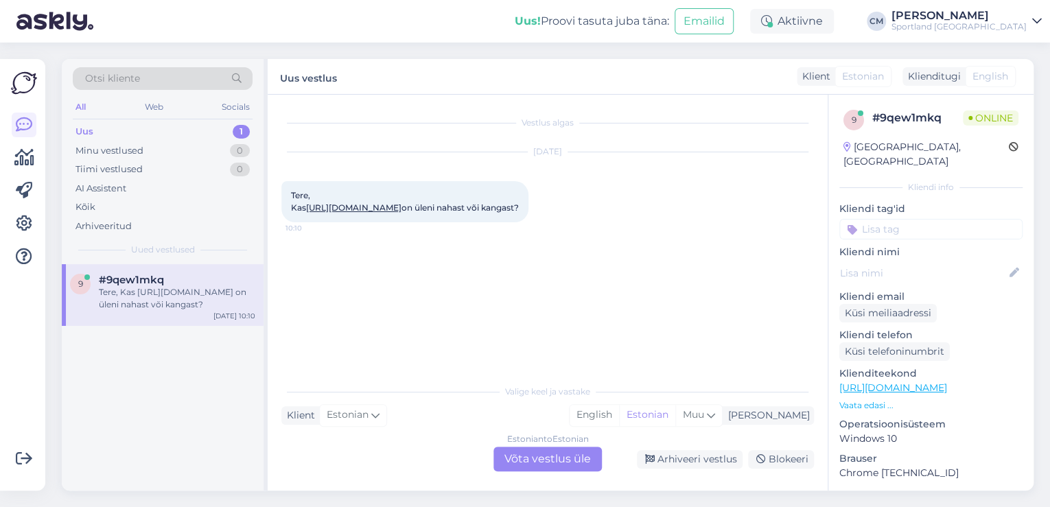
click at [540, 453] on div "Estonian to Estonian Võta vestlus üle" at bounding box center [548, 459] width 108 height 25
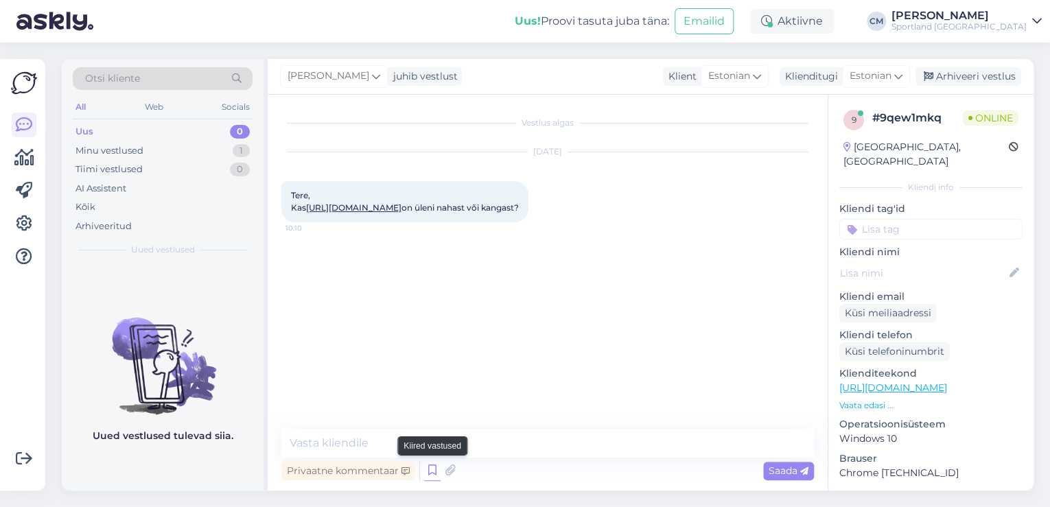
click at [427, 468] on icon at bounding box center [432, 471] width 16 height 21
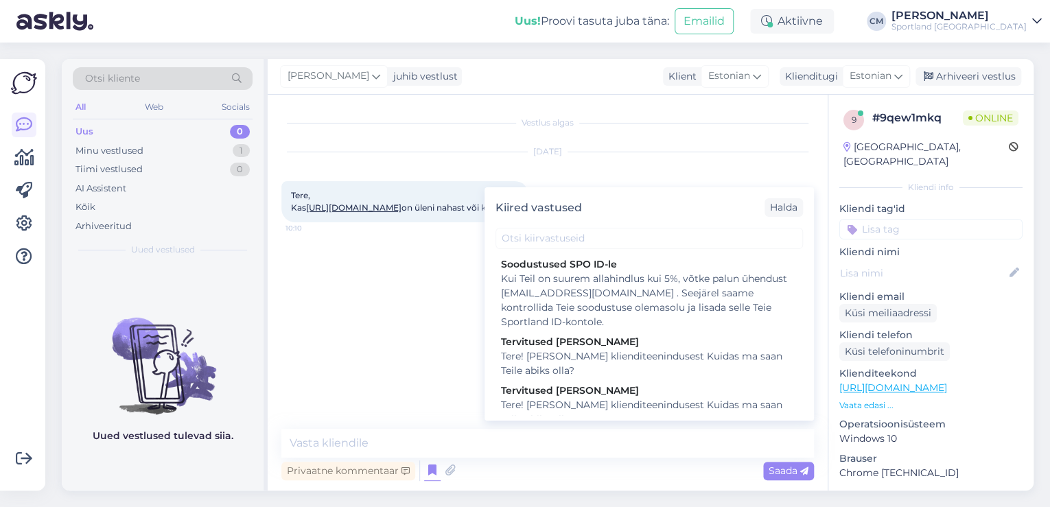
click at [628, 408] on div "Tere! [PERSON_NAME] klienditeenindusest Kuidas ma saan Teile abiks olla?" at bounding box center [649, 412] width 297 height 29
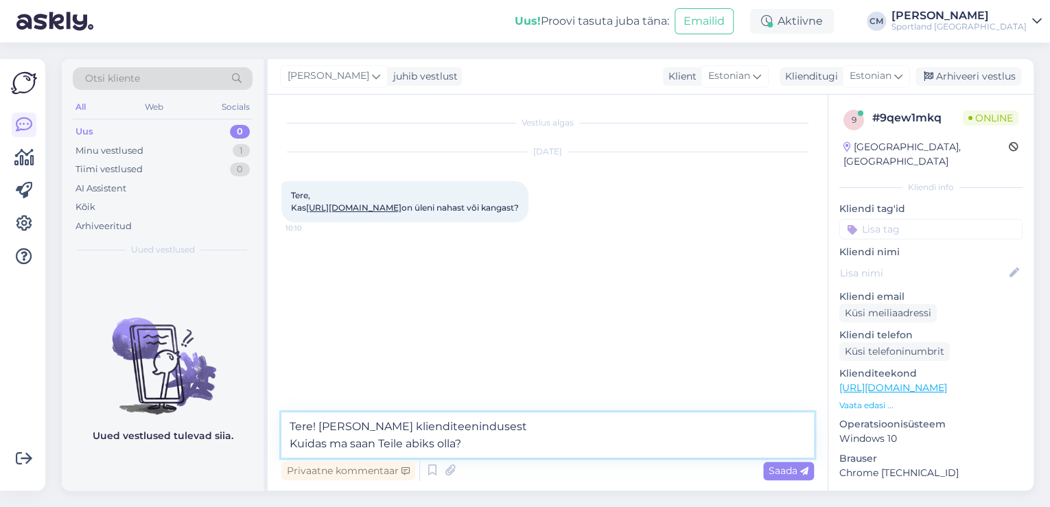
drag, startPoint x: 494, startPoint y: 444, endPoint x: 222, endPoint y: 446, distance: 271.8
click at [222, 446] on div "Otsi kliente All Web Socials Uus 0 Minu vestlused 1 Tiimi vestlused 0 AI Assist…" at bounding box center [548, 275] width 972 height 432
type textarea "Tere! [PERSON_NAME] klienditeenindusest"
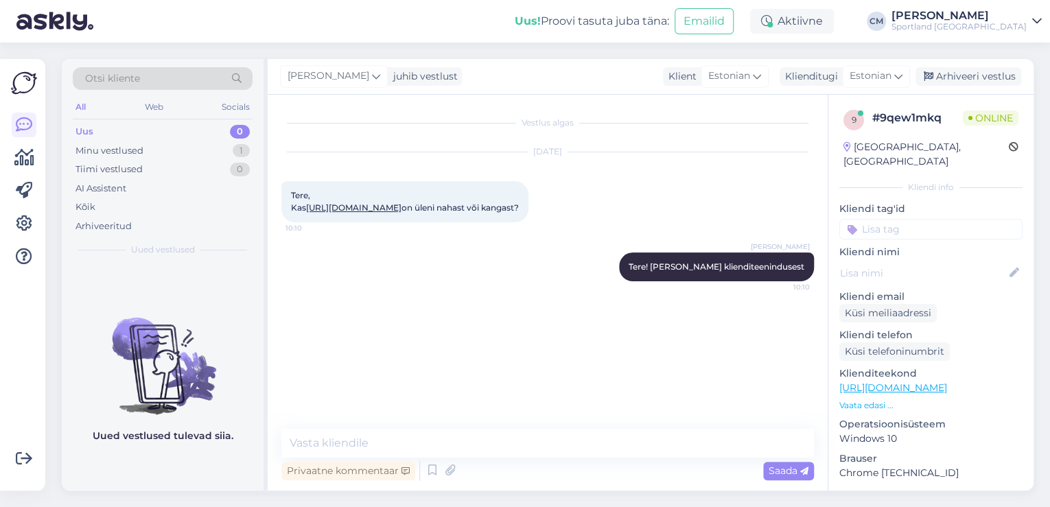
click at [434, 222] on div "Tere, Kas [URL][DOMAIN_NAME] on üleni nahast või kangast? 10:10" at bounding box center [404, 201] width 247 height 41
click at [402, 213] on link "[URL][DOMAIN_NAME]" at bounding box center [353, 208] width 95 height 10
click at [358, 445] on textarea at bounding box center [547, 443] width 533 height 29
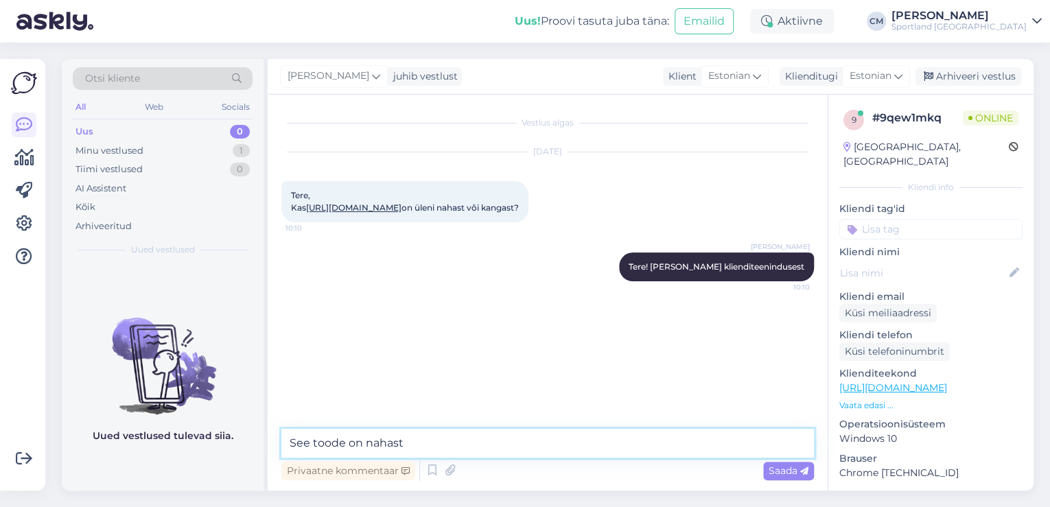
type textarea "See toode on nahast."
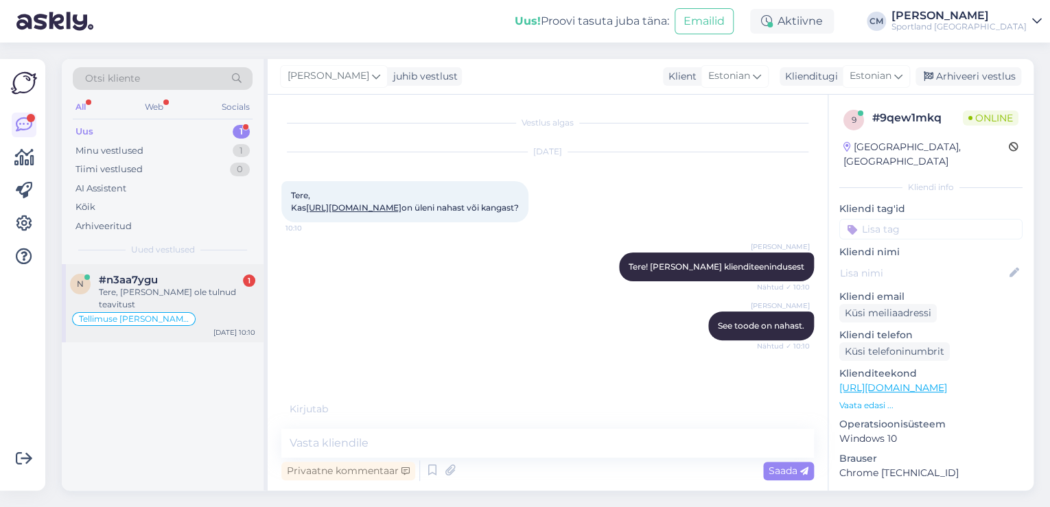
click at [255, 311] on div "Tellimuse [PERSON_NAME] info" at bounding box center [162, 319] width 185 height 16
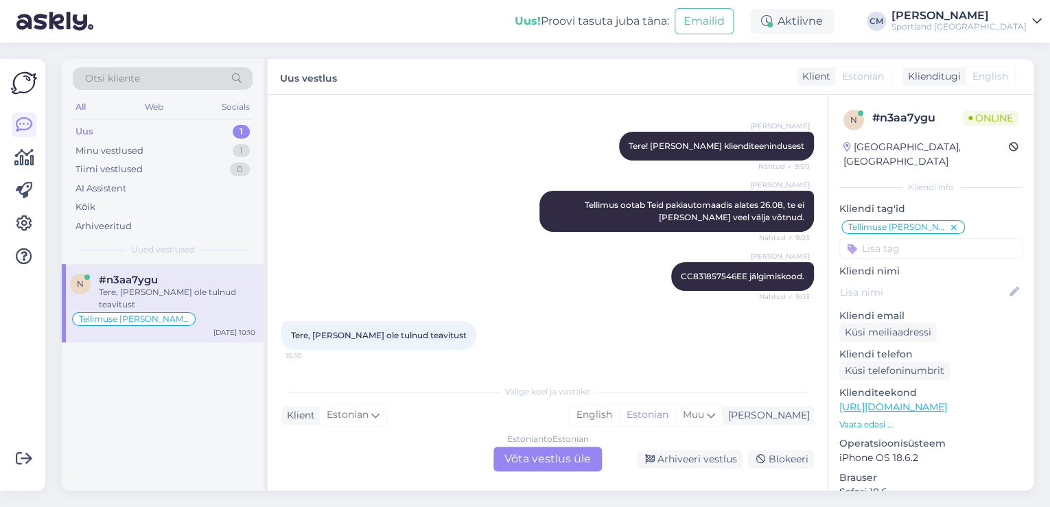
click at [544, 465] on div "Estonian to Estonian Võta vestlus üle" at bounding box center [548, 459] width 108 height 25
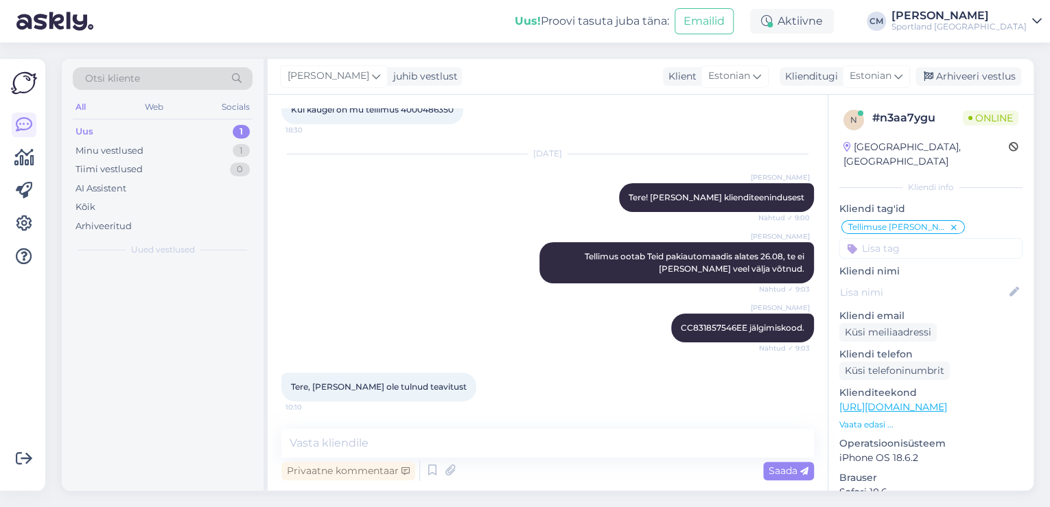
scroll to position [85, 0]
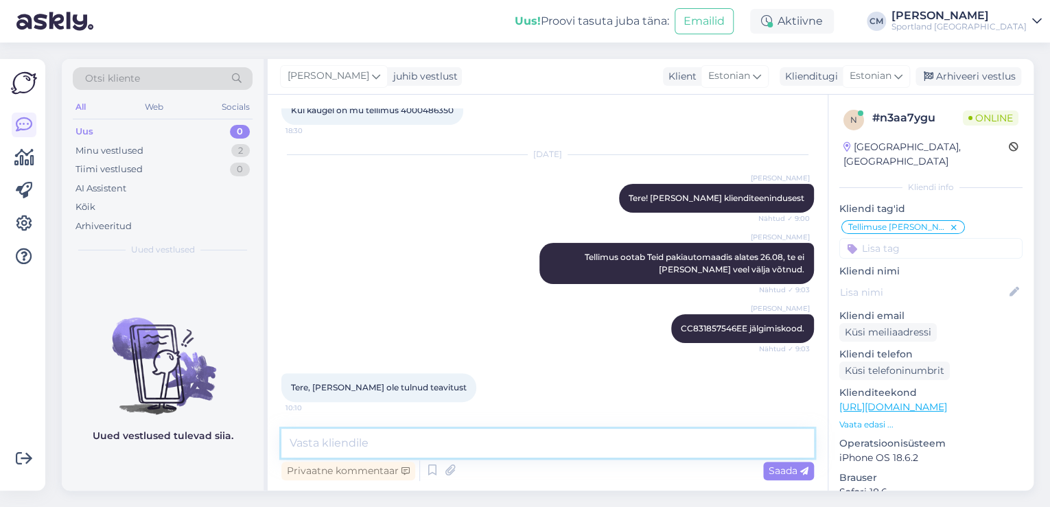
click at [440, 443] on textarea at bounding box center [547, 443] width 533 height 29
type textarea "Tere!"
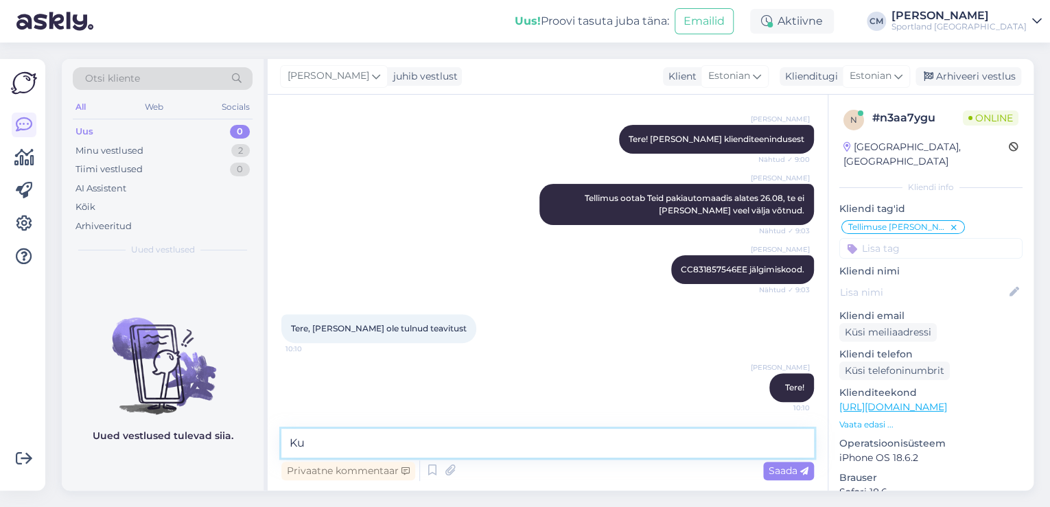
type textarea "K"
type textarea "Kuidas on Teie telefoni number?"
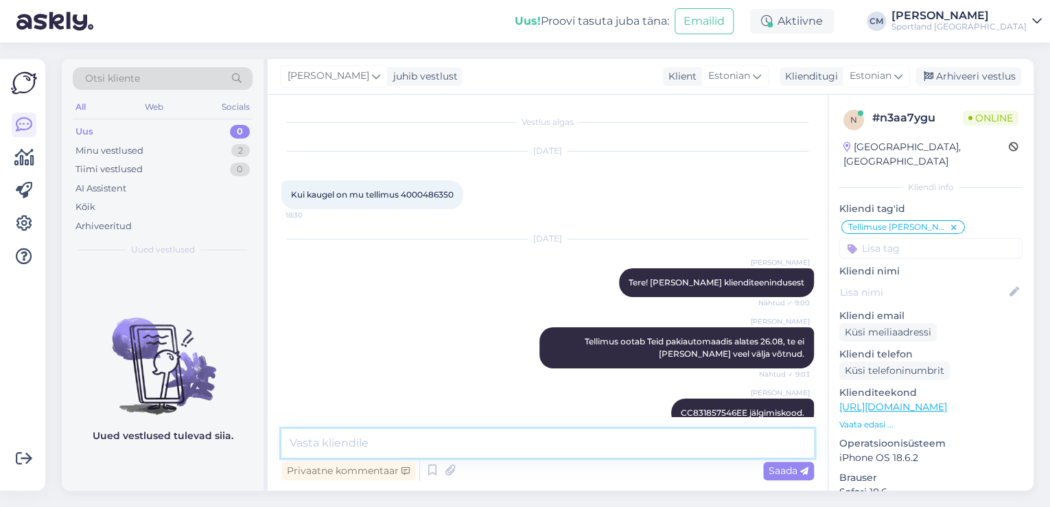
scroll to position [0, 0]
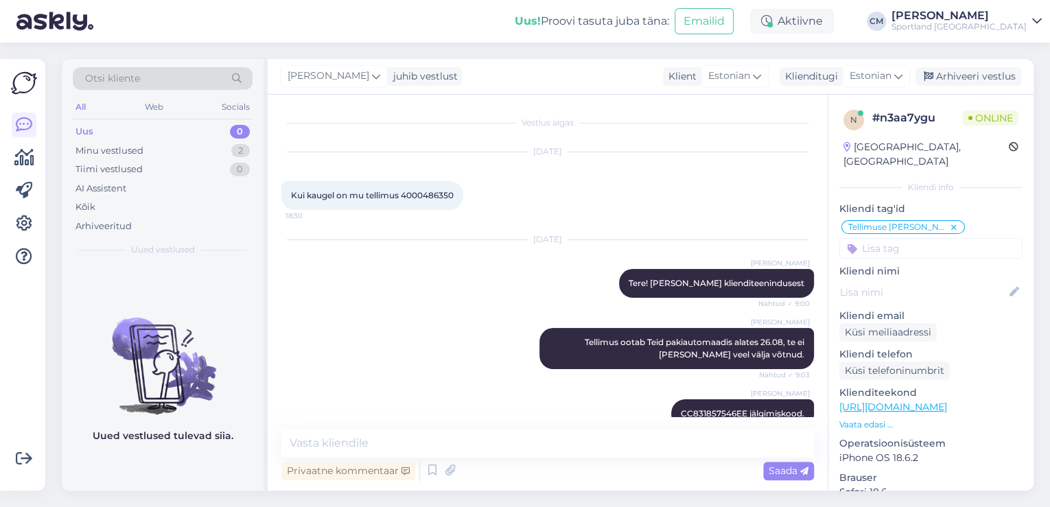
click at [424, 189] on div "Kui kaugel on mu tellimus 4000486350 18:30" at bounding box center [372, 195] width 182 height 29
copy div "4000486350 18:30"
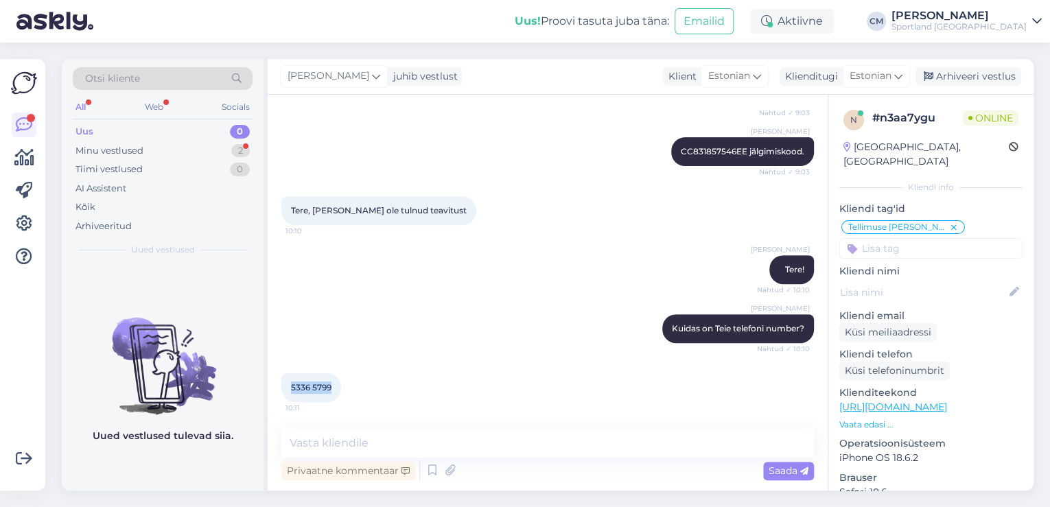
drag, startPoint x: 331, startPoint y: 391, endPoint x: 283, endPoint y: 392, distance: 48.1
click at [283, 392] on div "5336 5799 10:11" at bounding box center [311, 387] width 60 height 29
copy span "5336 5799"
click at [327, 438] on textarea at bounding box center [547, 443] width 533 height 29
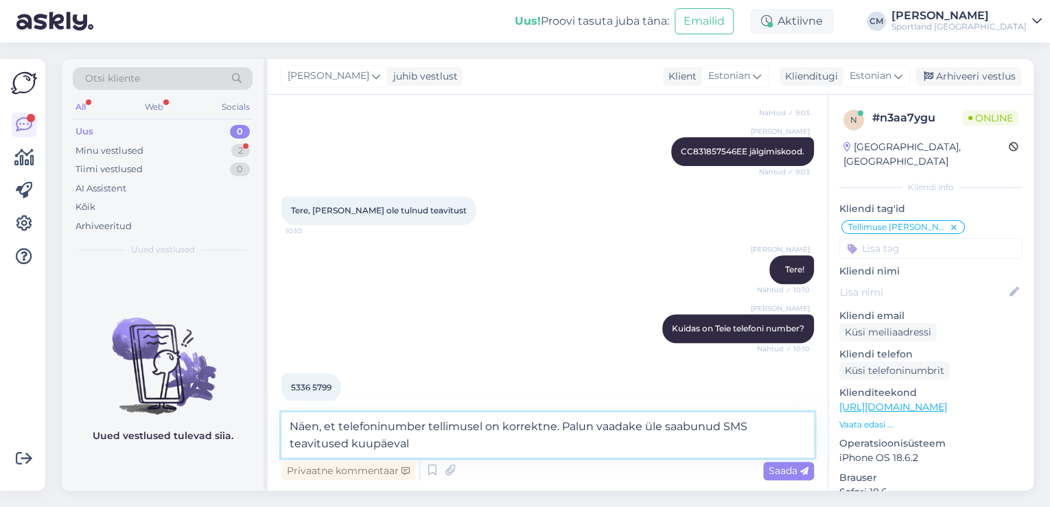
paste textarea "[DATE] 09:09"
click at [413, 443] on textarea "Näen, et telefoninumber tellimusel on korrektne. Palun vaadake üle saabunud SMS…" at bounding box center [547, 435] width 533 height 45
click at [537, 442] on textarea "Näen, et telefoninumber tellimusel on korrektne. Palun vaadake üle saabunud SMS…" at bounding box center [547, 435] width 533 height 45
paste textarea "CC831857546EE"
type textarea "Näen, et telefoninumber tellimusel on korrektne. Palun vaadake üle saabunud SMS…"
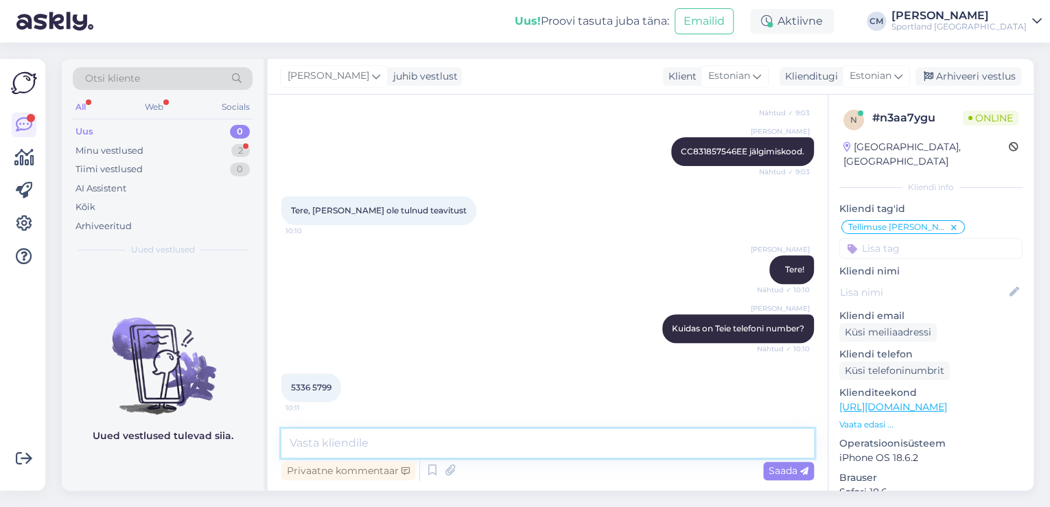
scroll to position [346, 0]
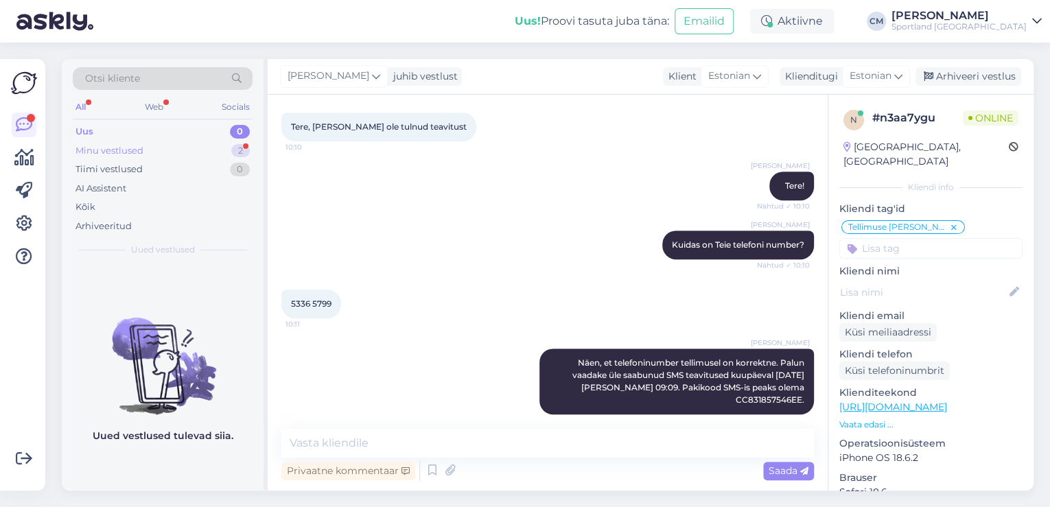
click at [118, 141] on div "Minu vestlused 2" at bounding box center [163, 150] width 180 height 19
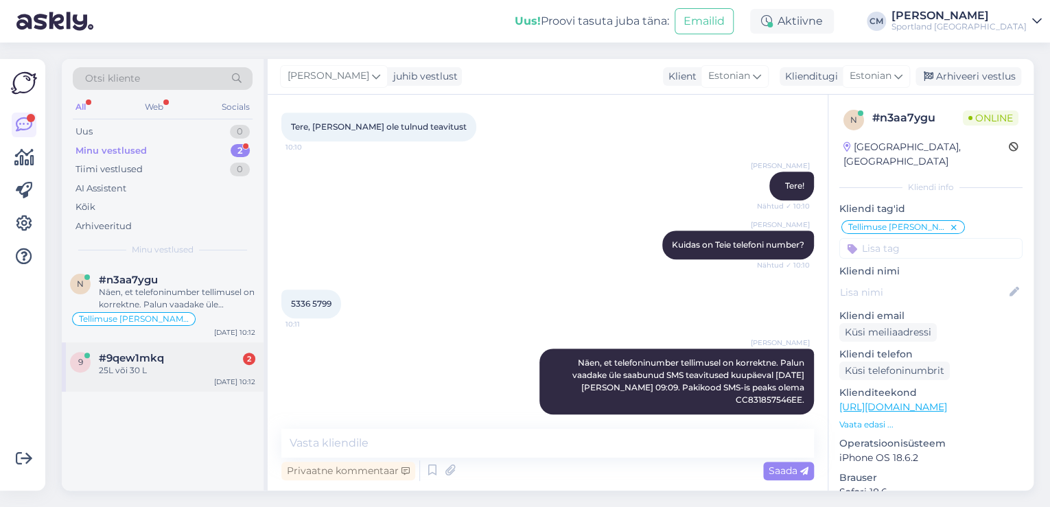
click at [197, 369] on div "25L või 30 L" at bounding box center [177, 371] width 157 height 12
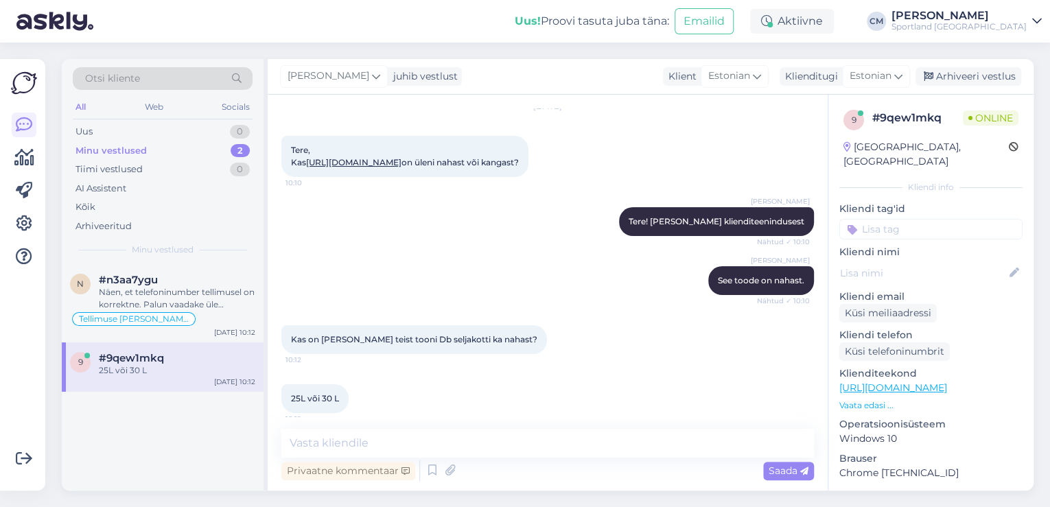
scroll to position [26, 0]
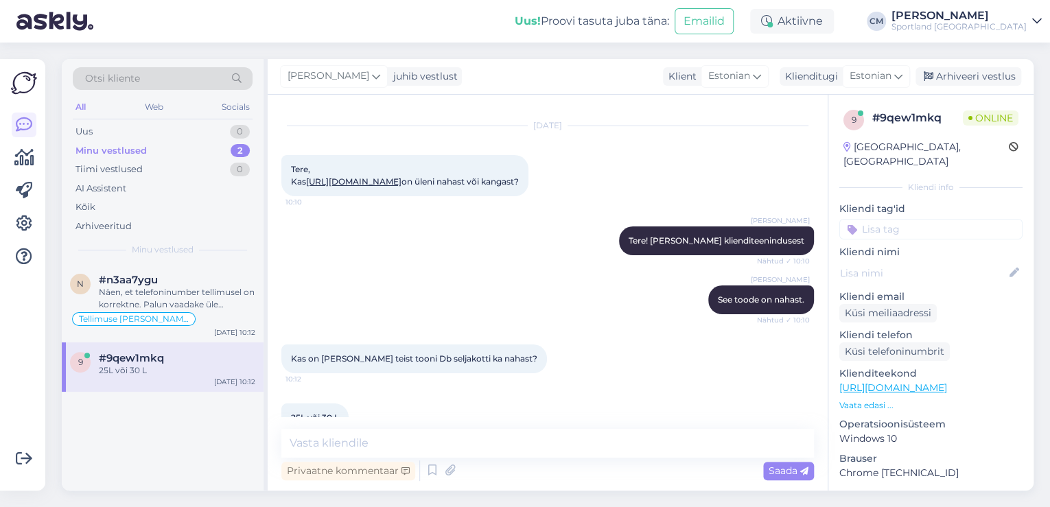
click at [402, 187] on link "[URL][DOMAIN_NAME]" at bounding box center [353, 181] width 95 height 10
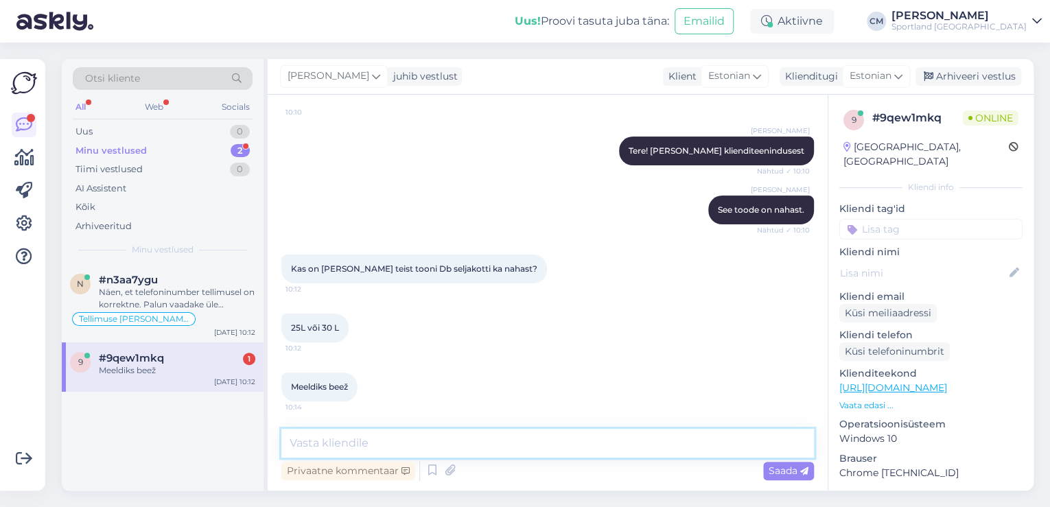
click at [369, 432] on textarea at bounding box center [547, 443] width 533 height 29
type textarea "k"
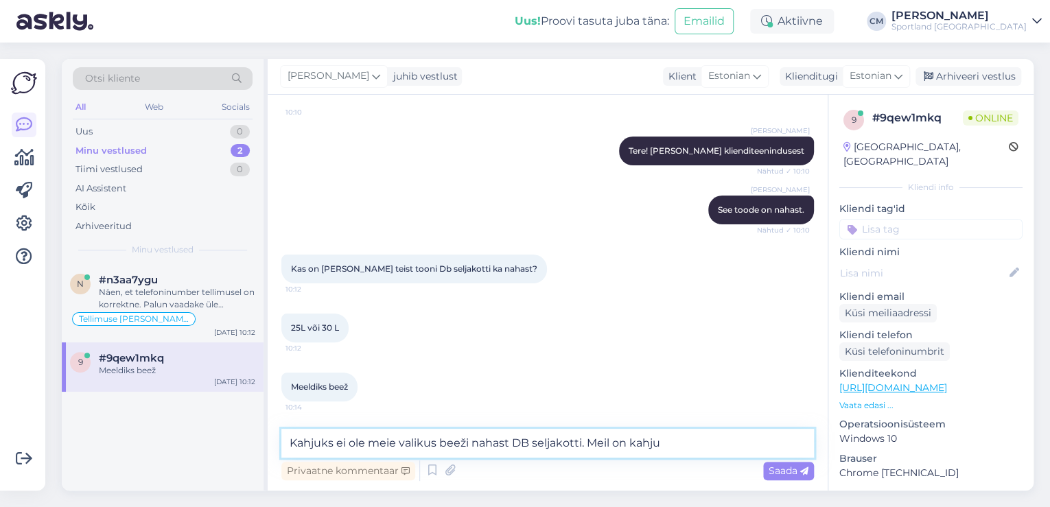
type textarea "Kahjuks ei ole meie valikus beeži nahast DB seljakotti. Meil on kahju."
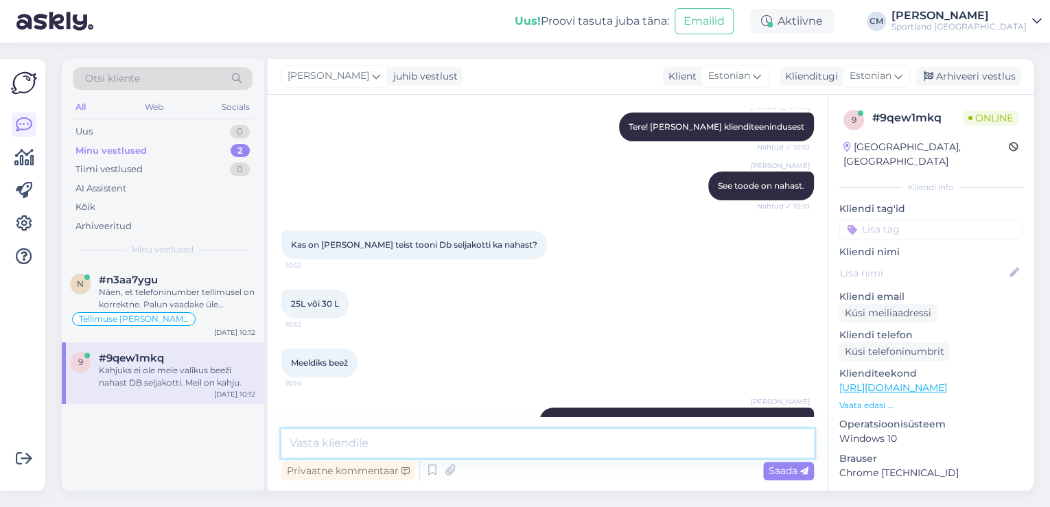
scroll to position [211, 0]
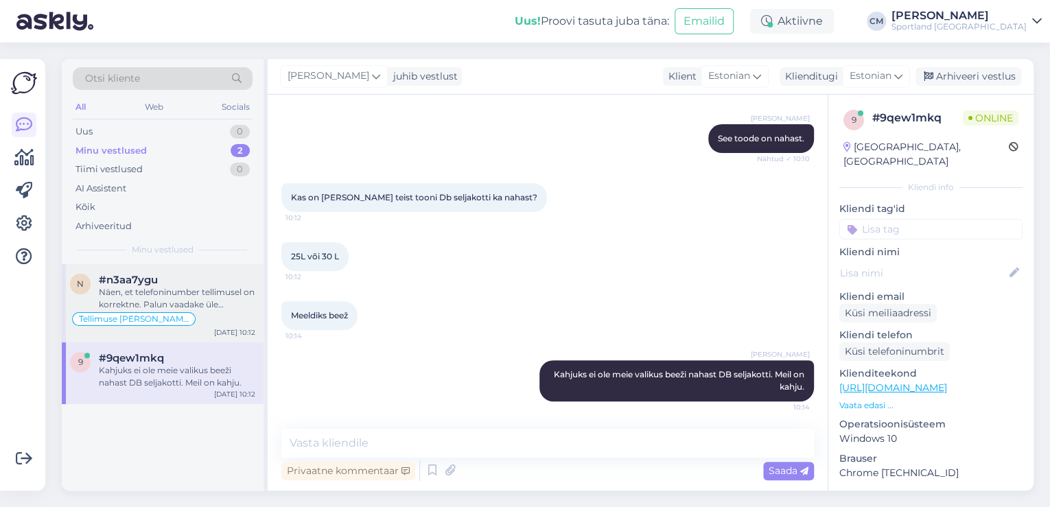
click at [189, 299] on div "Näen, et telefoninumber tellimusel on korrektne. Palun vaadake üle saabunud SMS…" at bounding box center [177, 298] width 157 height 25
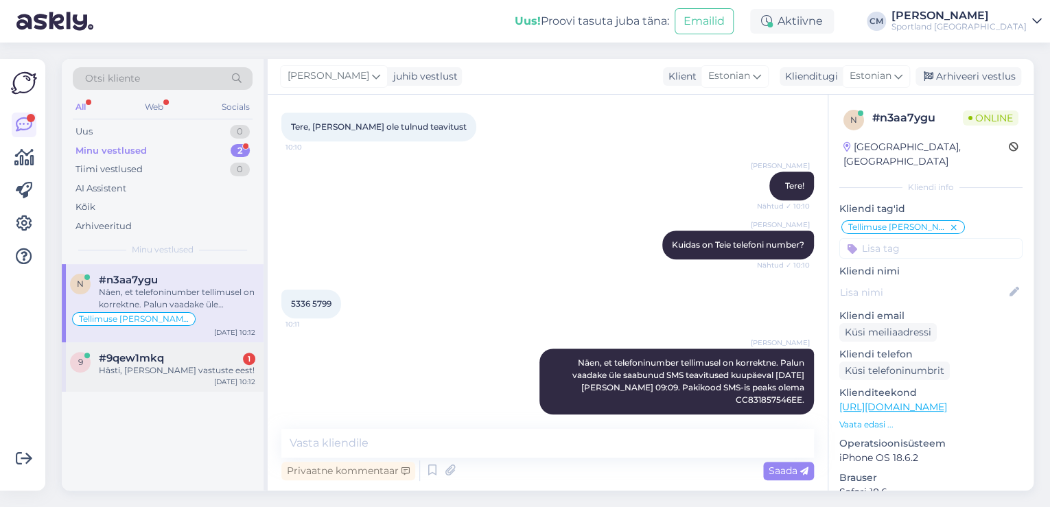
click at [181, 378] on div "9 #9qew1mkq 1 Hästi, aitäh vastuste eest! [DATE] 10:12" at bounding box center [163, 367] width 202 height 49
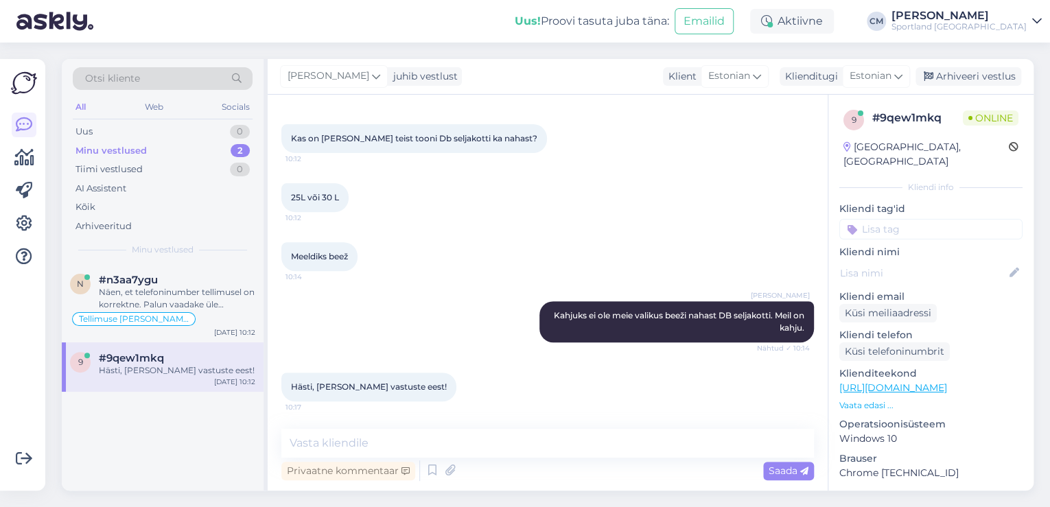
click at [433, 423] on div "Vestlus algas [DATE] Tere, Kas [URL][DOMAIN_NAME] on üleni nahast või kangast? …" at bounding box center [548, 293] width 560 height 396
click at [426, 445] on textarea at bounding box center [547, 443] width 533 height 29
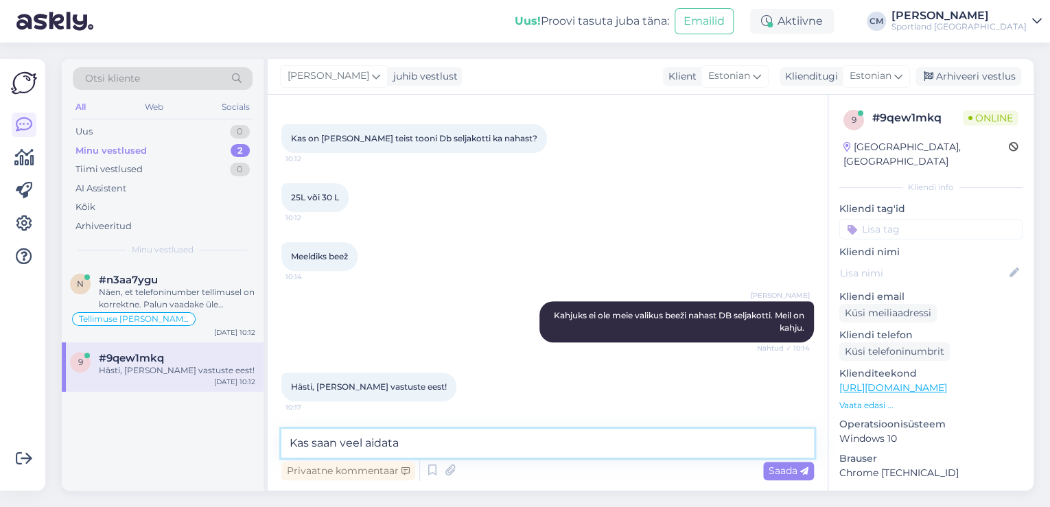
type textarea "Kas saan veel aidata?"
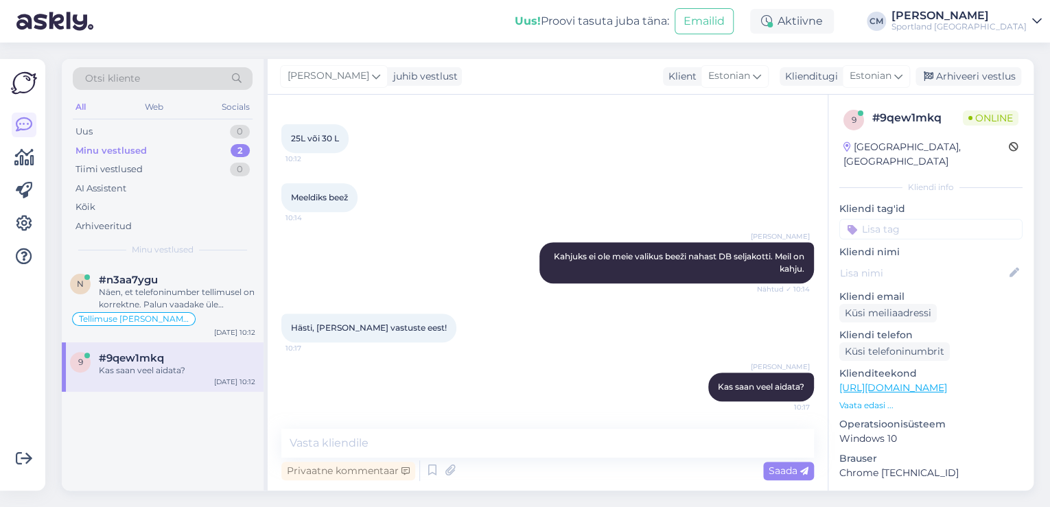
click at [940, 225] on div "9 # 9qew1mkq Online [GEOGRAPHIC_DATA], [GEOGRAPHIC_DATA] Kliendi info Kliendi t…" at bounding box center [931, 386] width 205 height 583
click at [940, 219] on input at bounding box center [931, 229] width 183 height 21
type input "saada"
click at [939, 262] on span "Toote saadavus" at bounding box center [931, 266] width 64 height 8
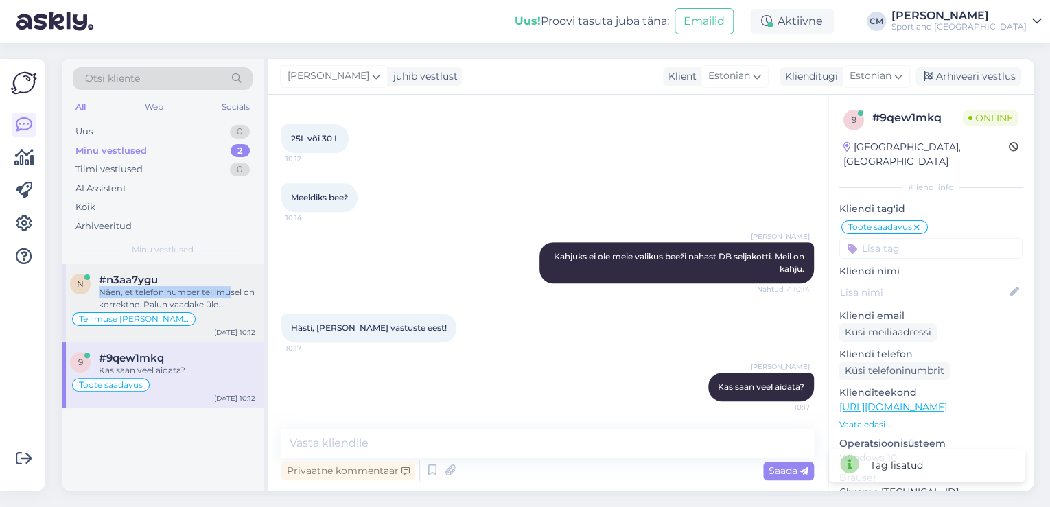
click at [227, 286] on div "#n3aa7ygu Näen, et telefoninumber tellimusel on korrektne. Palun vaadake üle sa…" at bounding box center [177, 292] width 157 height 37
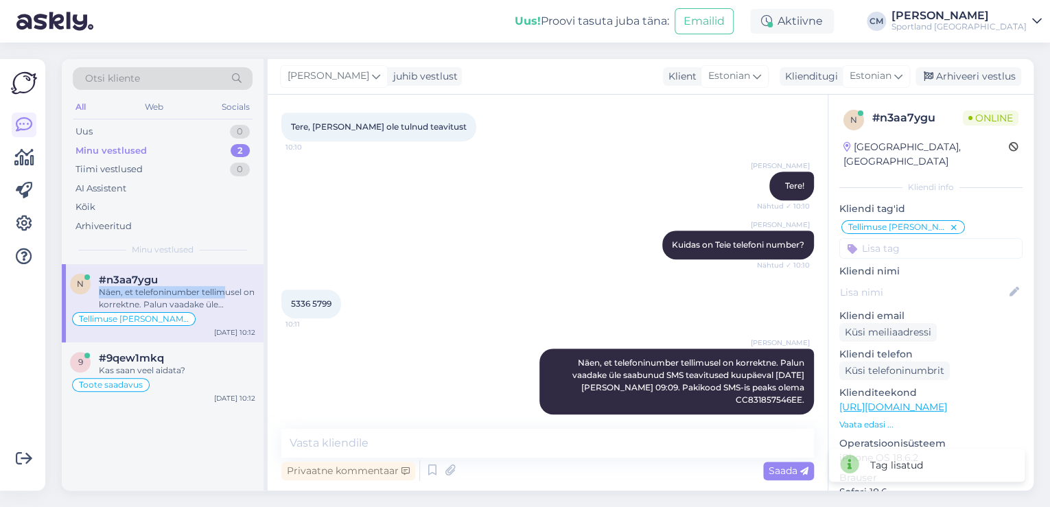
click at [227, 286] on div "Näen, et telefoninumber tellimusel on korrektne. Palun vaadake üle saabunud SMS…" at bounding box center [177, 298] width 157 height 25
click at [406, 303] on div "5336 5799 10:11" at bounding box center [547, 304] width 533 height 59
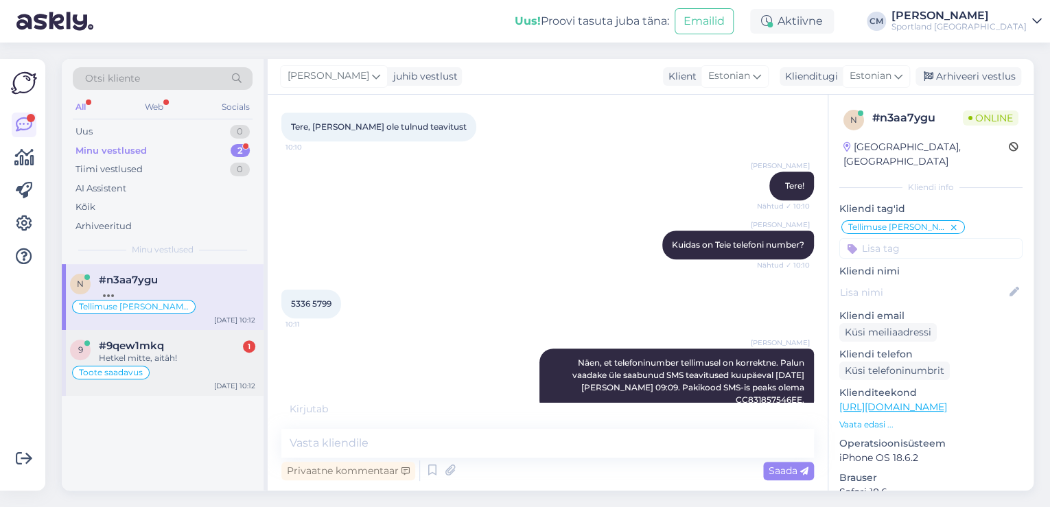
click at [127, 375] on span "Toote saadavus" at bounding box center [111, 373] width 64 height 8
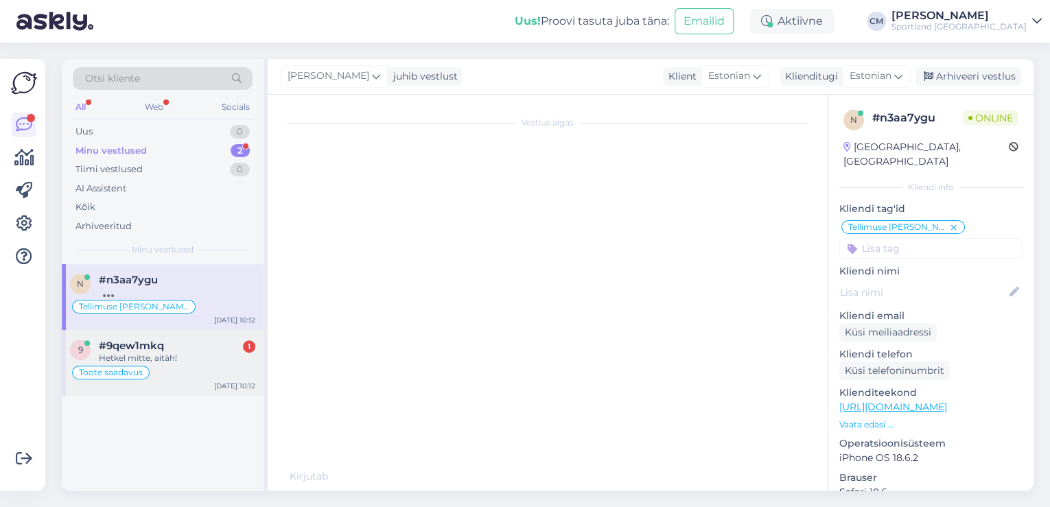
scroll to position [331, 0]
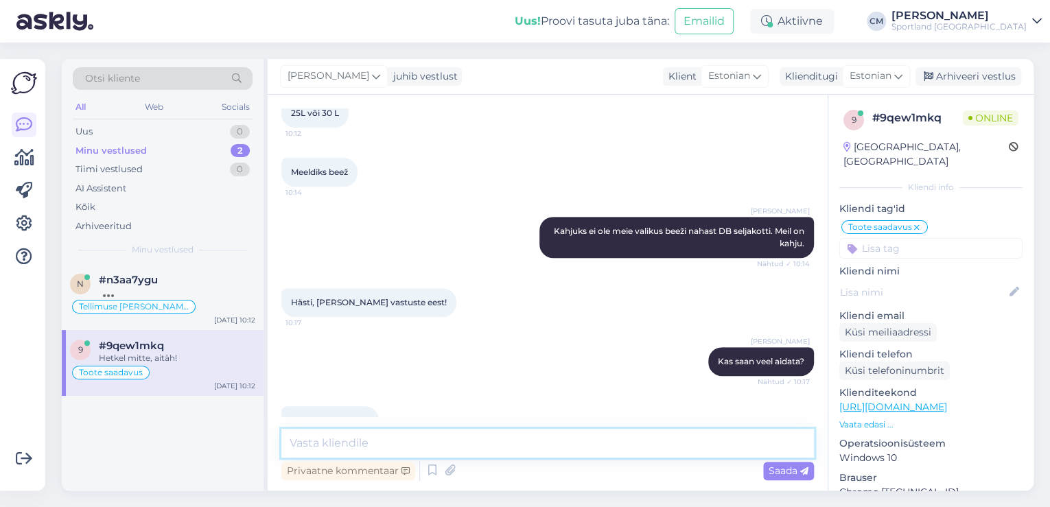
click at [365, 431] on textarea at bounding box center [547, 443] width 533 height 29
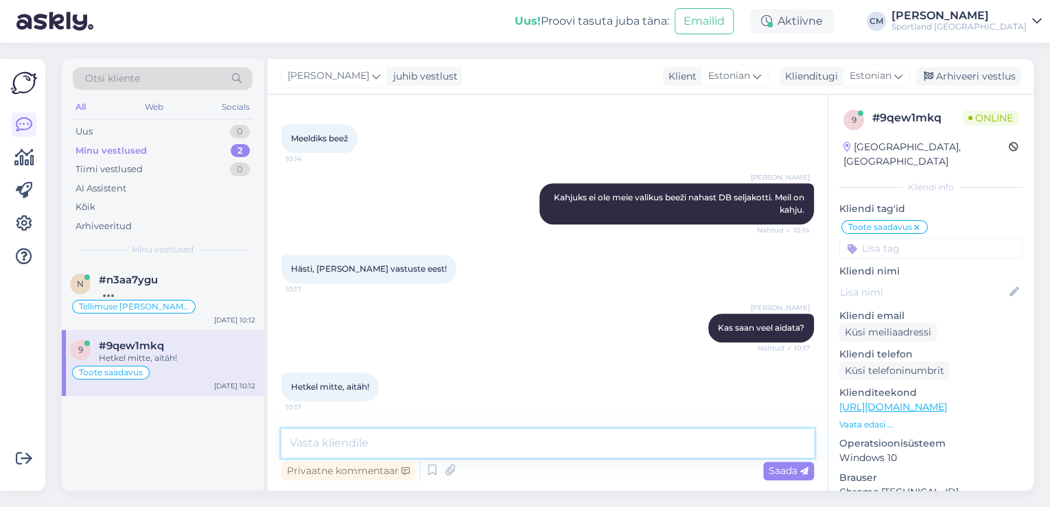
scroll to position [389, 0]
type textarea "Ilusat päeva jätku! :)"
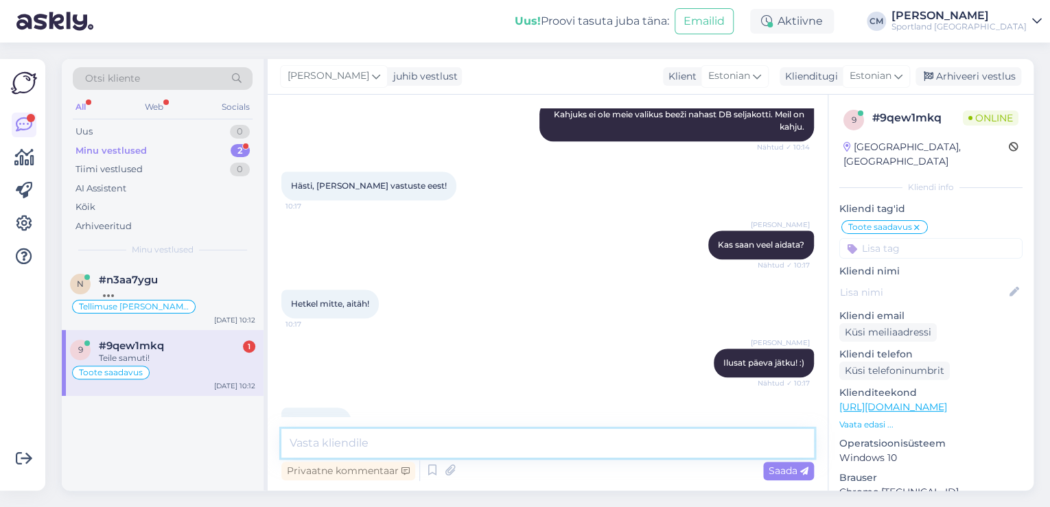
scroll to position [507, 0]
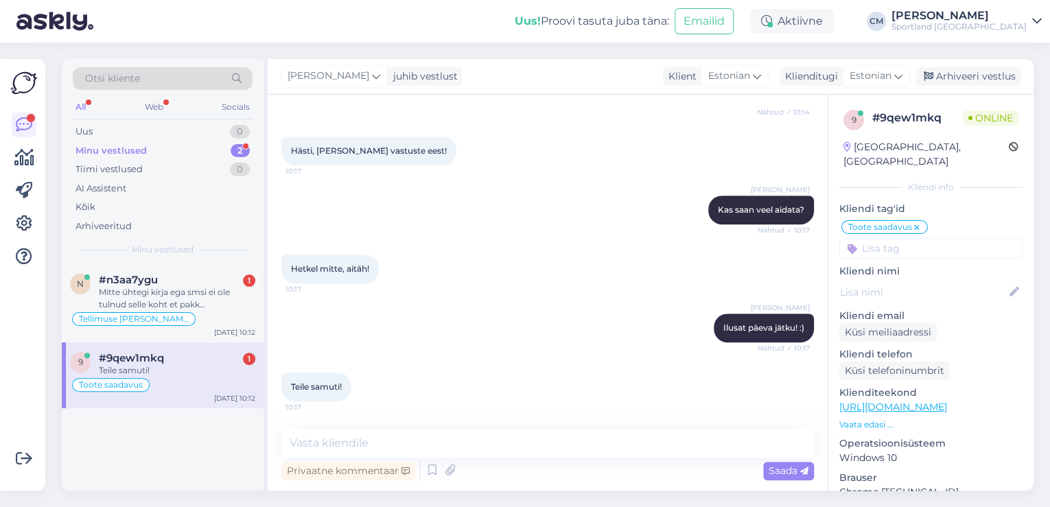
drag, startPoint x: 145, startPoint y: 291, endPoint x: 277, endPoint y: 329, distance: 137.8
click at [146, 291] on div "Mitte ühtegi kirja ega smsi ei ole tulnud selle koht et pakk [PERSON_NAME]" at bounding box center [177, 298] width 157 height 25
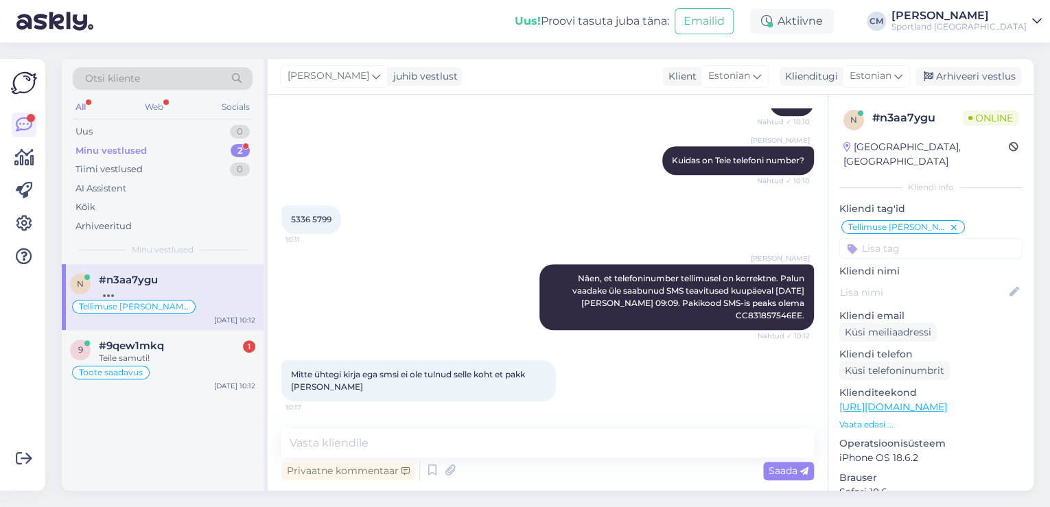
scroll to position [417, 0]
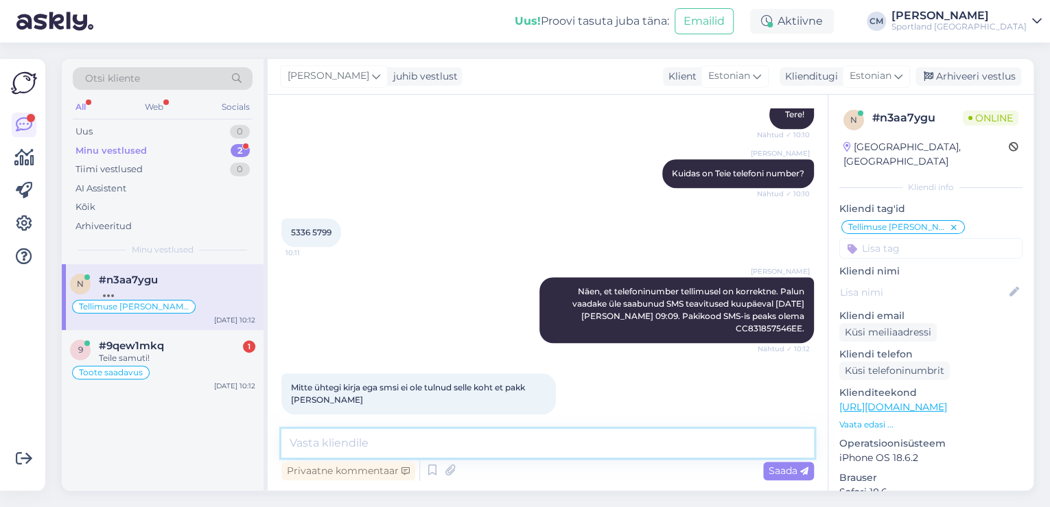
click at [385, 441] on textarea at bounding box center [547, 443] width 533 height 29
type textarea "S"
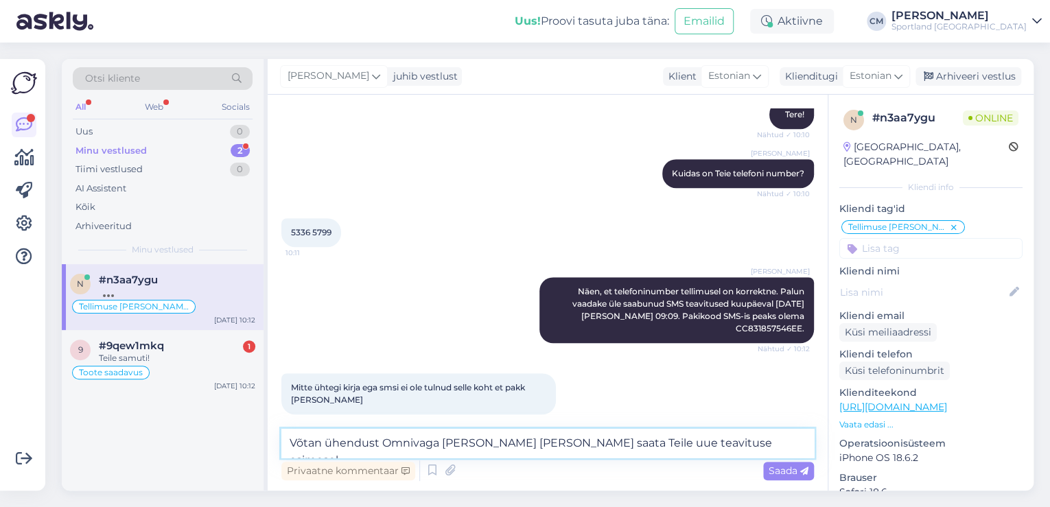
scroll to position [476, 0]
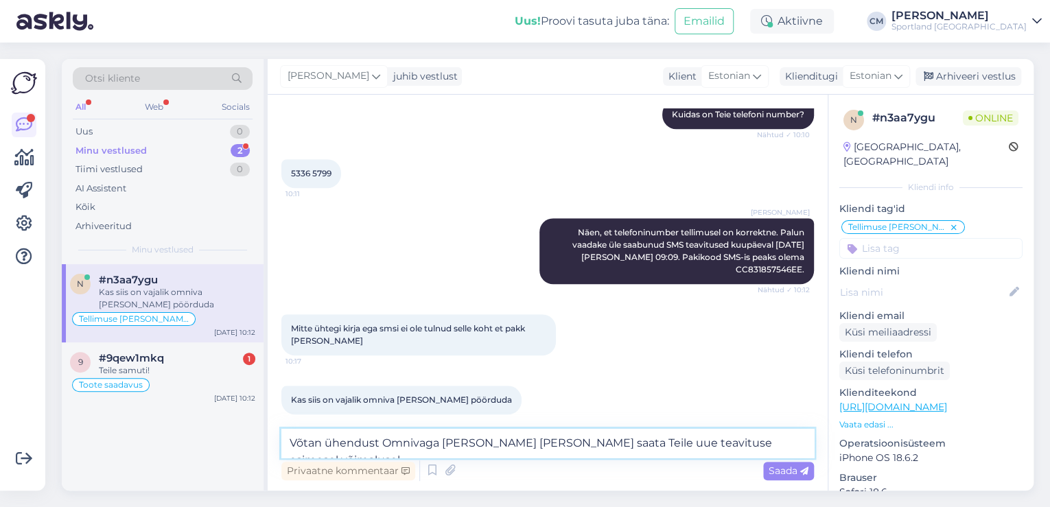
type textarea "Võtan ühendust Omnivaga [PERSON_NAME] [PERSON_NAME] saata Teile uue teavituse e…"
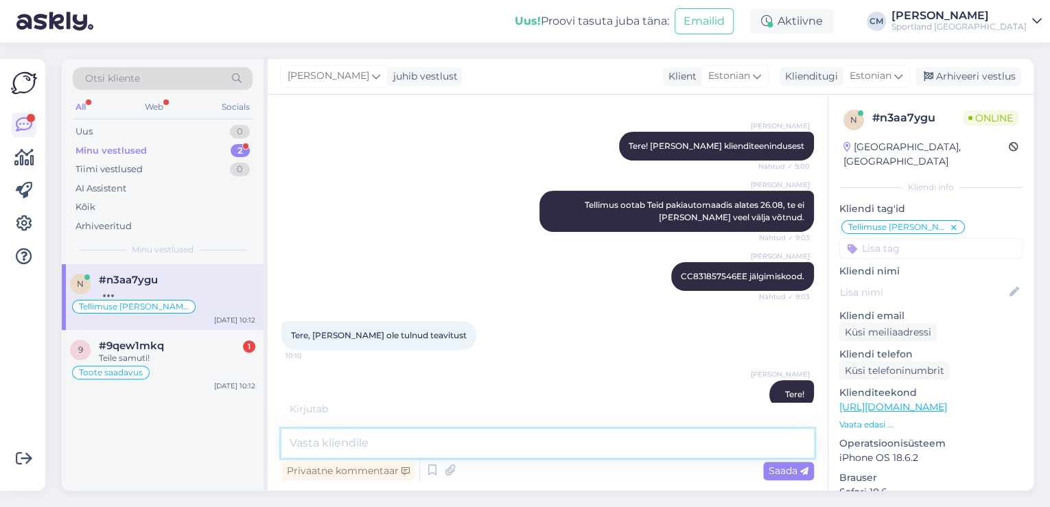
scroll to position [54, 0]
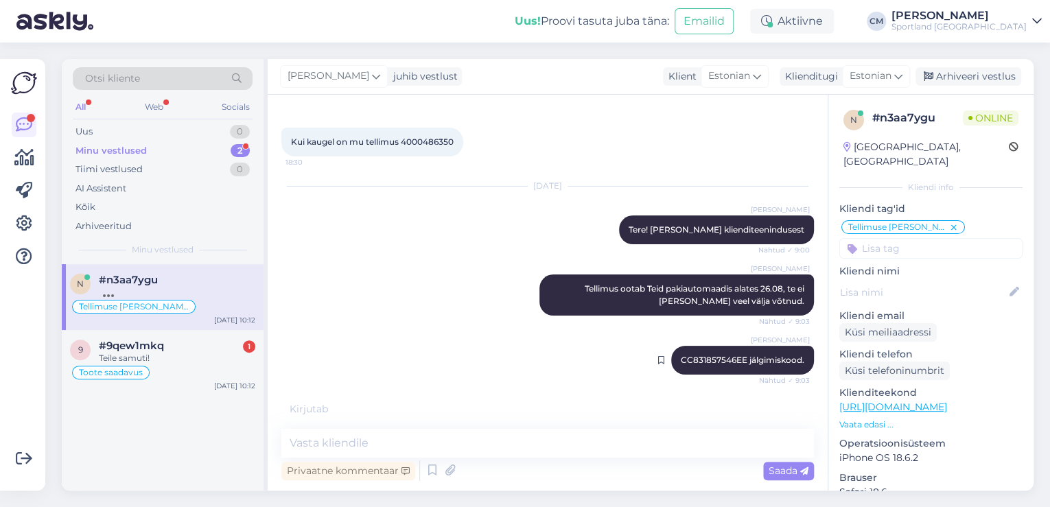
click at [683, 355] on span "CC831857546EE jälgimiskood." at bounding box center [743, 360] width 124 height 10
copy span "CC831857546EE"
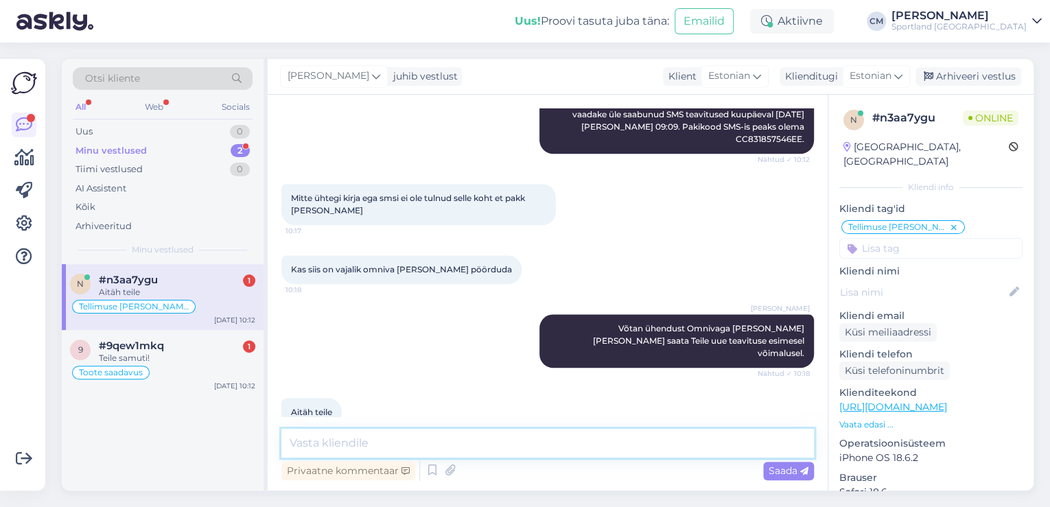
click at [411, 456] on textarea at bounding box center [547, 443] width 533 height 29
type textarea "Kas saan veel hetkel kuidagi abiks olla? :)"
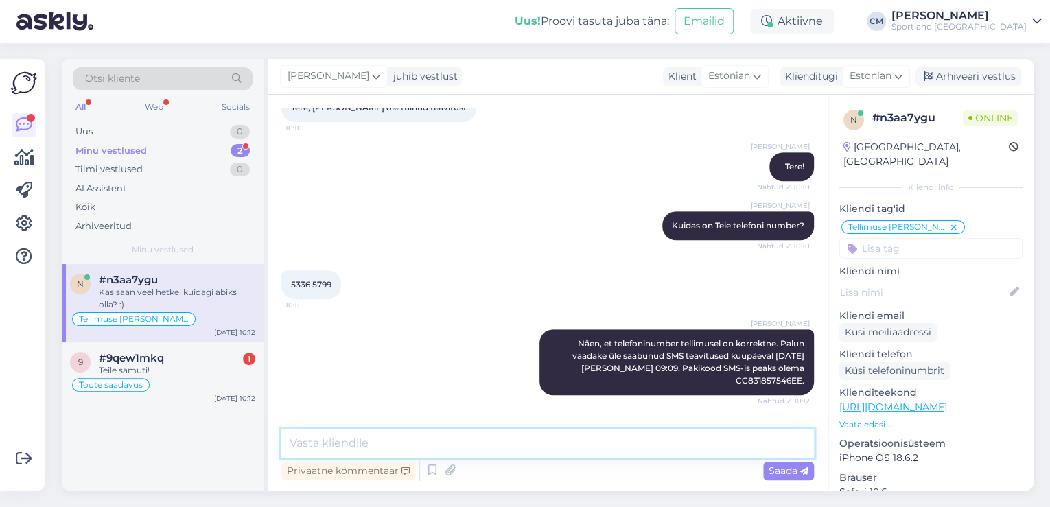
scroll to position [281, 0]
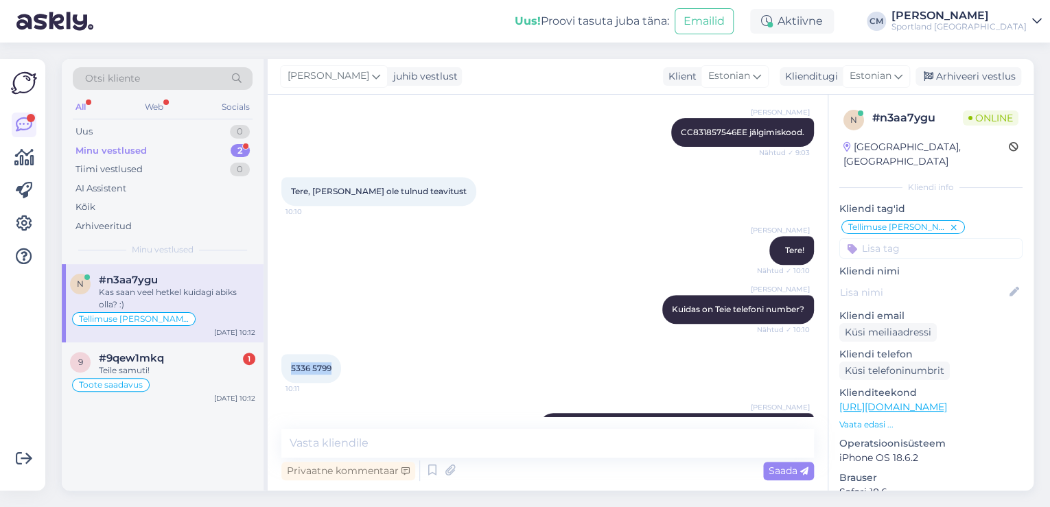
drag, startPoint x: 330, startPoint y: 369, endPoint x: 284, endPoint y: 368, distance: 45.3
click at [284, 368] on div "5336 5799 10:11" at bounding box center [311, 368] width 60 height 29
copy span "5336 5799"
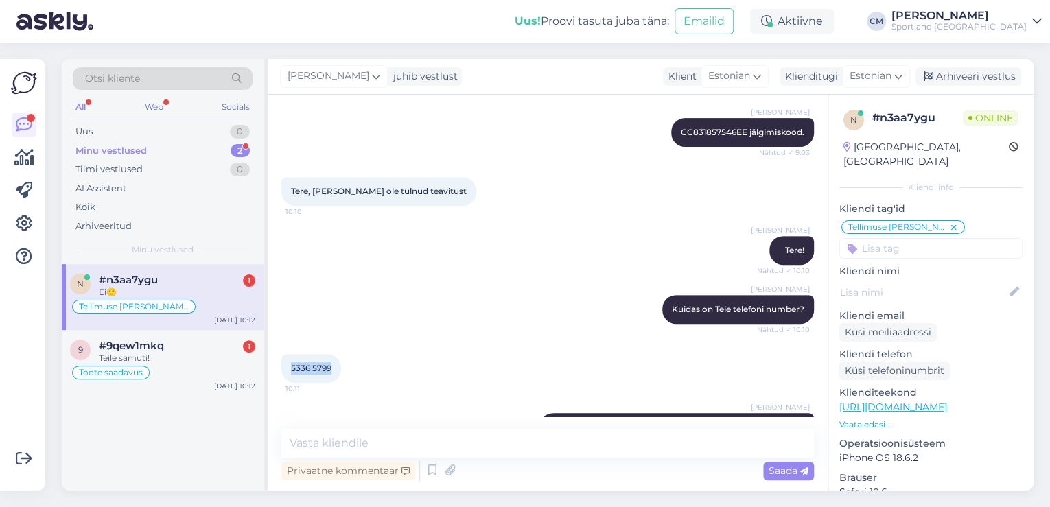
scroll to position [725, 0]
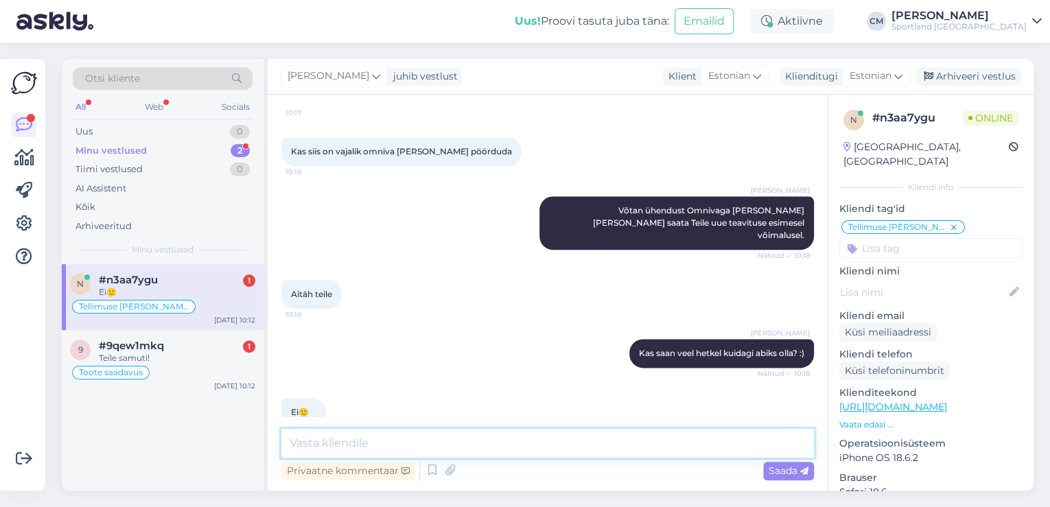
click at [393, 440] on textarea at bounding box center [547, 443] width 533 height 29
click at [292, 441] on textarea "Ilusat nädalavahetust!" at bounding box center [547, 443] width 533 height 29
click at [522, 441] on textarea "Sel juhul soovin Teile ilusat nädalavahetust!" at bounding box center [547, 443] width 533 height 29
type textarea "Sel juhul soovin Teile ilusat nädalavahetuse jätku!"
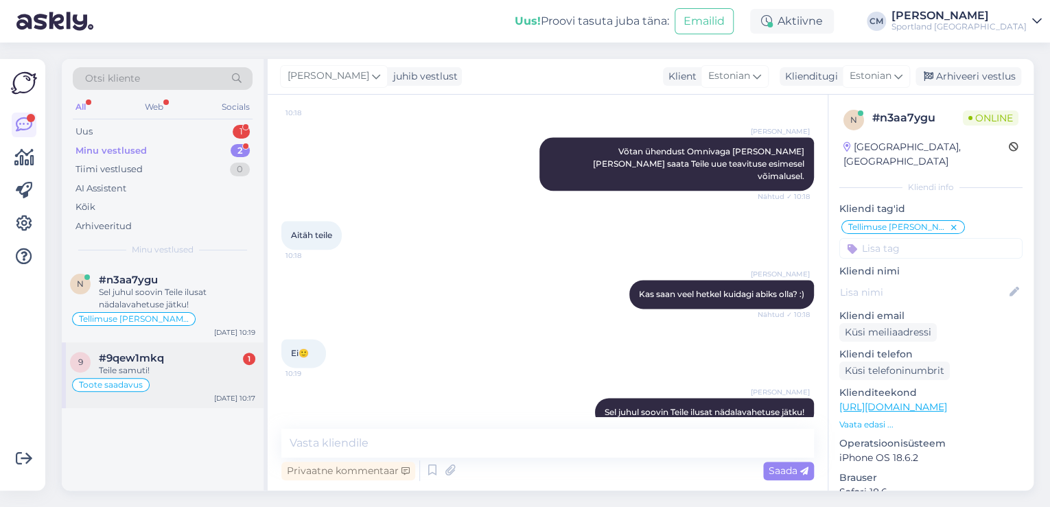
click at [169, 366] on div "Teile samuti!" at bounding box center [177, 371] width 157 height 12
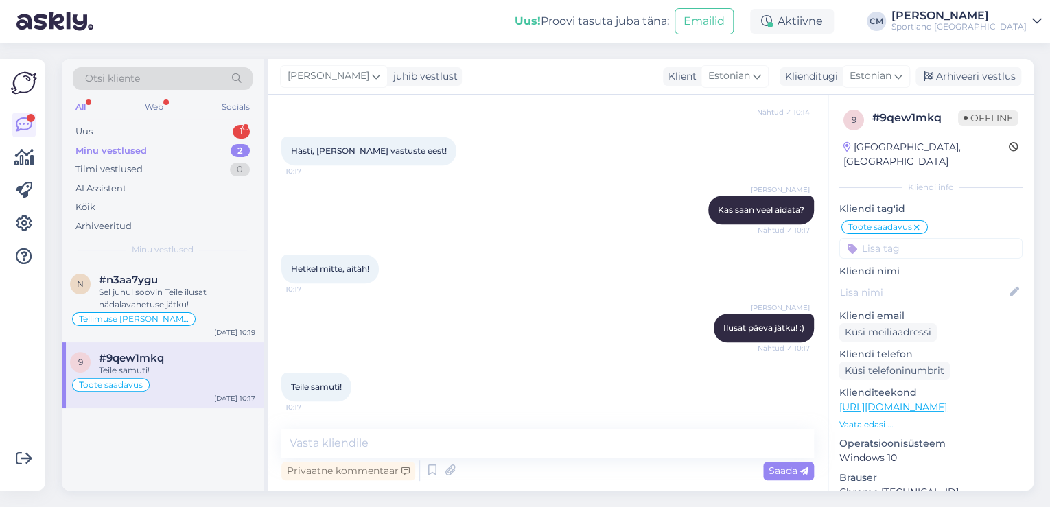
click at [983, 86] on div "[PERSON_NAME] juhib vestlust Klient [DEMOGRAPHIC_DATA] Klienditugi [DEMOGRAPHIC…" at bounding box center [651, 77] width 766 height 36
click at [979, 81] on div "Arhiveeri vestlus" at bounding box center [969, 76] width 106 height 19
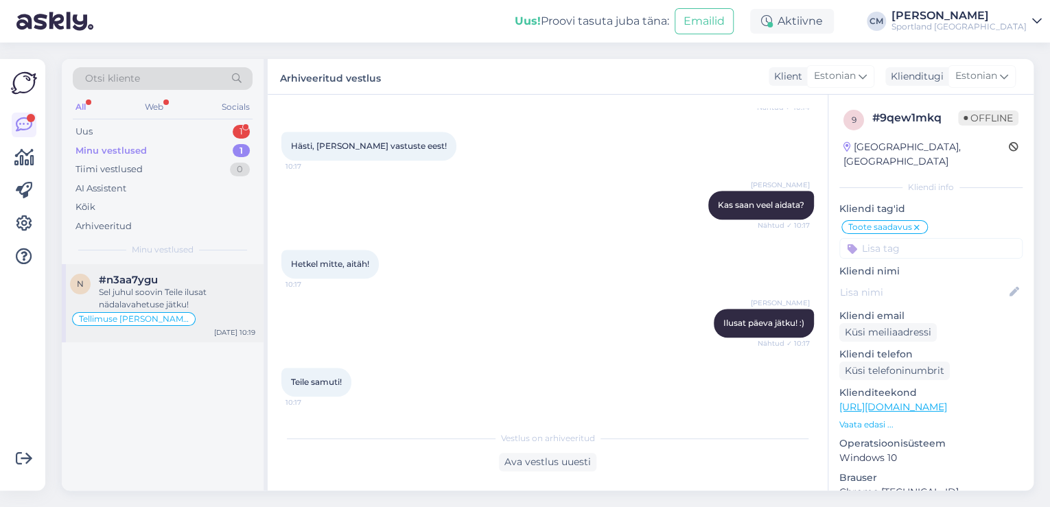
click at [194, 299] on div "Sel juhul soovin Teile ilusat nädalavahetuse jätku!" at bounding box center [177, 298] width 157 height 25
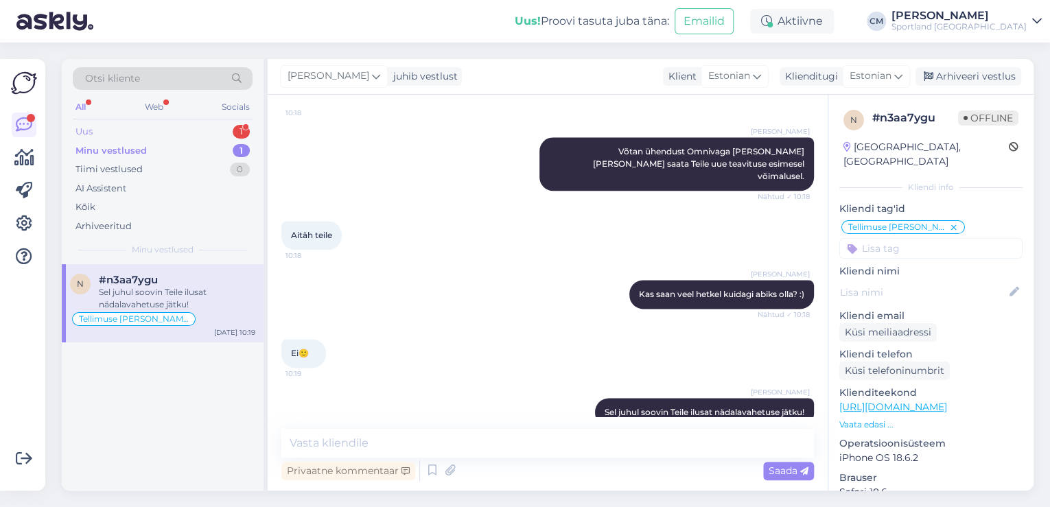
click at [231, 130] on div "Uus 1" at bounding box center [163, 131] width 180 height 19
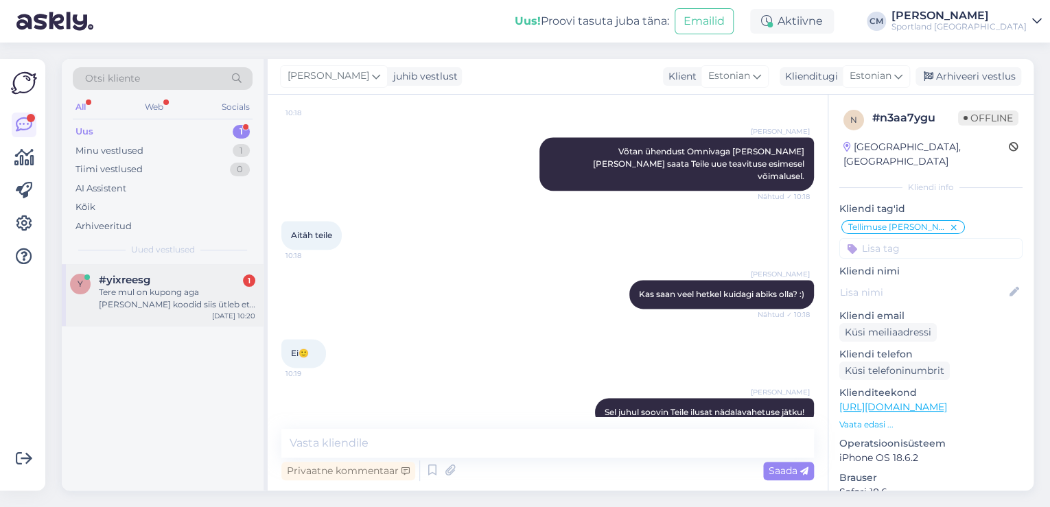
click at [188, 321] on div "y #yixreesg 1 Tere mul on kupong aga [PERSON_NAME] koodid siis ütleb et kehtetu…" at bounding box center [163, 295] width 202 height 62
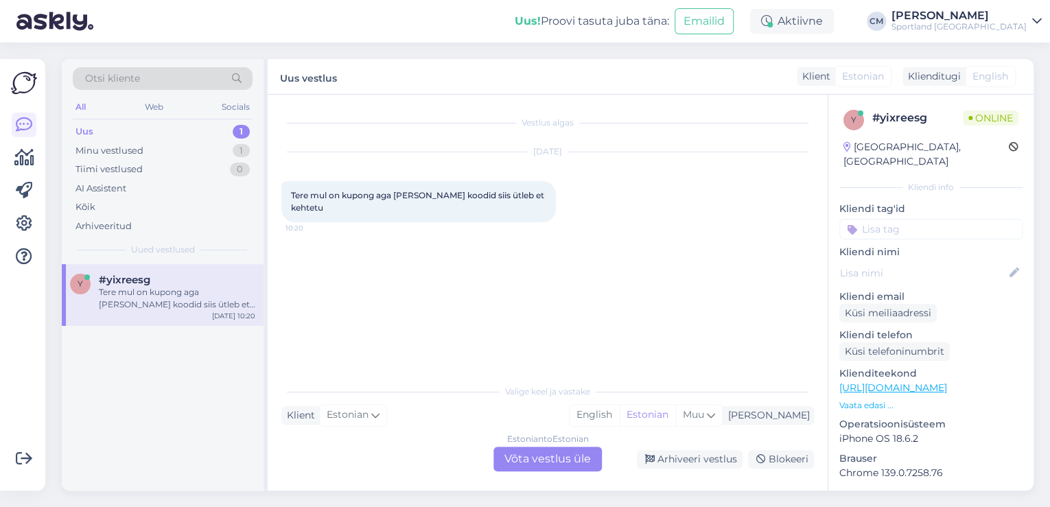
click at [521, 465] on div "Estonian to Estonian Võta vestlus üle" at bounding box center [548, 459] width 108 height 25
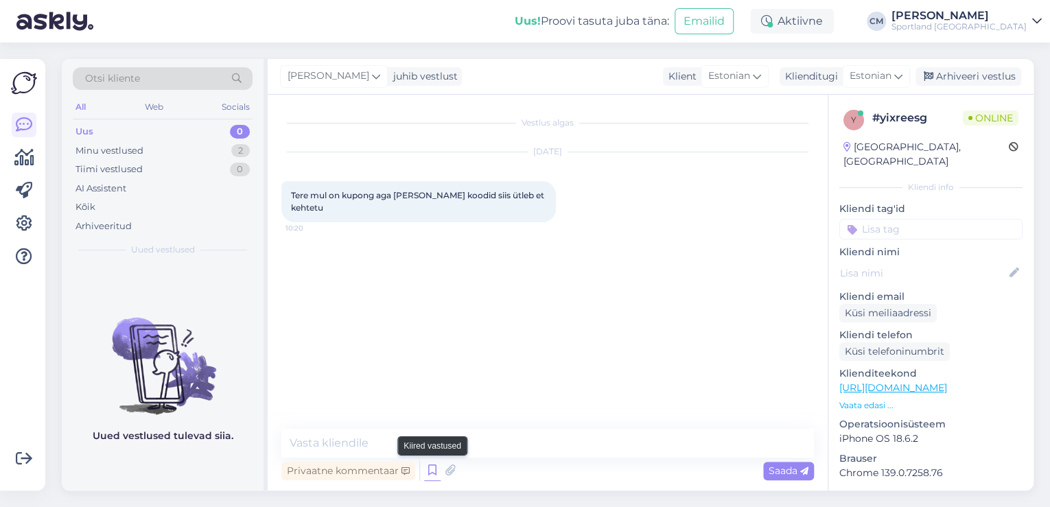
click at [428, 476] on icon at bounding box center [432, 471] width 16 height 21
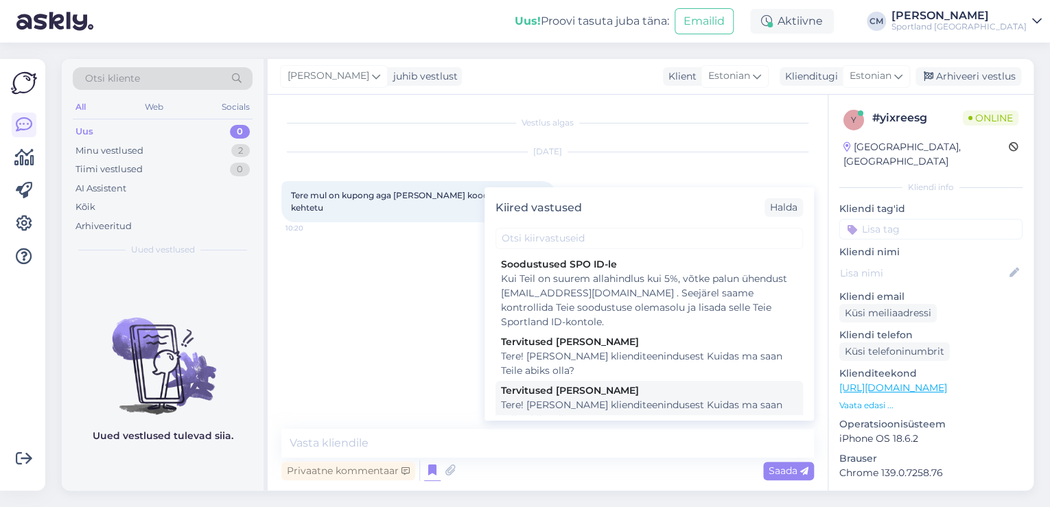
click at [586, 395] on div "Tervitused [PERSON_NAME]" at bounding box center [649, 391] width 297 height 14
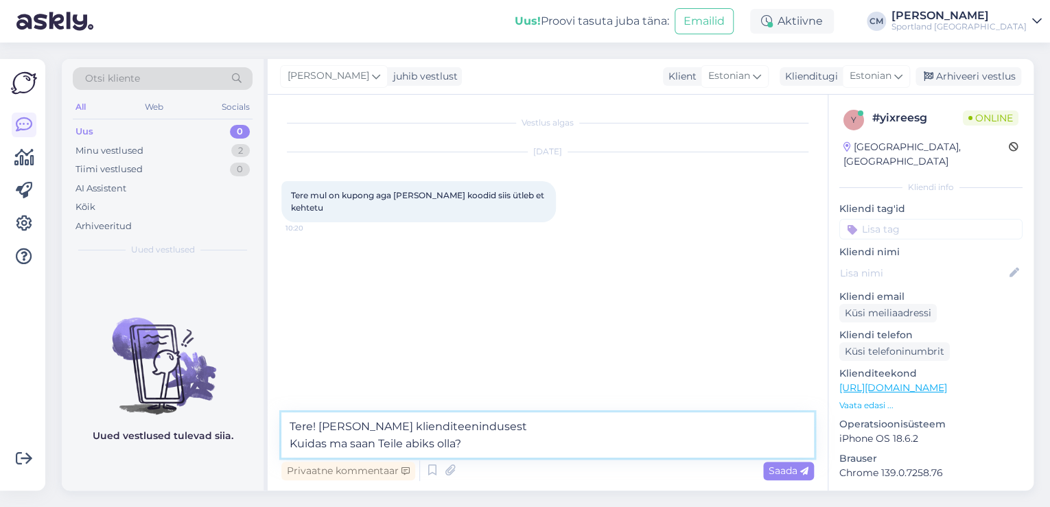
drag, startPoint x: 499, startPoint y: 443, endPoint x: 267, endPoint y: 445, distance: 232.0
click at [268, 445] on div "Vestlus algas [DATE] Tere mul on kupong aga [PERSON_NAME] koodid siis ütleb et …" at bounding box center [548, 293] width 560 height 396
type textarea "Tere! [PERSON_NAME] klienditeenindusest"
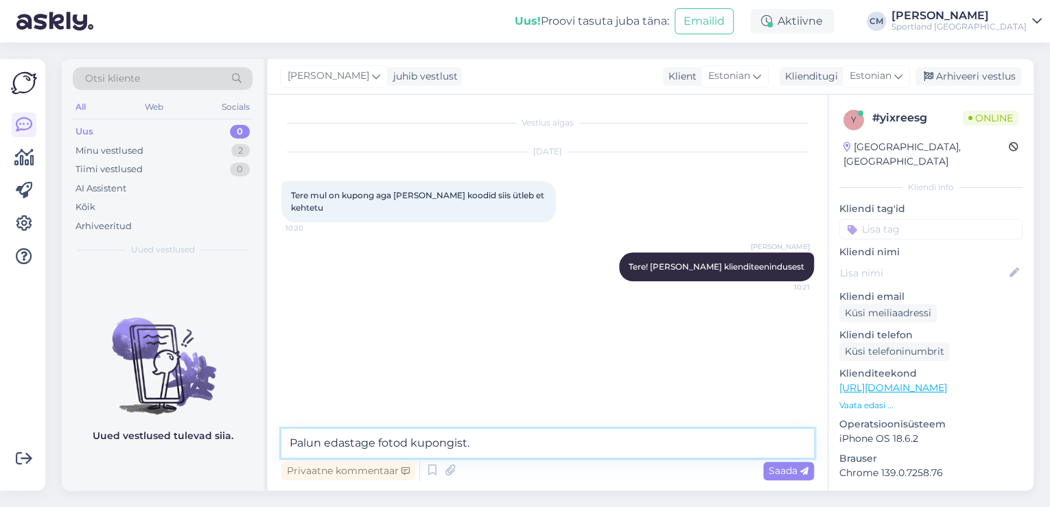
type textarea "Palun edastage fotod kupongist."
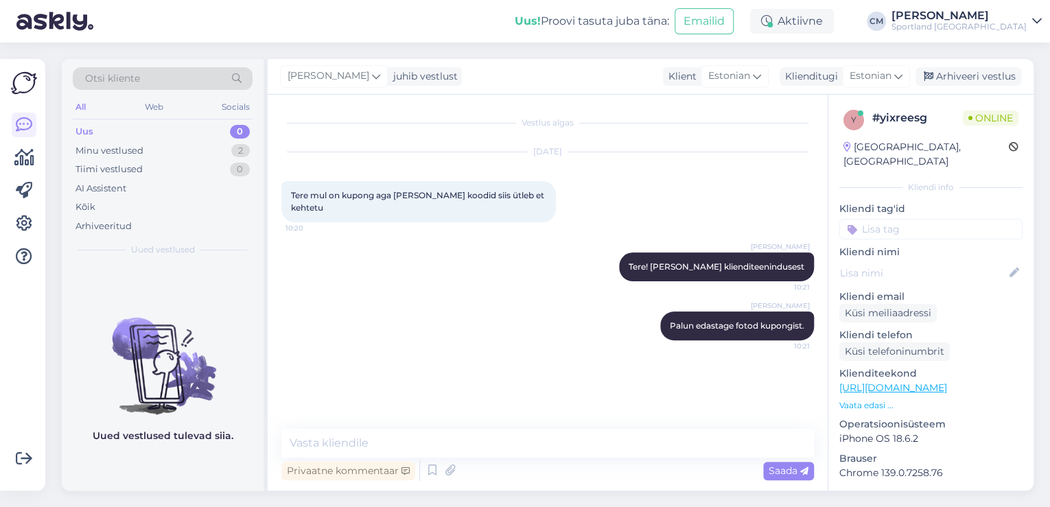
click at [233, 137] on div "0" at bounding box center [240, 132] width 20 height 14
click at [228, 146] on div "Minu vestlused 2" at bounding box center [163, 150] width 180 height 19
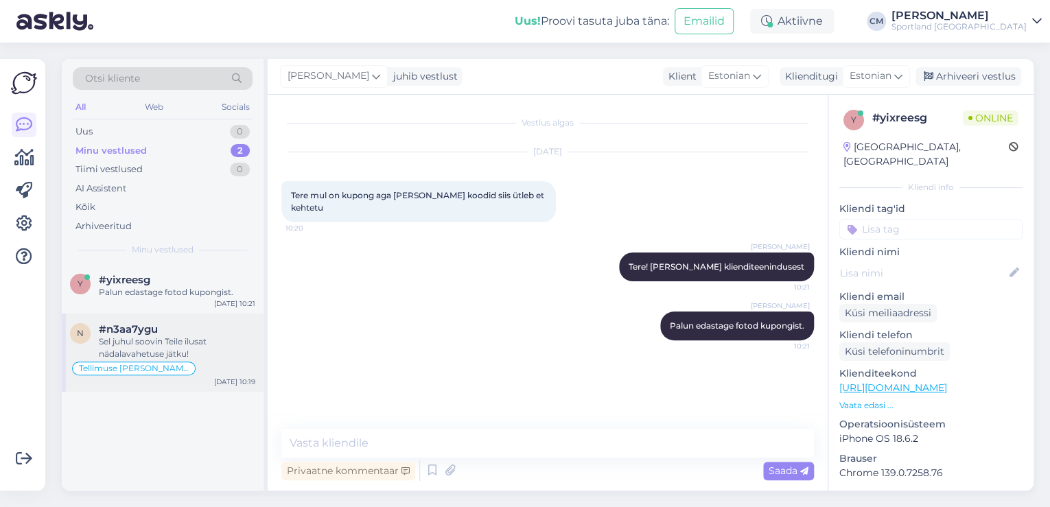
click at [200, 321] on div "n #n3aa7ygu Sel juhul soovin Teile ilusat nädalavahetuse jätku! Tellimuse [PERS…" at bounding box center [163, 353] width 202 height 78
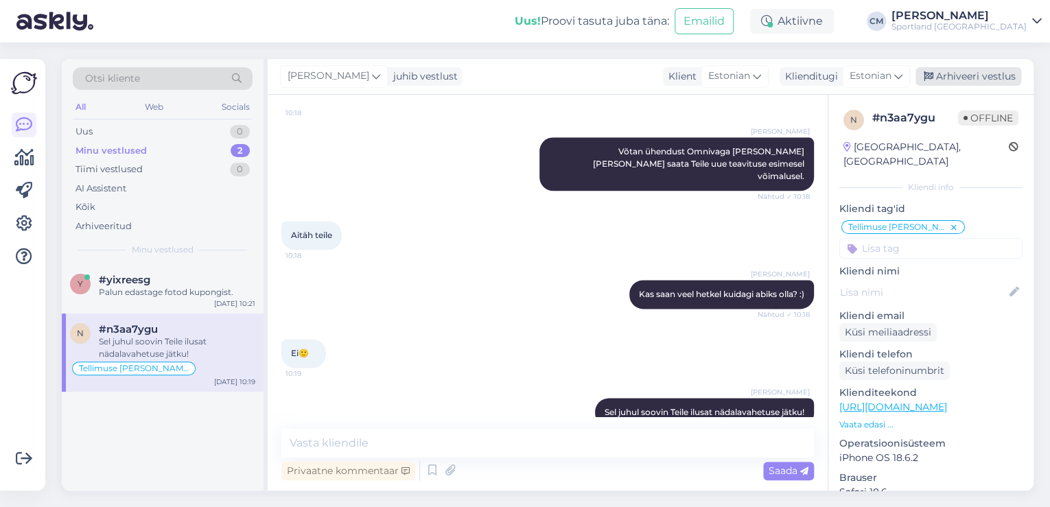
click at [940, 81] on div "Arhiveeri vestlus" at bounding box center [969, 76] width 106 height 19
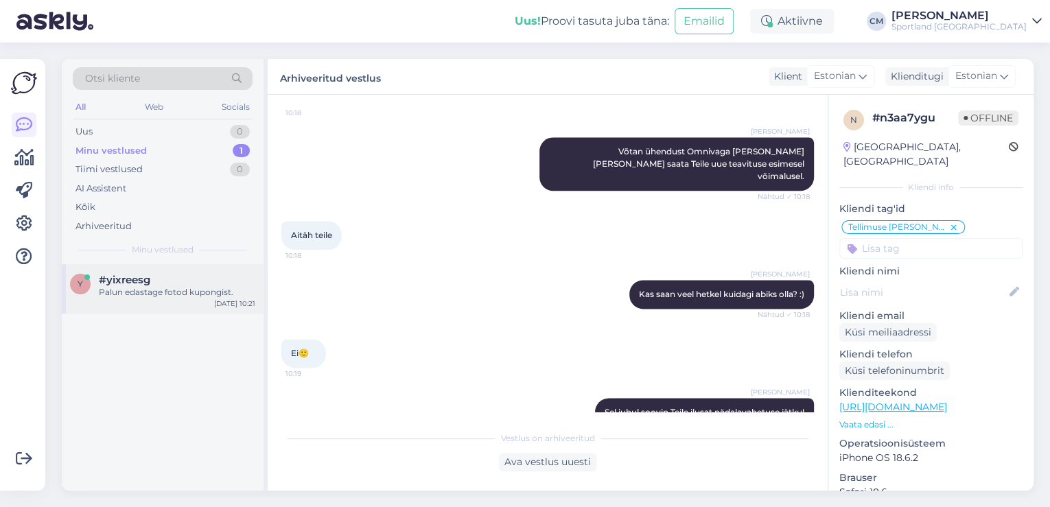
click at [187, 286] on div "Palun edastage fotod kupongist." at bounding box center [177, 292] width 157 height 12
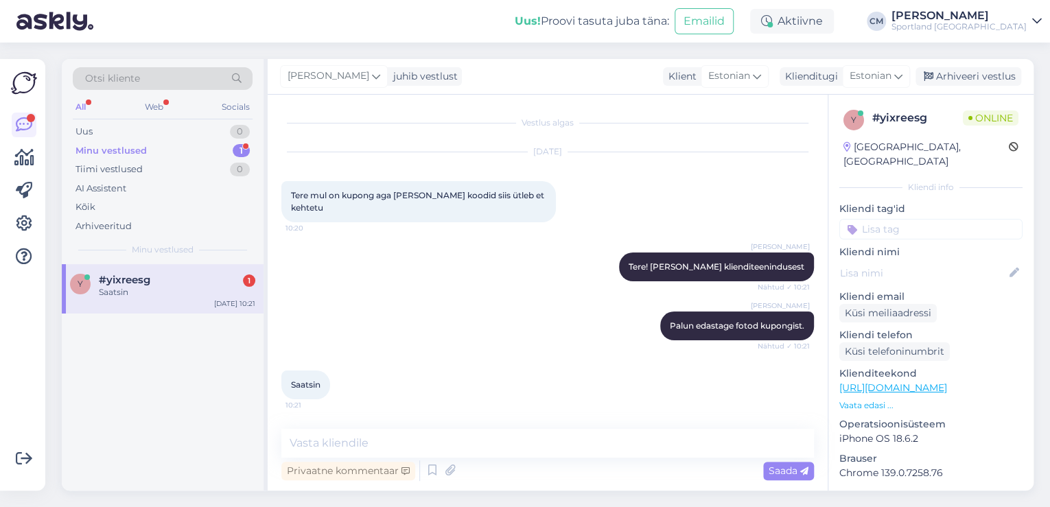
scroll to position [84, 0]
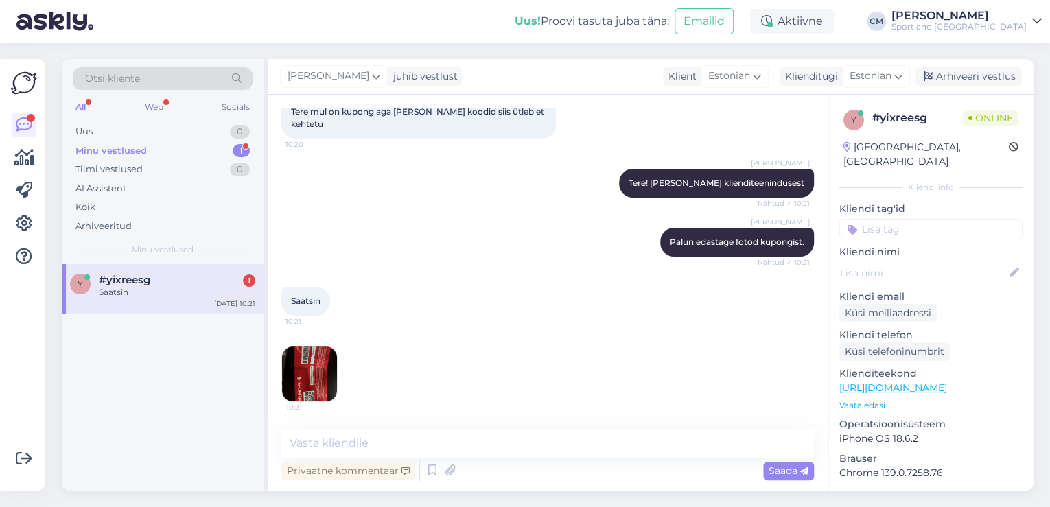
click at [319, 365] on img at bounding box center [309, 374] width 55 height 55
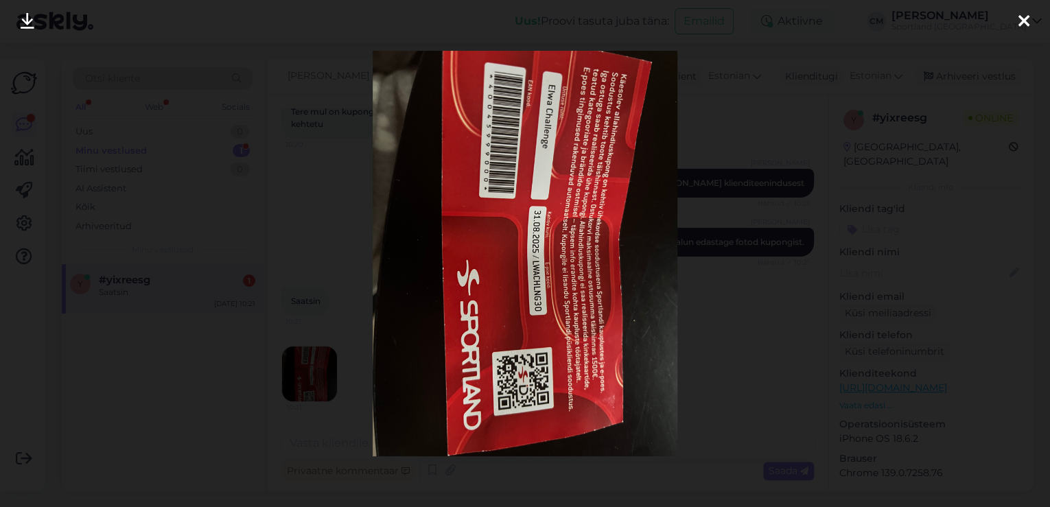
click at [340, 318] on div at bounding box center [525, 253] width 1050 height 507
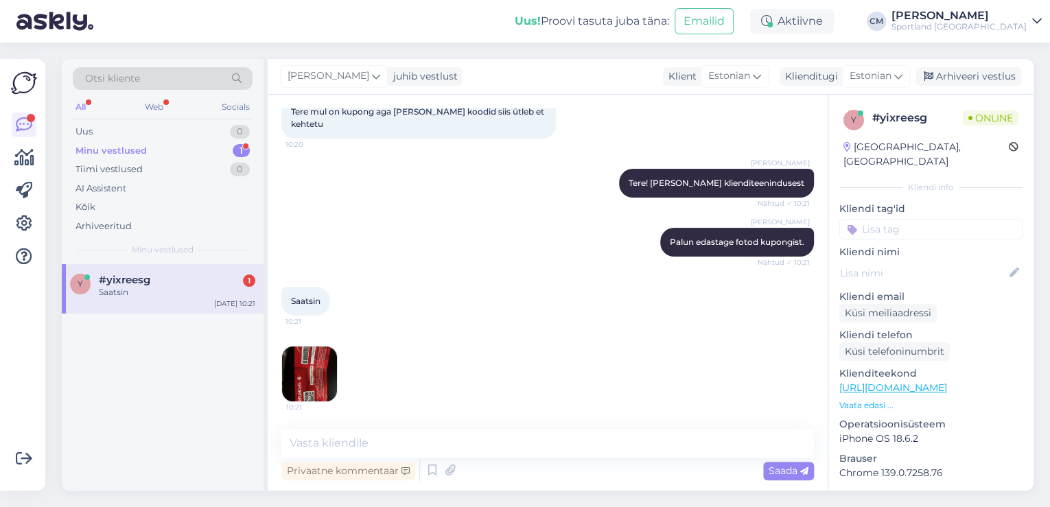
drag, startPoint x: 380, startPoint y: 423, endPoint x: 374, endPoint y: 445, distance: 22.6
click at [380, 424] on div "Vestlus algas [DATE] Tere mul on kupong aga [PERSON_NAME] koodid siis ütleb et …" at bounding box center [548, 293] width 560 height 396
click at [374, 445] on textarea at bounding box center [547, 443] width 533 height 29
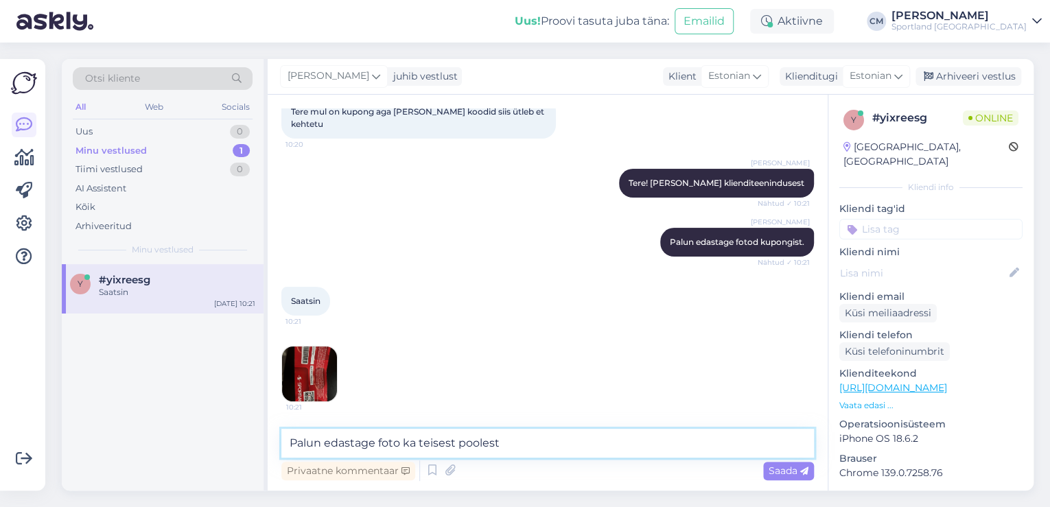
type textarea "Palun edastage foto ka teisest poolest."
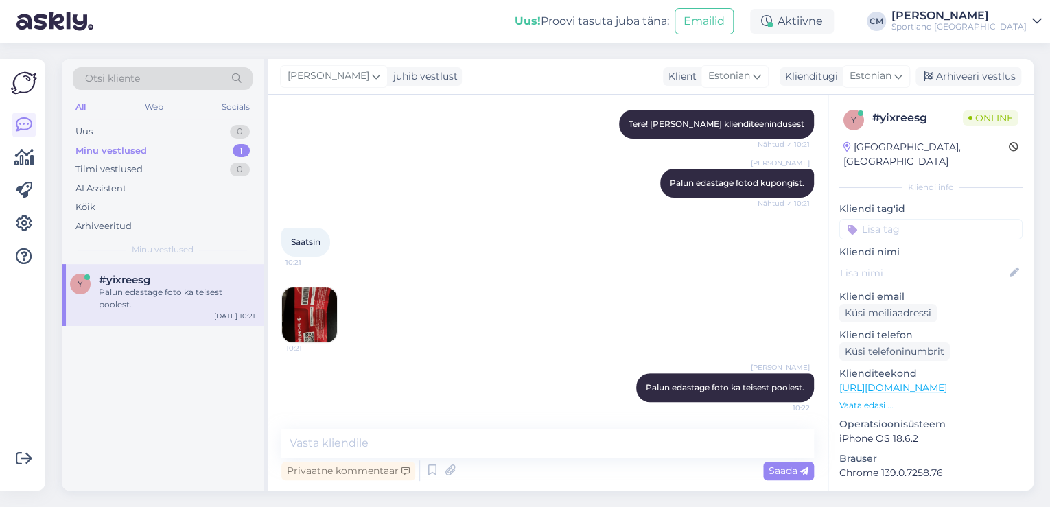
click at [301, 327] on img at bounding box center [309, 315] width 55 height 55
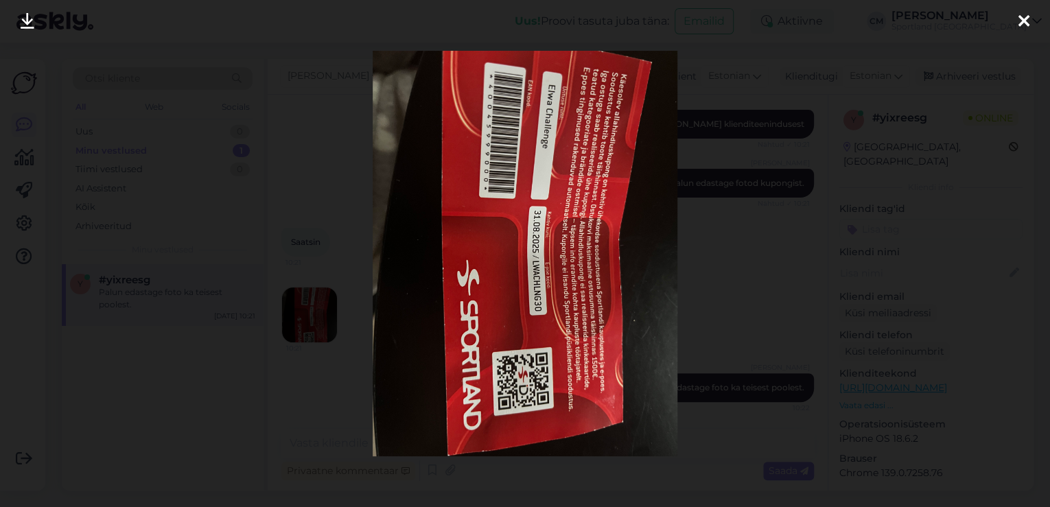
click at [305, 325] on div at bounding box center [525, 253] width 1050 height 507
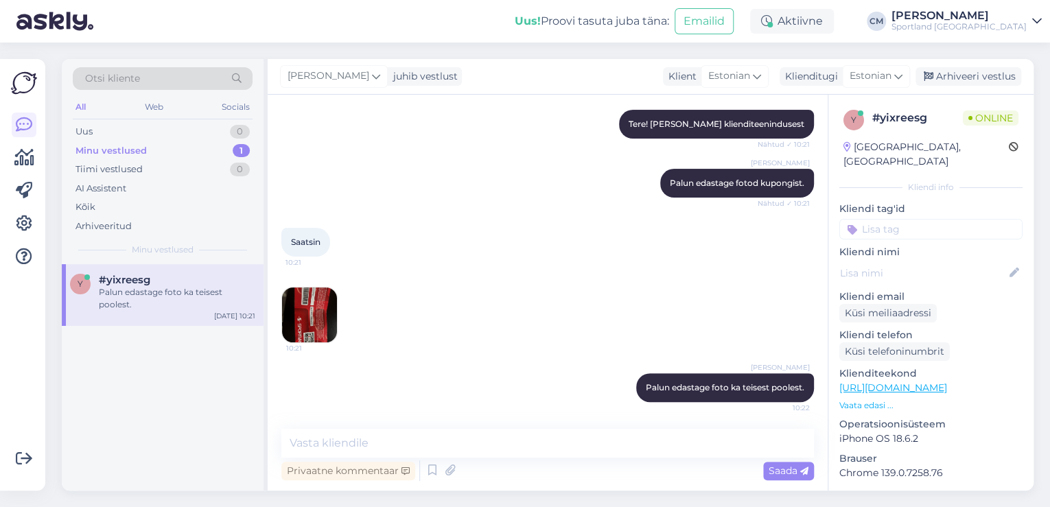
click at [310, 316] on img at bounding box center [309, 315] width 55 height 55
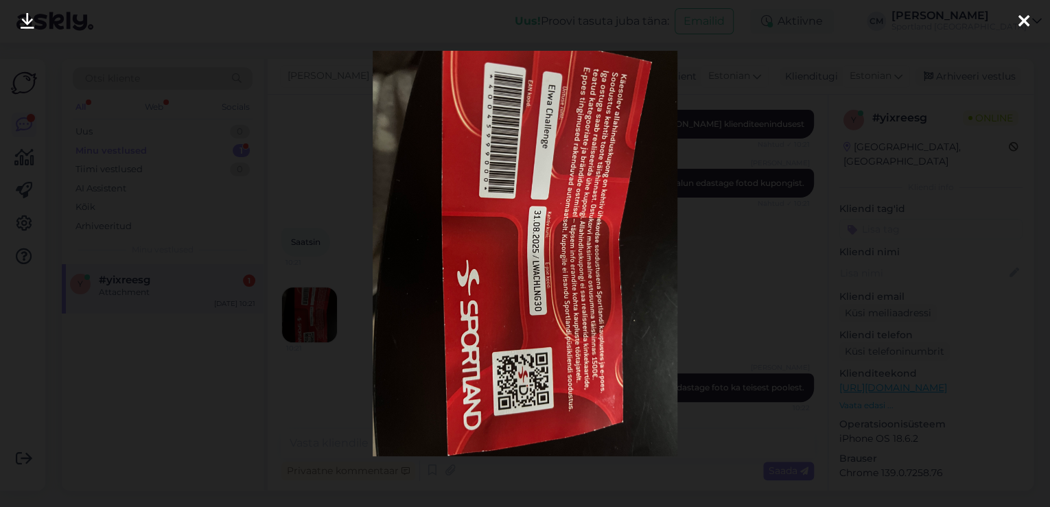
scroll to position [229, 0]
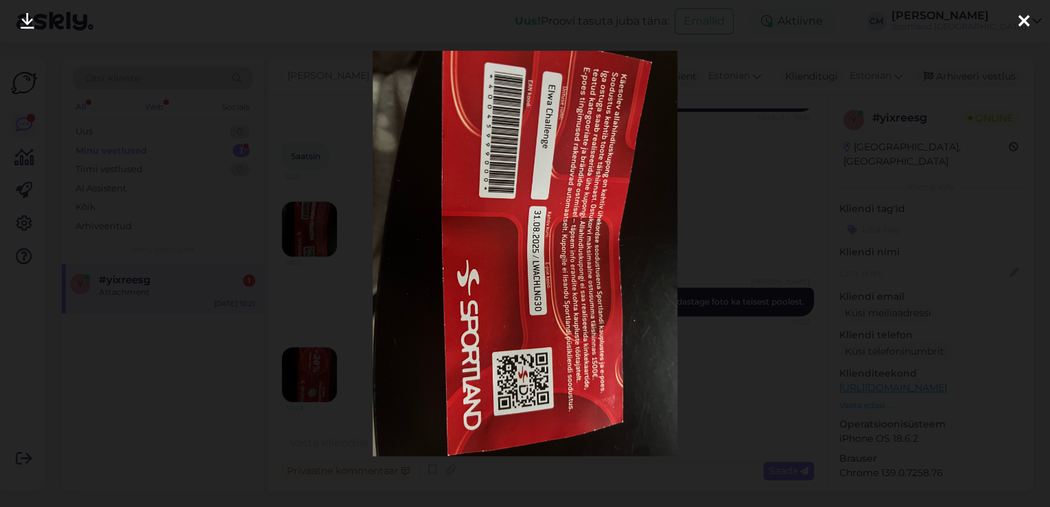
click at [283, 177] on div at bounding box center [525, 253] width 1050 height 507
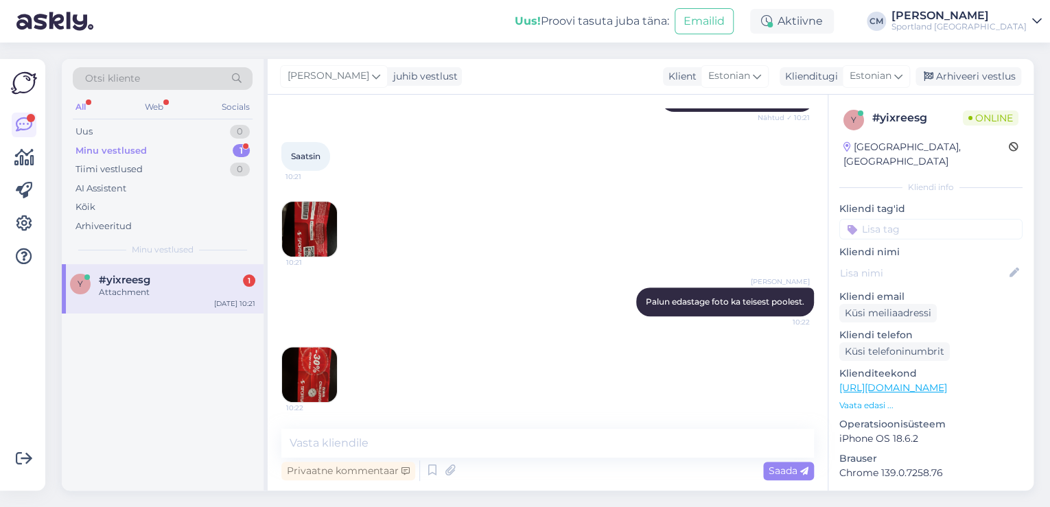
click at [316, 367] on img at bounding box center [309, 374] width 55 height 55
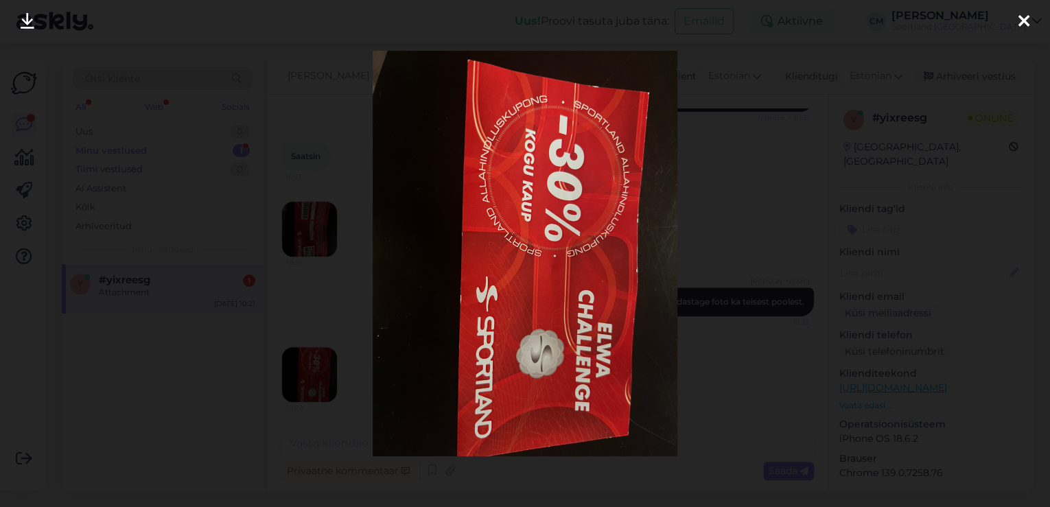
click at [392, 271] on img at bounding box center [525, 254] width 304 height 406
click at [330, 297] on div at bounding box center [525, 253] width 1050 height 507
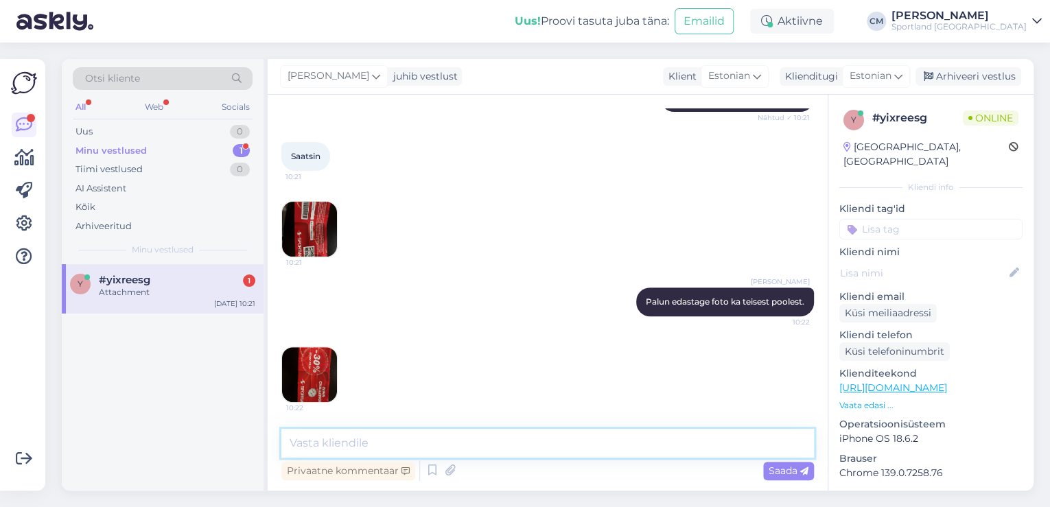
click at [330, 441] on textarea at bounding box center [547, 443] width 533 height 29
type textarea "Milline toode on Teil ostukorvis?"
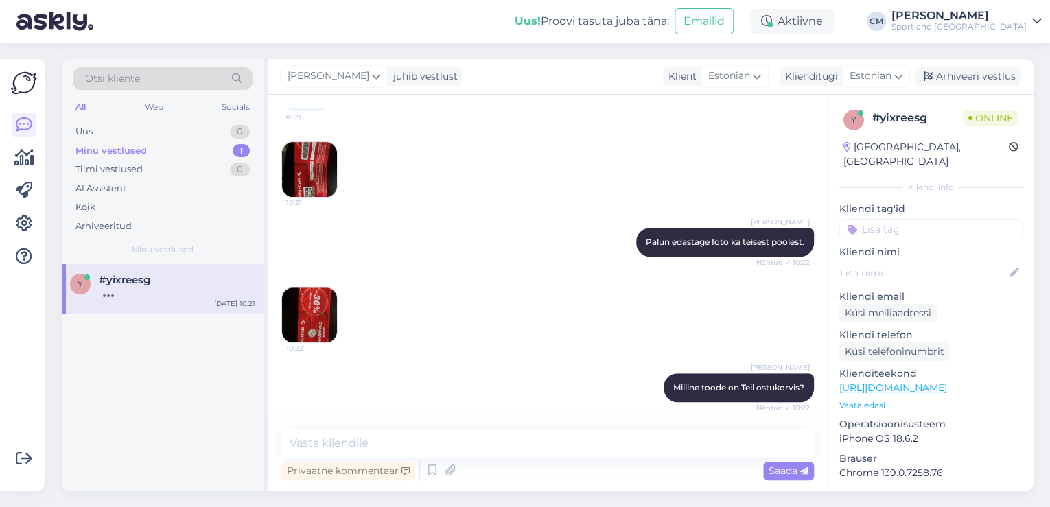
scroll to position [347, 0]
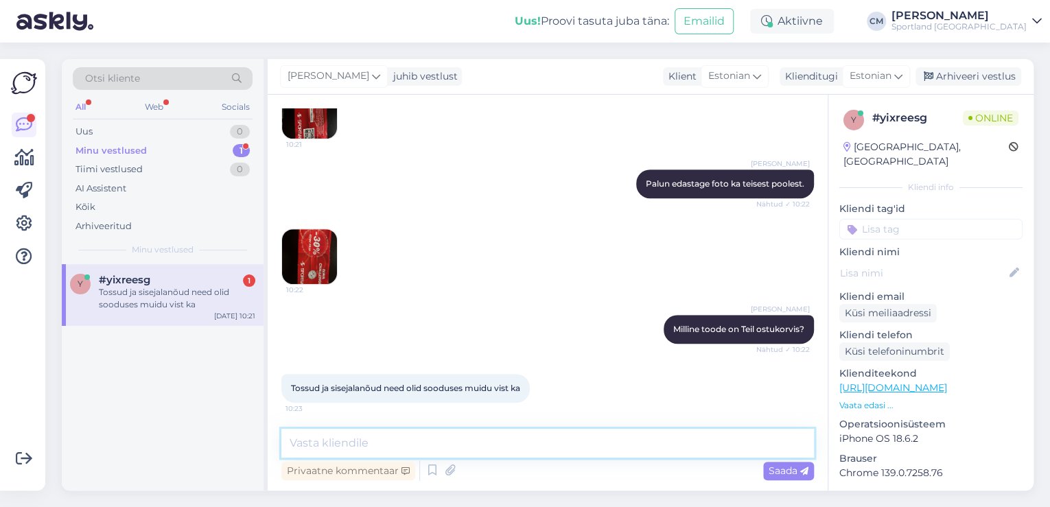
click at [518, 447] on textarea at bounding box center [547, 443] width 533 height 29
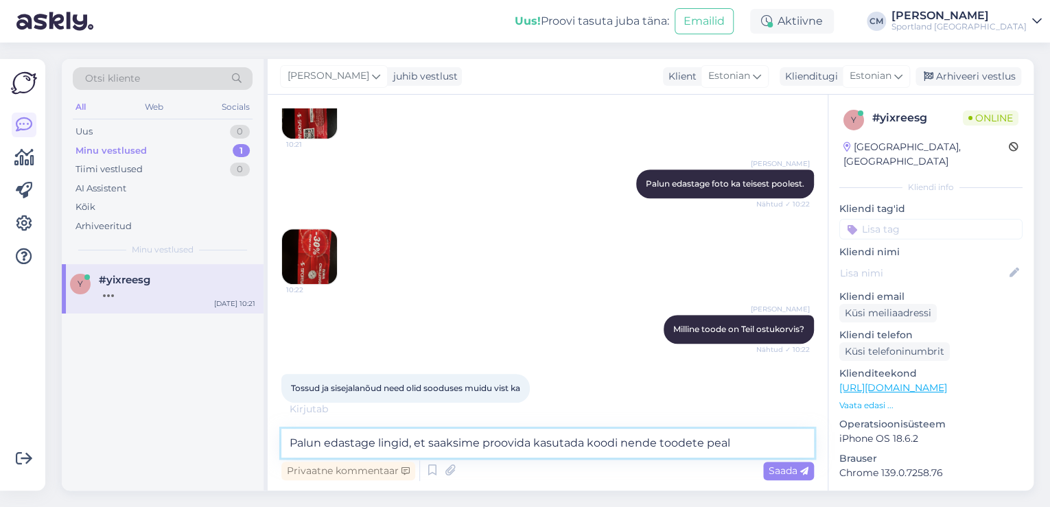
type textarea "Palun edastage lingid, et saaksime proovida kasutada koodi nende toodete peal."
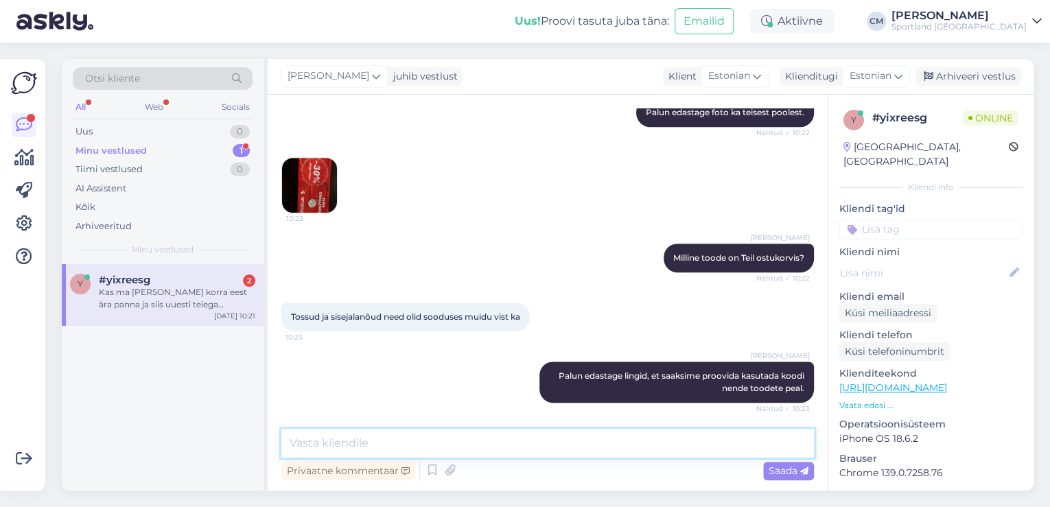
scroll to position [561, 0]
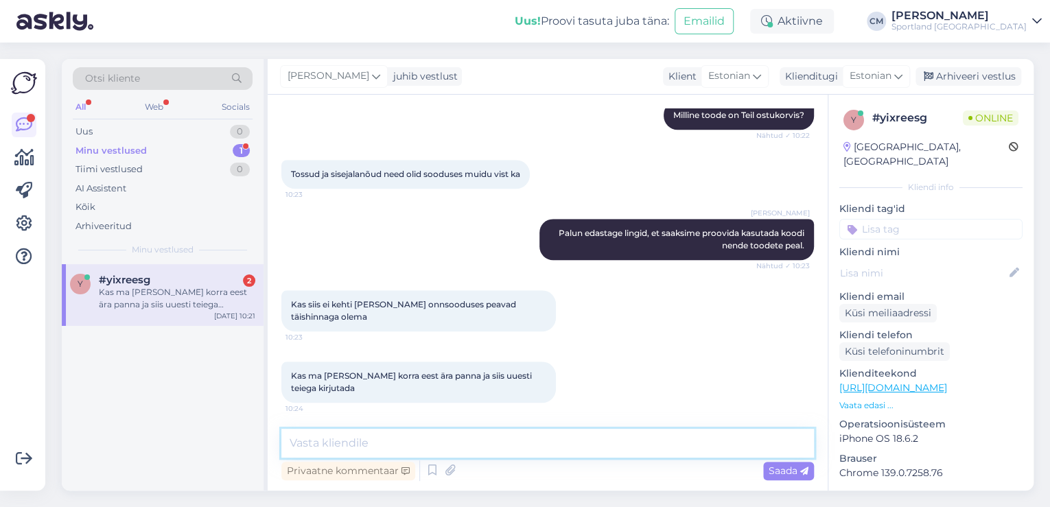
click at [386, 446] on textarea at bounding box center [547, 443] width 533 height 29
type textarea "Jah"
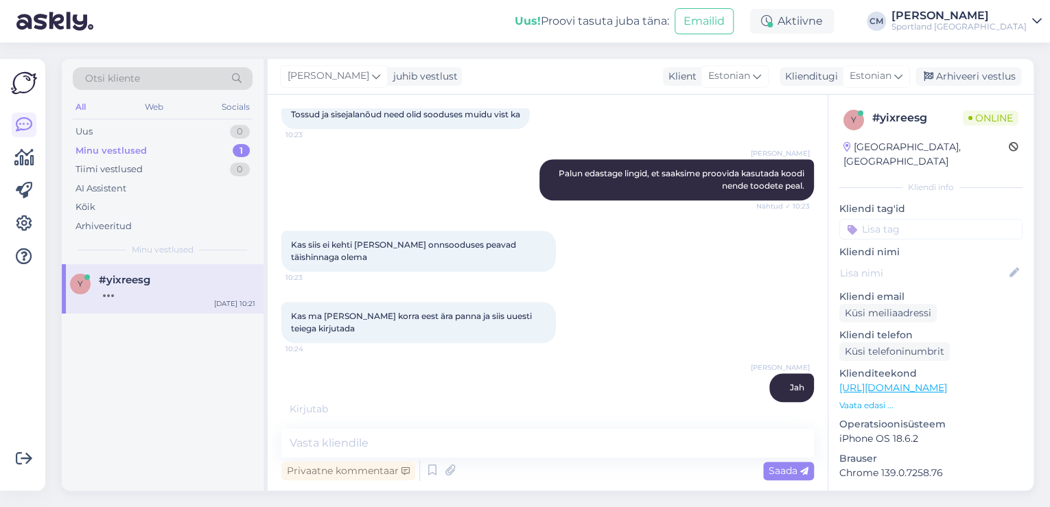
scroll to position [692, 0]
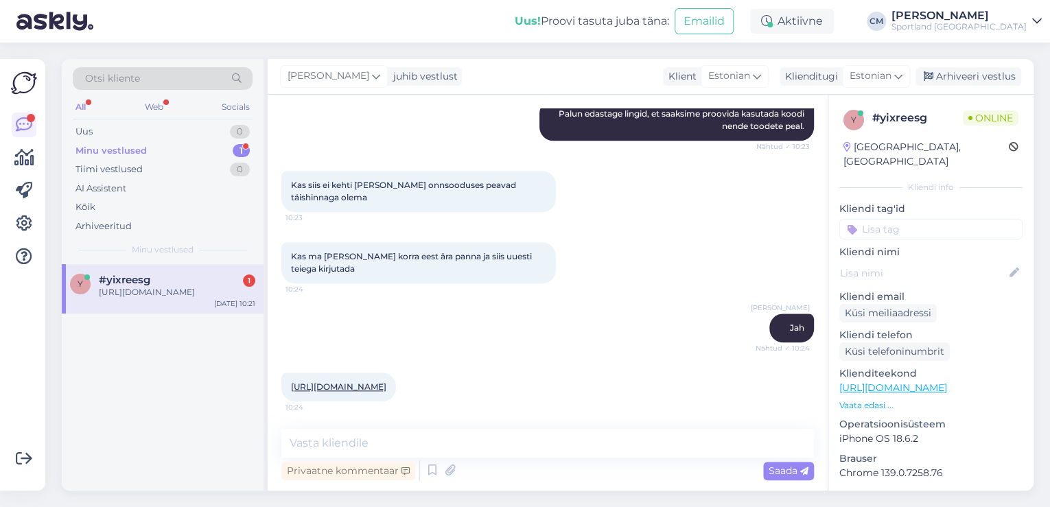
click at [316, 381] on div "[URL][DOMAIN_NAME] 10:24" at bounding box center [338, 387] width 115 height 29
click at [325, 382] on link "[URL][DOMAIN_NAME]" at bounding box center [338, 387] width 95 height 10
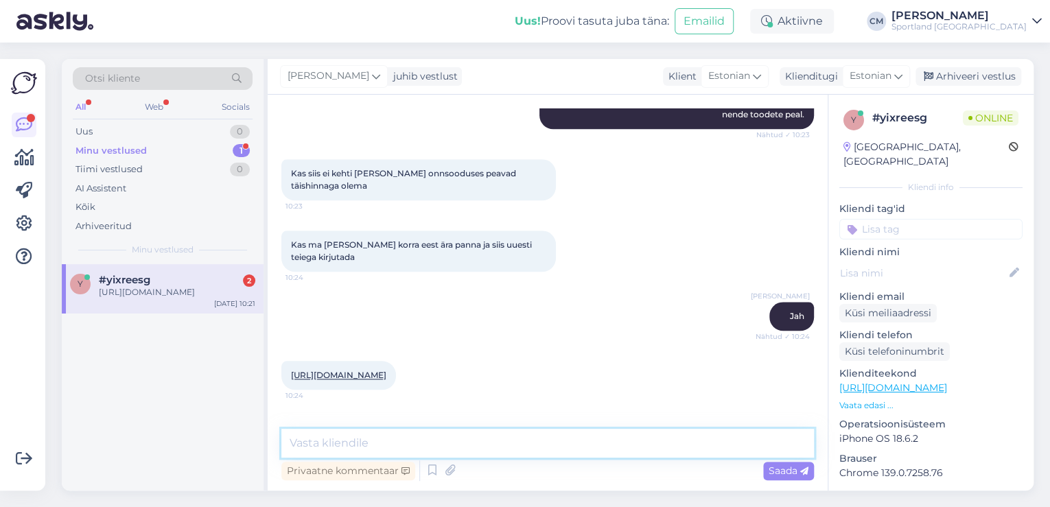
click at [511, 434] on textarea at bounding box center [547, 443] width 533 height 29
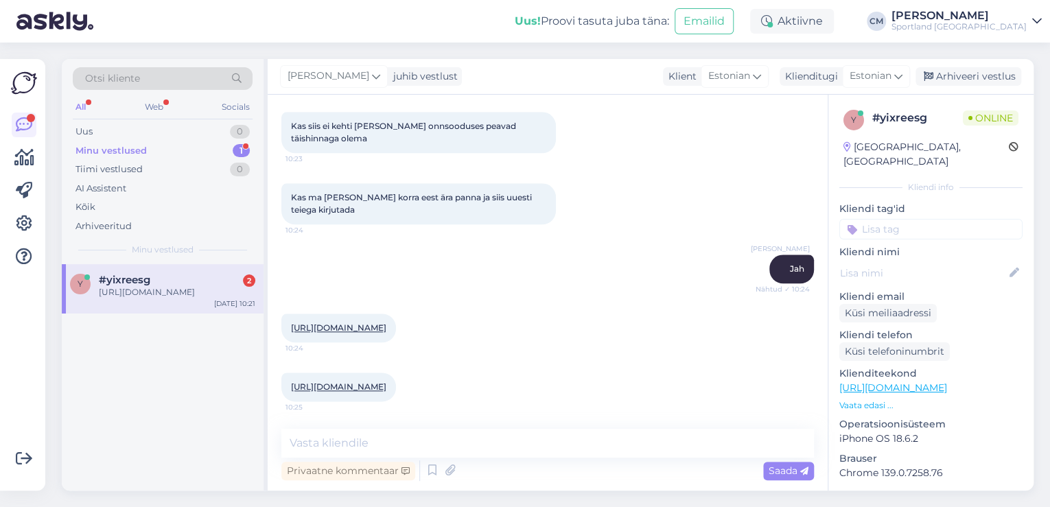
click at [386, 382] on link "[URL][DOMAIN_NAME]" at bounding box center [338, 387] width 95 height 10
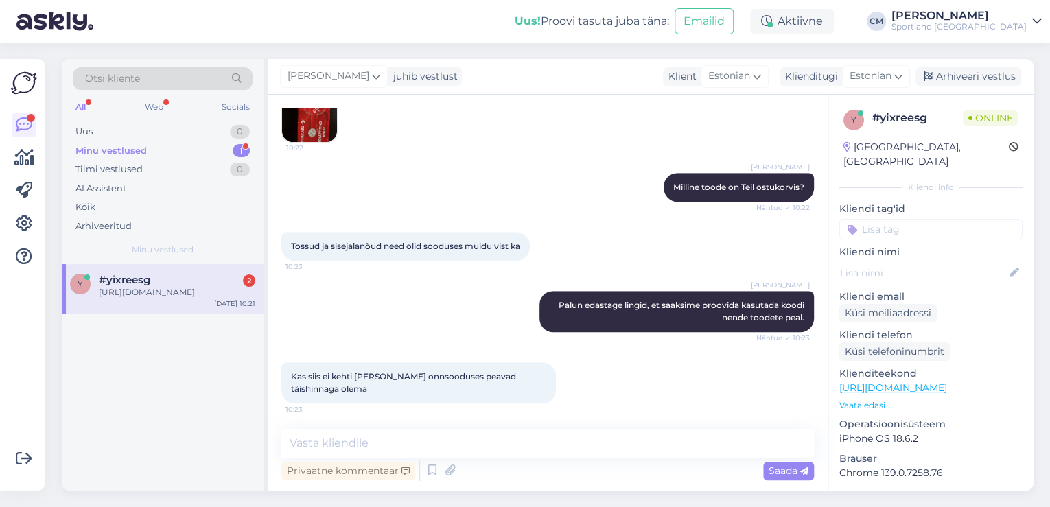
scroll to position [434, 0]
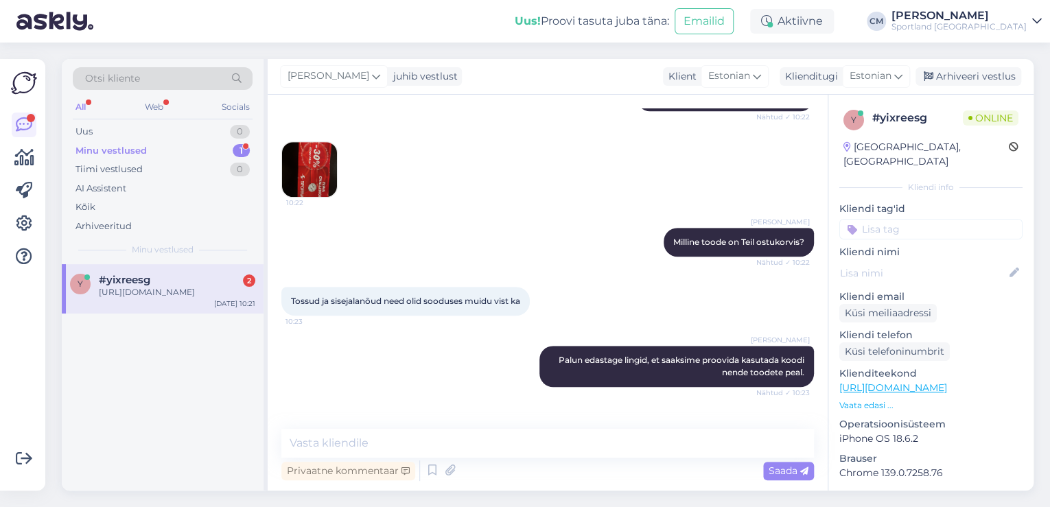
click at [317, 173] on img at bounding box center [309, 169] width 55 height 55
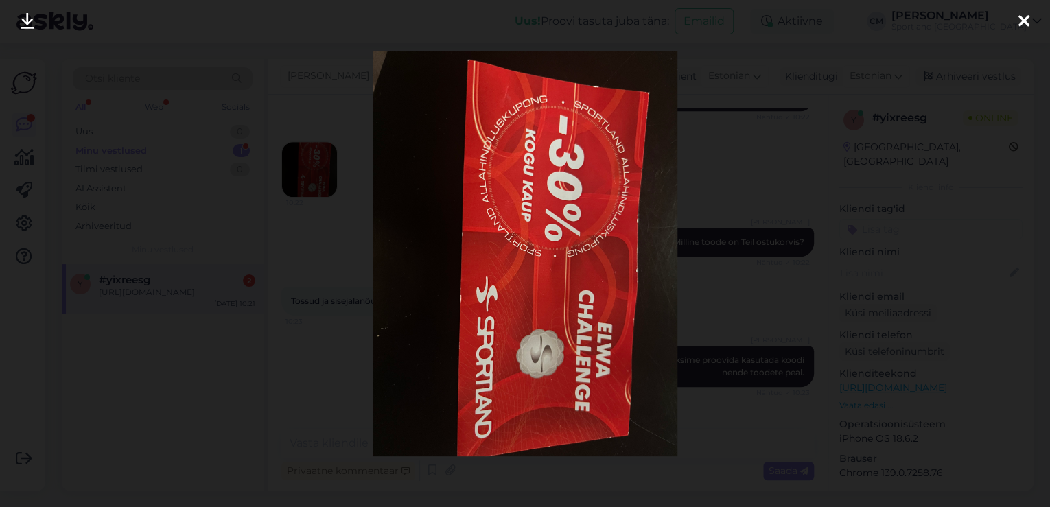
click at [343, 196] on div at bounding box center [525, 253] width 1050 height 507
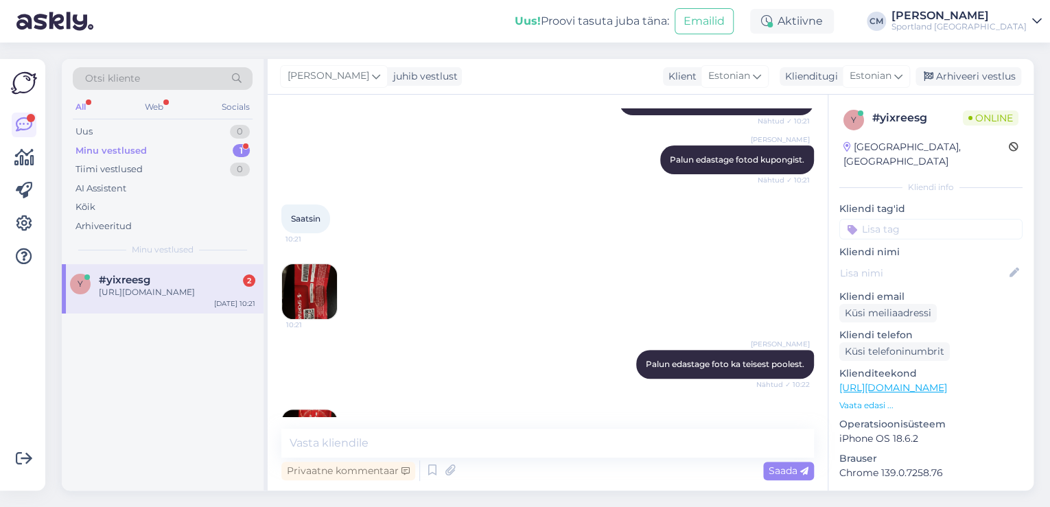
scroll to position [159, 0]
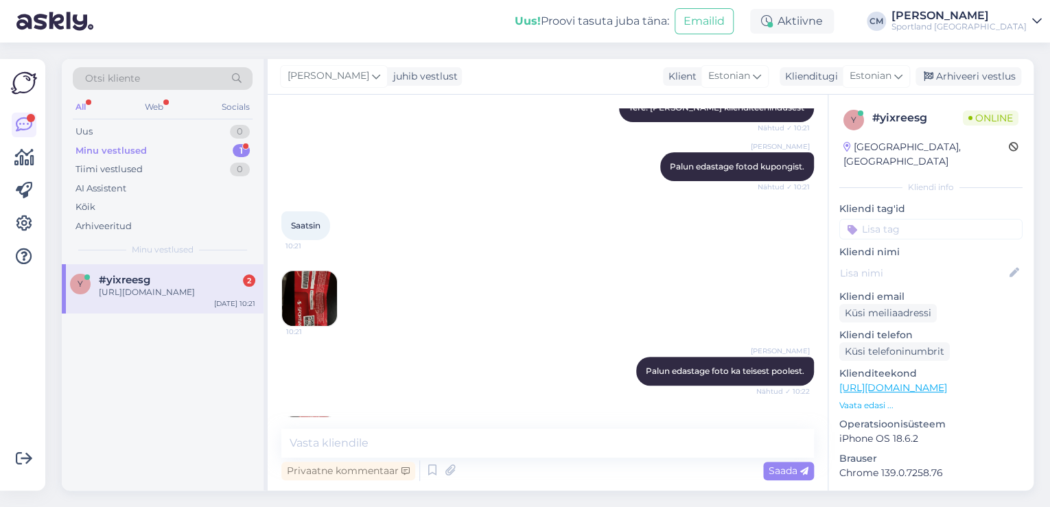
click at [300, 308] on img at bounding box center [309, 298] width 55 height 55
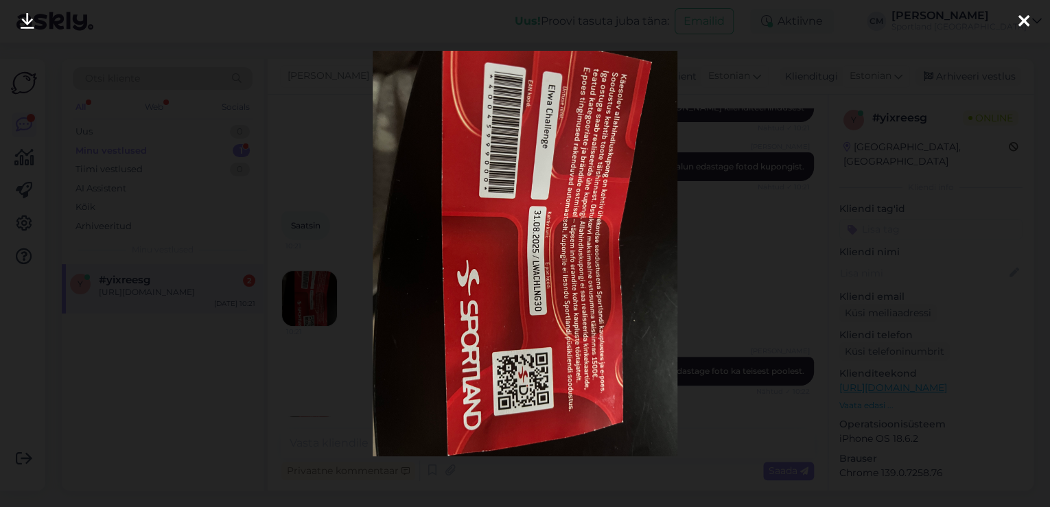
click at [353, 148] on div at bounding box center [525, 253] width 1050 height 507
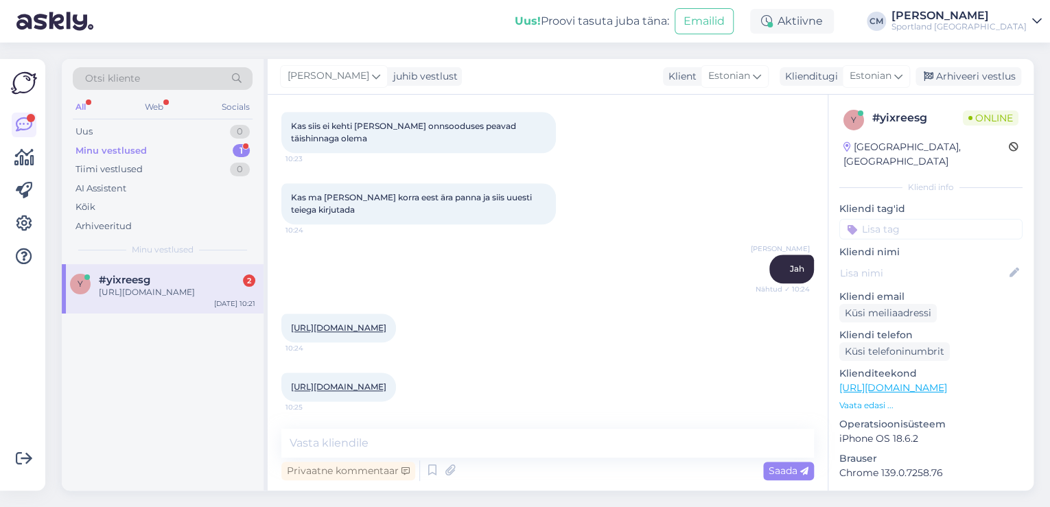
scroll to position [763, 0]
click at [353, 446] on textarea at bounding box center [547, 443] width 533 height 29
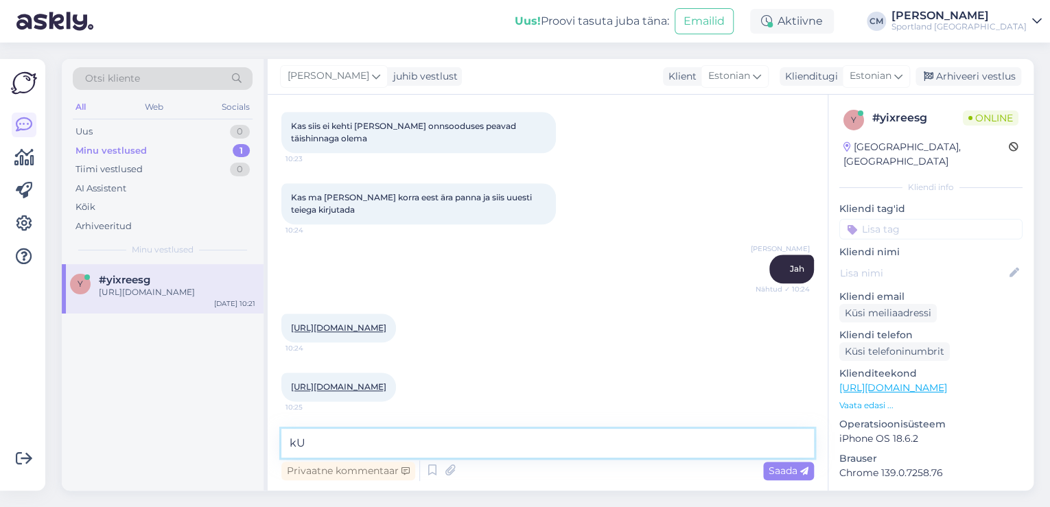
type textarea "k"
type textarea "E"
type textarea "Nike toode on juba -50% [DEMOGRAPHIC_DATA], sealt ei rakendu soodustust."
drag, startPoint x: 689, startPoint y: 435, endPoint x: 288, endPoint y: 461, distance: 402.4
click at [288, 461] on div "Nike toode on juba -50% [DEMOGRAPHIC_DATA], sealt ei rakendu soodustust. Privaa…" at bounding box center [547, 456] width 533 height 55
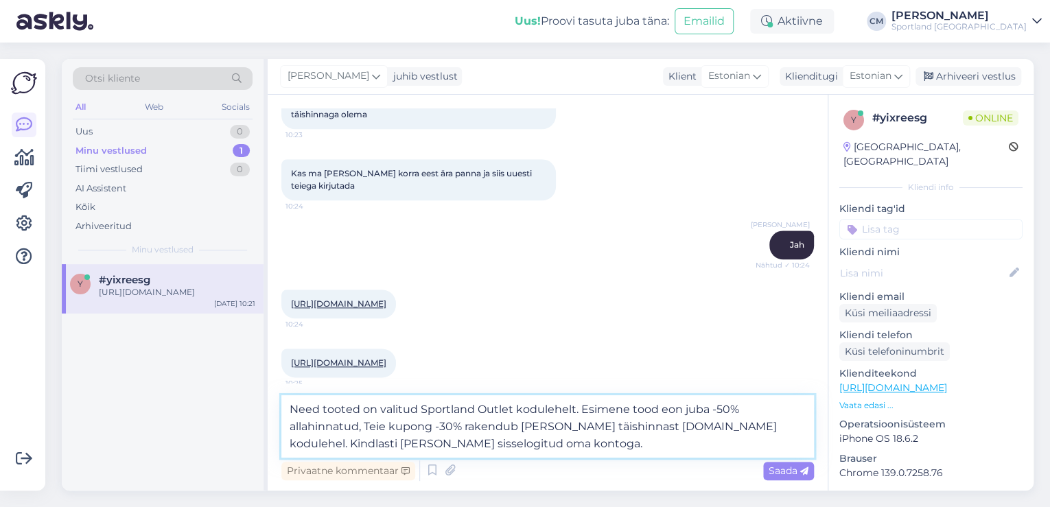
scroll to position [796, 0]
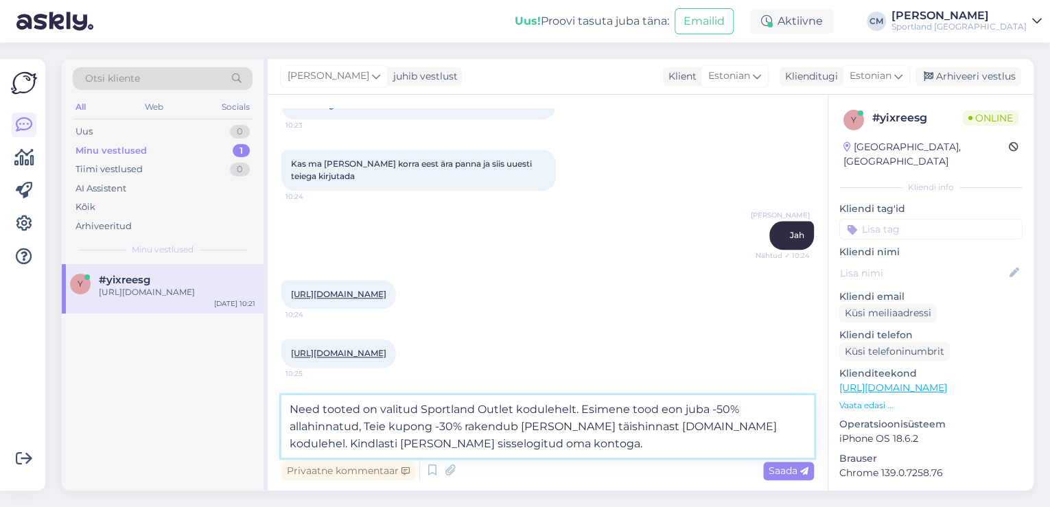
click at [664, 409] on textarea "Need tooted on valitud Sportland Outlet kodulehelt. Esimene tood eon juba -50% …" at bounding box center [547, 426] width 533 height 62
click at [607, 426] on textarea "Need tooted on valitud Sportland Outlet kodulehelt. Esimene toode on juba -50% …" at bounding box center [547, 426] width 533 height 62
click at [772, 428] on textarea "Need tooted on valitud Sportland Outlet kodulehelt. Esimene toode on juba -50% …" at bounding box center [547, 426] width 533 height 62
click at [645, 439] on textarea "Need tooted on valitud Sportland Outlet kodulehelt. Esimene toode on juba -50% …" at bounding box center [547, 426] width 533 height 62
click at [367, 428] on textarea "Need tooted on valitud Sportland Outlet kodulehelt. Esimene toode on juba -50% …" at bounding box center [547, 426] width 533 height 62
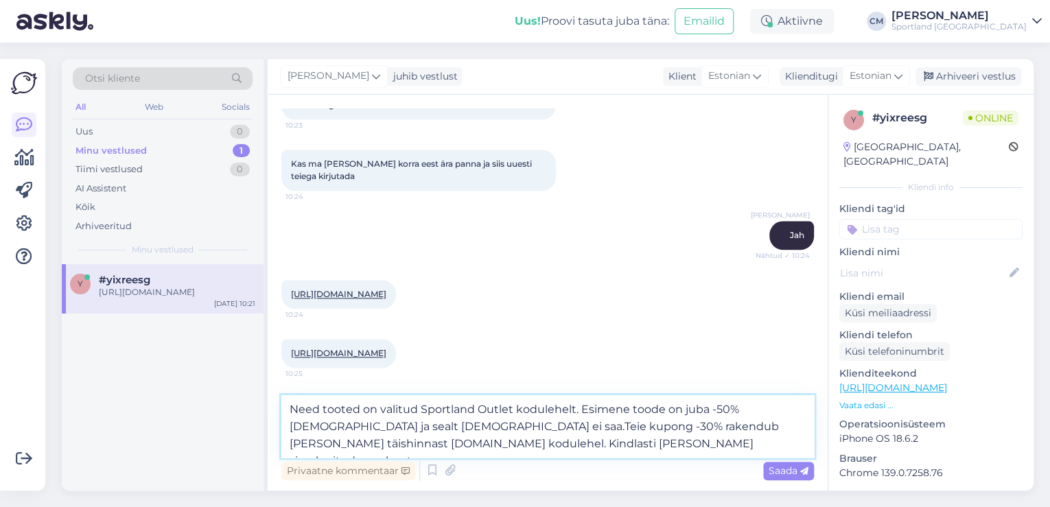
type textarea "Need tooted on valitud Sportland Outlet kodulehelt. Esimene toode on juba -50% …"
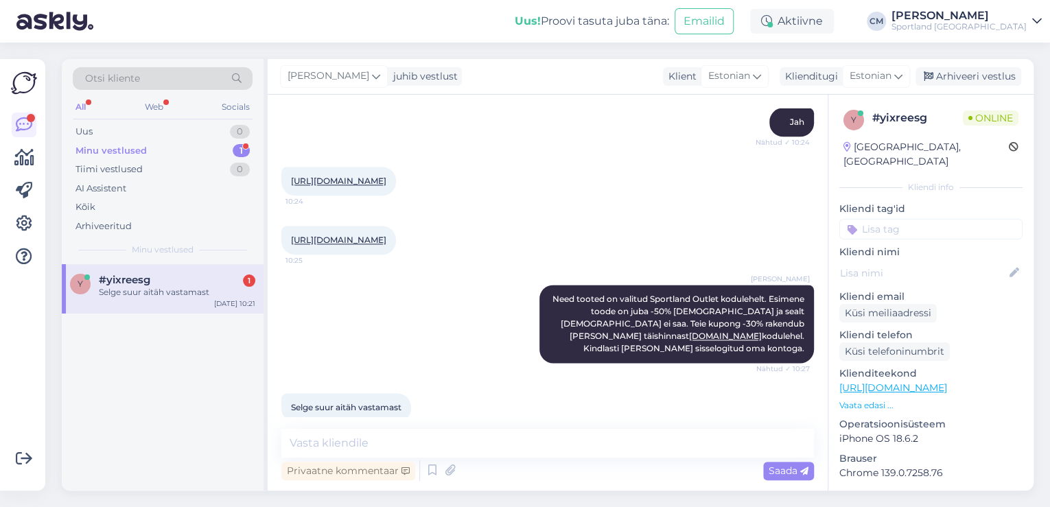
scroll to position [931, 0]
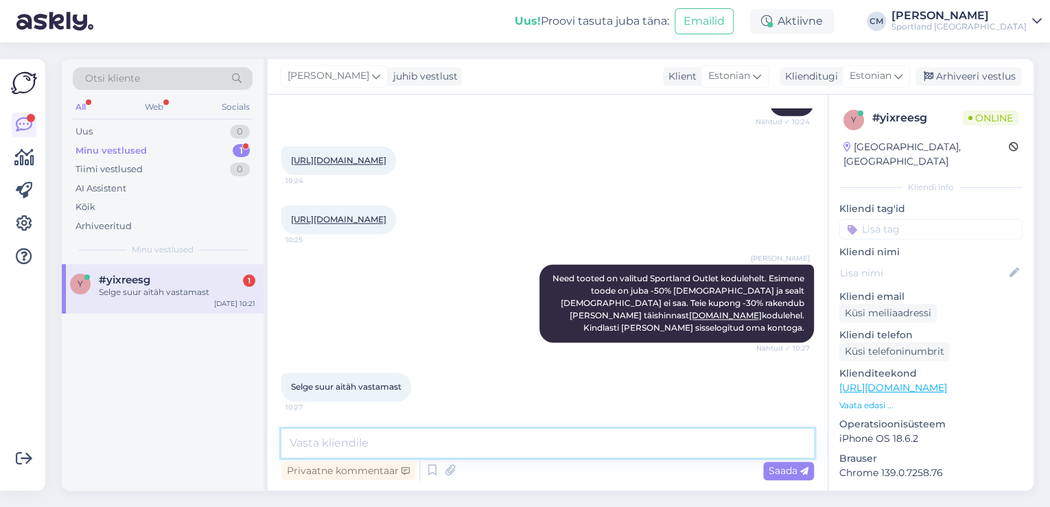
click at [483, 441] on textarea at bounding box center [547, 443] width 533 height 29
type textarea "Kas saan veel aidata hetkel?"
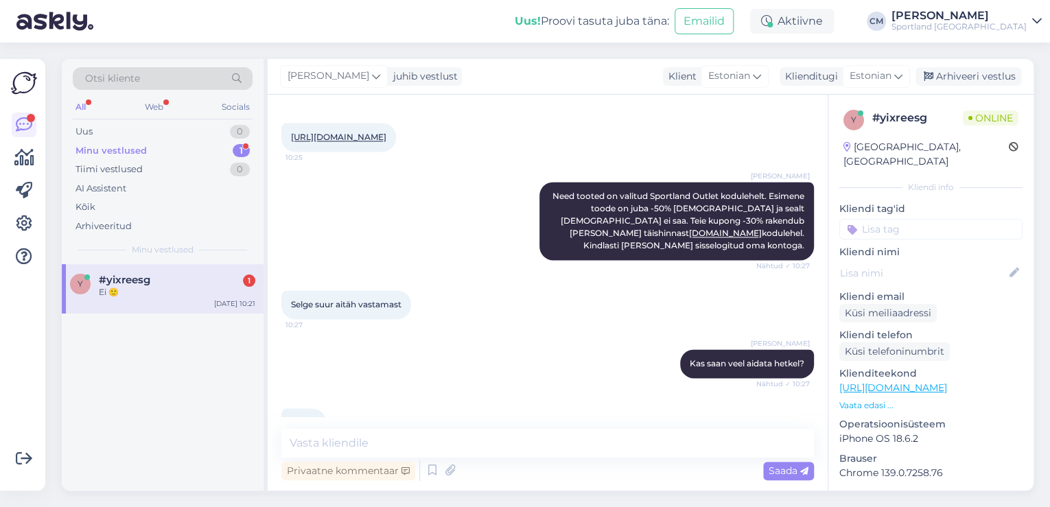
scroll to position [1049, 0]
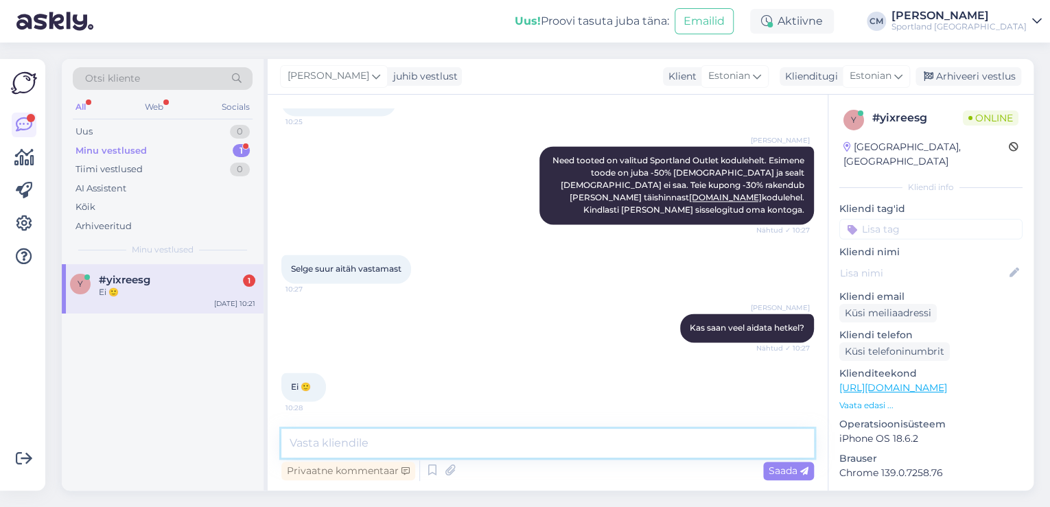
click at [406, 435] on textarea at bounding box center [547, 443] width 533 height 29
type textarea "Sel juhul soovin ilusat päeva jätku! :)"
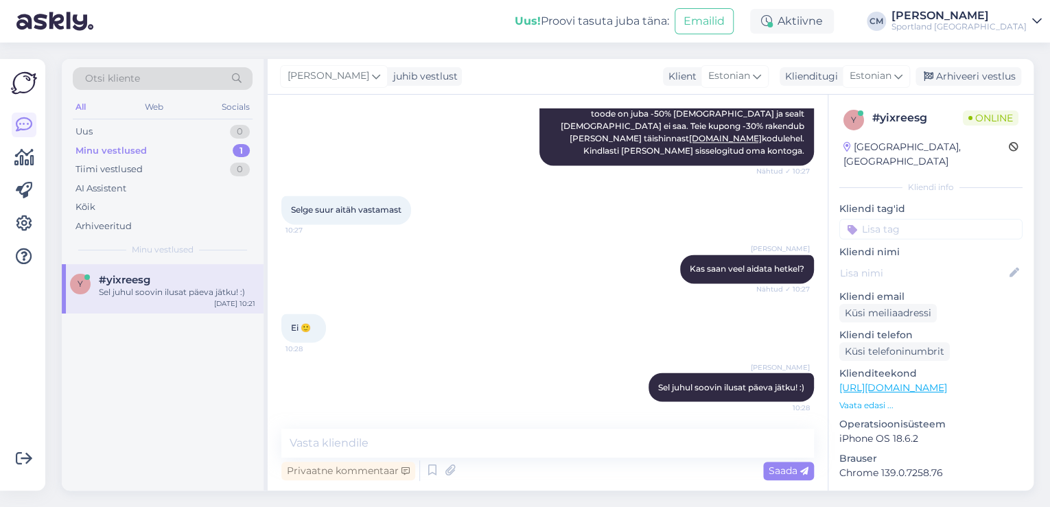
click at [945, 219] on input at bounding box center [931, 229] width 183 height 21
type input "sood"
click at [930, 258] on div "Soodustused" at bounding box center [931, 265] width 183 height 38
click at [928, 262] on span "Soodustused" at bounding box center [931, 266] width 54 height 8
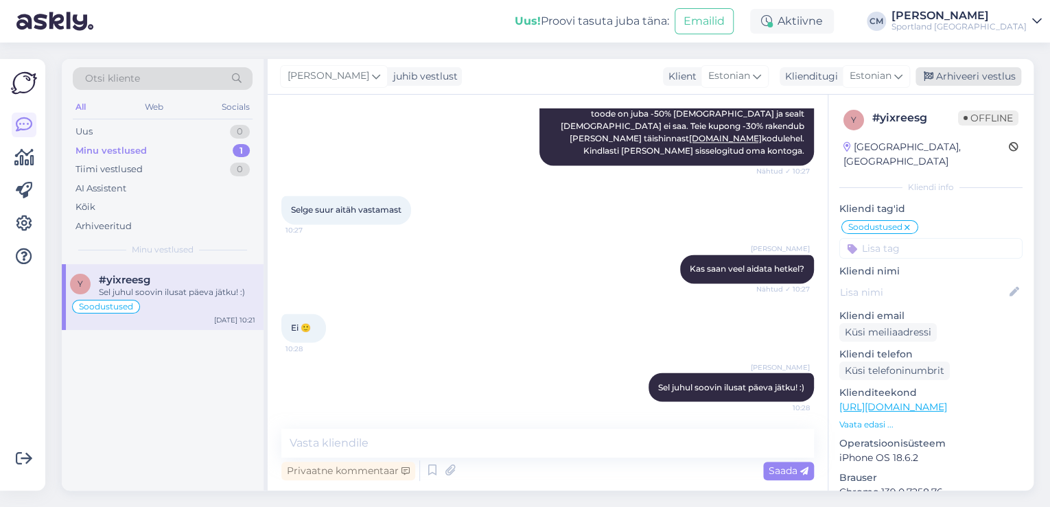
click at [954, 82] on div "Arhiveeri vestlus" at bounding box center [969, 76] width 106 height 19
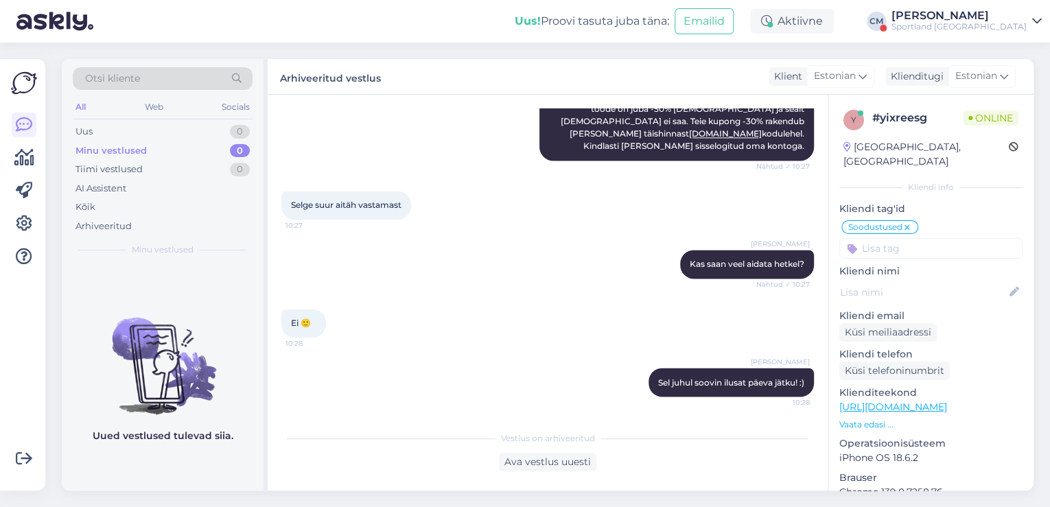
click at [978, 13] on div "[PERSON_NAME]" at bounding box center [959, 15] width 135 height 11
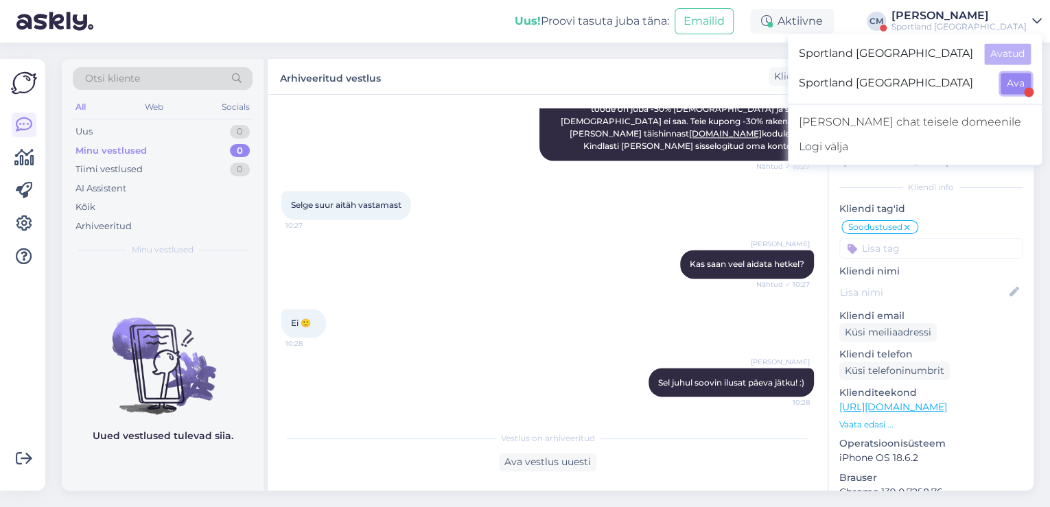
click at [1010, 91] on button "Ava" at bounding box center [1016, 83] width 30 height 21
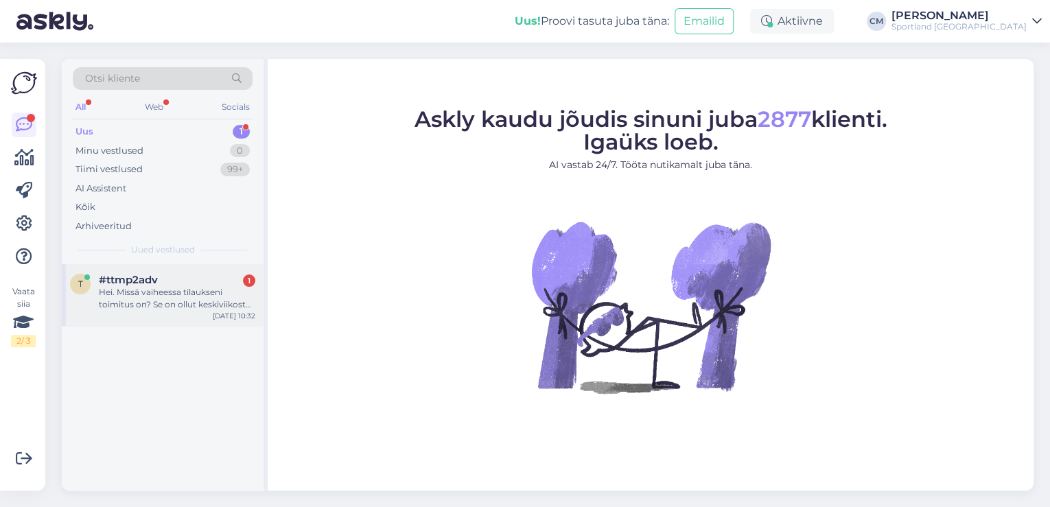
click at [174, 304] on div "Hei. Missä vaiheessa tilaukseni toimitus on? Se on ollut keskiviikosta lähtien …" at bounding box center [177, 298] width 157 height 25
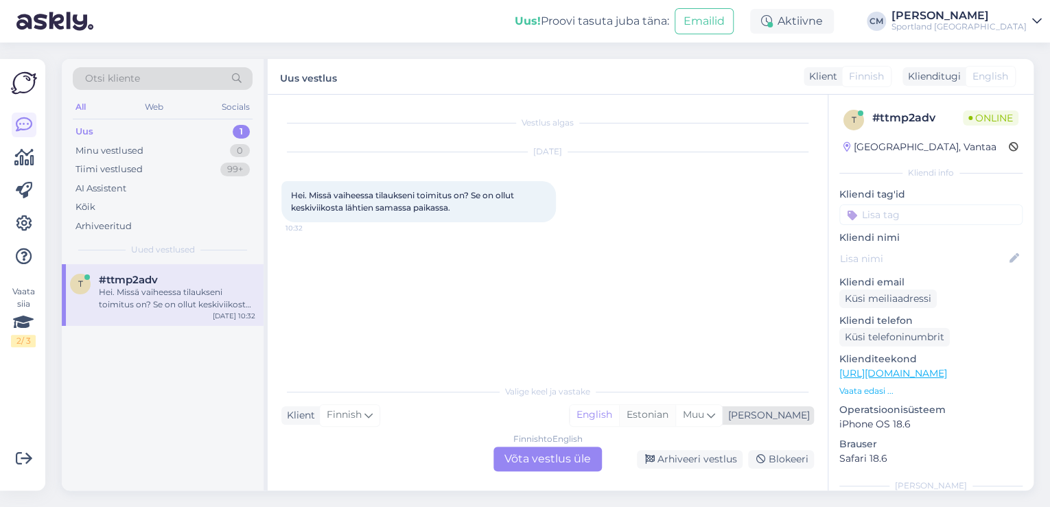
click at [675, 419] on div "Estonian" at bounding box center [647, 415] width 56 height 21
click at [580, 456] on div "Finnish to Estonian Võta vestlus üle" at bounding box center [548, 459] width 108 height 25
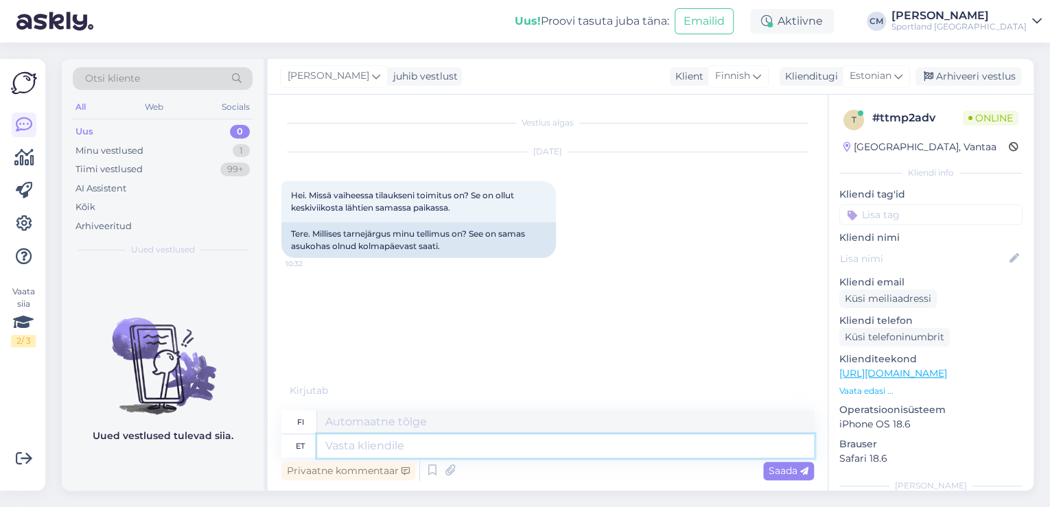
click at [486, 454] on textarea at bounding box center [565, 446] width 497 height 23
type textarea "Tere!"
type textarea "Hei!"
type textarea "[PERSON_NAME] C"
type textarea "[PERSON_NAME]"
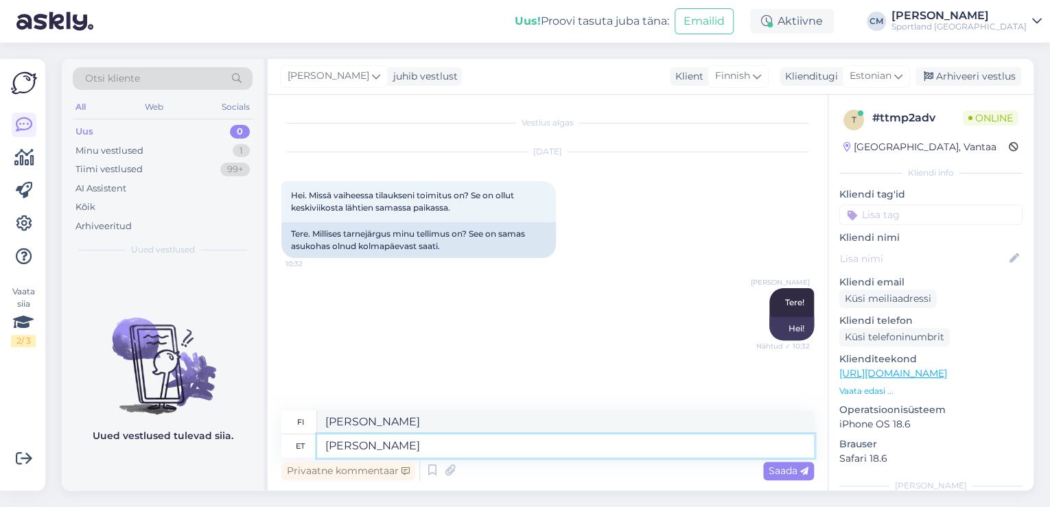
type textarea "[PERSON_NAME]"
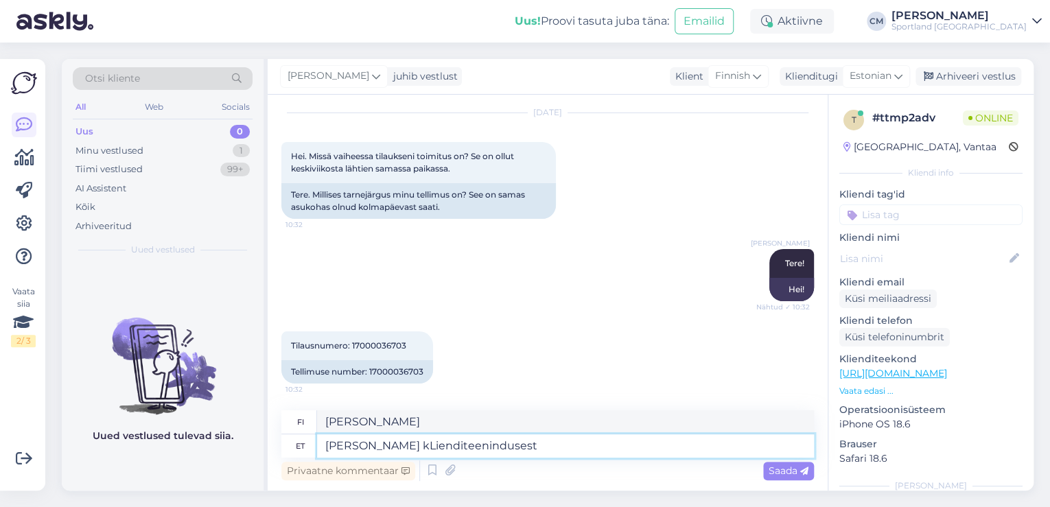
type textarea "[PERSON_NAME] kLienditeenindusest."
type textarea "[PERSON_NAME] asiakaspalvelusta."
click at [411, 450] on textarea "[PERSON_NAME] kLienditeenindusest." at bounding box center [565, 446] width 497 height 23
click at [414, 448] on textarea "[PERSON_NAME] kLienditeenindusest." at bounding box center [565, 446] width 497 height 23
type textarea "[PERSON_NAME] klienditeenindusest."
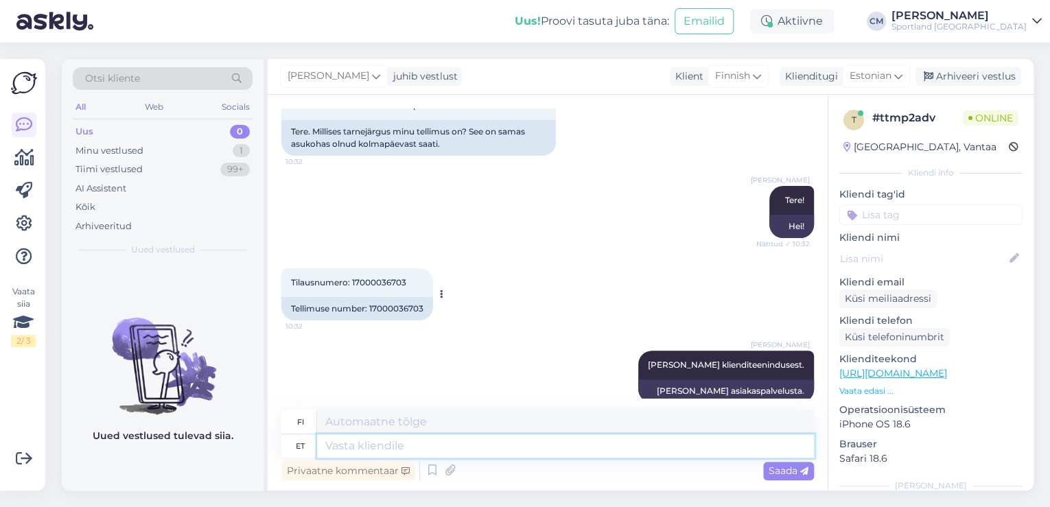
scroll to position [122, 0]
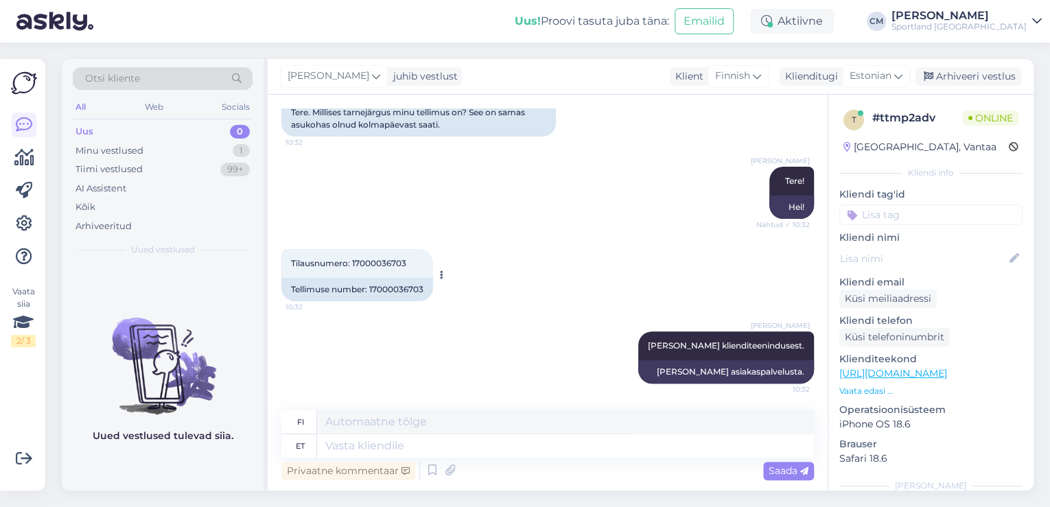
click at [398, 288] on div "Tellimuse number: 17000036703" at bounding box center [357, 289] width 152 height 23
copy div "17000036703"
click at [376, 447] on textarea at bounding box center [565, 446] width 497 height 23
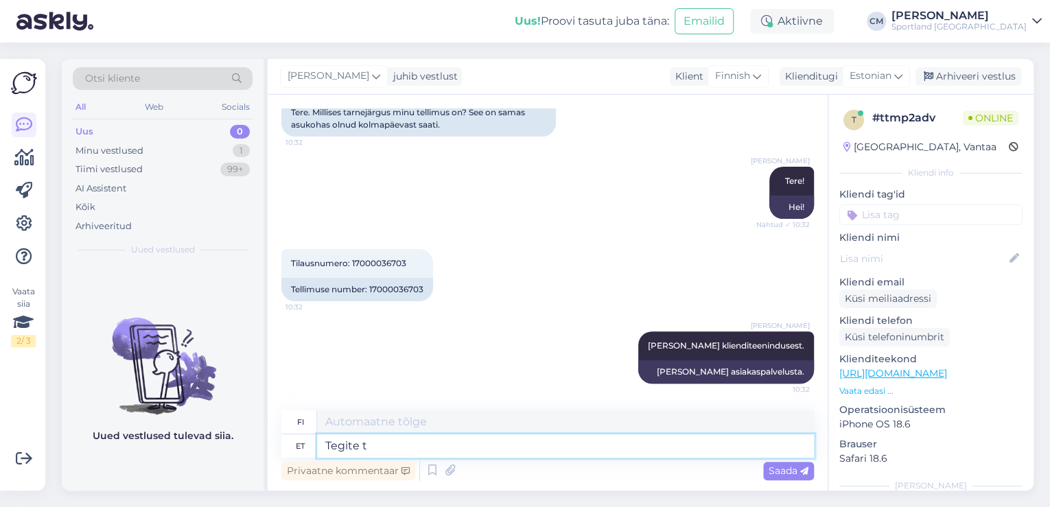
type textarea "Tegite te"
type textarea "Teit"
type textarea "Tegite tellimuse"
type textarea "Teit tilauksen"
type textarea "Tegite tellimuse 26.08 ja"
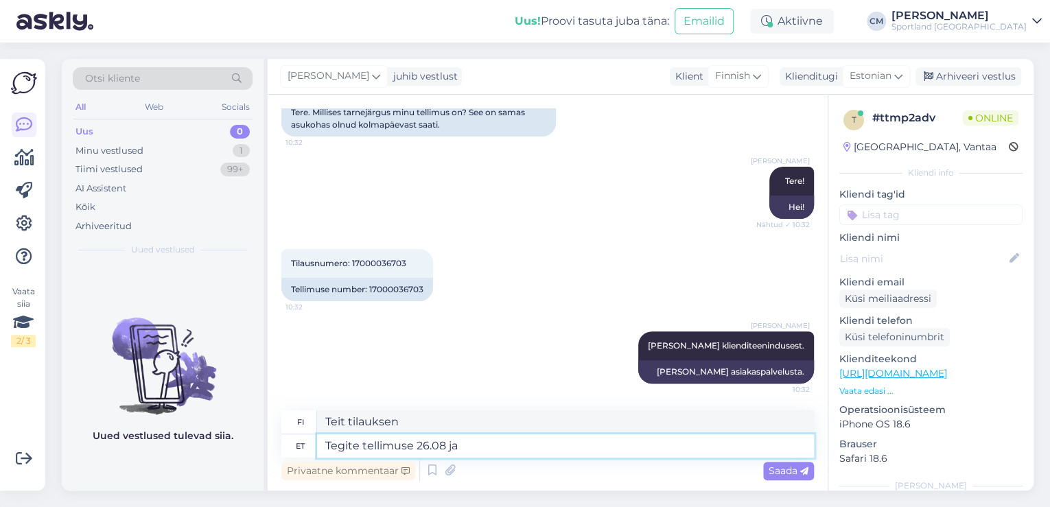
type textarea "Teit tilauksen 26.08"
type textarea "Tegite tellimuse 26.08 ja t"
type textarea "Teit tilauksen 26.08 ."
type textarea "Tegite tellimuse 26.08 [PERSON_NAME] epa"
type textarea "Teit tilauksen 26.08 ja saat"
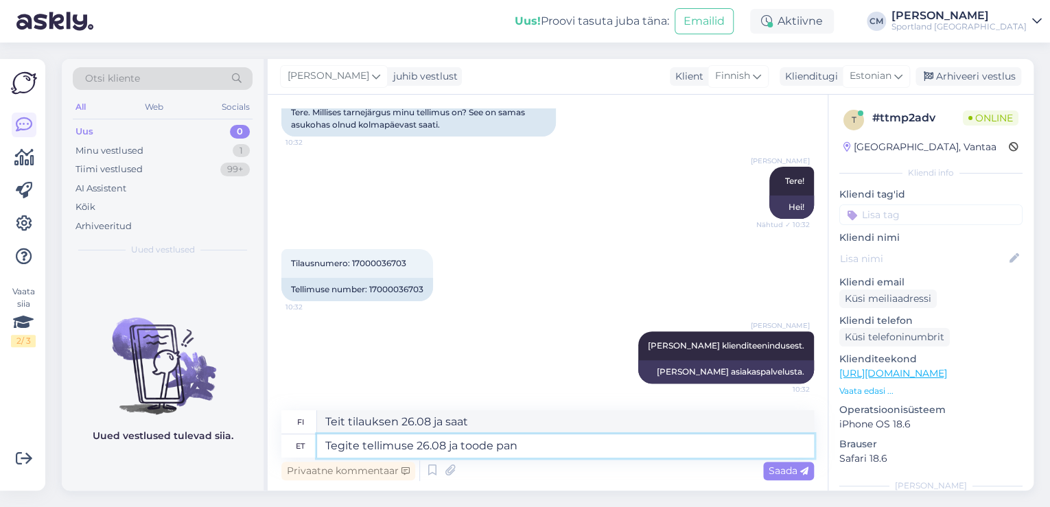
type textarea "Tegite tellimuse 26.08 ja toode pand"
type textarea "Teit tilauksen 26.08 ja tuote"
type textarea "Tegite tellimuse 26.08 ja toode pandi te"
type textarea "Teit tilauksen 26.08 ja tuote toimitettiin."
type textarea "Tegite tellimuse 26.08 ja toode [PERSON_NAME] juba"
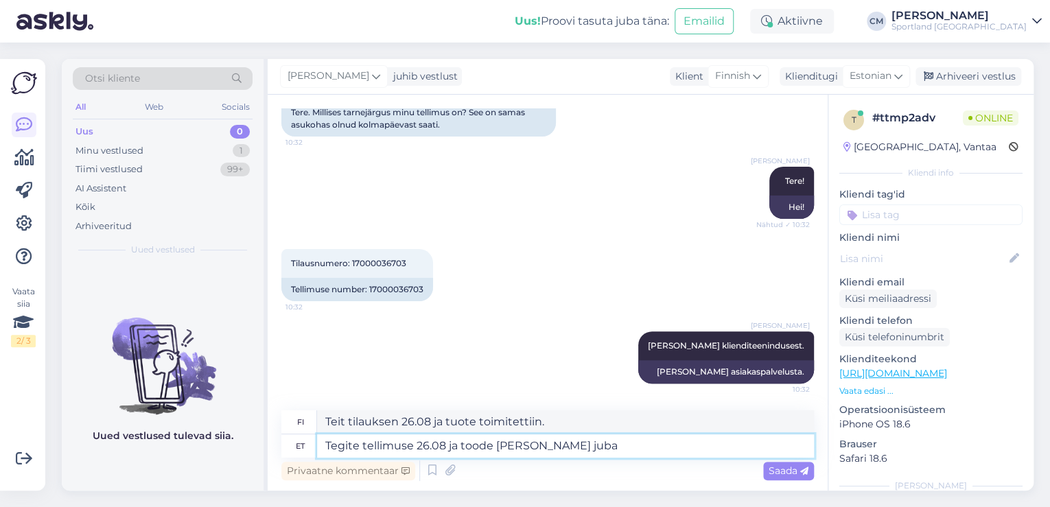
type textarea "Teit tilauksen 26.08 ja tuote lähetettiin."
type textarea "Tegite tellimuse 26.08 ja toode [PERSON_NAME] juba"
type textarea "Teit tilauksesi 26.08 ja tuote on jo lähetetty."
type textarea "Tegite tellimuse 26.08 ja toode [PERSON_NAME] juba järgmisel pä"
type textarea "Teit tilauksesi 26.08 ja tuote lähetettiin seuraavana päivänä."
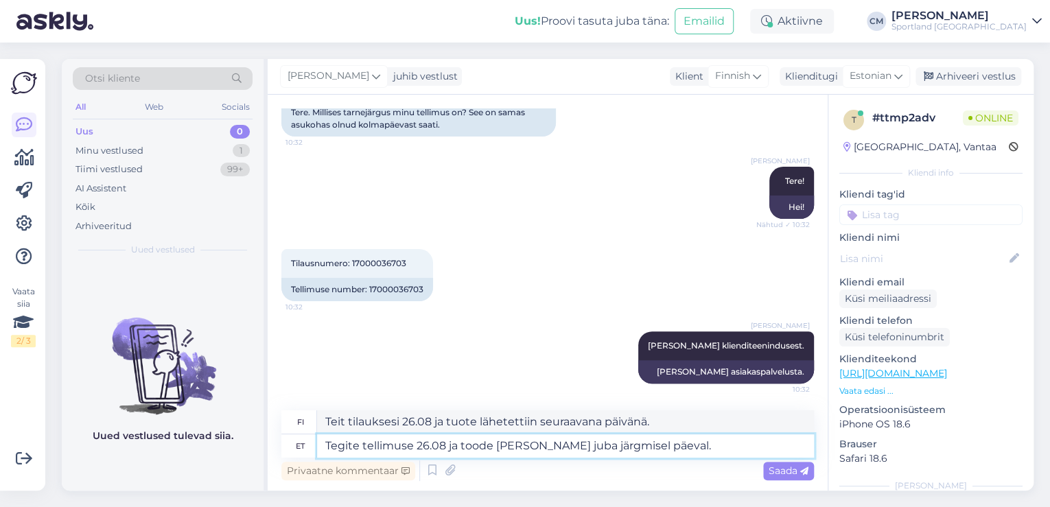
type textarea "Tegite tellimuse 26.08 ja toode [PERSON_NAME] juba järgmisel päeval."
type textarea "Teit tilauksesi 26.08 ja tuote lähetettiin jo seuraavana päivänä."
type textarea "Tegite tellimuse 26.08 ja toode [PERSON_NAME] juba järgmisel päeval. Jälgimisko…"
type textarea "Teit tilauksesi 26.08 ja tuote lähetettiin jo seuraavana päivänä. Seurantakoodi"
paste textarea "00264300487119496338"
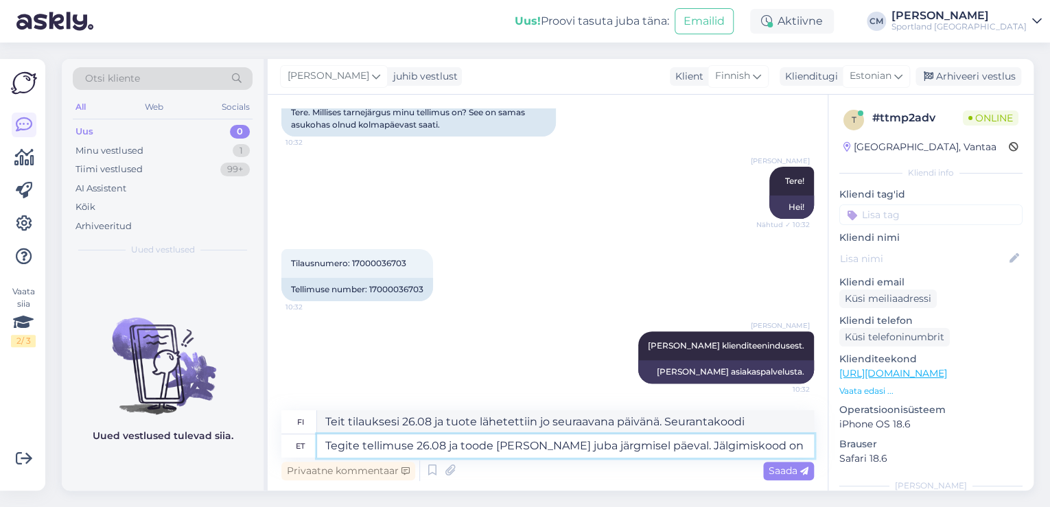
type textarea "Tegite tellimuse 26.08 ja toode [PERSON_NAME] juba järgmisel päeval. Jälgimisko…"
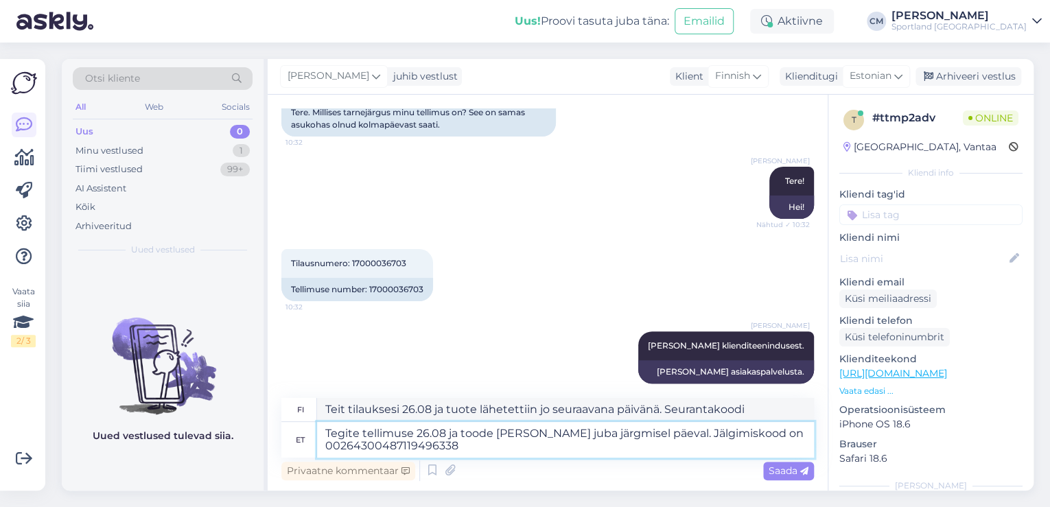
type textarea "Teit tilauksesi 26.08 ja tuote lähetettiin seuraavana päivänä. Seurantakoodi on"
type textarea "Tegite tellimuse 26.08 ja toode [PERSON_NAME] juba järgmisel päeval. Jälgimisko…"
type textarea "Teit tilauksesi 26.08 ja tuote lähetettiin seuraavana päivänä. Seurantakoodi on…"
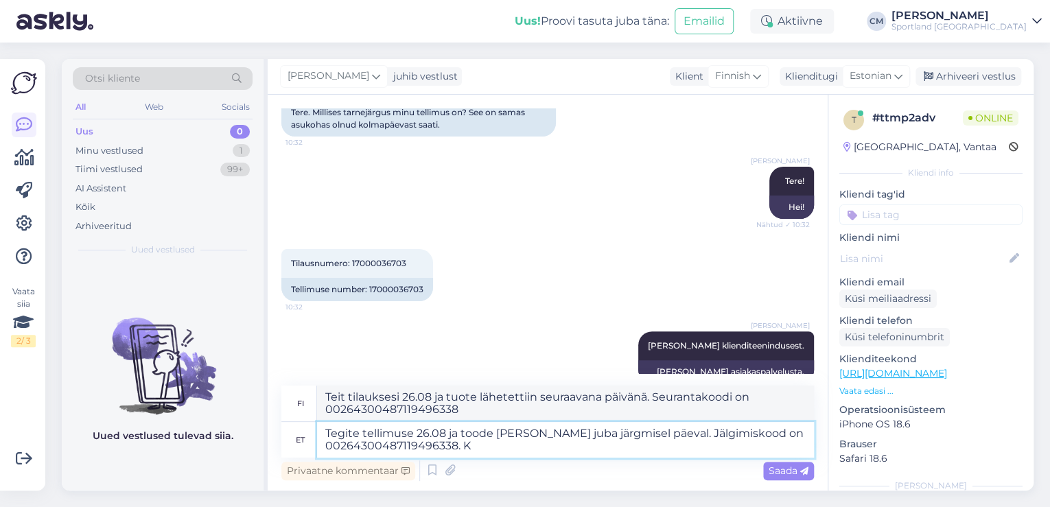
type textarea "Tegite tellimuse 26.08 ja toode [PERSON_NAME] juba järgmisel päeval. Jälgimisko…"
type textarea "Teit tilauksesi 26.08 ja tuote lähetettiin jo seuraavana päivänä. Seurantakoodi…"
type textarea "Tegite tellimuse 26.08 ja toode [PERSON_NAME] juba järgmisel päeval. Jälgimisko…"
type textarea "Teit tilauksesi 26.08 ja tuote lähetettiin seuraavana päivänä. Seurantakoodi on…"
type textarea "Tegite tellimuse 26.08 ja toode [PERSON_NAME] juba järgmisel päeval. Jälgimisko…"
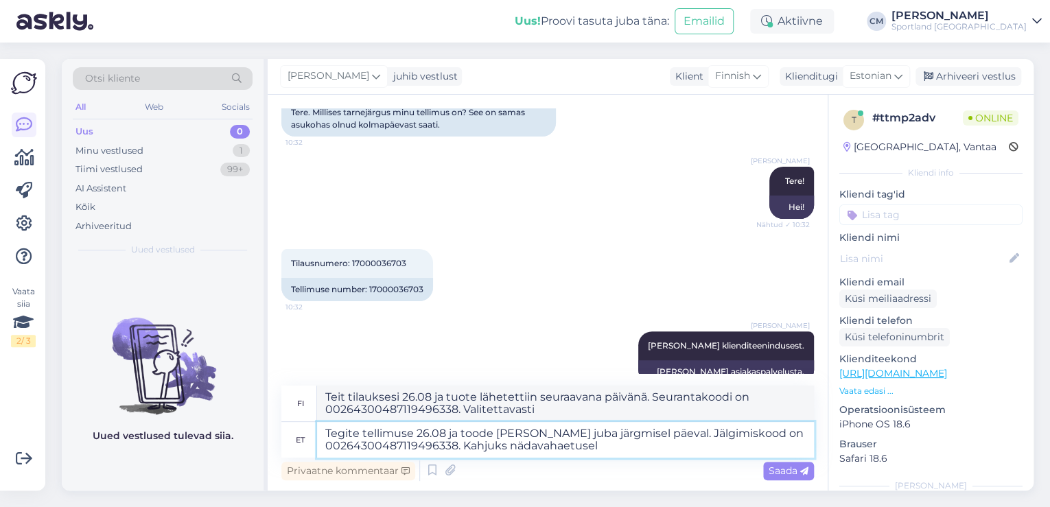
type textarea "Teit tilauksesi 26.08 ja tuote lähetettiin seuraavana päivänä. Seurantakoodi on…"
type textarea "Tegite tellimuse 26.08 ja toode [PERSON_NAME] juba järgmisel päeval. Jälgimisko…"
type textarea "Teit tilauksesi 26.08 ja tuote lähetettiin seuraavana päivänä. Seurantakoodi on…"
type textarea "Tegite tellimuse 26.08 ja toode [PERSON_NAME] juba järgmisel päeval. Jälgimisko…"
type textarea "Teit tilauksesi 26.08 ja tuote lähetettiin seuraavana päivänä. Seurantakoodi on…"
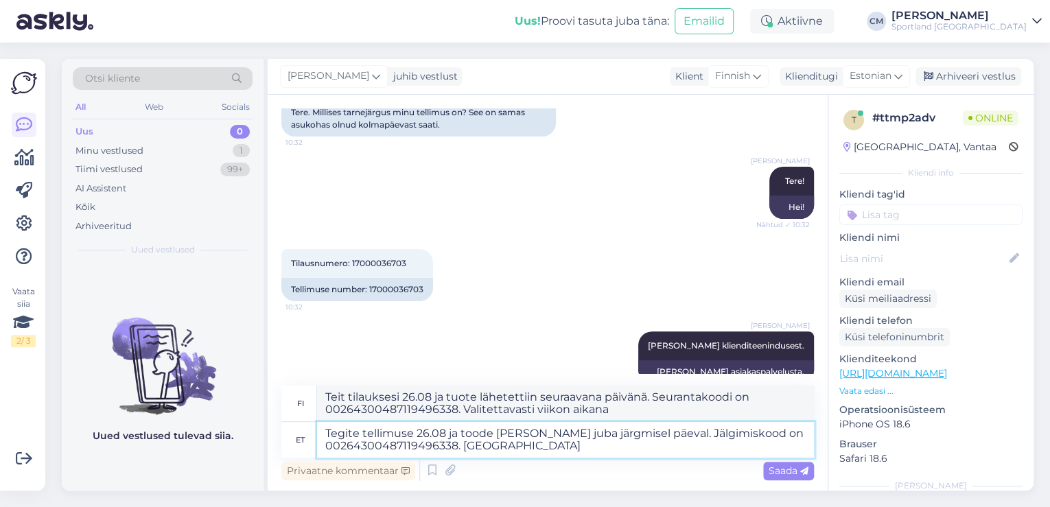
type textarea "Tegite tellimuse 26.08 ja toode [PERSON_NAME] juba järgmisel päeval. Jälgimisko…"
type textarea "Teit tilauksesi 26.08 ja tuote lähetettiin seuraavana päivänä. Seurantakoodi on…"
type textarea "Tegite tellimuse 26.08 ja toode [PERSON_NAME] juba järgmisel päeval. Jälgimisko…"
type textarea "Teit tilauksesi 26.08 ja tuote lähetettiin jo seuraavana päivänä. Seurantakoodi…"
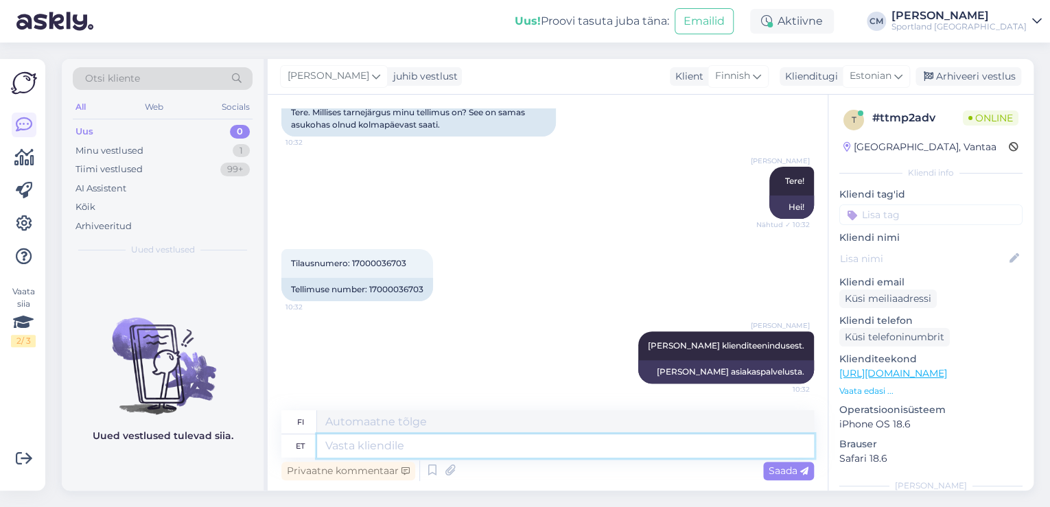
scroll to position [229, 0]
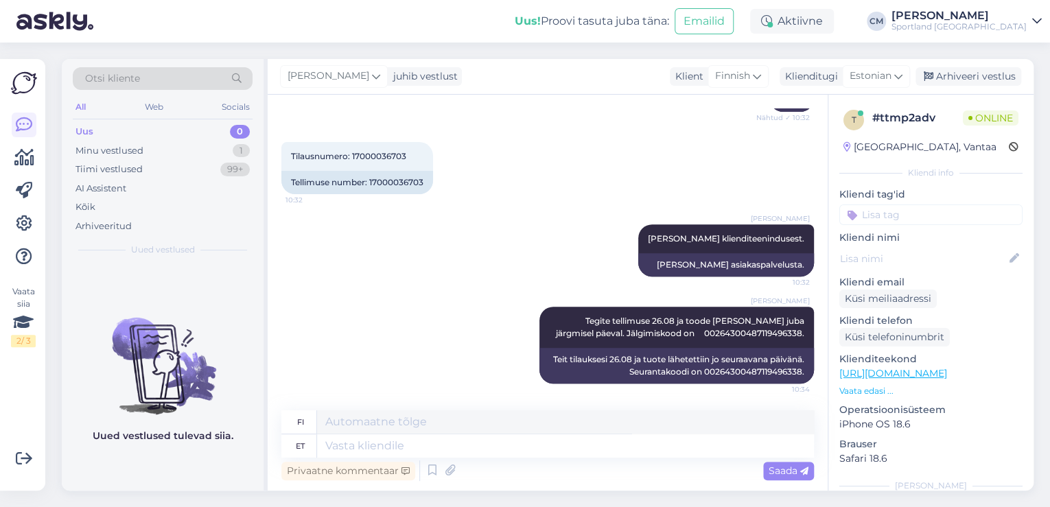
click at [940, 203] on div "Kliendi tag'id" at bounding box center [931, 206] width 183 height 38
click at [936, 212] on input at bounding box center [931, 215] width 183 height 21
type input "tell"
click at [949, 267] on span "E-[PERSON_NAME] tellimuste [PERSON_NAME] info" at bounding box center [932, 268] width 110 height 8
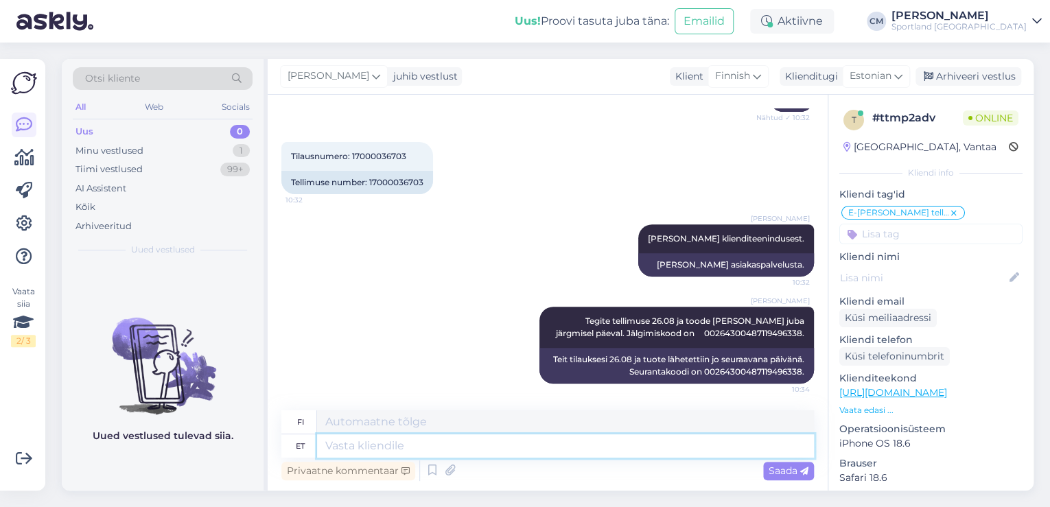
click at [628, 441] on textarea at bounding box center [565, 446] width 497 height 23
paste textarea "[URL][DOMAIN_NAME]"
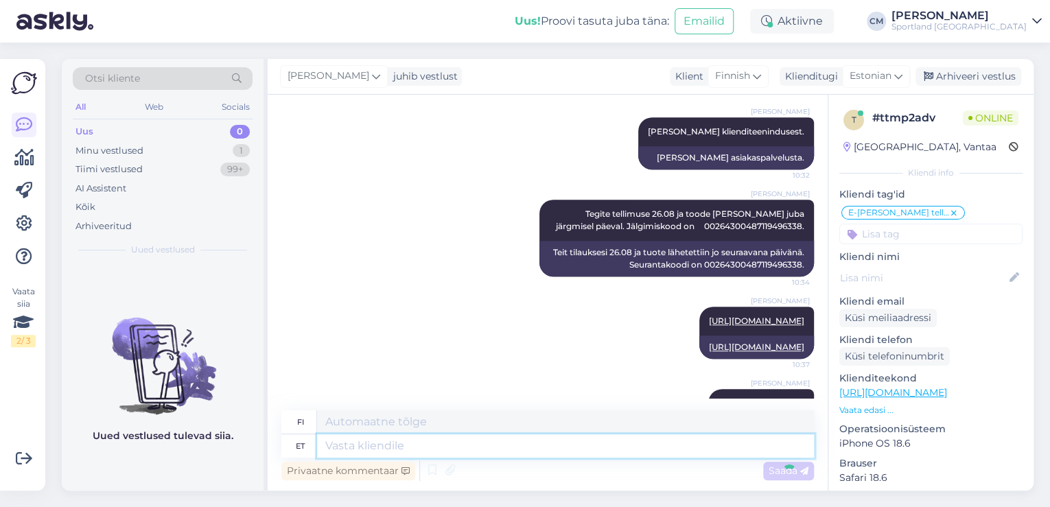
scroll to position [418, 0]
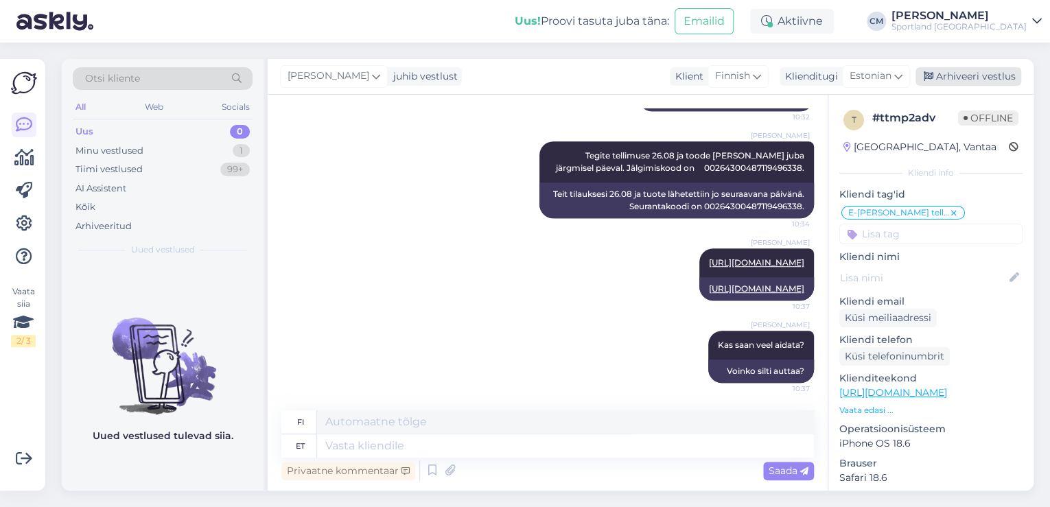
click at [965, 85] on div "Arhiveeri vestlus" at bounding box center [969, 76] width 106 height 19
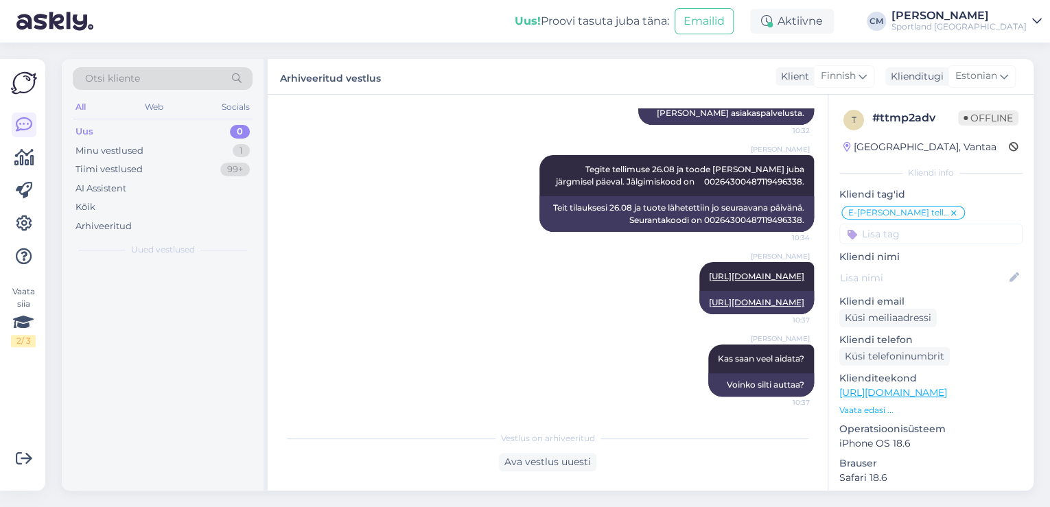
click at [991, 18] on div "[PERSON_NAME]" at bounding box center [959, 15] width 135 height 11
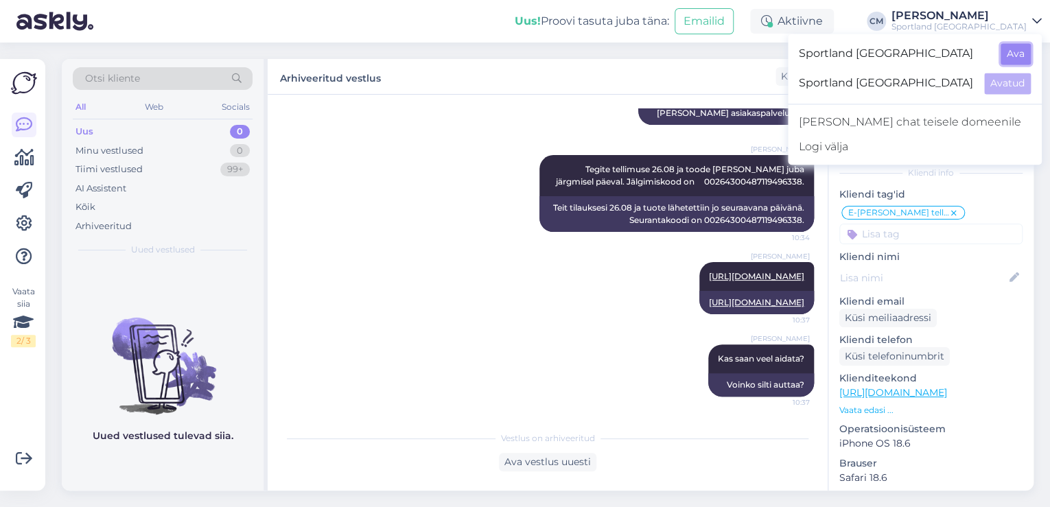
click at [1020, 53] on button "Ava" at bounding box center [1016, 53] width 30 height 21
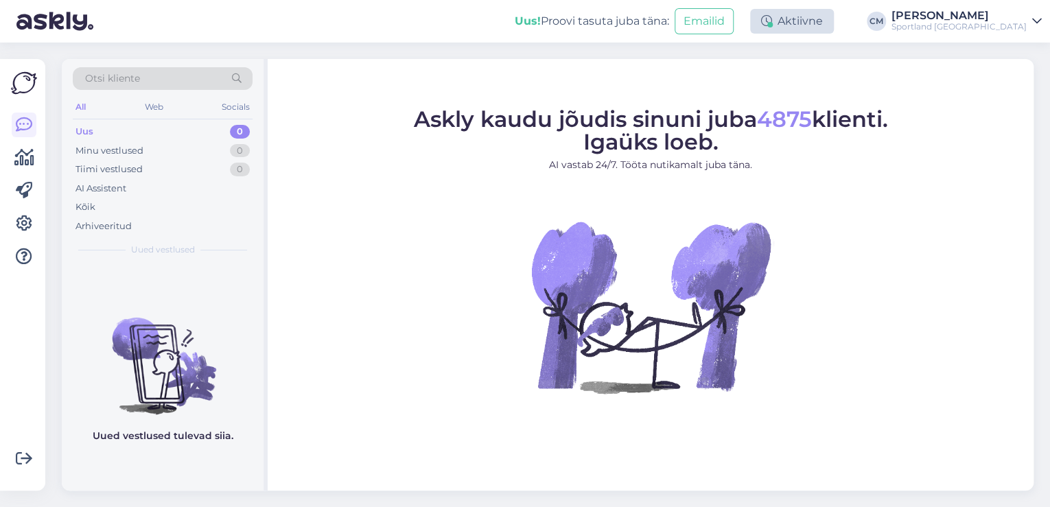
drag, startPoint x: 821, startPoint y: 18, endPoint x: 823, endPoint y: 33, distance: 15.2
click at [821, 18] on div "Aktiivne" at bounding box center [792, 21] width 84 height 25
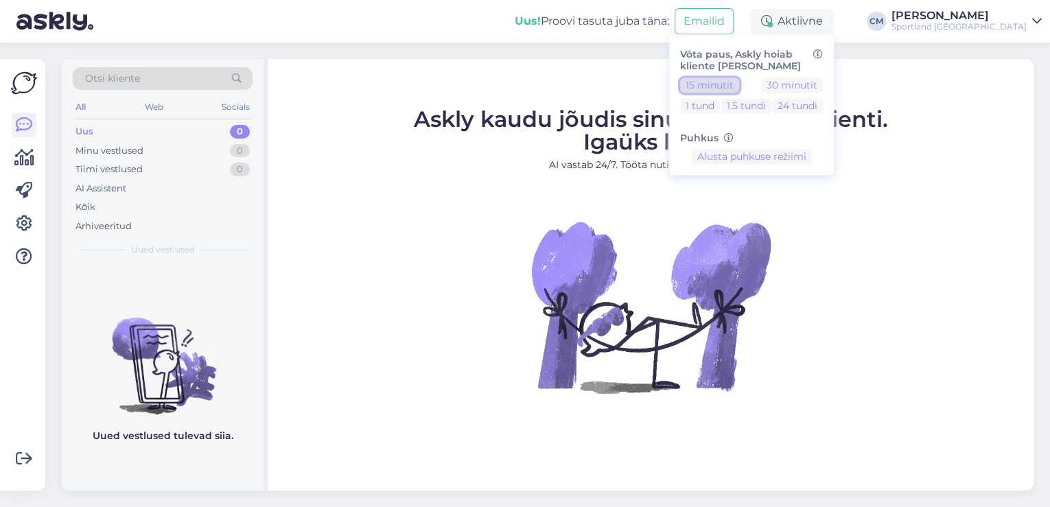
click at [739, 90] on button "15 minutit" at bounding box center [709, 85] width 59 height 15
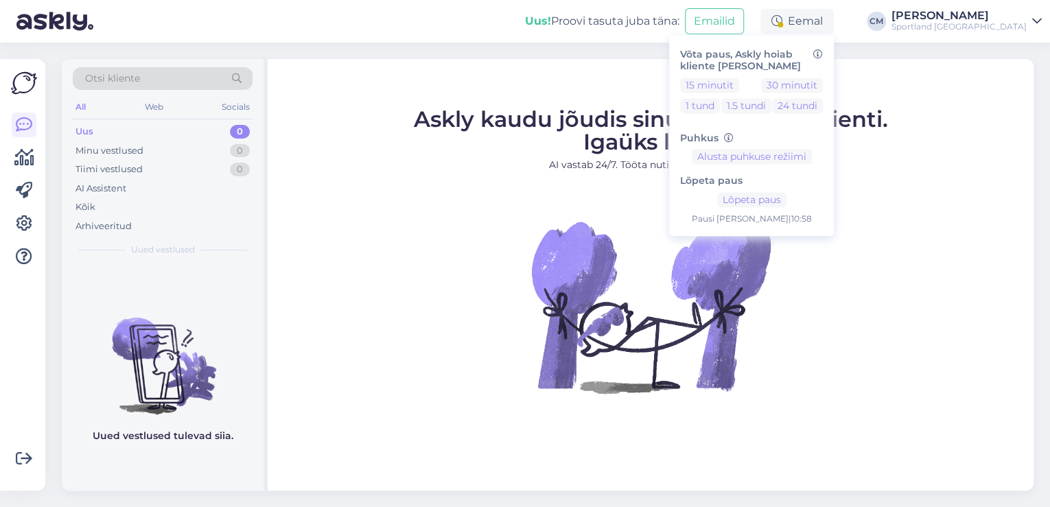
click at [1013, 23] on div "Sportland [GEOGRAPHIC_DATA]" at bounding box center [959, 26] width 135 height 11
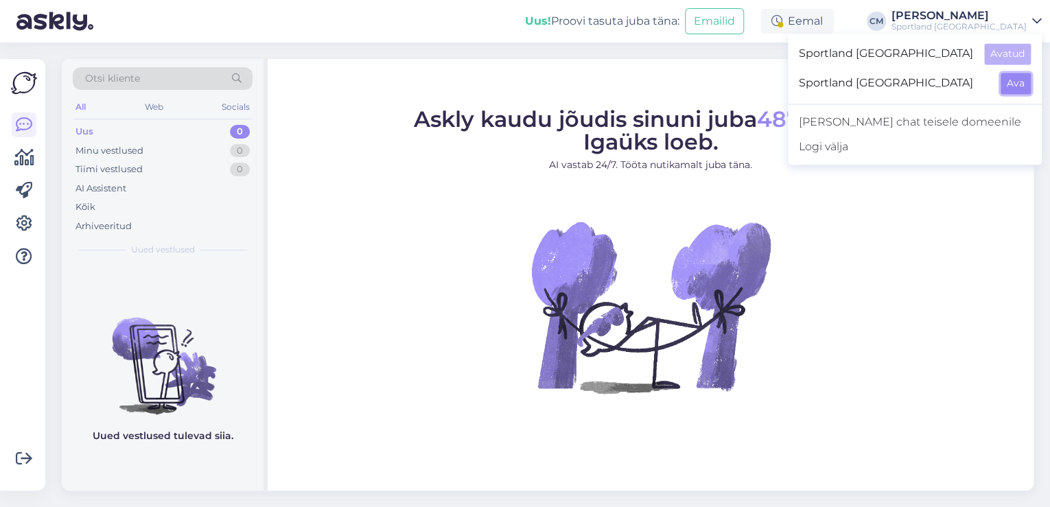
click at [1013, 84] on button "Ava" at bounding box center [1016, 83] width 30 height 21
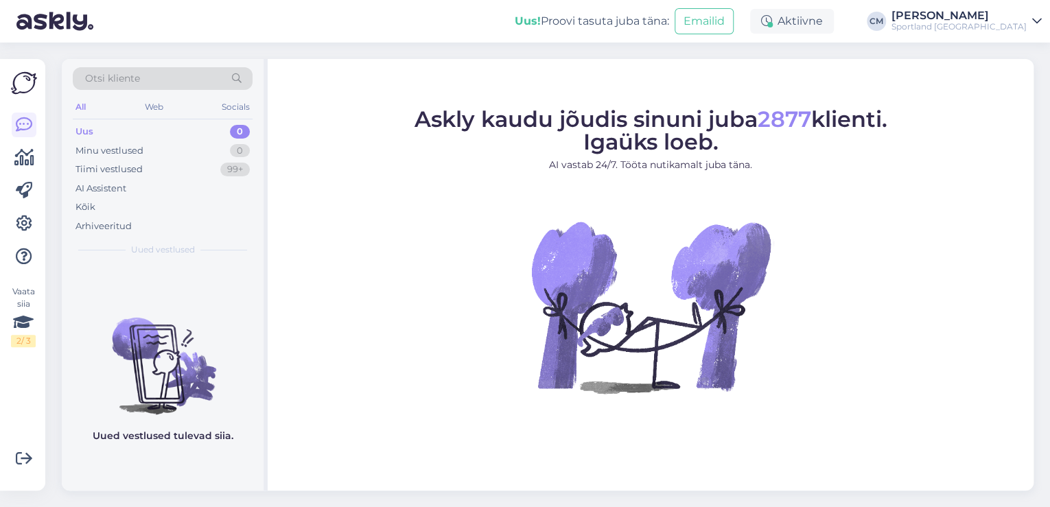
click at [834, 29] on div "Aktiivne" at bounding box center [792, 21] width 84 height 25
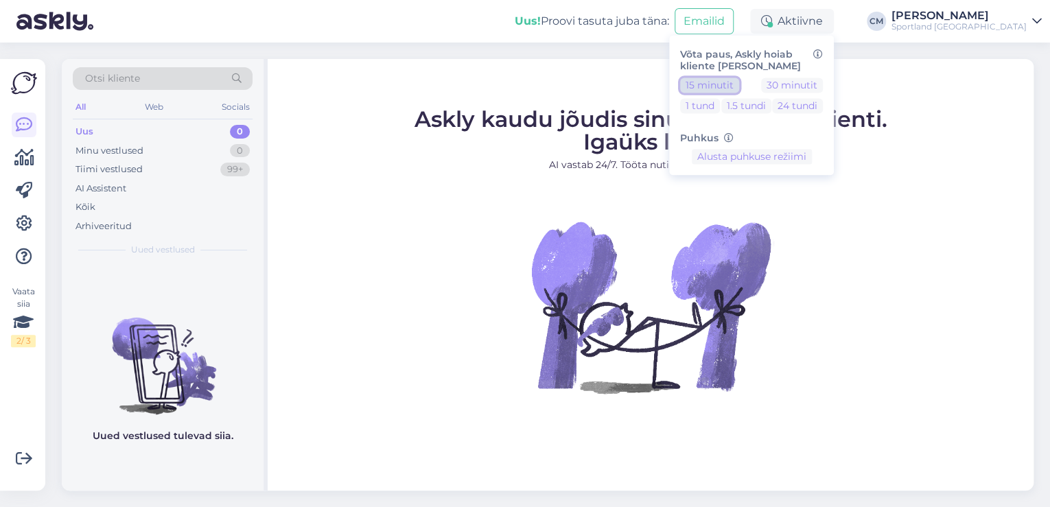
click at [739, 82] on button "15 minutit" at bounding box center [709, 85] width 59 height 15
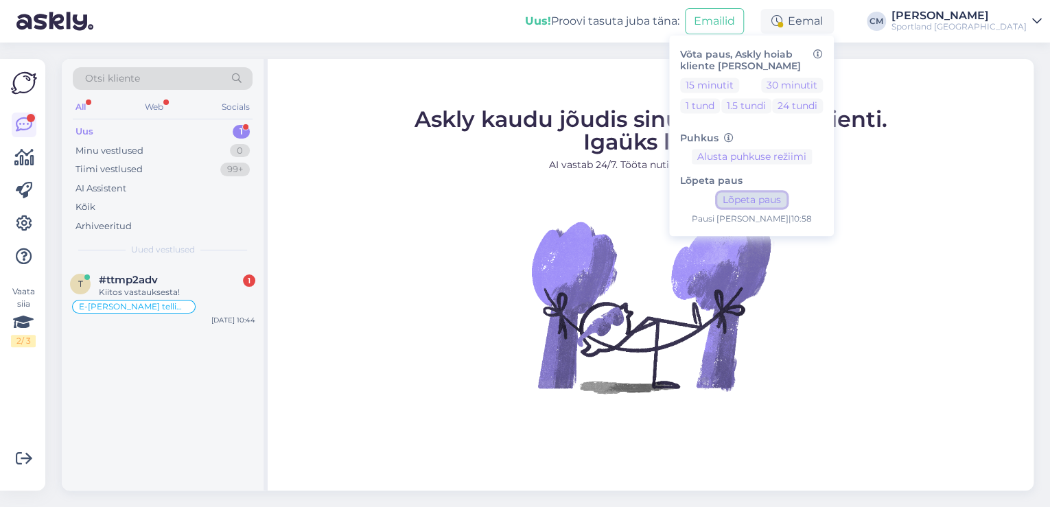
click at [787, 193] on button "Lõpeta paus" at bounding box center [751, 200] width 69 height 15
click at [233, 324] on div "[DATE] 10:44" at bounding box center [233, 320] width 44 height 10
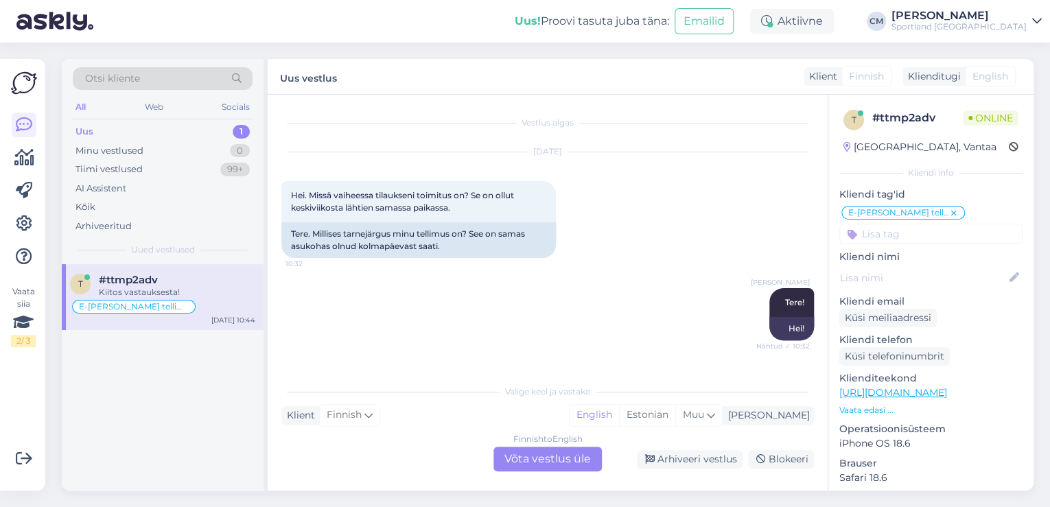
scroll to position [511, 0]
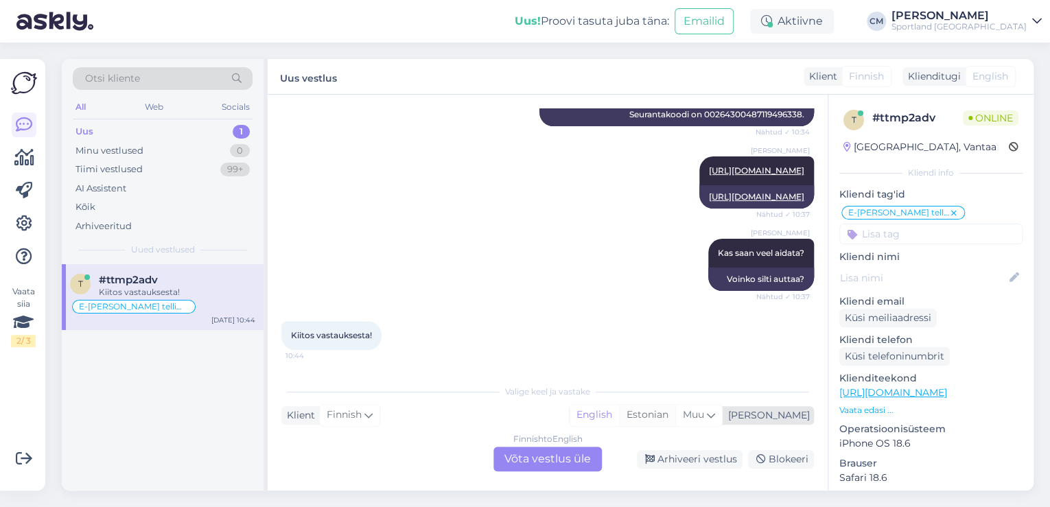
click at [675, 420] on div "Estonian" at bounding box center [647, 415] width 56 height 21
click at [555, 450] on div "Finnish to Estonian Võta vestlus üle" at bounding box center [548, 459] width 108 height 25
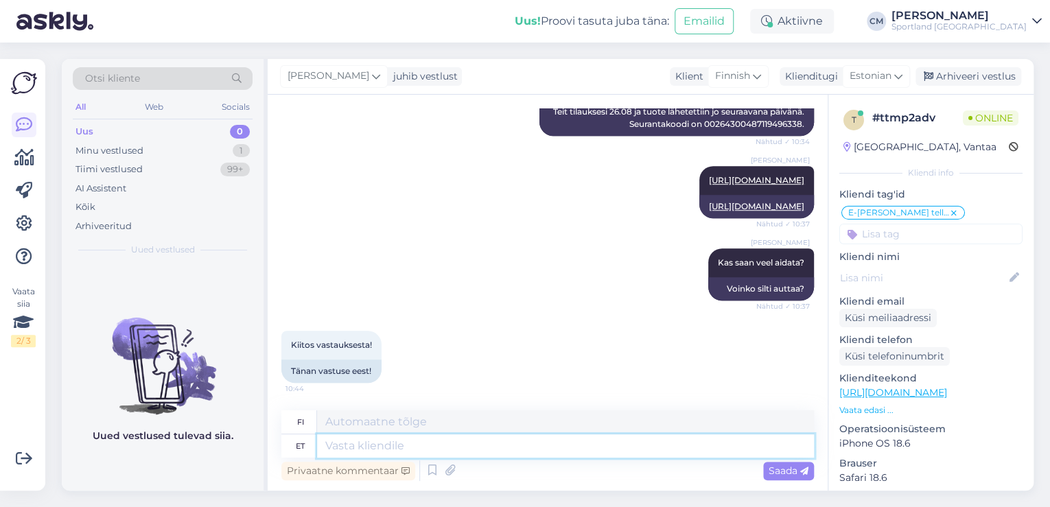
click at [484, 449] on textarea at bounding box center [565, 446] width 497 height 23
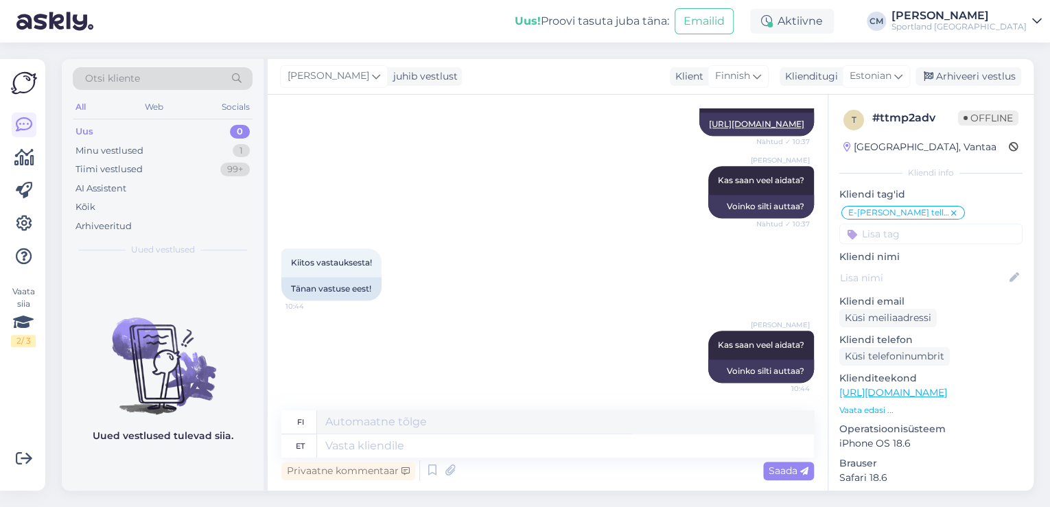
click at [989, 22] on div "Sportland [GEOGRAPHIC_DATA]" at bounding box center [959, 26] width 135 height 11
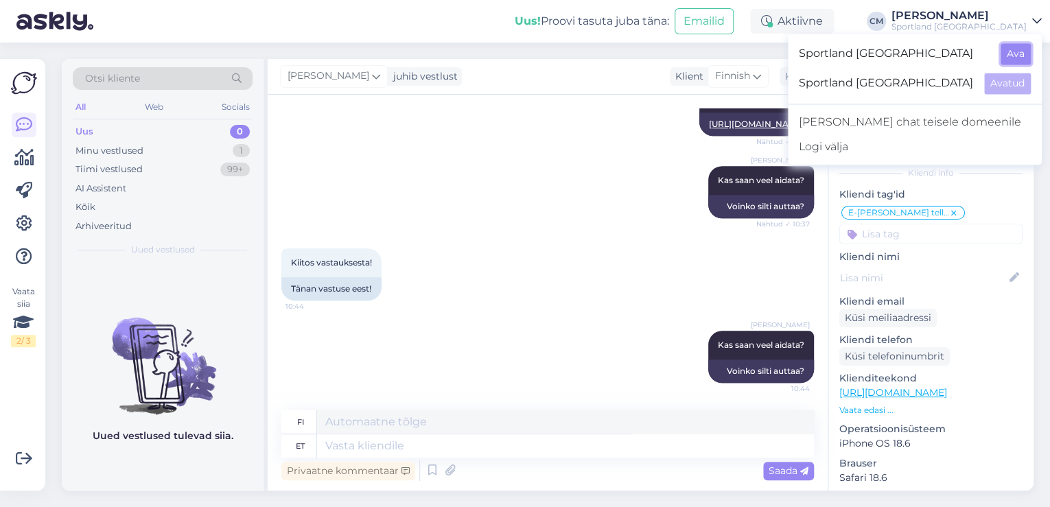
click at [1021, 55] on button "Ava" at bounding box center [1016, 53] width 30 height 21
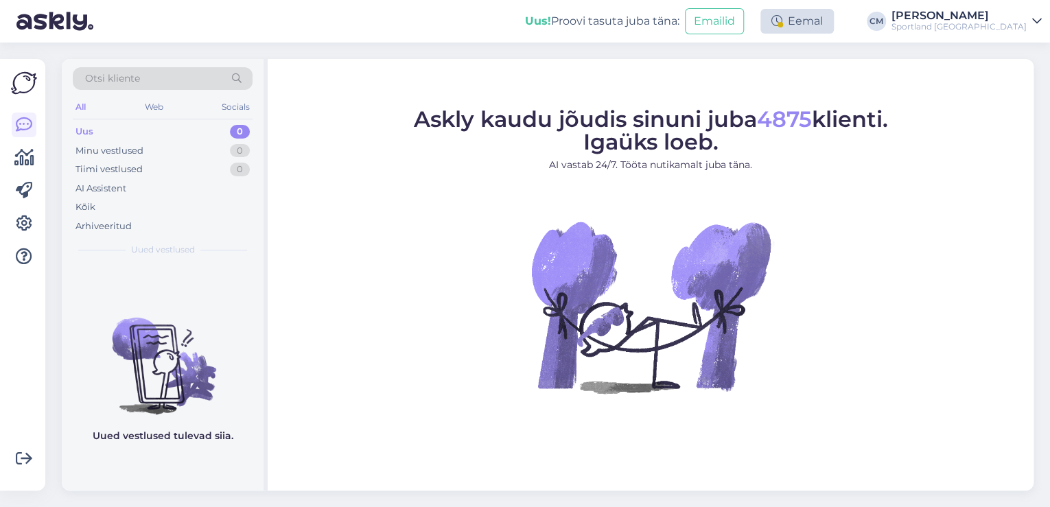
click at [834, 32] on div "Eemal" at bounding box center [797, 21] width 73 height 25
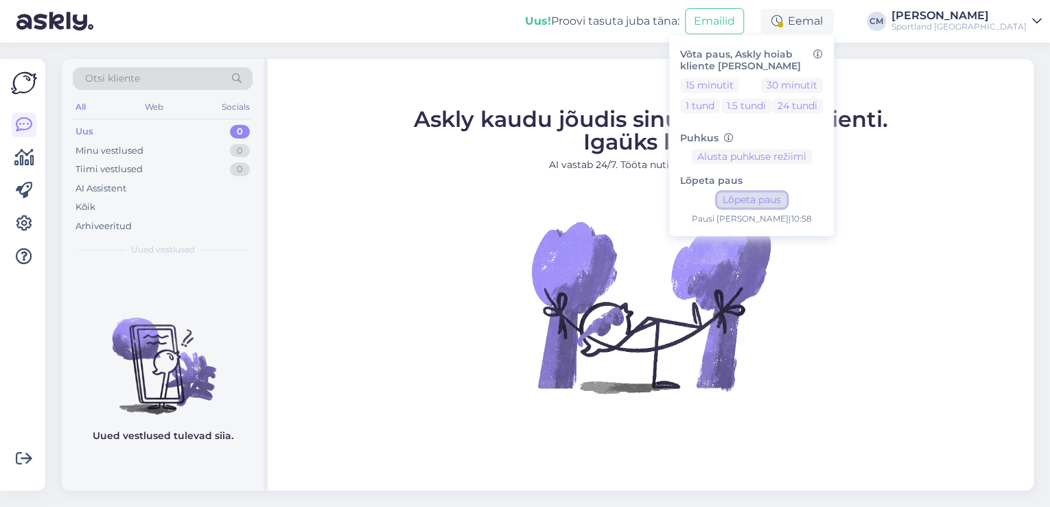
click at [787, 198] on button "Lõpeta paus" at bounding box center [751, 200] width 69 height 15
click at [985, 25] on div "Sportland [GEOGRAPHIC_DATA]" at bounding box center [959, 26] width 135 height 11
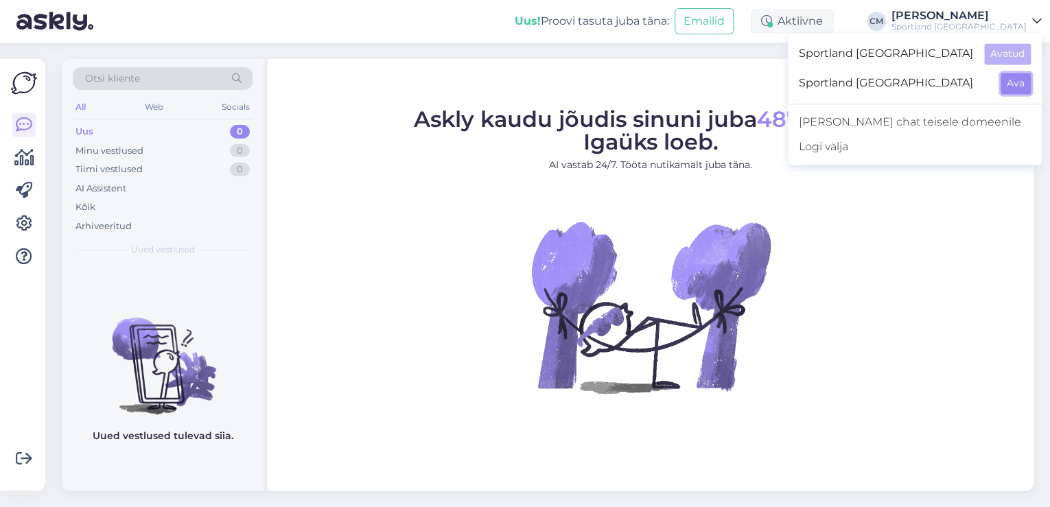
click at [1015, 88] on button "Ava" at bounding box center [1016, 83] width 30 height 21
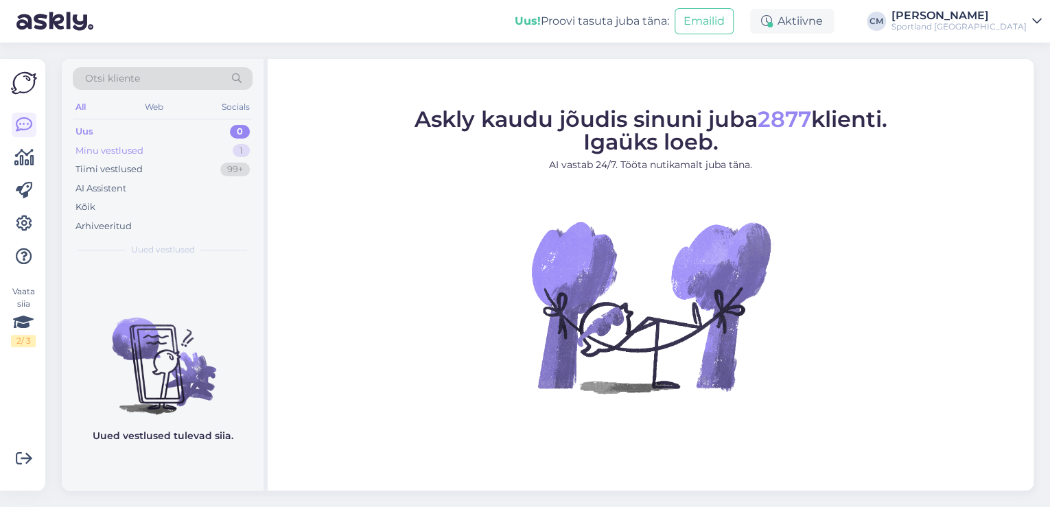
click at [223, 145] on div "Minu vestlused 1" at bounding box center [163, 150] width 180 height 19
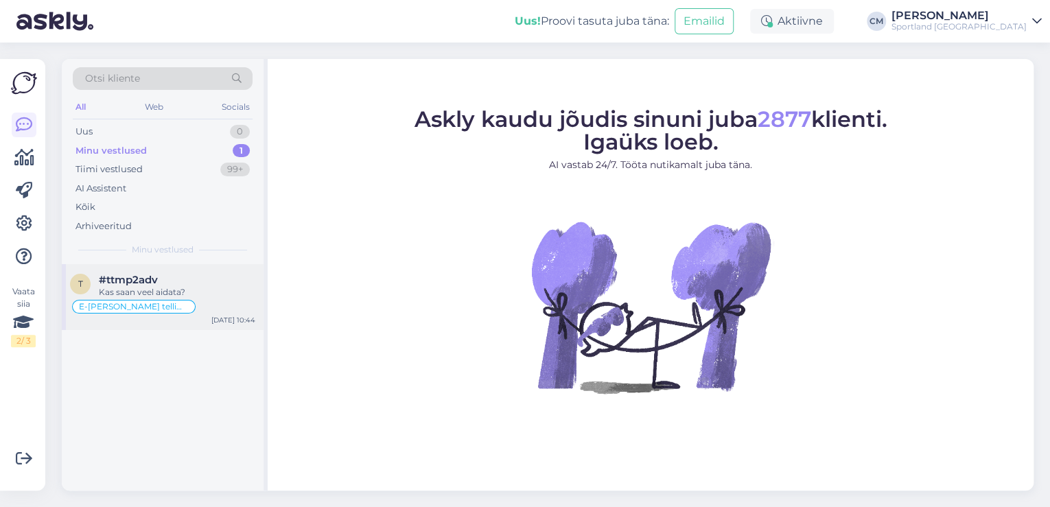
click at [223, 289] on div "Kas saan veel aidata?" at bounding box center [177, 292] width 157 height 12
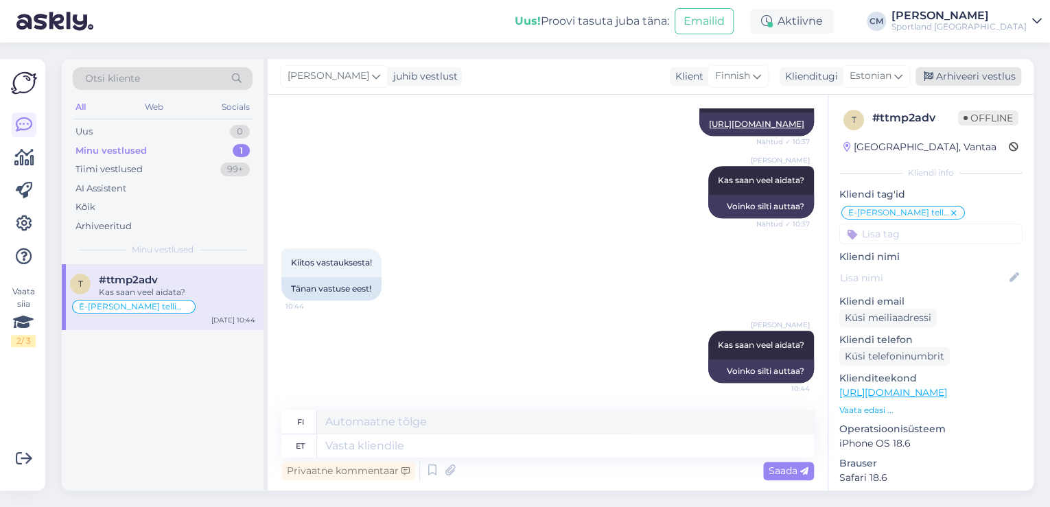
click at [975, 85] on div "Arhiveeri vestlus" at bounding box center [969, 76] width 106 height 19
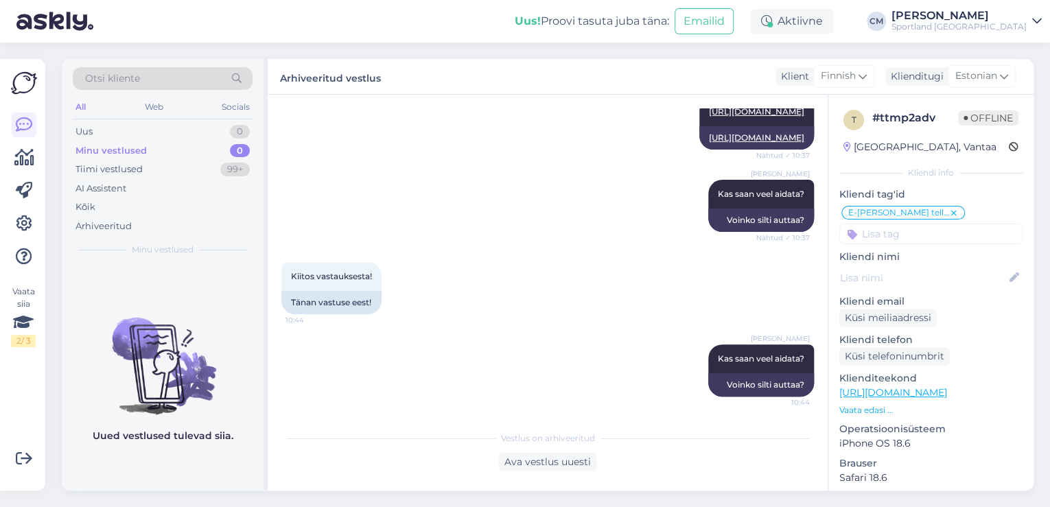
click at [983, 35] on div "Uus! Proovi tasuta [PERSON_NAME]: Emailid Aktiivne [PERSON_NAME] Sportland [GEO…" at bounding box center [525, 21] width 1050 height 43
click at [989, 30] on div "Sportland [GEOGRAPHIC_DATA]" at bounding box center [959, 26] width 135 height 11
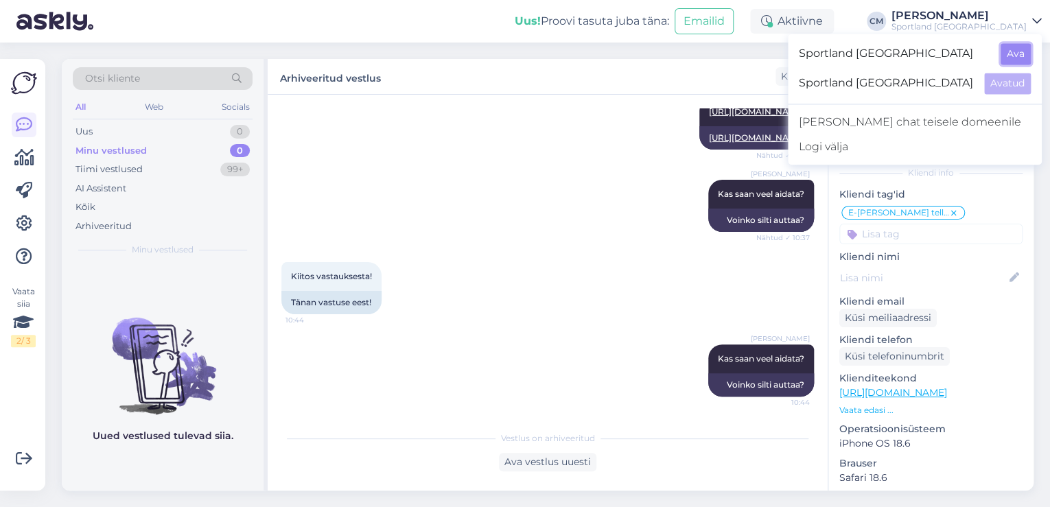
click at [1004, 56] on button "Ava" at bounding box center [1016, 53] width 30 height 21
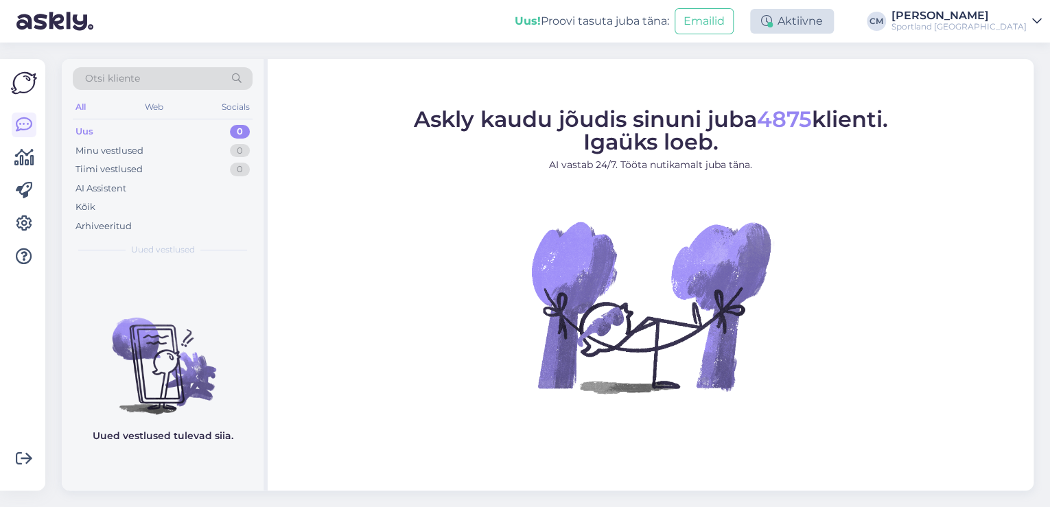
click at [834, 21] on div "Aktiivne" at bounding box center [792, 21] width 84 height 25
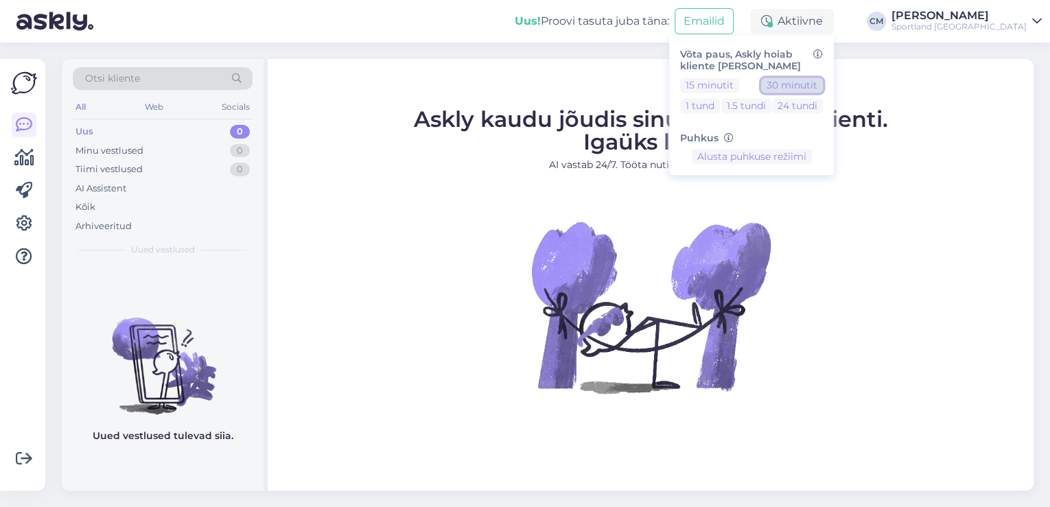
click at [823, 90] on button "30 minutit" at bounding box center [792, 85] width 62 height 15
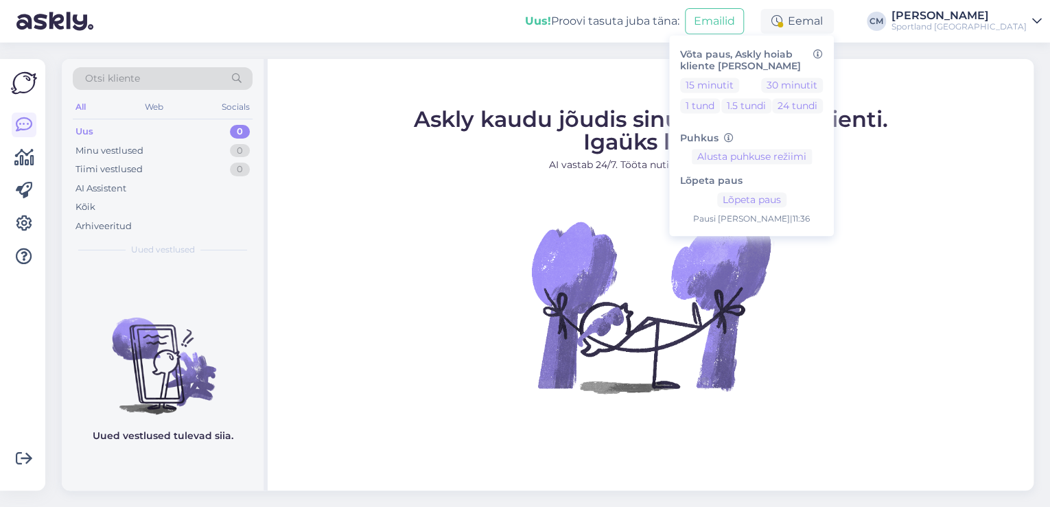
click at [989, 36] on div "Uus! Proovi tasuta [PERSON_NAME]: Emailid Eemal Võta paus, Askly hoiab kliente …" at bounding box center [525, 21] width 1050 height 43
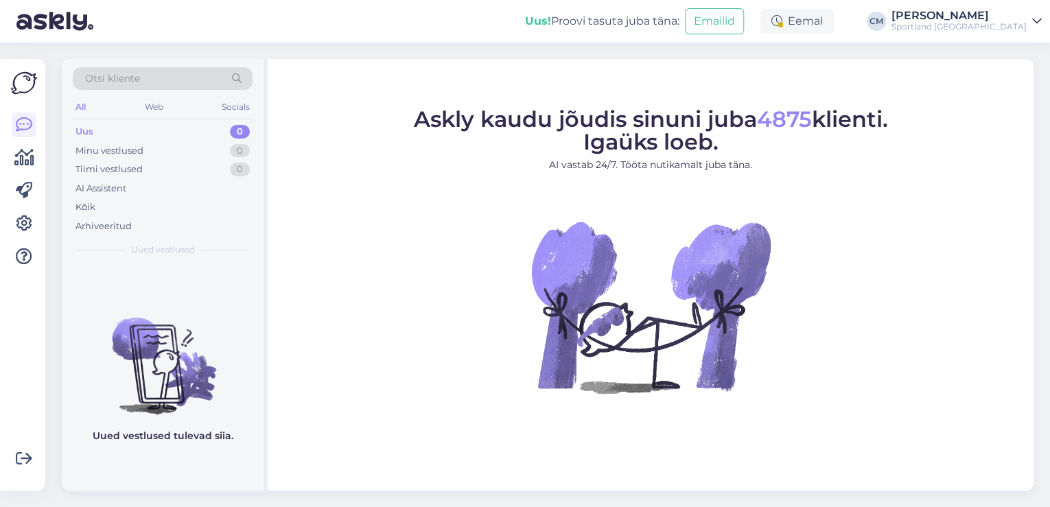
click at [1002, 30] on div "Sportland [GEOGRAPHIC_DATA]" at bounding box center [959, 26] width 135 height 11
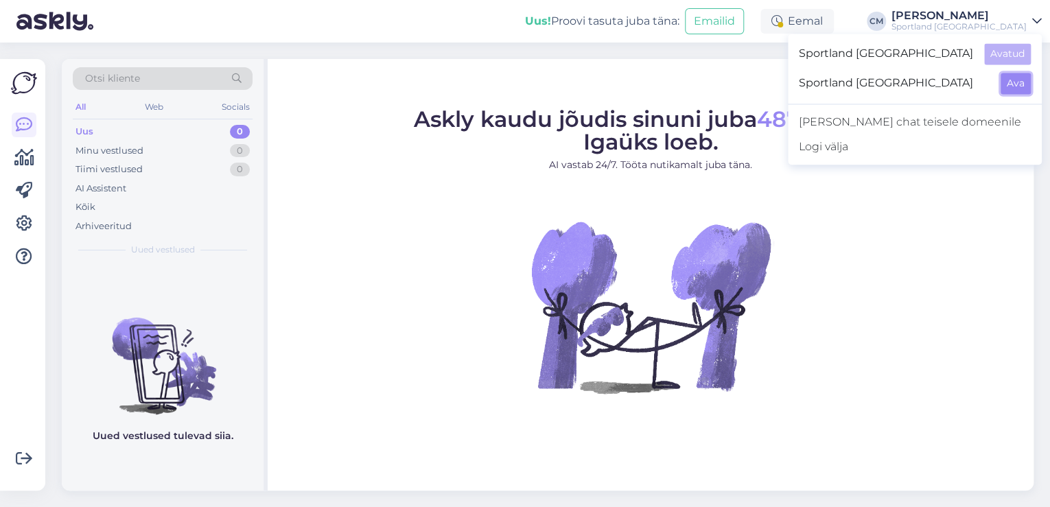
click at [1002, 73] on button "Ava" at bounding box center [1016, 83] width 30 height 21
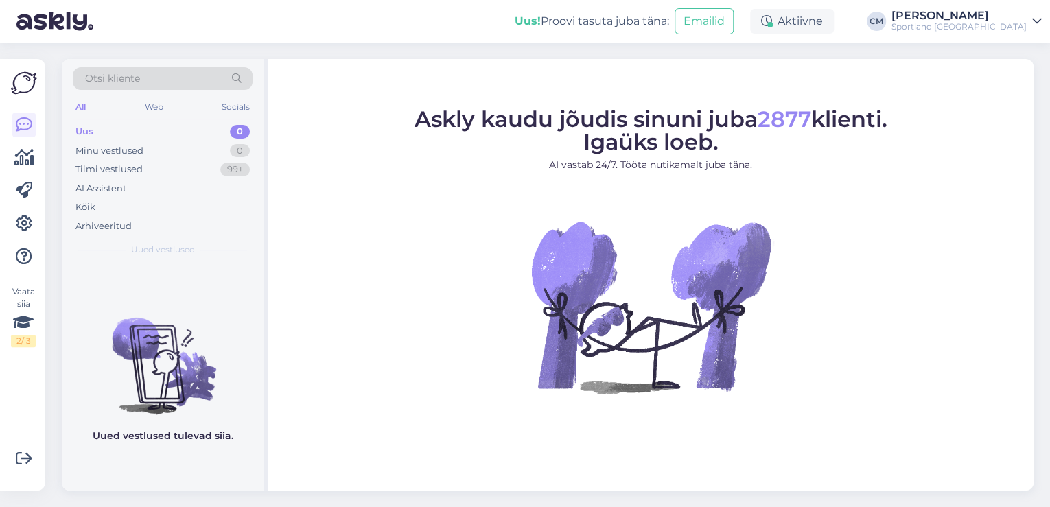
click at [837, 36] on div "Uus! Proovi tasuta [PERSON_NAME]: Emailid Aktiivne [PERSON_NAME] Sportland [GEO…" at bounding box center [525, 21] width 1050 height 43
click at [834, 29] on div "Aktiivne" at bounding box center [792, 21] width 84 height 25
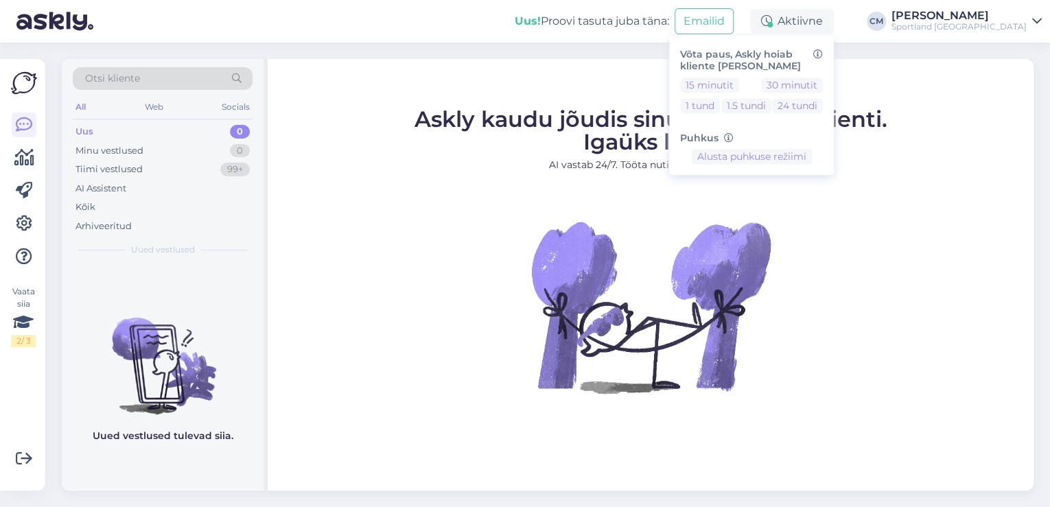
click at [834, 75] on div "Võta paus, Askly hoiab kliente [PERSON_NAME] 15 minutit 30 minutit 1 tund 1.5 t…" at bounding box center [751, 105] width 165 height 140
click at [834, 76] on div "Võta paus, Askly hoiab kliente [PERSON_NAME] 15 minutit 30 minutit 1 tund 1.5 t…" at bounding box center [751, 105] width 165 height 140
click at [823, 80] on button "30 minutit" at bounding box center [792, 85] width 62 height 15
click at [748, 413] on img at bounding box center [650, 306] width 247 height 247
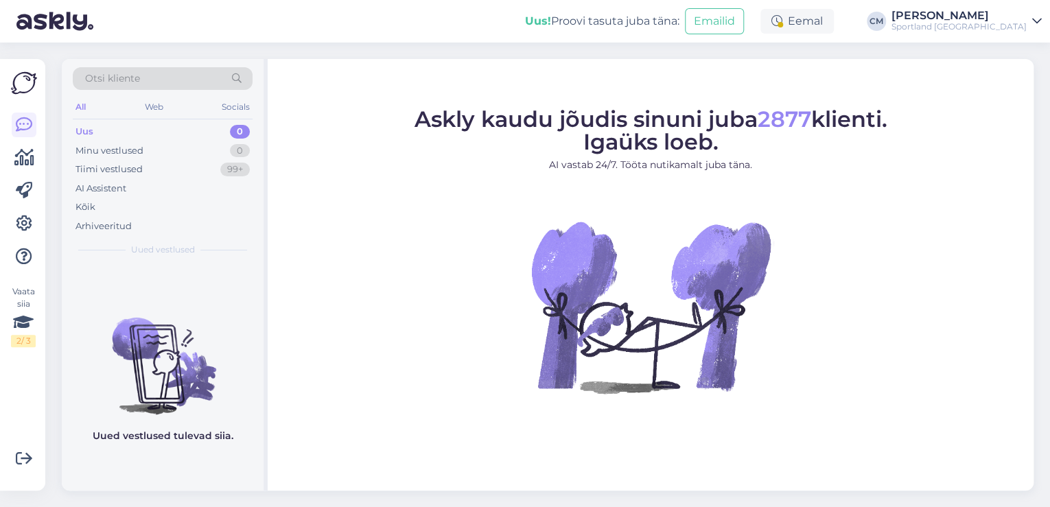
click at [844, 36] on div "Uus! Proovi tasuta [PERSON_NAME]: Emailid Eemal Võta paus, Askly hoiab kliente …" at bounding box center [525, 21] width 1050 height 43
click at [834, 27] on div "Eemal" at bounding box center [797, 21] width 73 height 25
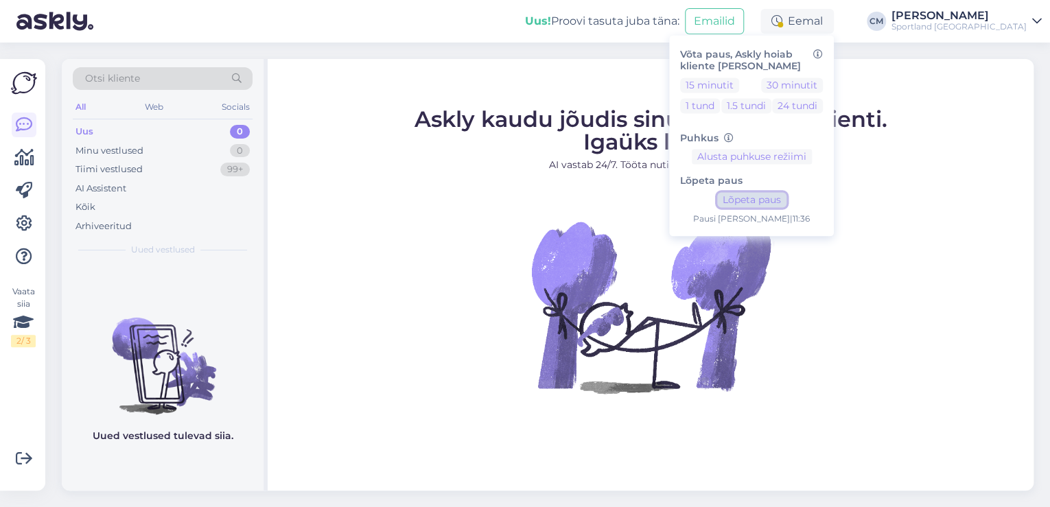
click at [787, 198] on button "Lõpeta paus" at bounding box center [751, 200] width 69 height 15
click at [964, 22] on div "Sportland [GEOGRAPHIC_DATA]" at bounding box center [959, 26] width 135 height 11
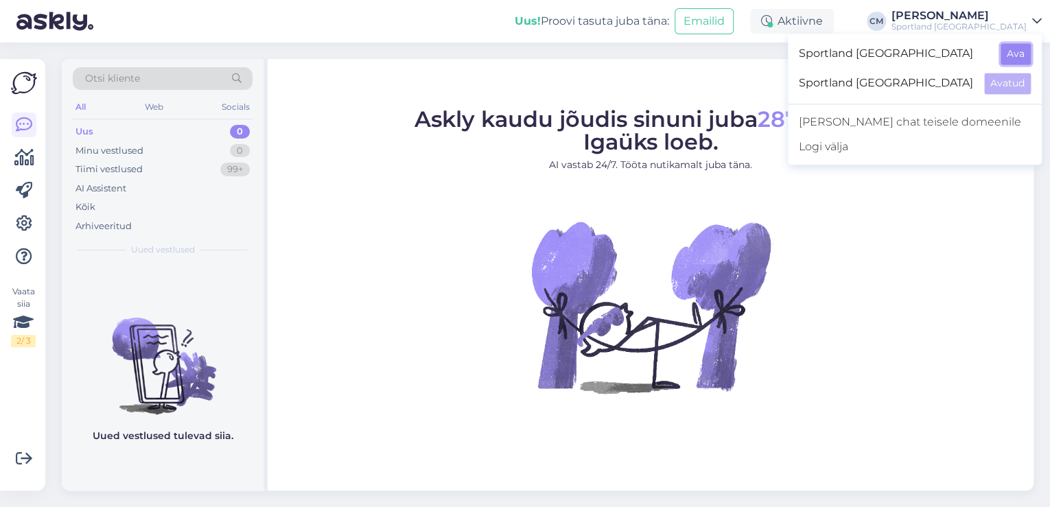
click at [1002, 60] on button "Ava" at bounding box center [1016, 53] width 30 height 21
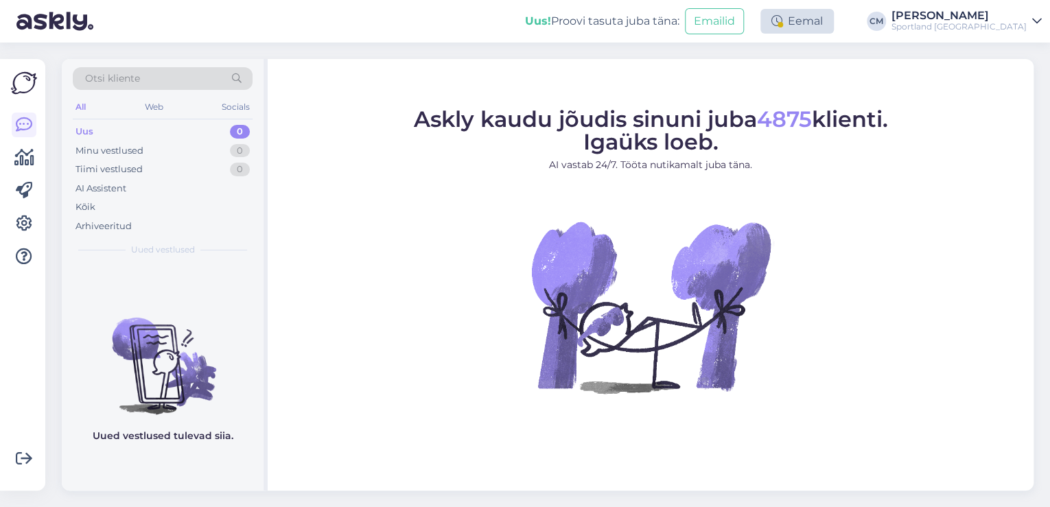
click at [827, 18] on div "Eemal" at bounding box center [797, 21] width 73 height 25
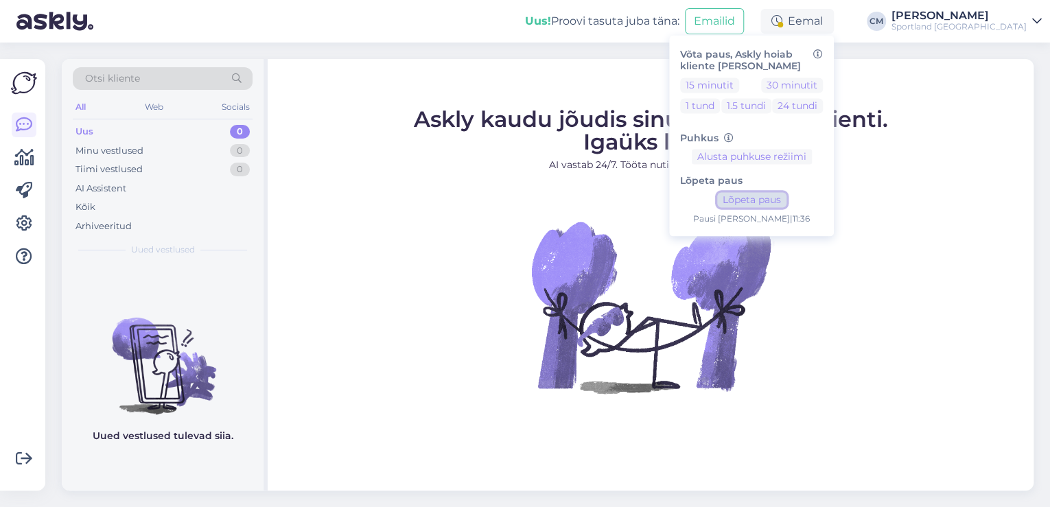
click at [787, 205] on button "Lõpeta paus" at bounding box center [751, 200] width 69 height 15
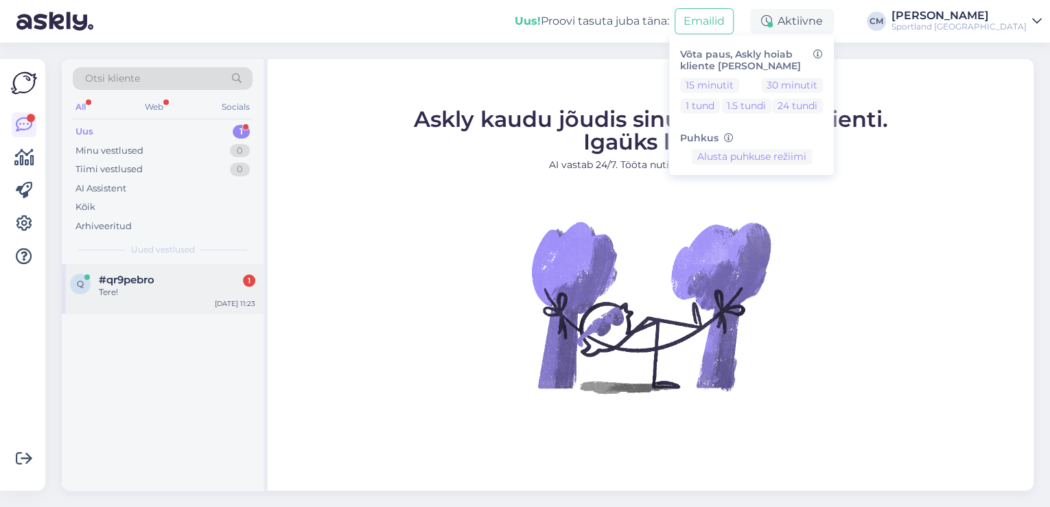
click at [203, 275] on div "#qr9pebro 1" at bounding box center [177, 280] width 157 height 12
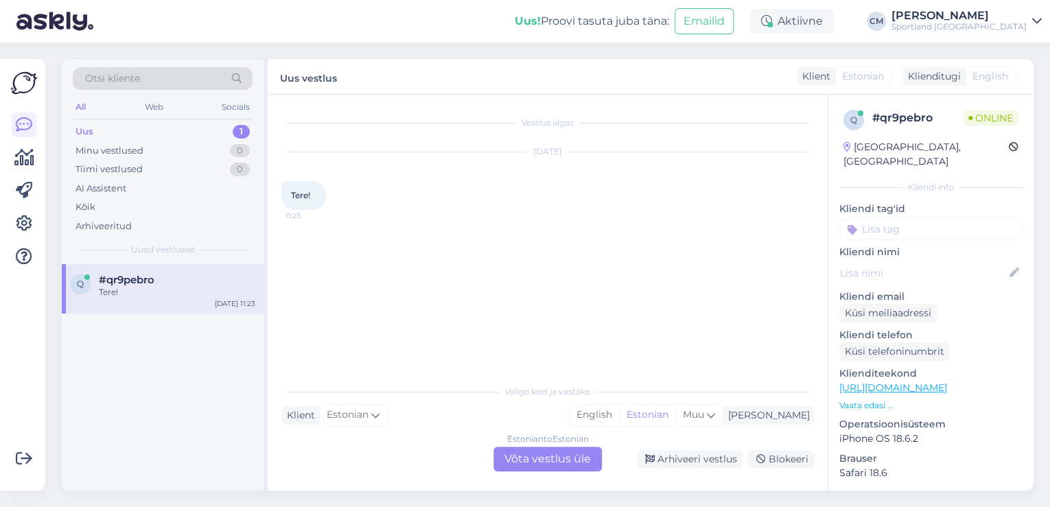
click at [559, 452] on div "Estonian to Estonian Võta vestlus üle" at bounding box center [548, 459] width 108 height 25
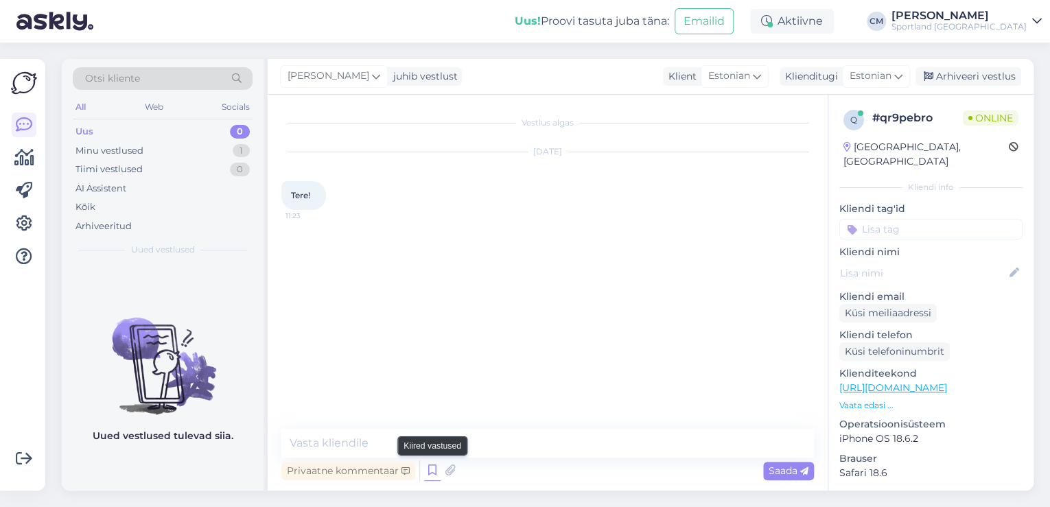
click at [424, 463] on icon at bounding box center [432, 471] width 16 height 21
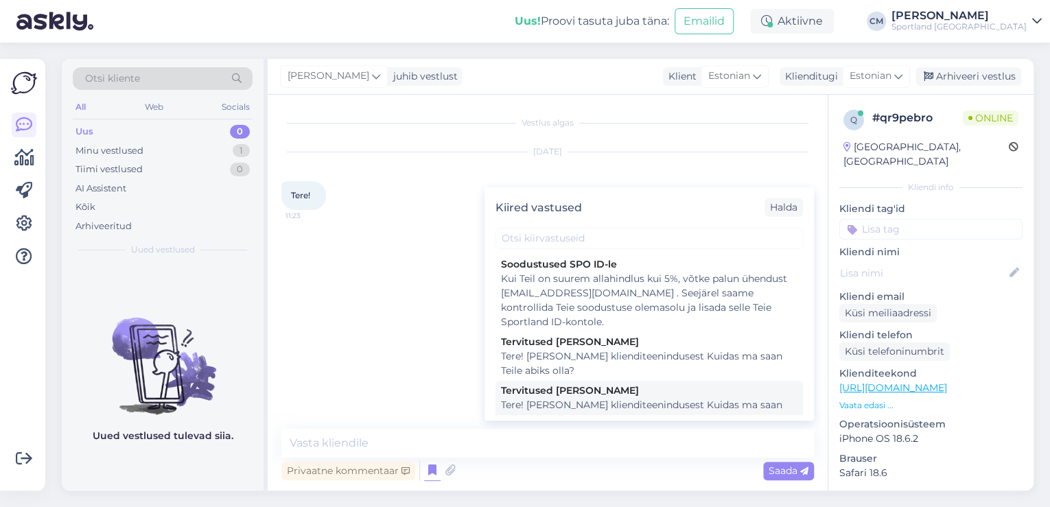
click at [638, 408] on div "Tere! [PERSON_NAME] klienditeenindusest Kuidas ma saan Teile abiks olla?" at bounding box center [649, 412] width 297 height 29
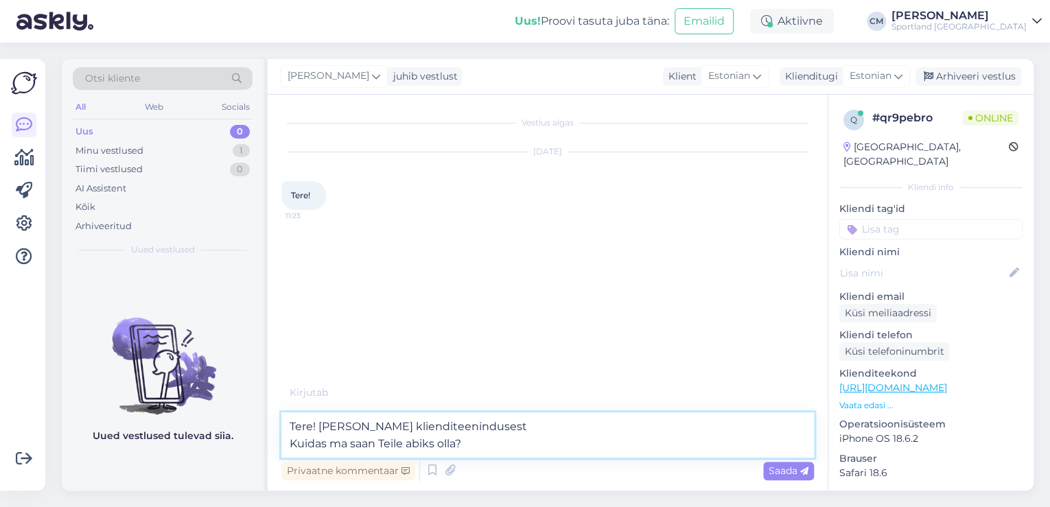
drag, startPoint x: 516, startPoint y: 464, endPoint x: 264, endPoint y: 457, distance: 252.0
click at [264, 457] on div "Otsi kliente All Web Socials Uus 0 Minu vestlused 1 Tiimi vestlused 0 AI Assist…" at bounding box center [548, 275] width 972 height 432
click at [524, 436] on textarea "Tere! [PERSON_NAME] klienditeenindusest Kuidas ma saan Teile abiks olla?" at bounding box center [547, 435] width 533 height 45
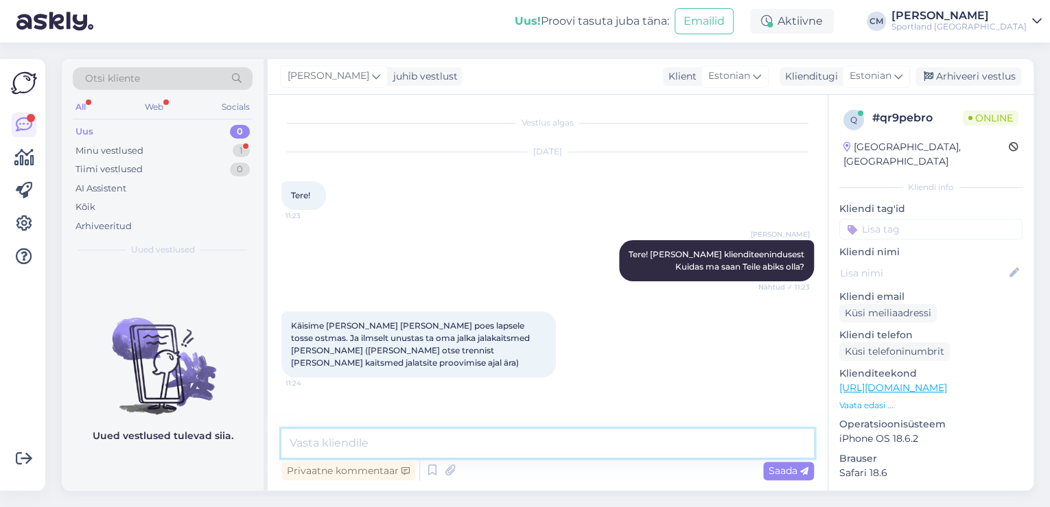
scroll to position [34, 0]
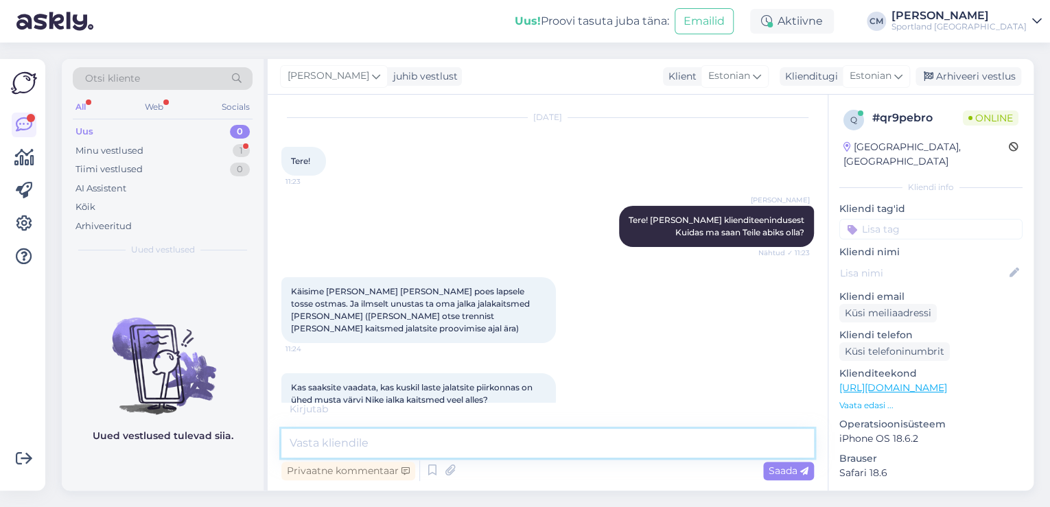
click at [338, 441] on textarea at bounding box center [547, 443] width 533 height 29
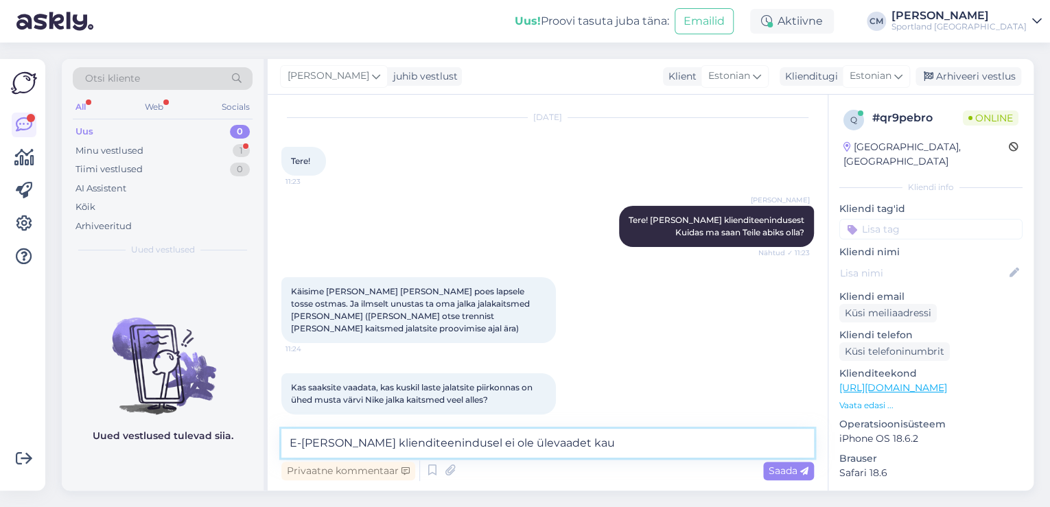
scroll to position [93, 0]
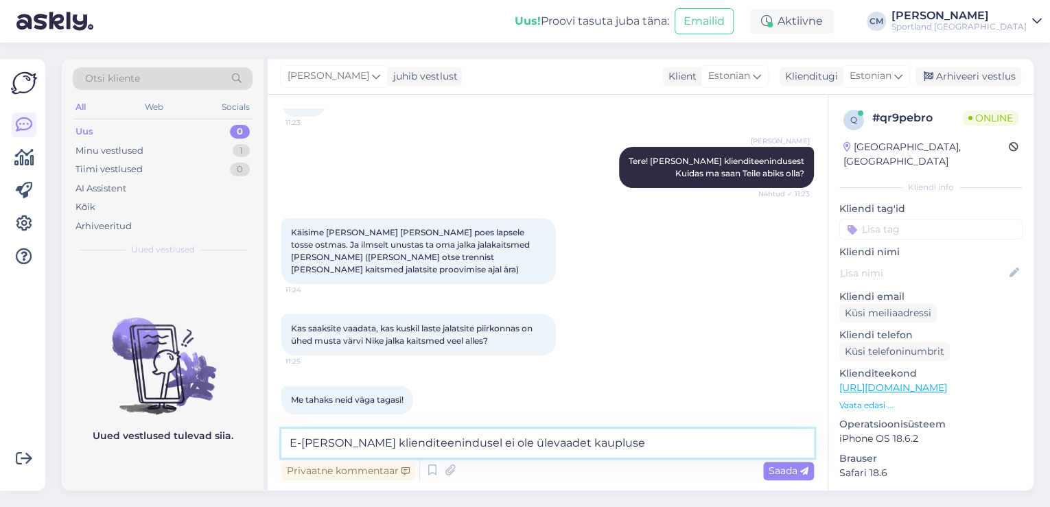
click at [459, 439] on textarea "E-[PERSON_NAME] klienditeenindusel ei ole ülevaadet kaupluse" at bounding box center [547, 443] width 533 height 29
click at [659, 453] on textarea "E-[PERSON_NAME] klienditeenindusel ei ole kahjuks ülevaadet kaupluse" at bounding box center [547, 443] width 533 height 29
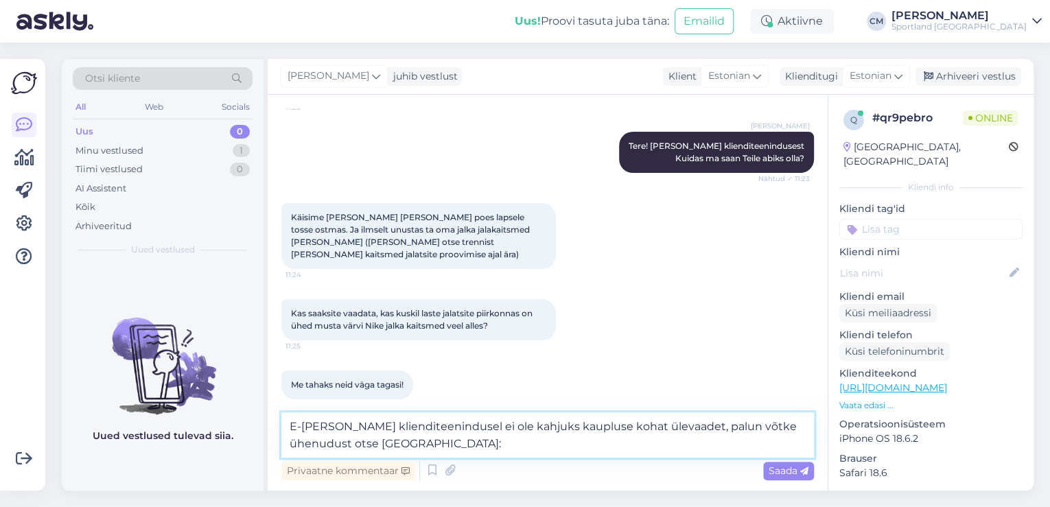
paste textarea "[URL][DOMAIN_NAME]"
click at [589, 426] on textarea "E-[PERSON_NAME] klienditeenindusel ei ole kahjuks kaupluse kohat ülevaadet, pal…" at bounding box center [547, 435] width 533 height 45
click at [579, 425] on textarea "E-[PERSON_NAME] klienditeenindusel ei ole kahjuks kaupluse kohta ülevaadet, pal…" at bounding box center [547, 435] width 533 height 45
click at [566, 426] on textarea "E-[PERSON_NAME] klienditeenindusel ei ole kahjuks kaupluse kohta ülevaadet, pal…" at bounding box center [547, 435] width 533 height 45
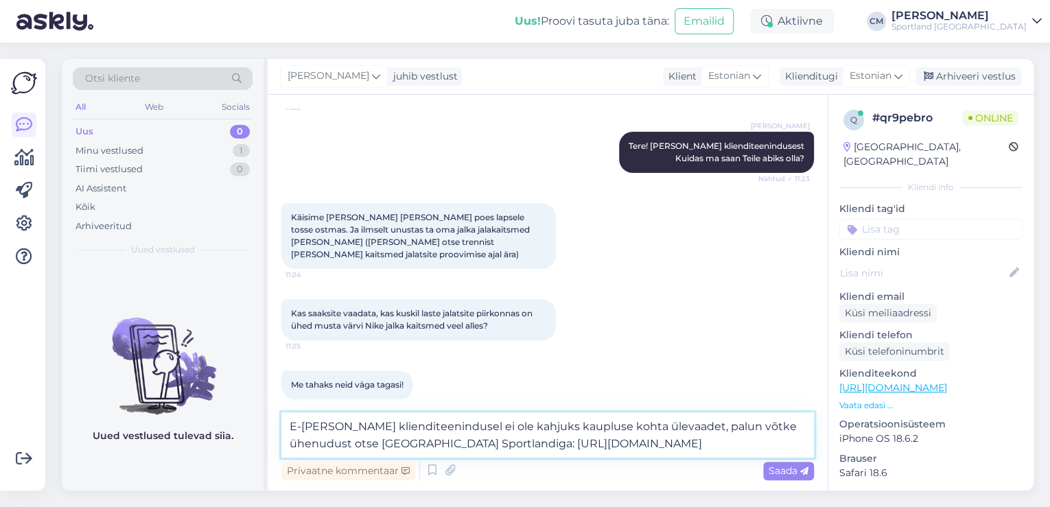
click at [566, 426] on textarea "E-[PERSON_NAME] klienditeenindusel ei ole kahjuks kaupluse kohta ülevaadet, pal…" at bounding box center [547, 435] width 533 height 45
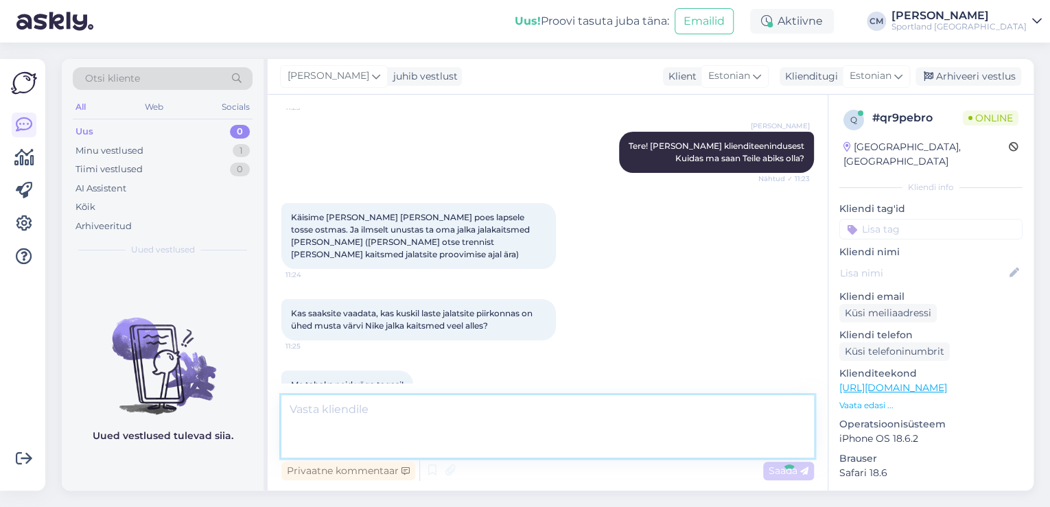
scroll to position [189, 0]
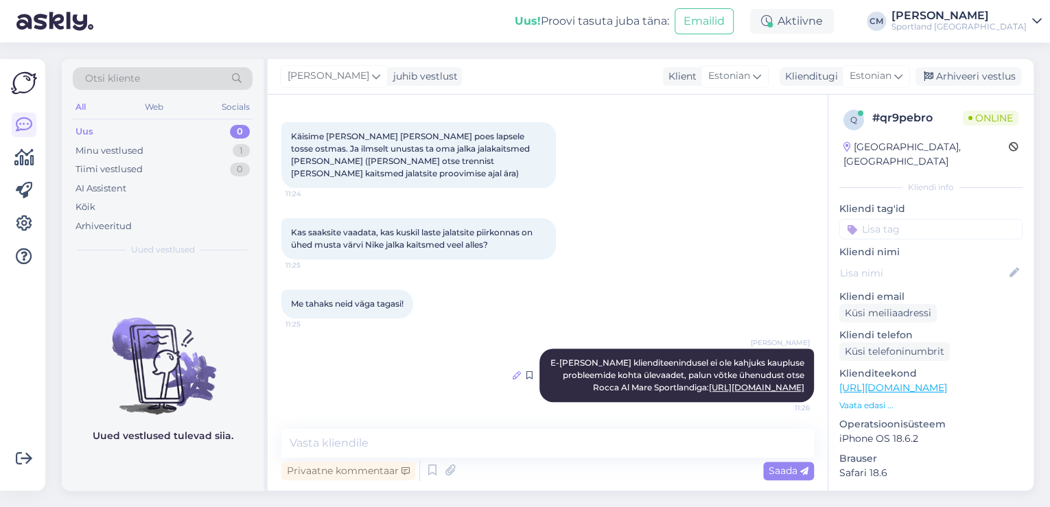
click at [513, 371] on icon at bounding box center [517, 375] width 8 height 8
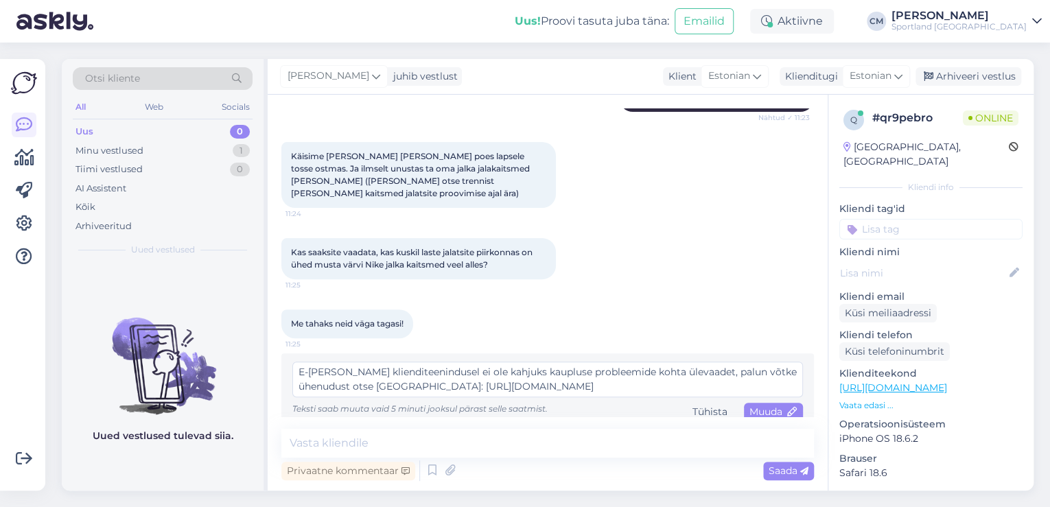
click at [330, 372] on textarea "E-[PERSON_NAME] klienditeenindusel ei ole kahjuks kaupluse probleemide kohta ül…" at bounding box center [547, 380] width 511 height 36
click at [759, 406] on span "Muuda" at bounding box center [774, 412] width 48 height 12
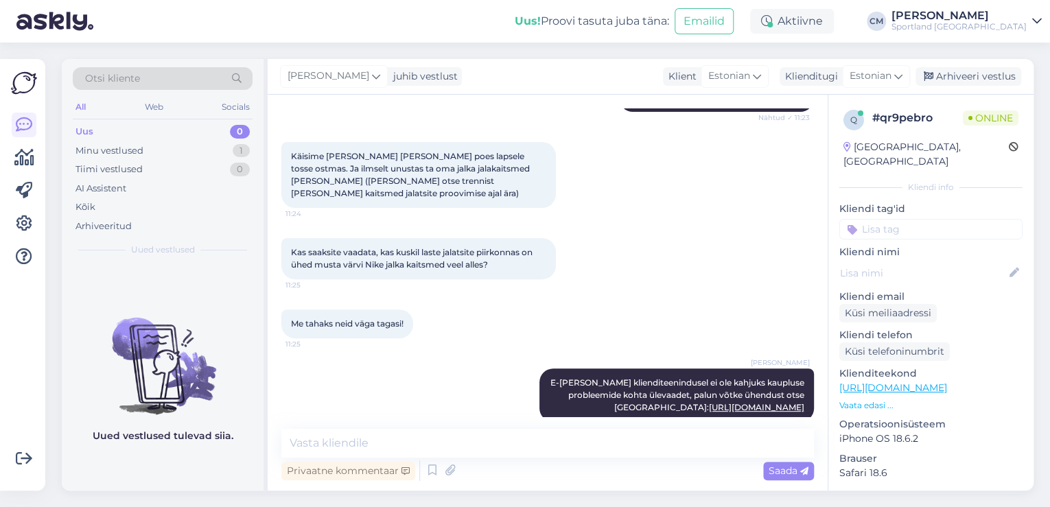
scroll to position [189, 0]
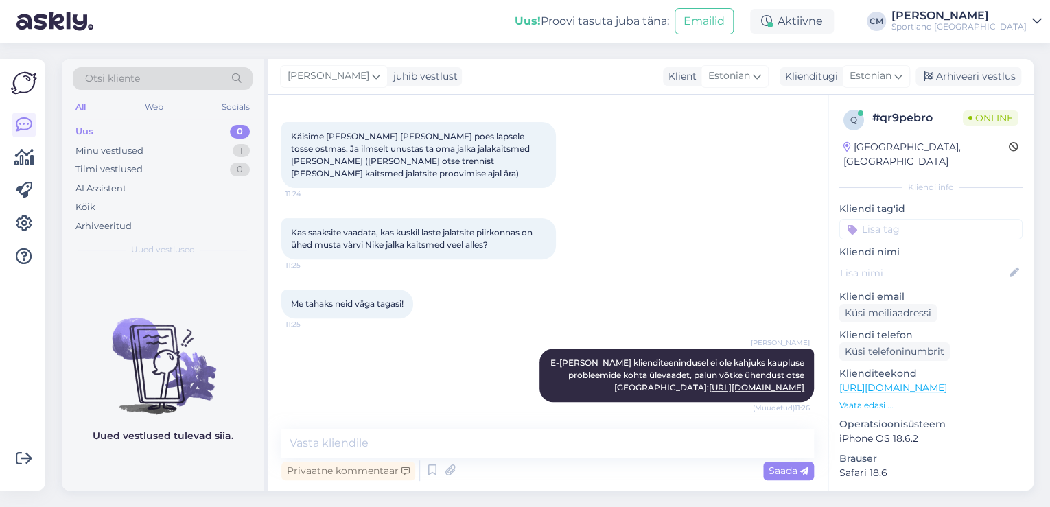
click at [939, 219] on input at bounding box center [931, 229] width 183 height 21
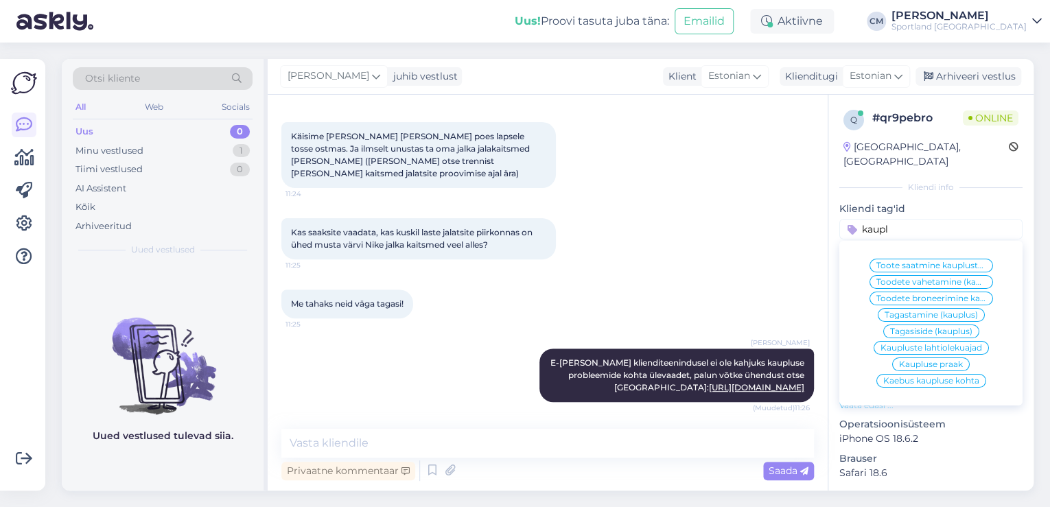
click at [949, 374] on div "Kaebus kaupluse kohta" at bounding box center [932, 381] width 110 height 14
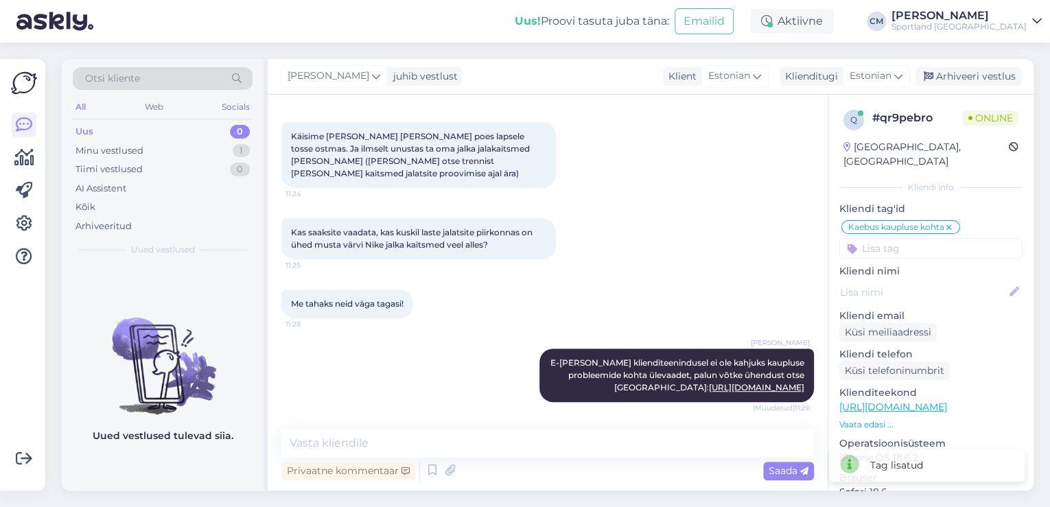
click at [951, 222] on icon at bounding box center [949, 227] width 8 height 11
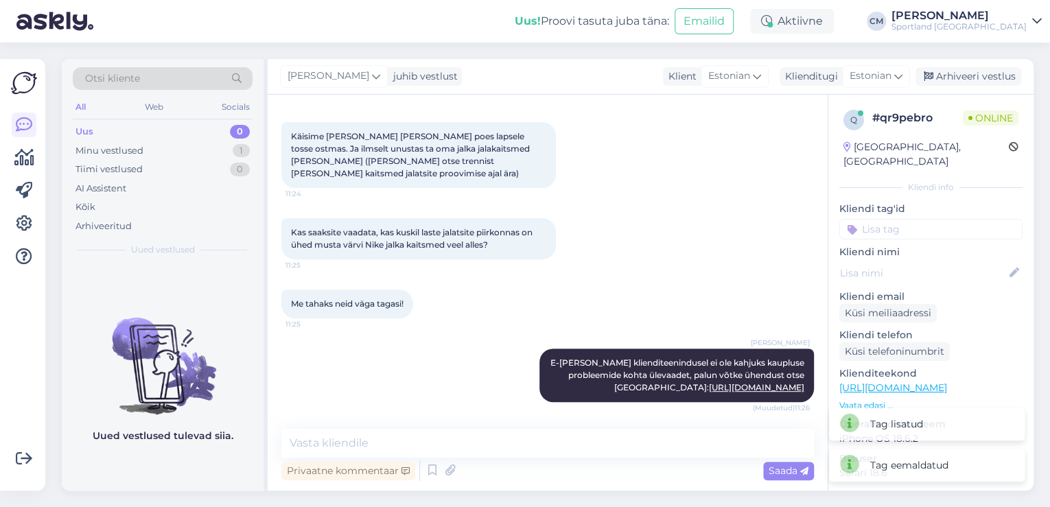
click at [945, 219] on input at bounding box center [931, 229] width 183 height 21
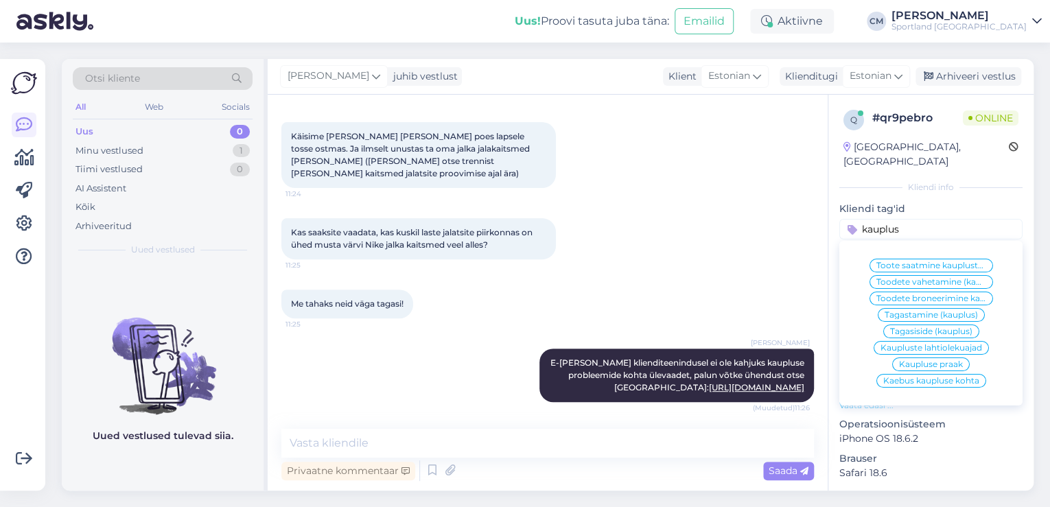
click at [923, 327] on span "Tagasiside (kauplus)" at bounding box center [931, 331] width 82 height 8
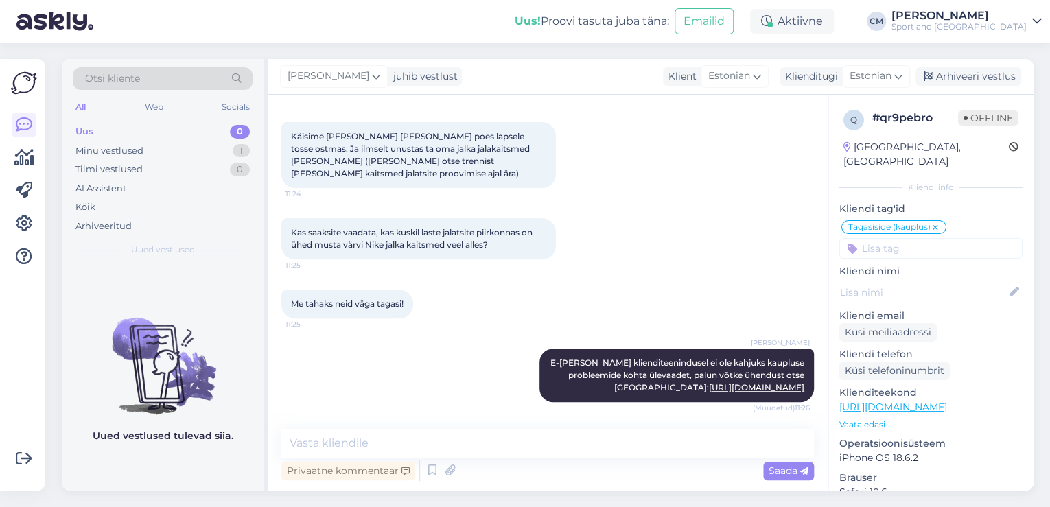
click at [952, 86] on div "[PERSON_NAME] juhib vestlust Klient [DEMOGRAPHIC_DATA] Klienditugi [DEMOGRAPHIC…" at bounding box center [651, 77] width 766 height 36
click at [955, 75] on div "Arhiveeri vestlus" at bounding box center [969, 76] width 106 height 19
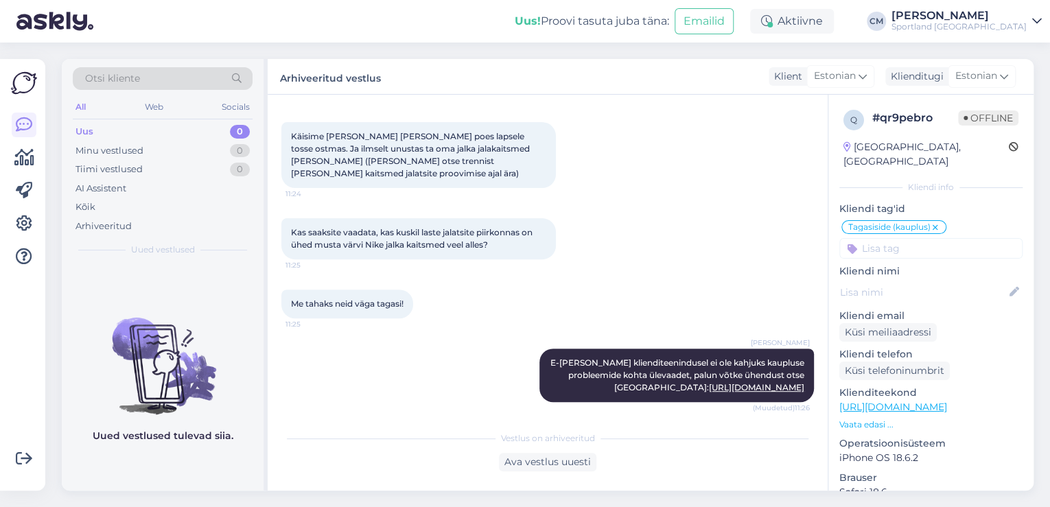
click at [962, 22] on div "Sportland [GEOGRAPHIC_DATA]" at bounding box center [959, 26] width 135 height 11
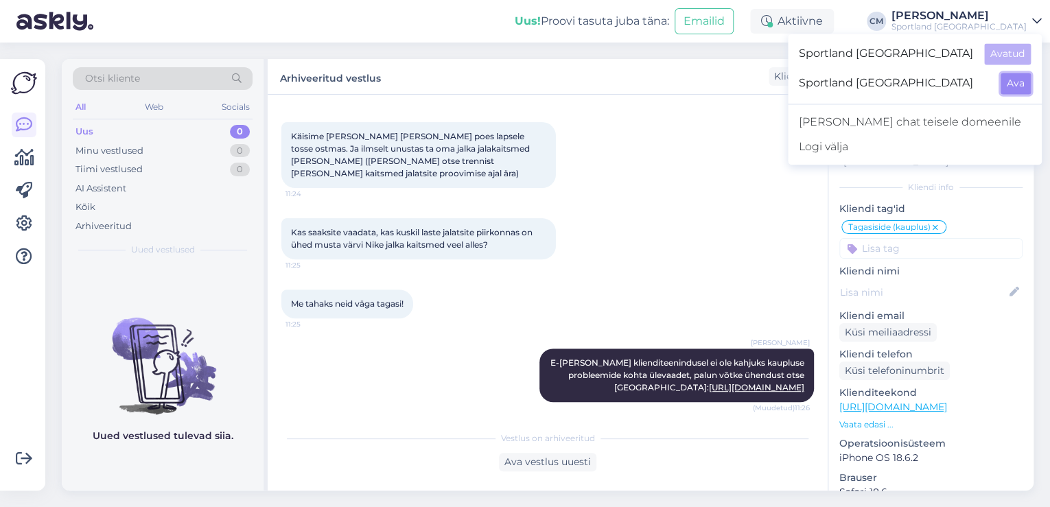
click at [1010, 74] on button "Ava" at bounding box center [1016, 83] width 30 height 21
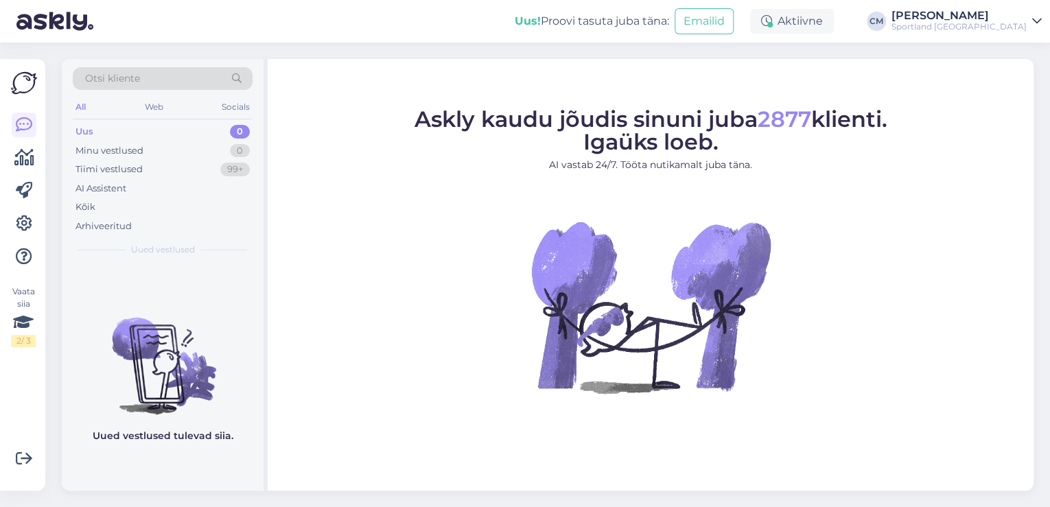
click at [985, 27] on div "Sportland [GEOGRAPHIC_DATA]" at bounding box center [959, 26] width 135 height 11
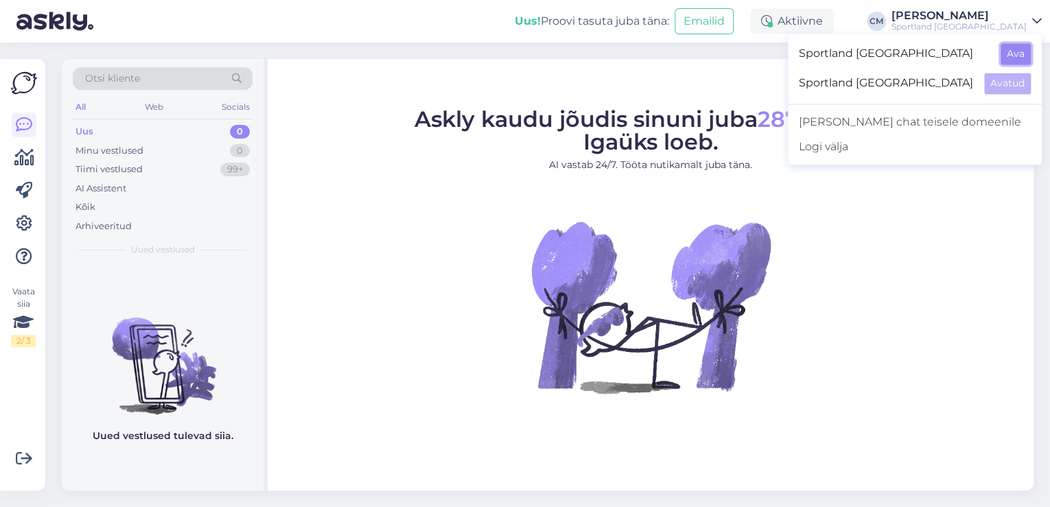
click at [1005, 56] on button "Ava" at bounding box center [1016, 53] width 30 height 21
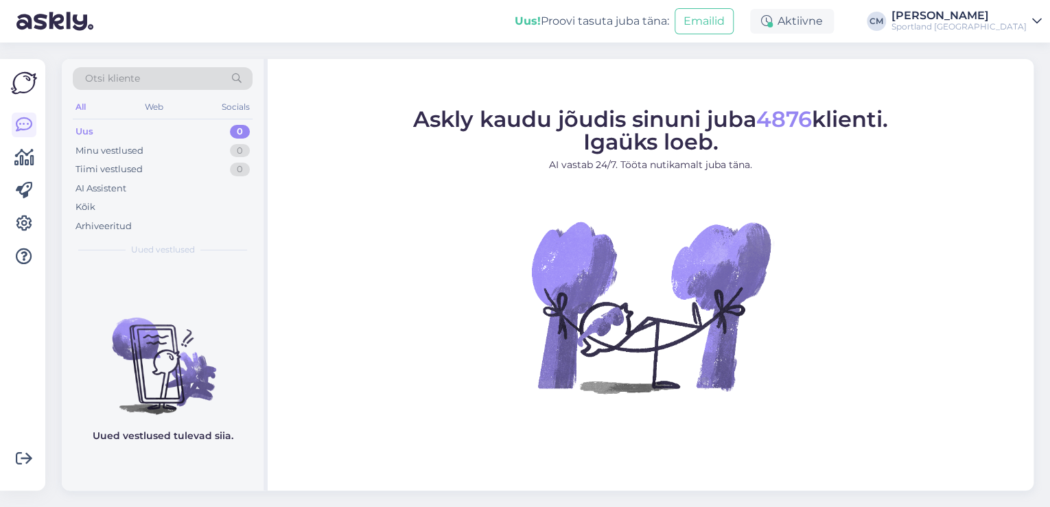
click at [965, 25] on div "Sportland [GEOGRAPHIC_DATA]" at bounding box center [959, 26] width 135 height 11
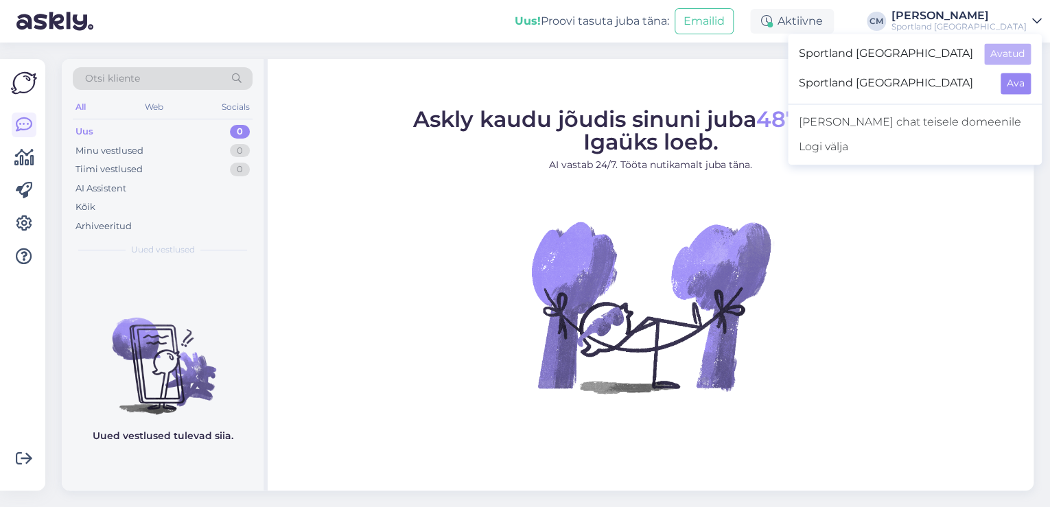
drag, startPoint x: 1033, startPoint y: 95, endPoint x: 1011, endPoint y: 85, distance: 24.0
click at [1020, 89] on div "Sportland [GEOGRAPHIC_DATA] Ava" at bounding box center [915, 84] width 254 height 30
click at [1010, 85] on button "Ava" at bounding box center [1016, 83] width 30 height 21
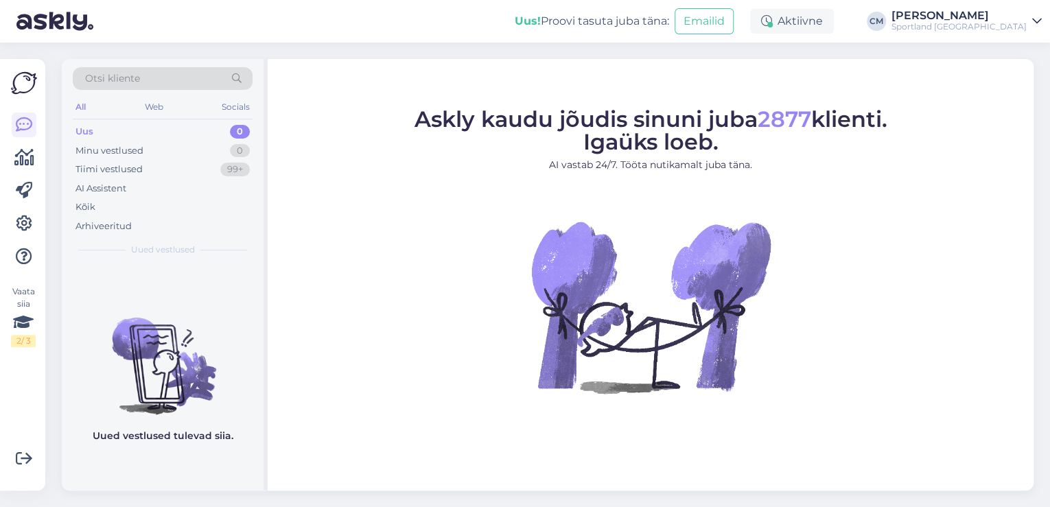
click at [143, 82] on div "Otsi kliente" at bounding box center [163, 78] width 180 height 23
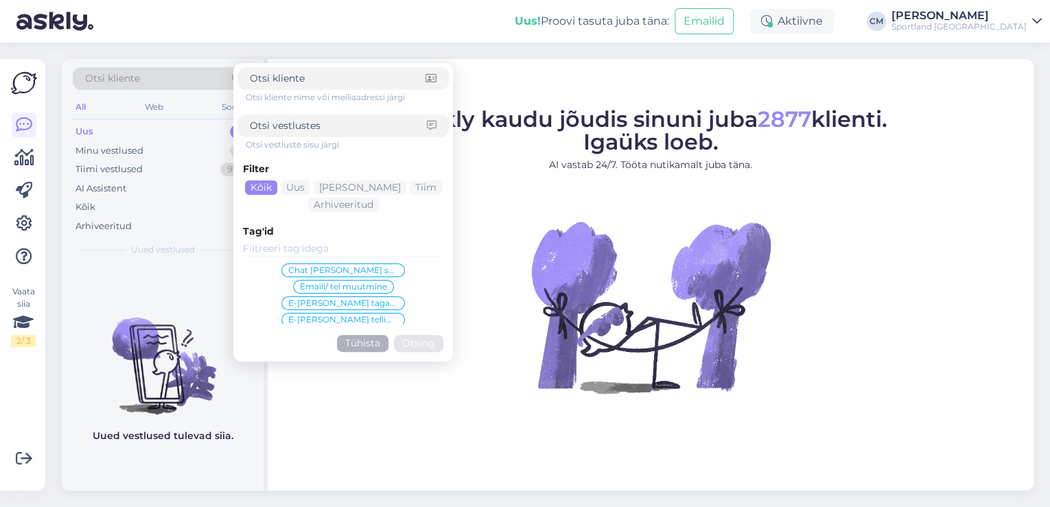
click at [270, 119] on input at bounding box center [338, 126] width 177 height 14
paste input "17000036703"
click at [417, 337] on button "Otsing" at bounding box center [418, 343] width 49 height 17
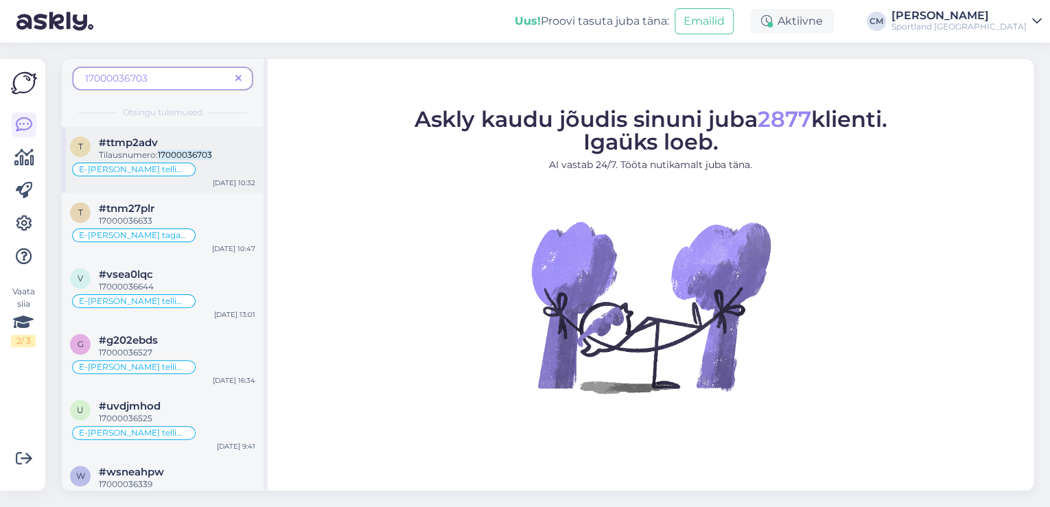
click at [224, 159] on div "Tilausnumero: 17000036703" at bounding box center [177, 155] width 157 height 12
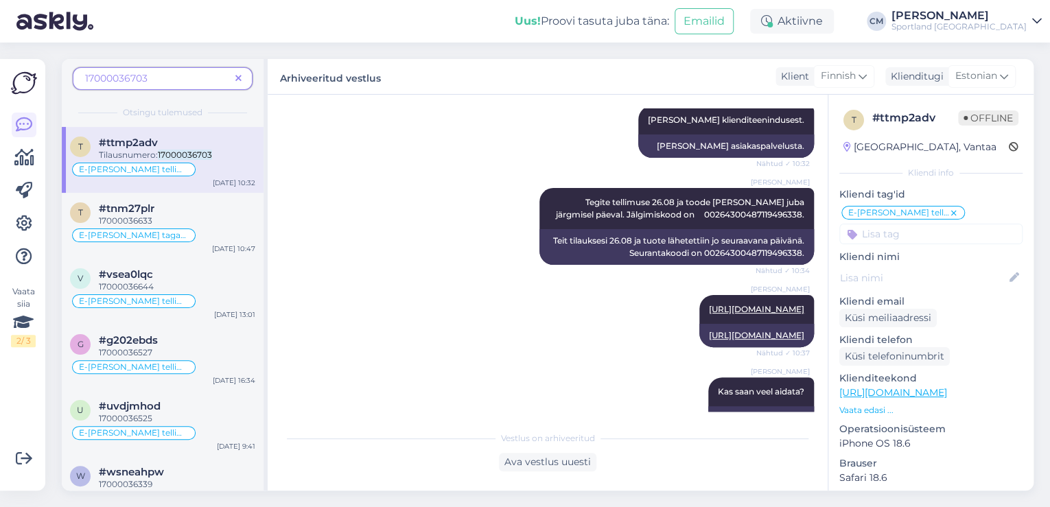
scroll to position [357, 0]
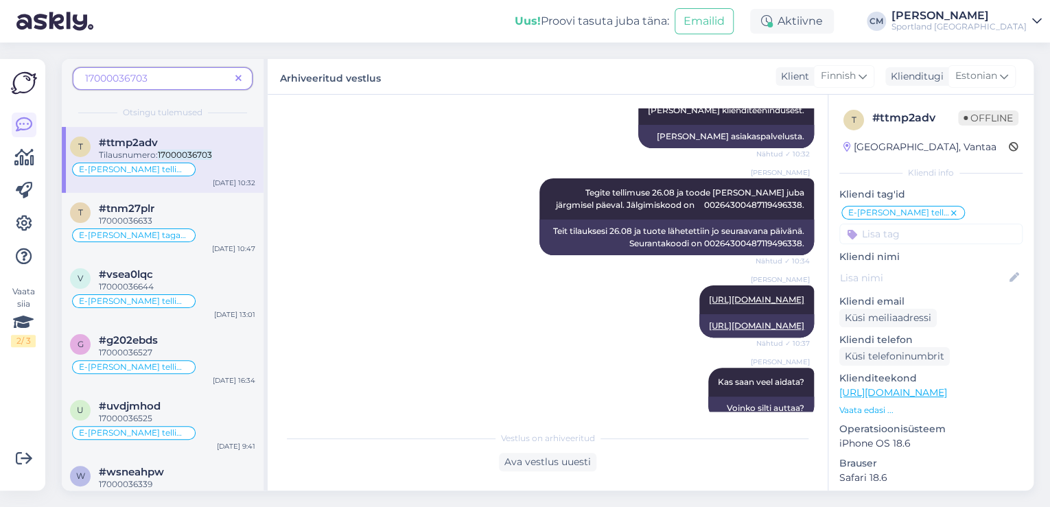
click at [886, 17] on div "CM" at bounding box center [876, 21] width 19 height 19
click at [1016, 27] on div "Sportland [GEOGRAPHIC_DATA]" at bounding box center [959, 26] width 135 height 11
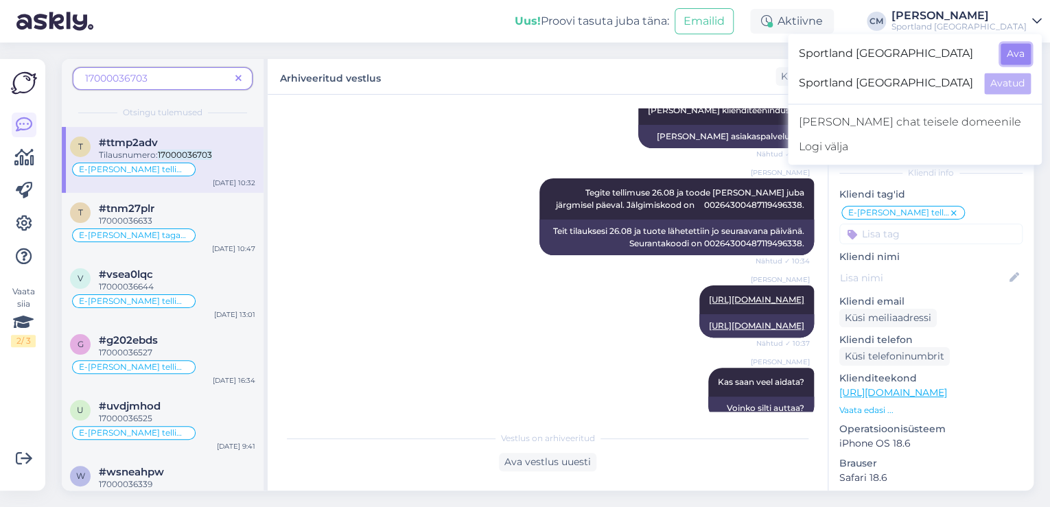
click at [1019, 52] on button "Ava" at bounding box center [1016, 53] width 30 height 21
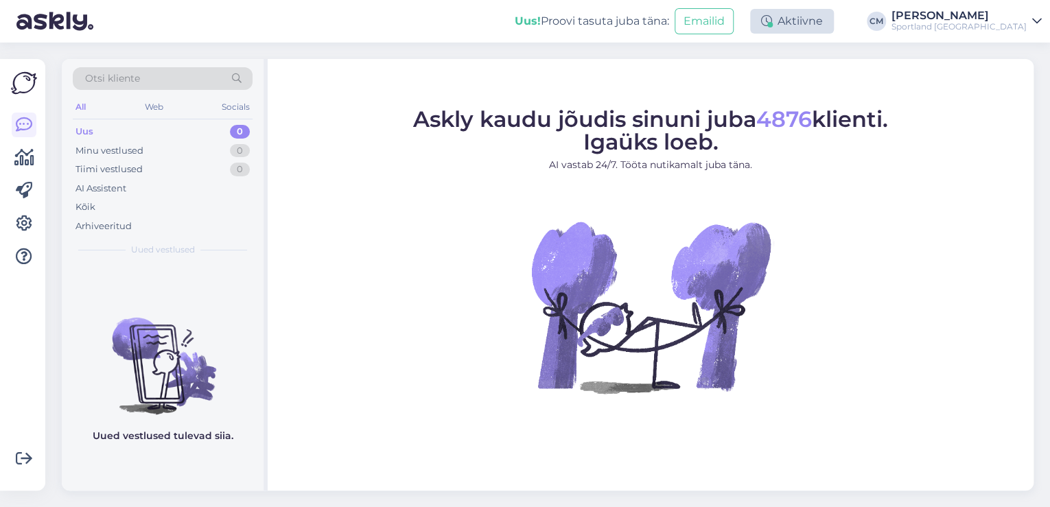
drag, startPoint x: 869, startPoint y: 41, endPoint x: 839, endPoint y: 27, distance: 32.9
click at [859, 36] on div "Uus! Proovi tasuta [PERSON_NAME]: Emailid Aktiivne [PERSON_NAME] Sportland [GEO…" at bounding box center [525, 21] width 1050 height 43
click at [834, 27] on div "Aktiivne" at bounding box center [792, 21] width 84 height 25
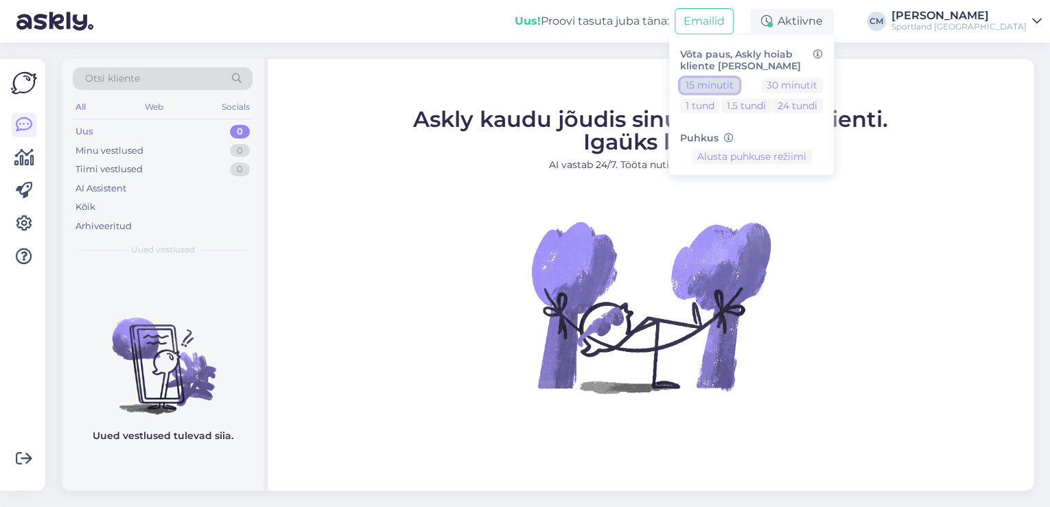
click at [739, 82] on button "15 minutit" at bounding box center [709, 85] width 59 height 15
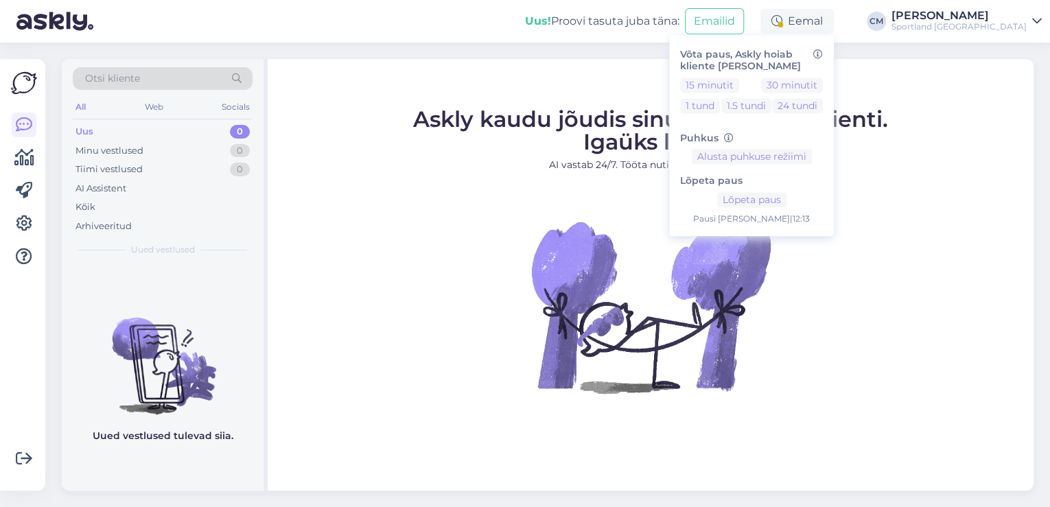
click at [986, 26] on div "Sportland [GEOGRAPHIC_DATA]" at bounding box center [959, 26] width 135 height 11
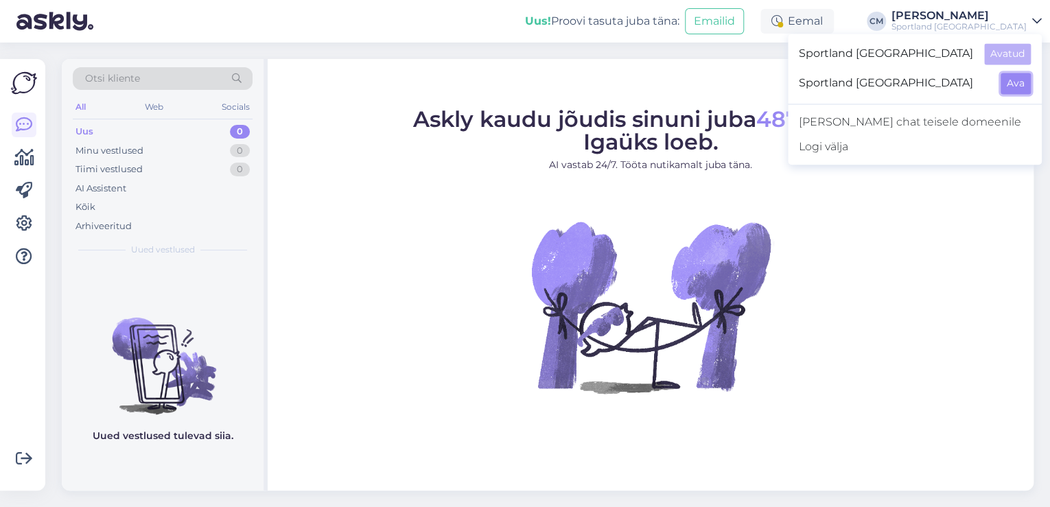
click at [1010, 83] on button "Ava" at bounding box center [1016, 83] width 30 height 21
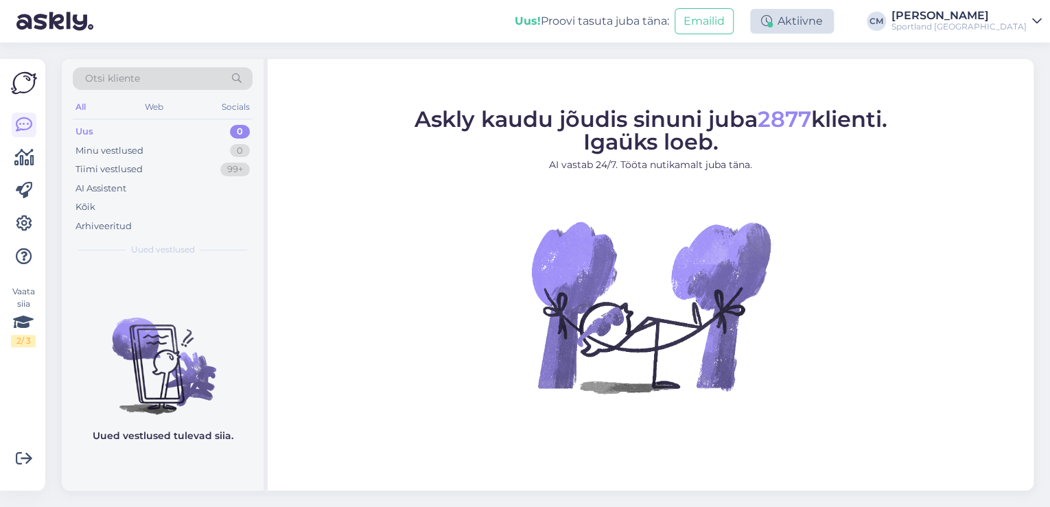
click at [828, 26] on div "Aktiivne" at bounding box center [792, 21] width 84 height 25
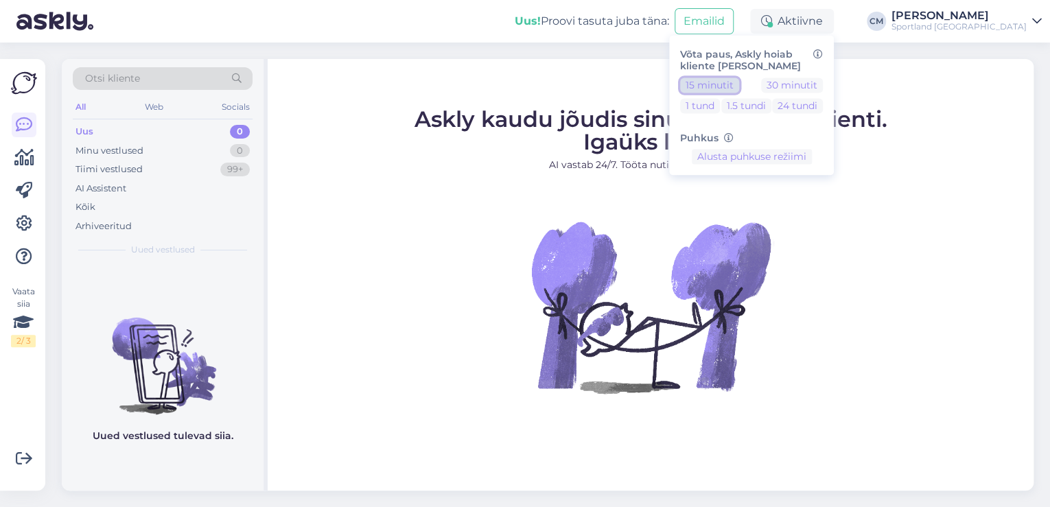
click at [739, 90] on button "15 minutit" at bounding box center [709, 85] width 59 height 15
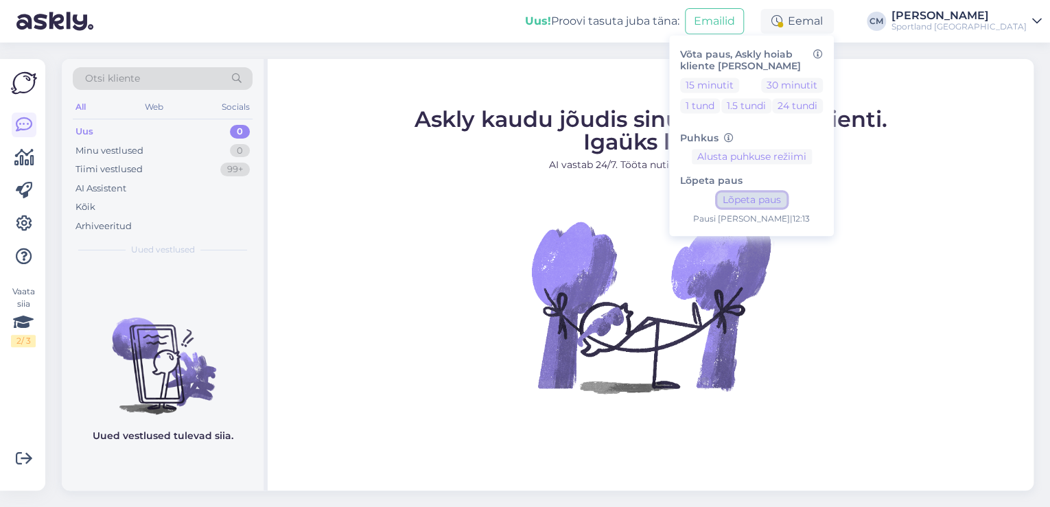
click at [787, 196] on button "Lõpeta paus" at bounding box center [751, 200] width 69 height 15
click at [978, 30] on div "Sportland [GEOGRAPHIC_DATA]" at bounding box center [959, 26] width 135 height 11
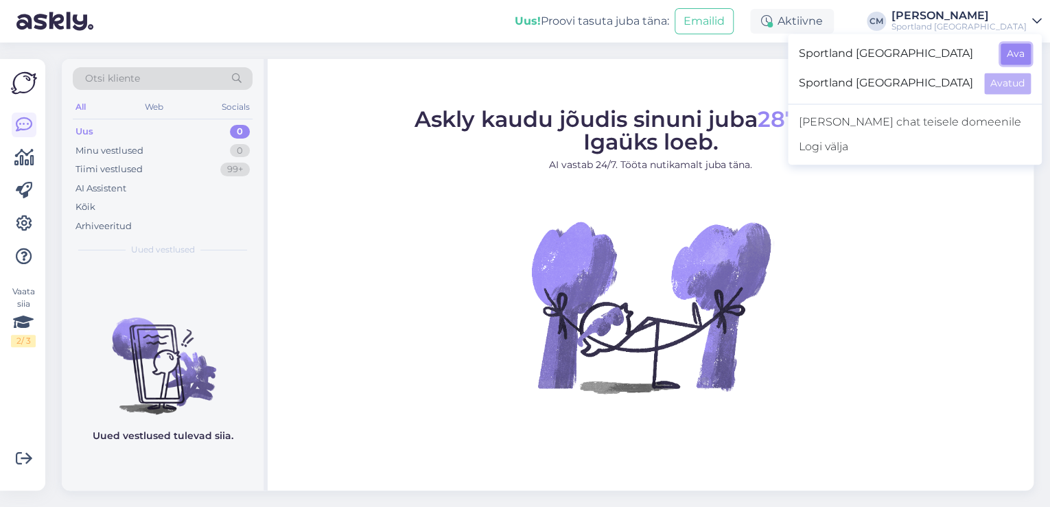
click at [1023, 54] on button "Ava" at bounding box center [1016, 53] width 30 height 21
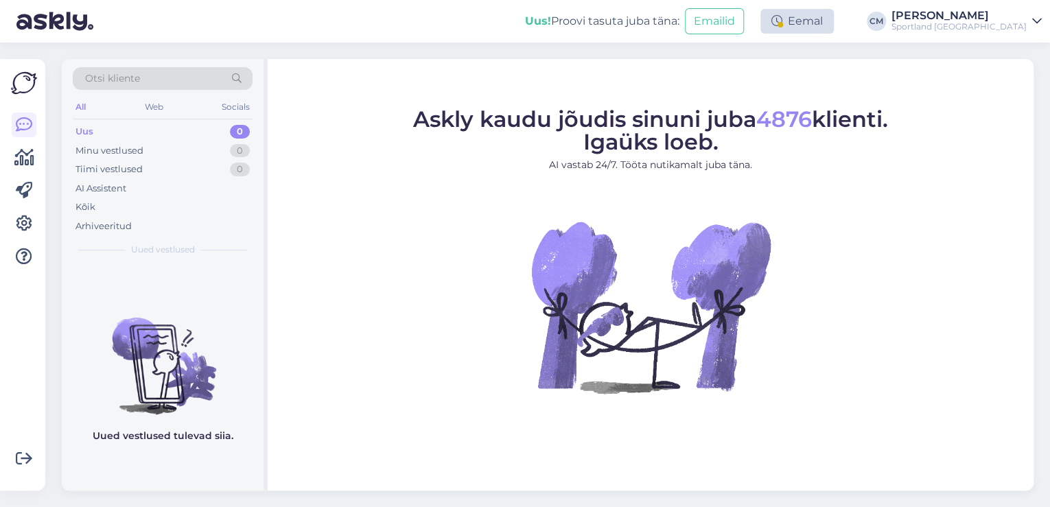
click at [834, 15] on div "Eemal" at bounding box center [797, 21] width 73 height 25
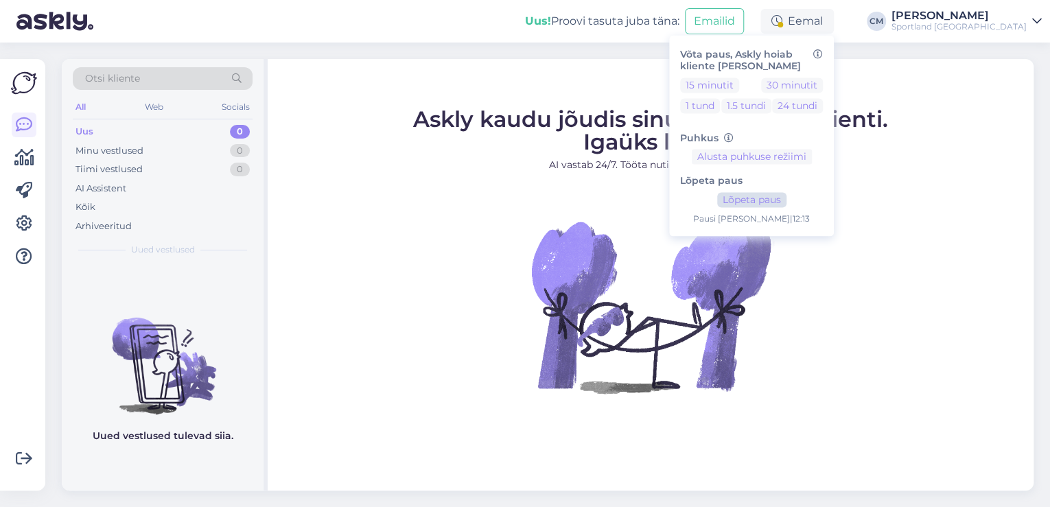
click at [790, 207] on div "Lõpeta paus Lõpeta paus Pausi [PERSON_NAME] | 12:13" at bounding box center [751, 195] width 143 height 61
click at [787, 206] on button "Lõpeta paus" at bounding box center [751, 200] width 69 height 15
click at [331, 167] on figure "Askly kaudu jõudis sinuni juba 4876 klienti. Igaüks loeb. AI vastab 24/7. Tööta…" at bounding box center [650, 269] width 741 height 322
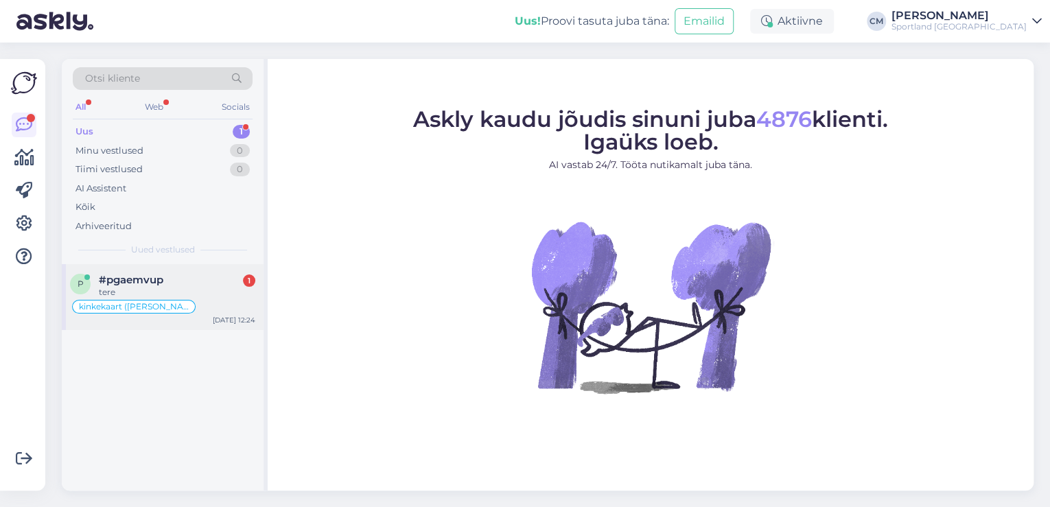
click at [198, 308] on div "kinkekaart ([PERSON_NAME])" at bounding box center [162, 307] width 185 height 16
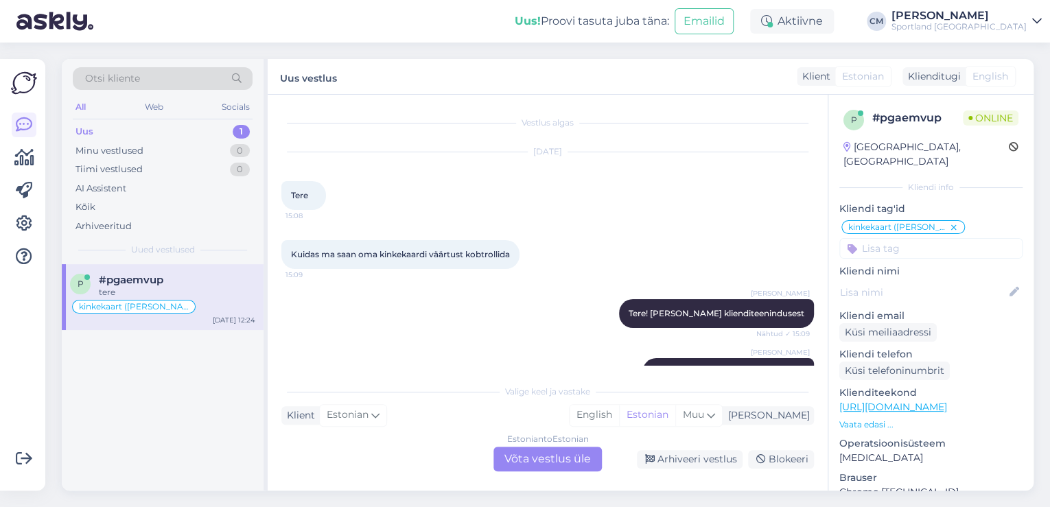
scroll to position [799, 0]
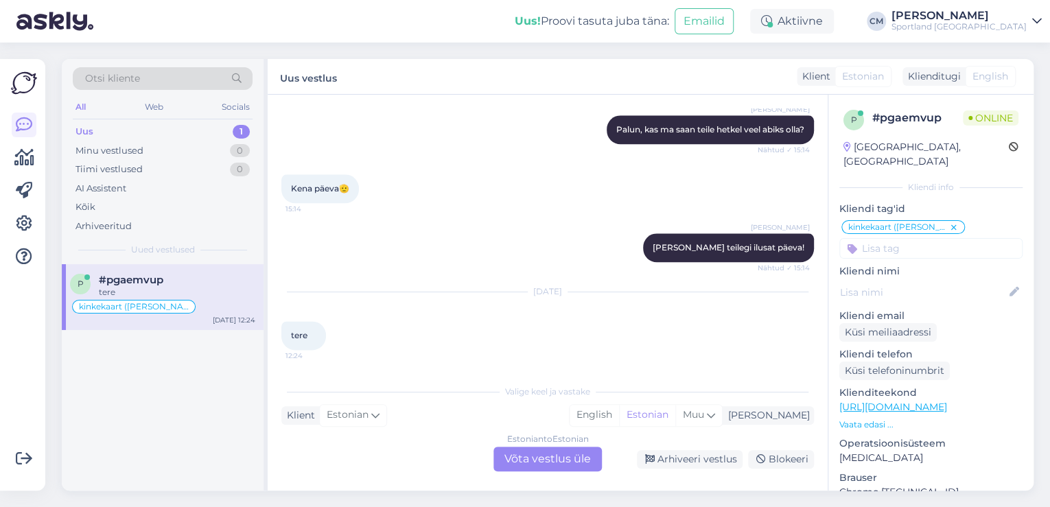
click at [553, 467] on div "Estonian to Estonian Võta vestlus üle" at bounding box center [548, 459] width 108 height 25
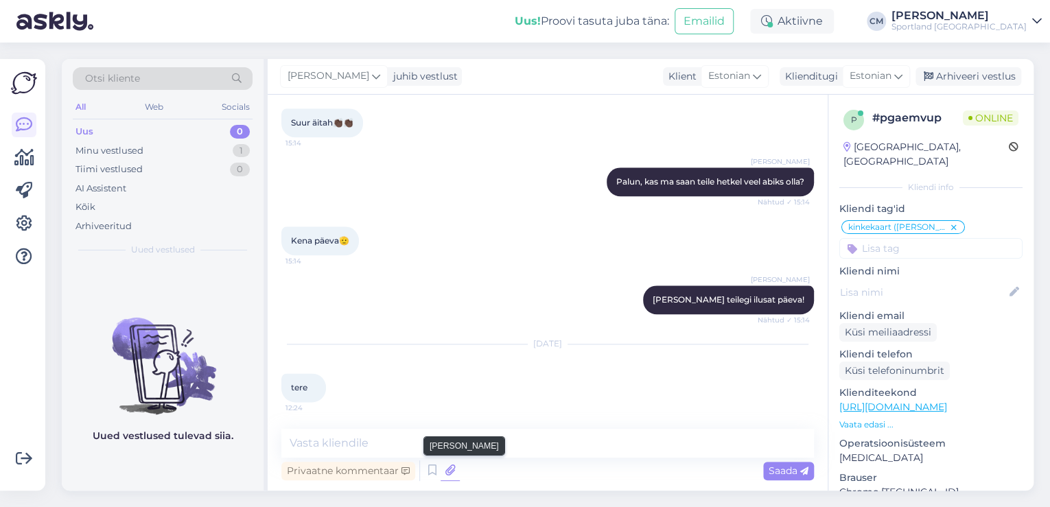
click at [441, 476] on icon at bounding box center [450, 471] width 19 height 21
click at [437, 478] on icon at bounding box center [432, 471] width 16 height 21
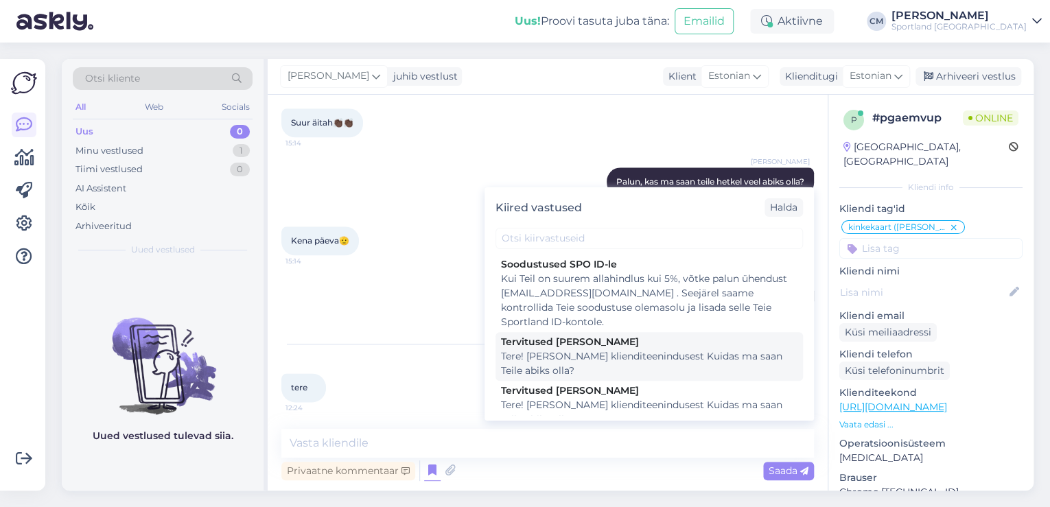
click at [579, 368] on div "Tere! [PERSON_NAME] klienditeenindusest Kuidas ma saan Teile abiks olla?" at bounding box center [649, 363] width 297 height 29
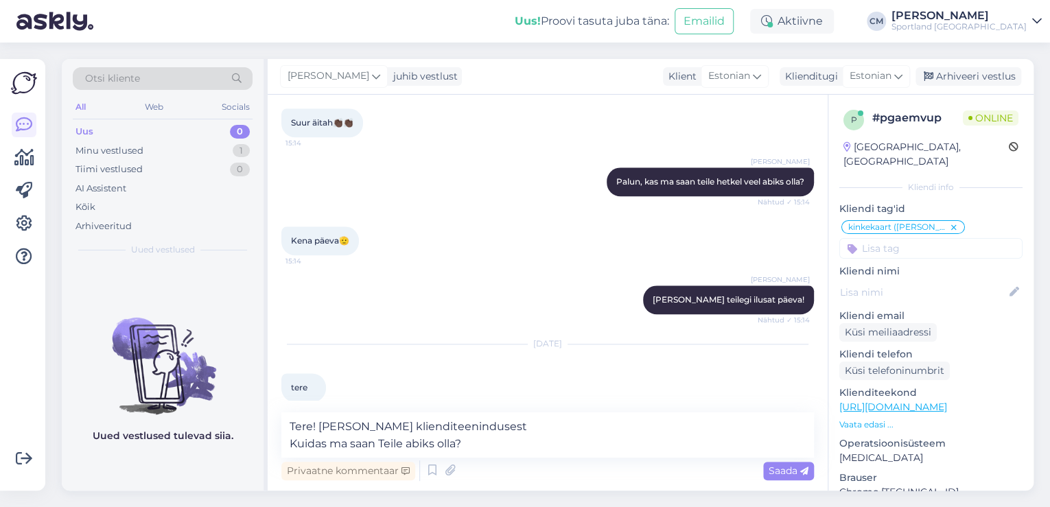
scroll to position [763, 0]
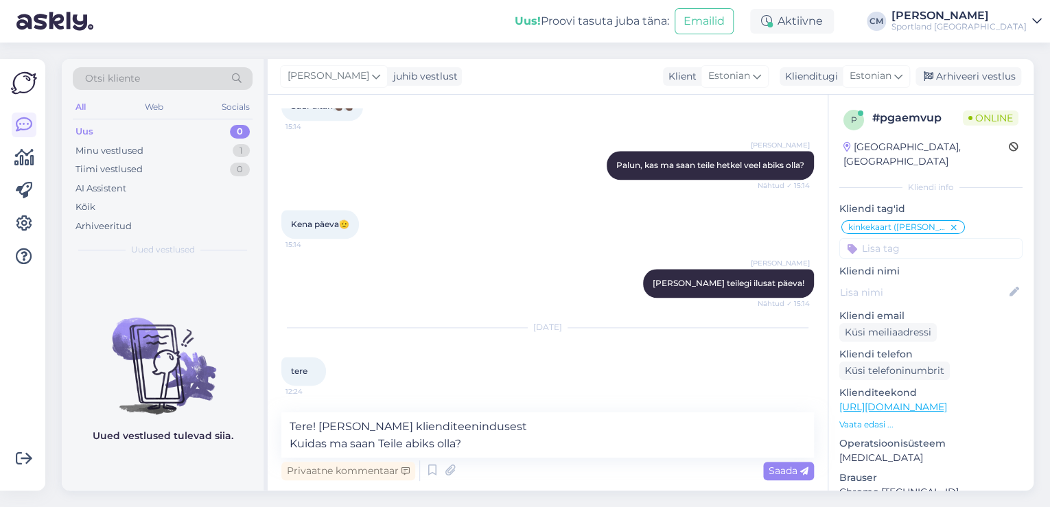
click at [579, 368] on div "[DATE] tere 12:24" at bounding box center [547, 357] width 533 height 88
drag, startPoint x: 527, startPoint y: 428, endPoint x: 300, endPoint y: 413, distance: 227.0
click at [300, 413] on textarea "Tere! [PERSON_NAME] klienditeenindusest Kuidas ma saan Teile abiks olla?" at bounding box center [547, 435] width 533 height 45
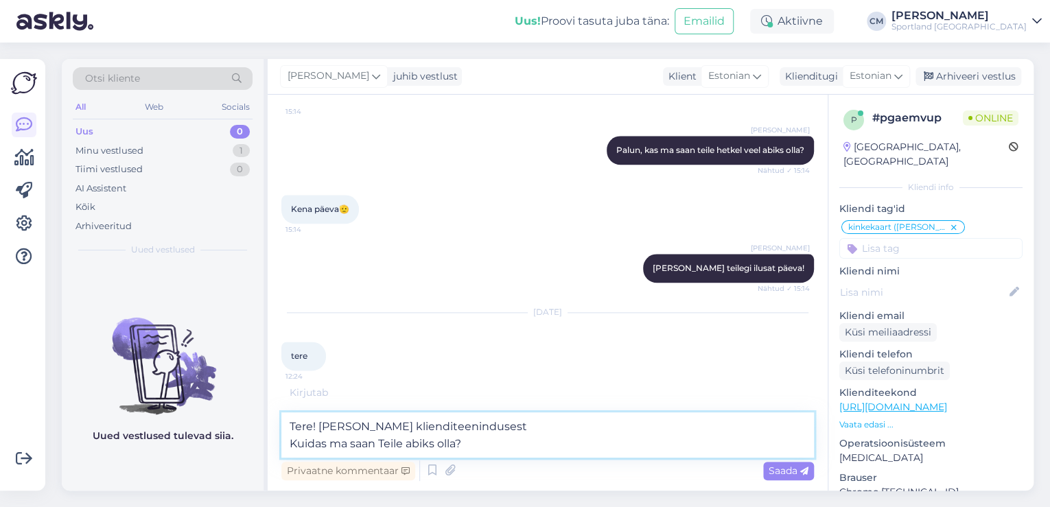
drag, startPoint x: 549, startPoint y: 457, endPoint x: 491, endPoint y: 437, distance: 61.7
click at [540, 452] on textarea "Tere! [PERSON_NAME] klienditeenindusest Kuidas ma saan Teile abiks olla?" at bounding box center [547, 435] width 533 height 45
drag, startPoint x: 491, startPoint y: 437, endPoint x: 275, endPoint y: 415, distance: 217.4
click at [275, 415] on div "Vestlus algas [DATE] Tere 15:08 Kuidas ma saan oma kinkekaardi väärtust kobtrol…" at bounding box center [548, 293] width 560 height 396
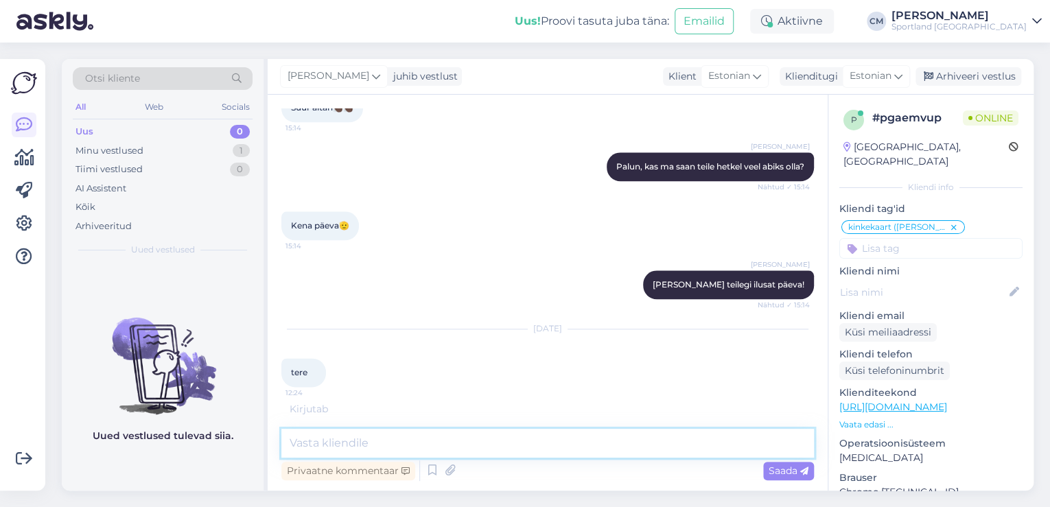
scroll to position [762, 0]
click at [430, 464] on icon at bounding box center [432, 471] width 16 height 21
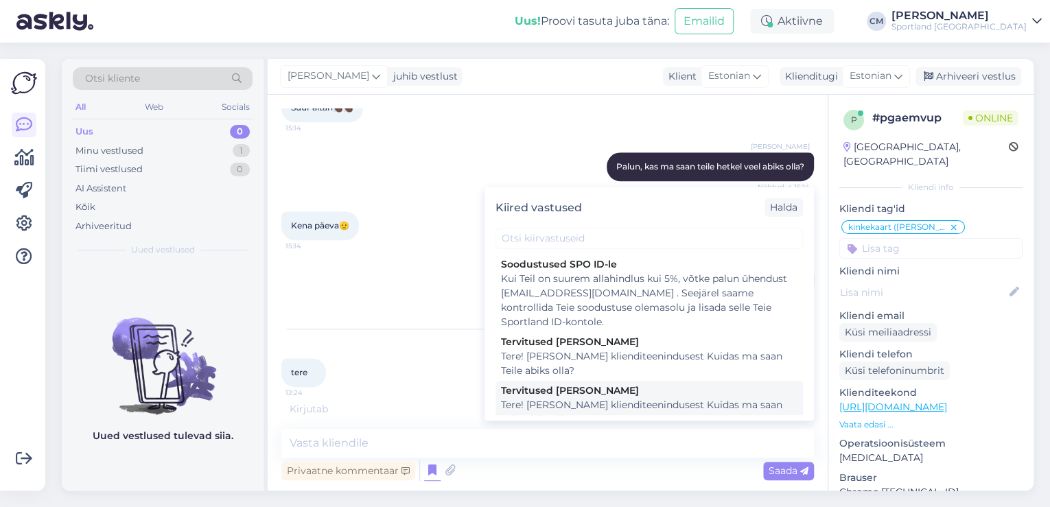
click at [621, 393] on div "Tervitused [PERSON_NAME]" at bounding box center [649, 391] width 297 height 14
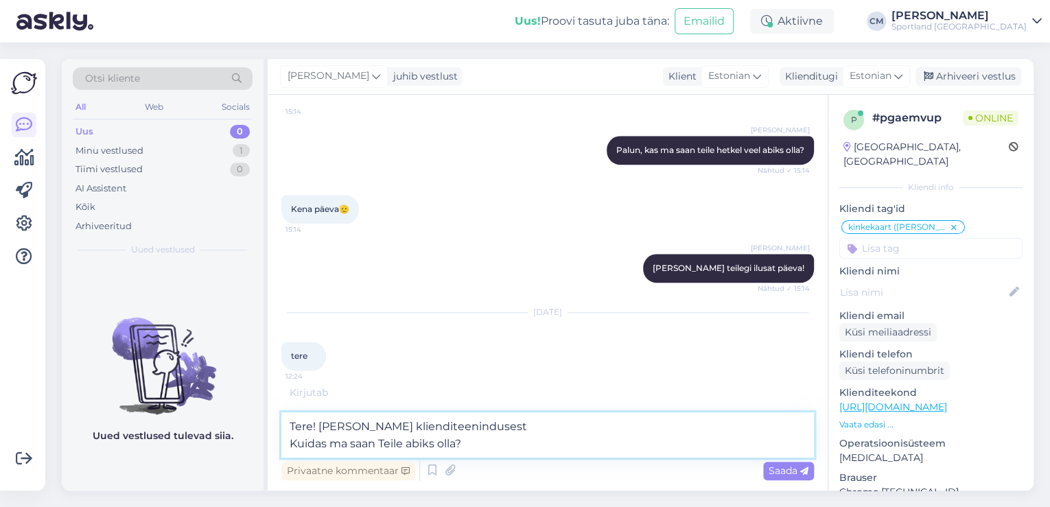
click at [598, 433] on textarea "Tere! [PERSON_NAME] klienditeenindusest Kuidas ma saan Teile abiks olla?" at bounding box center [547, 435] width 533 height 45
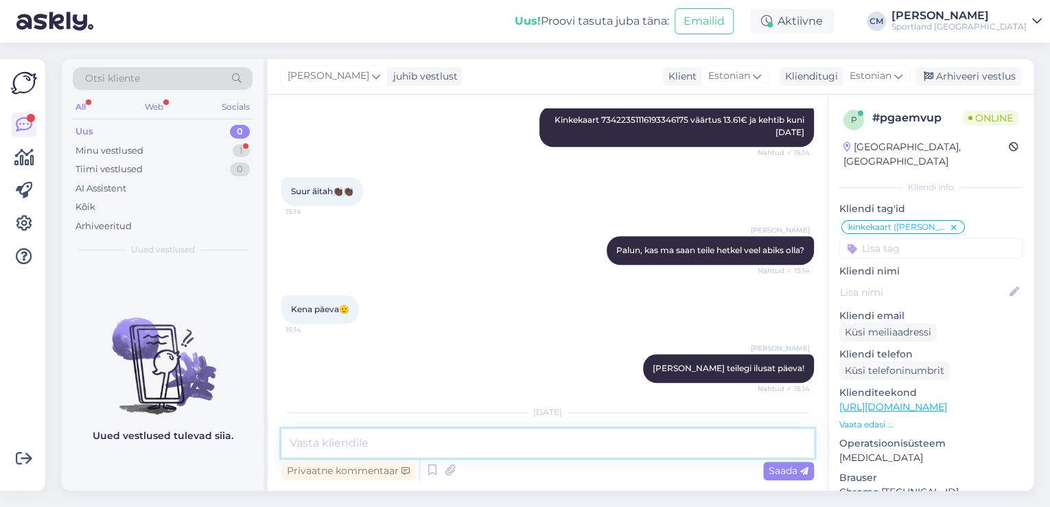
scroll to position [877, 0]
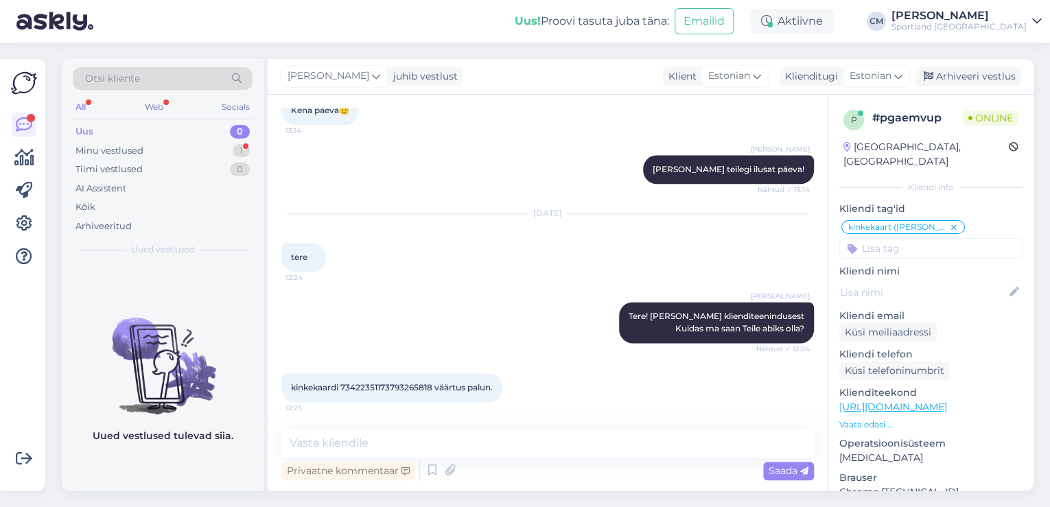
click at [372, 384] on span "kinkekaardi 73422351173793265818 väärtus palun." at bounding box center [392, 387] width 202 height 10
click at [383, 385] on span "kinkekaardi 73422351173793265818 väärtus palun." at bounding box center [392, 387] width 202 height 10
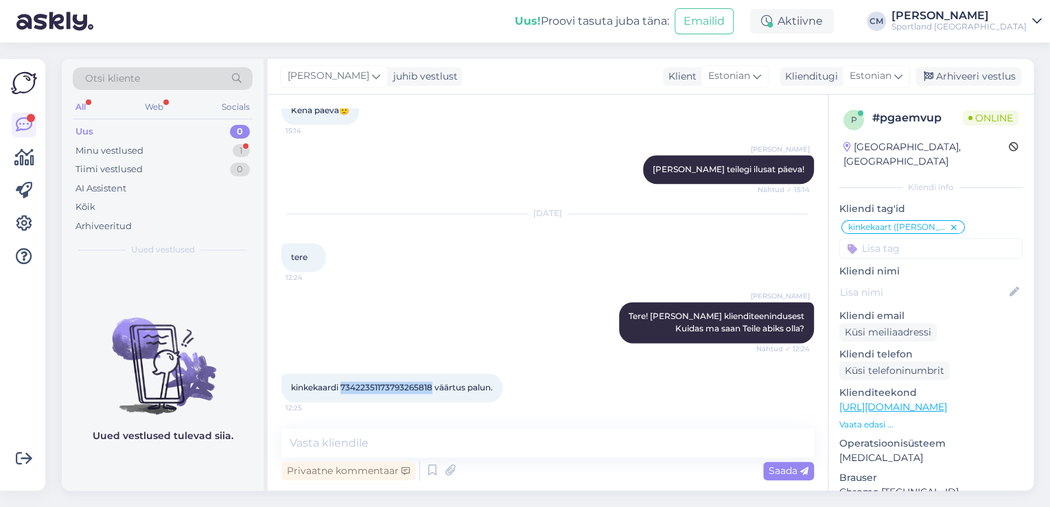
click at [377, 386] on span "kinkekaardi 73422351173793265818 väärtus palun." at bounding box center [392, 387] width 202 height 10
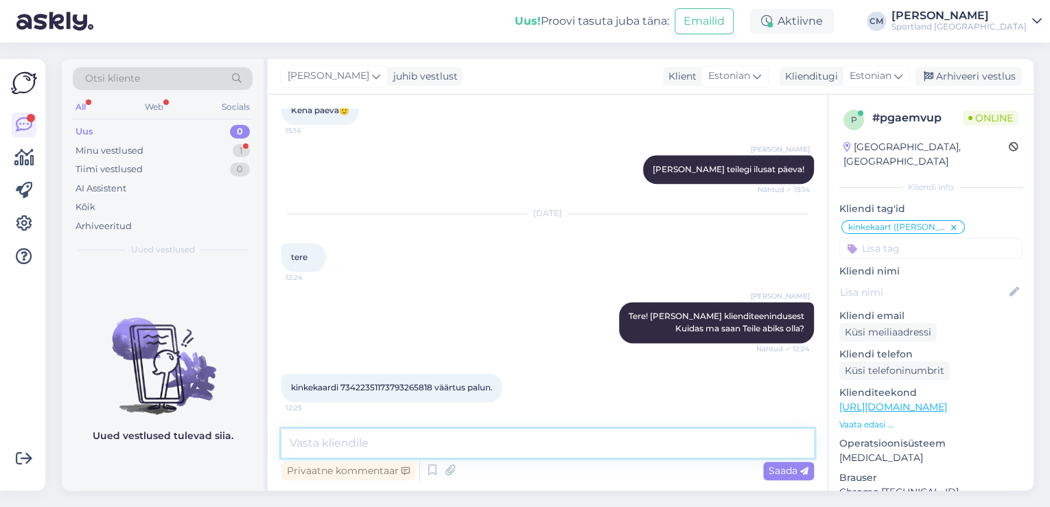
click at [478, 442] on textarea at bounding box center [547, 443] width 533 height 29
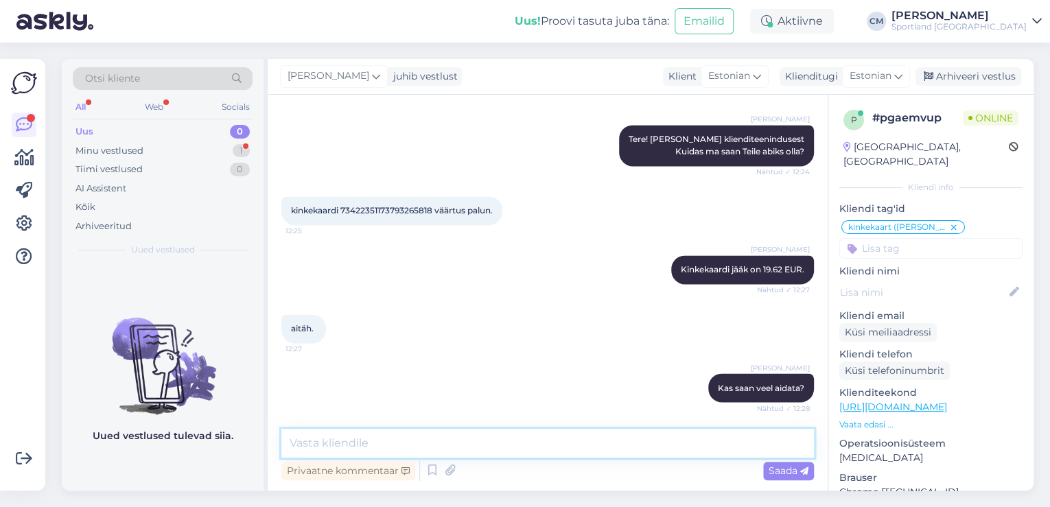
scroll to position [1113, 0]
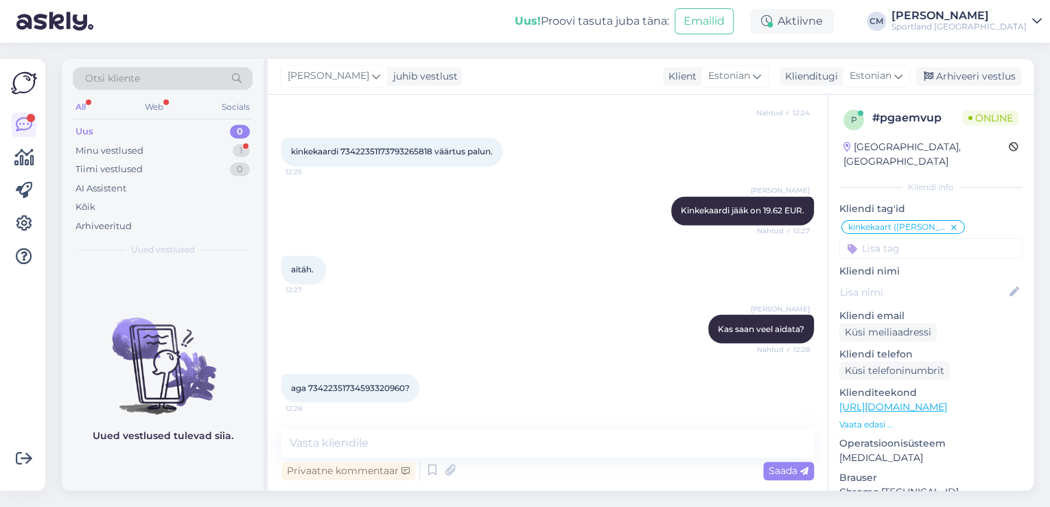
click at [382, 384] on span "aga 73422351734593320960?" at bounding box center [350, 387] width 119 height 10
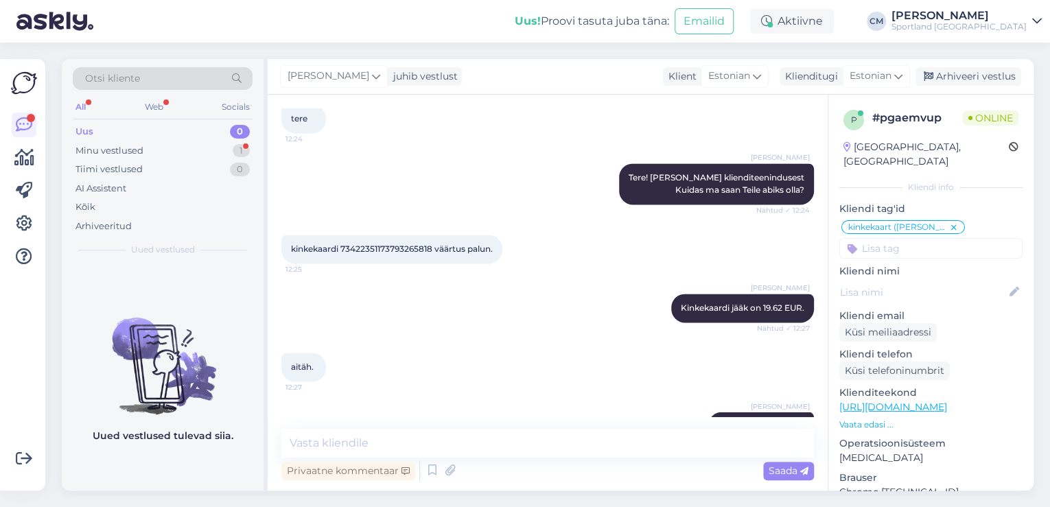
scroll to position [1172, 0]
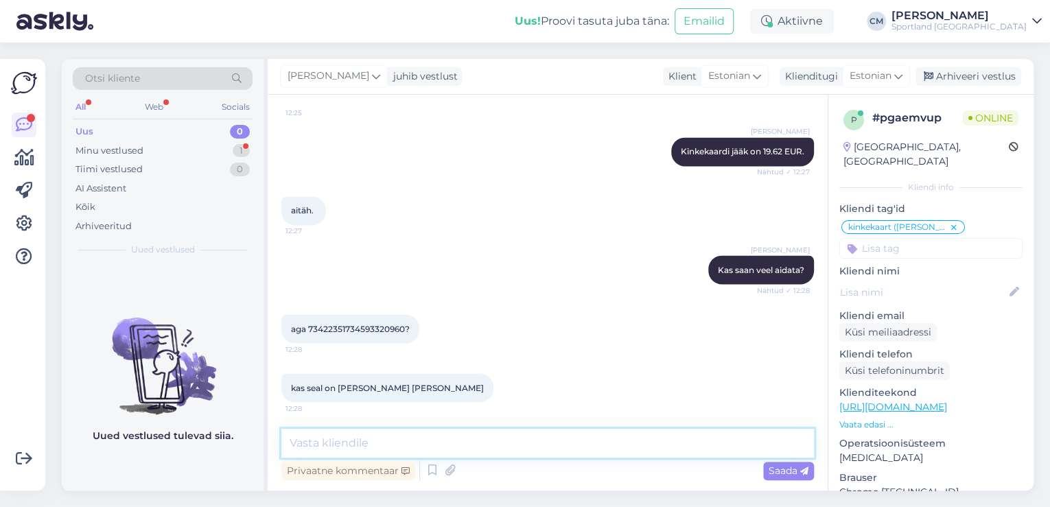
click at [452, 448] on textarea at bounding box center [547, 443] width 533 height 29
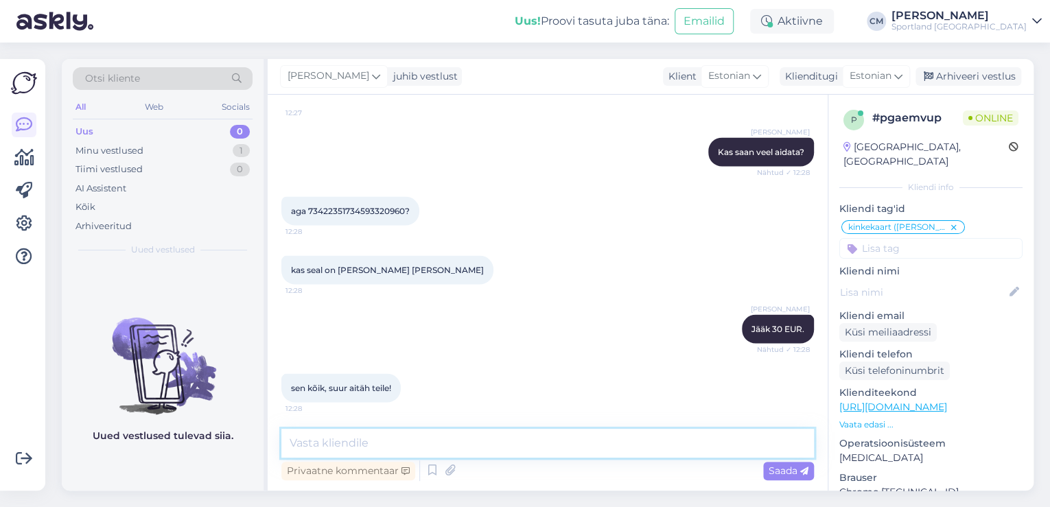
scroll to position [1350, 0]
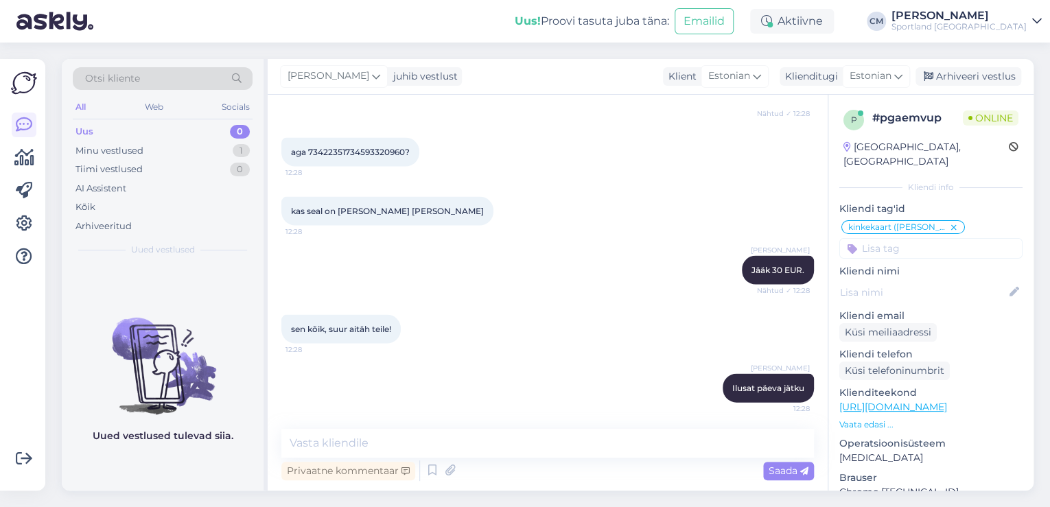
click at [889, 242] on input at bounding box center [931, 248] width 183 height 21
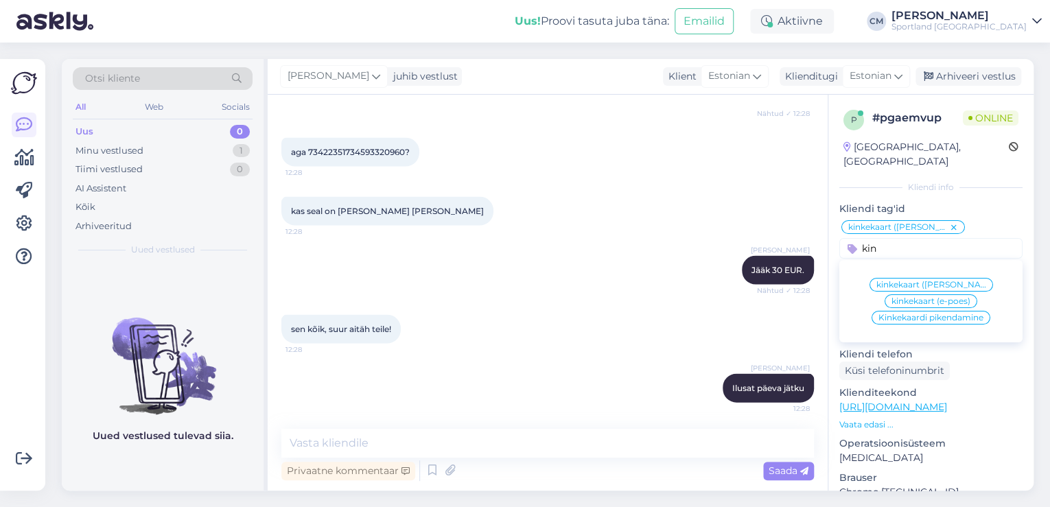
click at [956, 260] on div "kinkekaart ([PERSON_NAME]) kinkekaart (e-poes) Kinkekaardi pikendamine" at bounding box center [931, 301] width 183 height 82
click at [923, 238] on input "kin" at bounding box center [931, 248] width 183 height 21
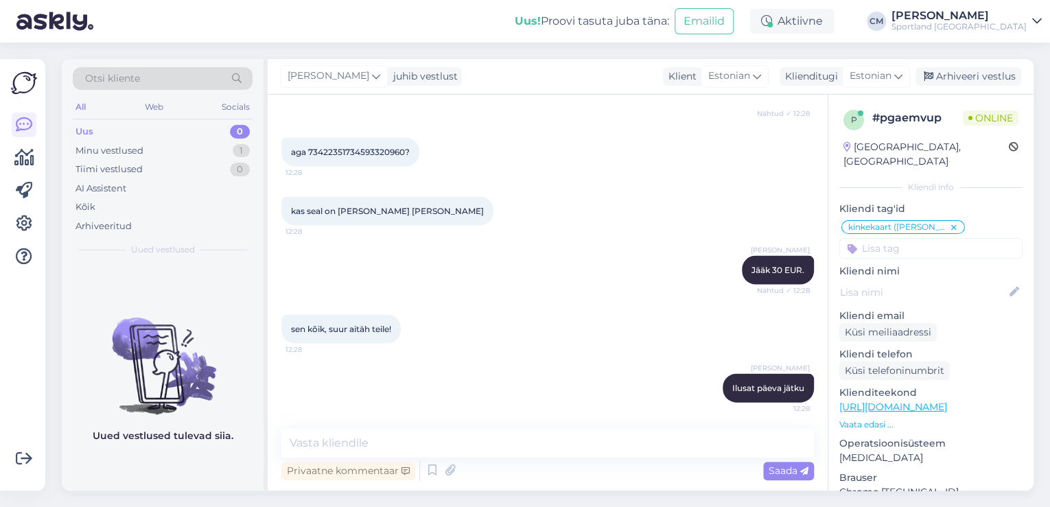
click at [544, 294] on div "[PERSON_NAME] Jääk 30 EUR. Nähtud ✓ 12:28" at bounding box center [547, 269] width 533 height 59
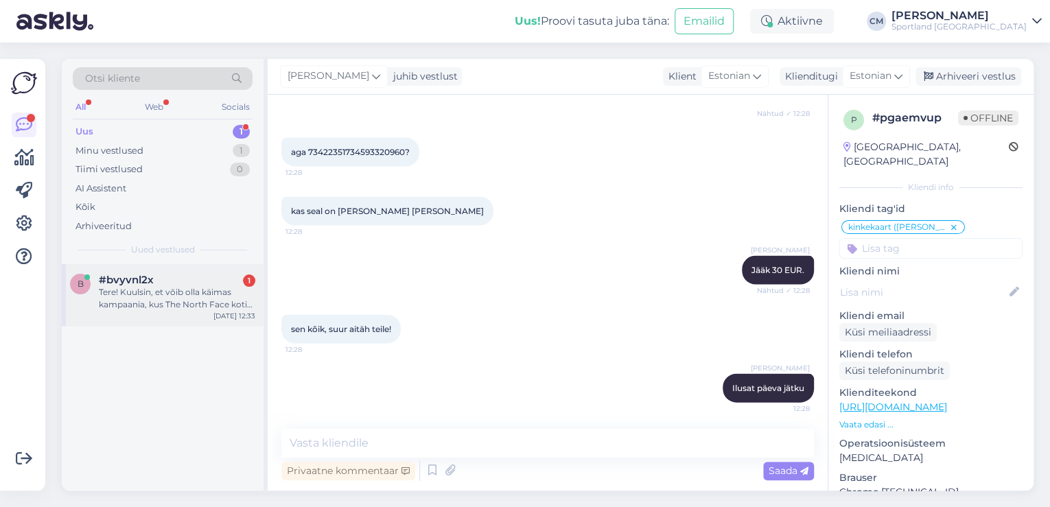
click at [178, 274] on div "#bvyvnl2x 1" at bounding box center [177, 280] width 157 height 12
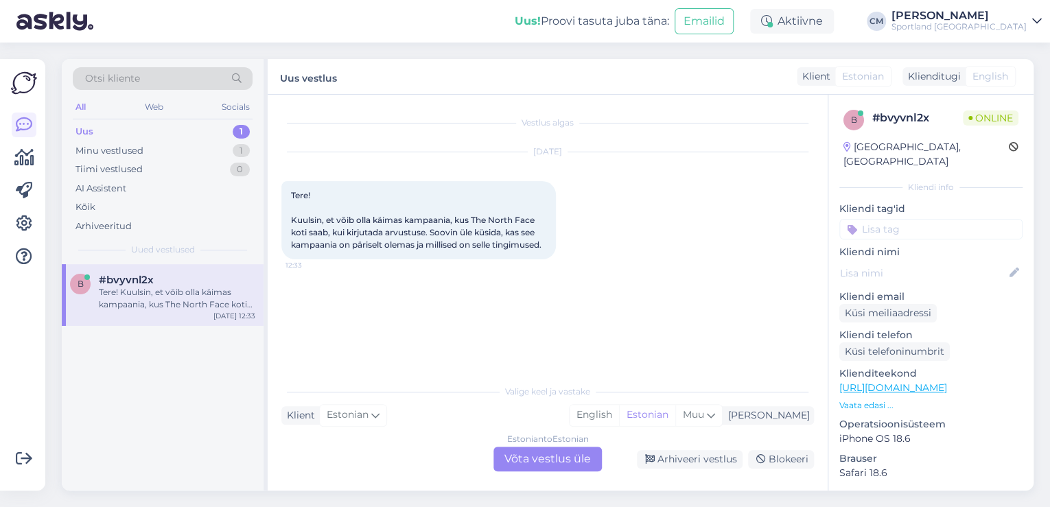
scroll to position [0, 0]
click at [571, 461] on div "Estonian to Estonian Võta vestlus üle" at bounding box center [548, 459] width 108 height 25
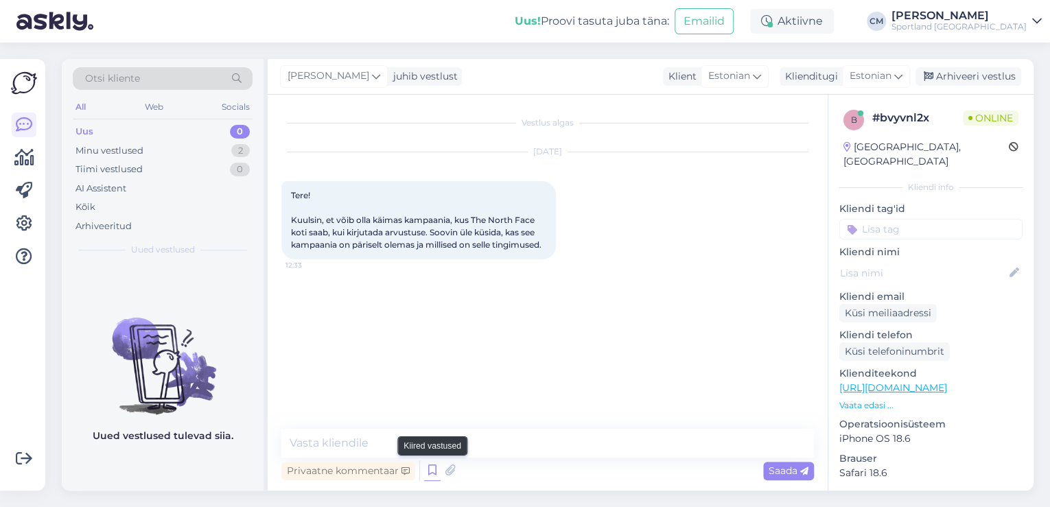
click at [427, 476] on icon at bounding box center [432, 471] width 16 height 21
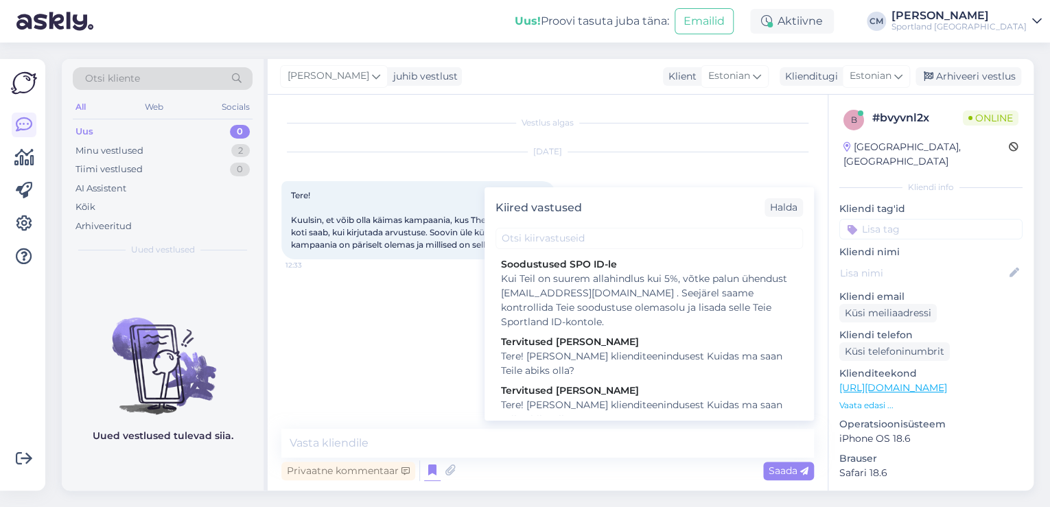
click at [689, 406] on div "Tere! [PERSON_NAME] klienditeenindusest Kuidas ma saan Teile abiks olla?" at bounding box center [649, 412] width 297 height 29
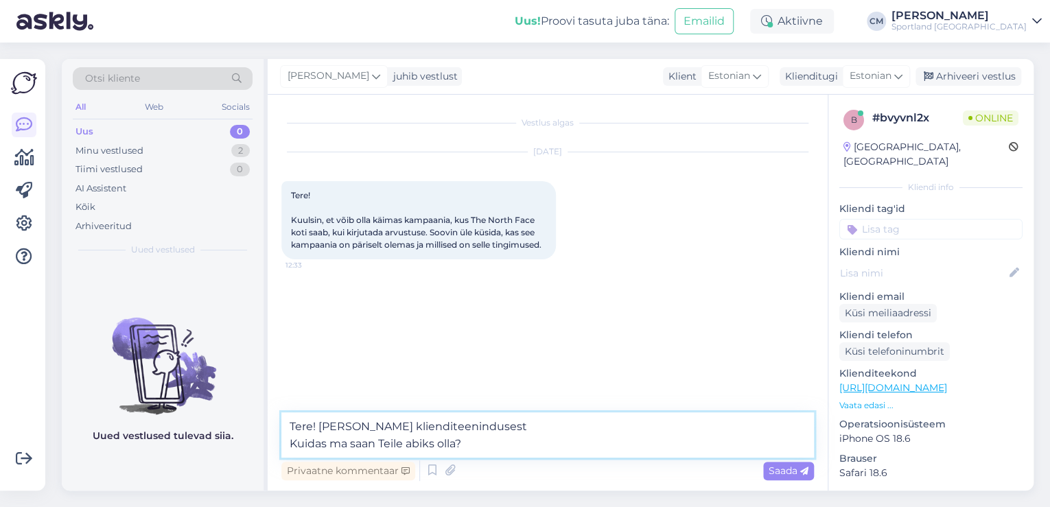
drag, startPoint x: 481, startPoint y: 450, endPoint x: 248, endPoint y: 461, distance: 233.7
click at [248, 461] on div "Otsi kliente All Web Socials Uus 0 Minu vestlused 2 Tiimi vestlused 0 AI Assist…" at bounding box center [548, 275] width 972 height 432
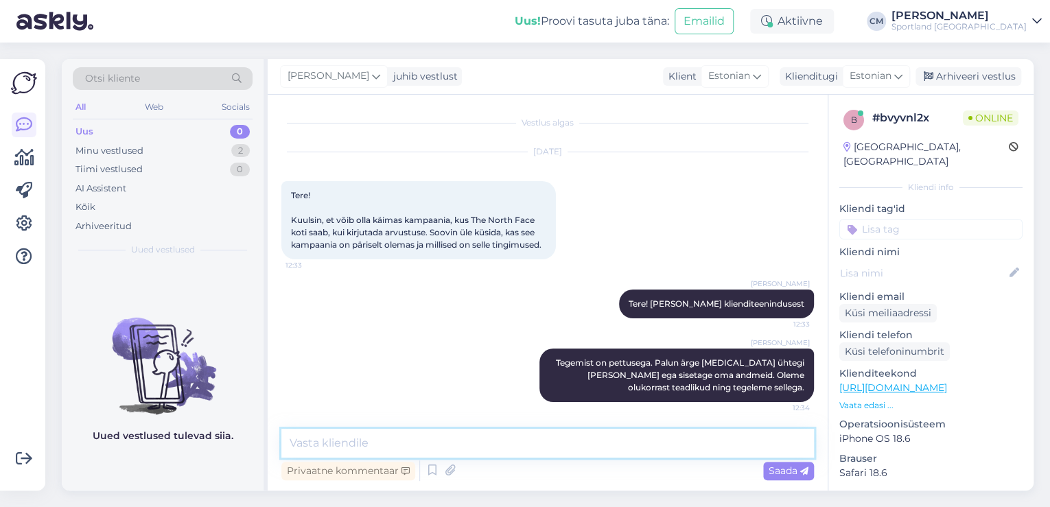
scroll to position [12, 0]
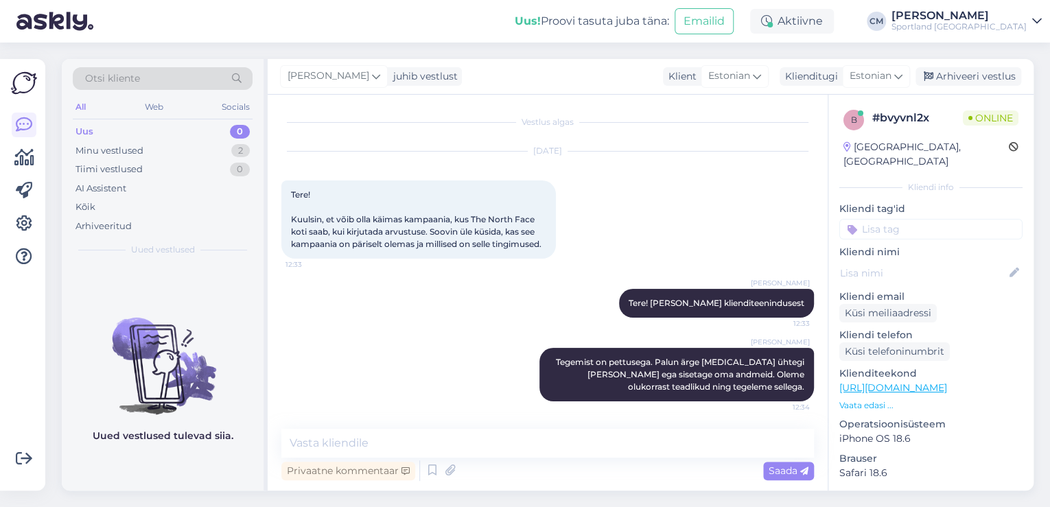
click at [905, 219] on input at bounding box center [931, 229] width 183 height 21
click at [908, 262] on span "Petuskeemid" at bounding box center [931, 266] width 55 height 8
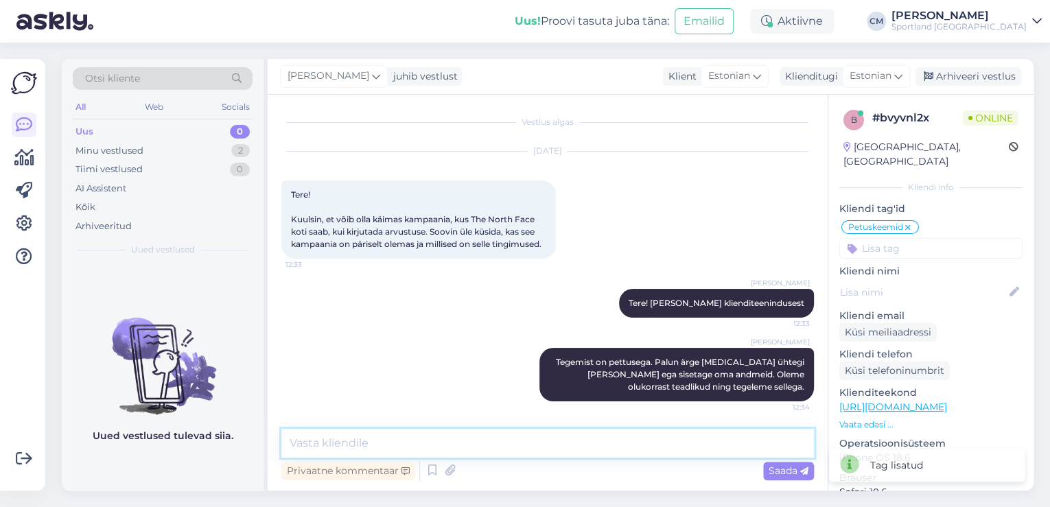
click at [659, 432] on textarea at bounding box center [547, 443] width 533 height 29
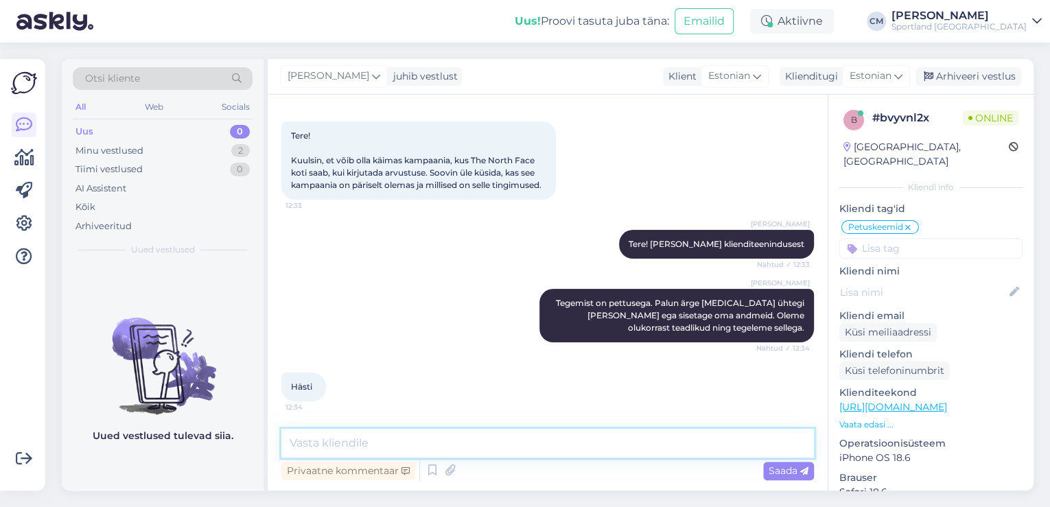
scroll to position [130, 0]
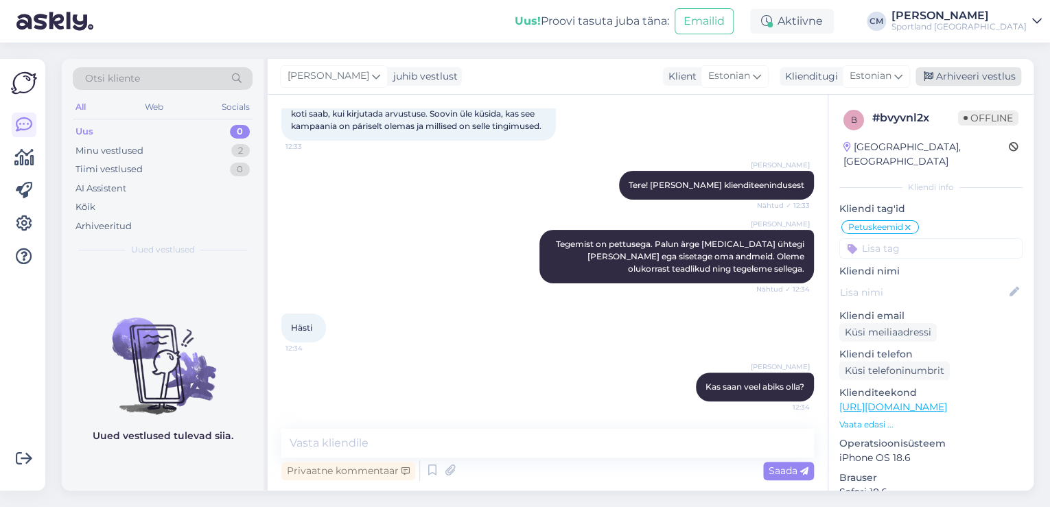
click at [986, 76] on div "Arhiveeri vestlus" at bounding box center [969, 76] width 106 height 19
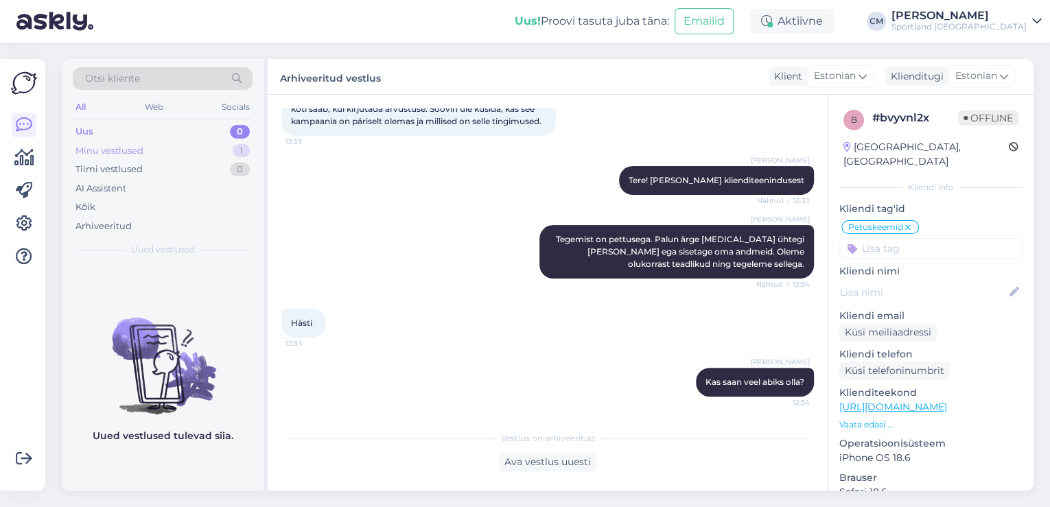
click at [242, 148] on div "1" at bounding box center [241, 151] width 17 height 14
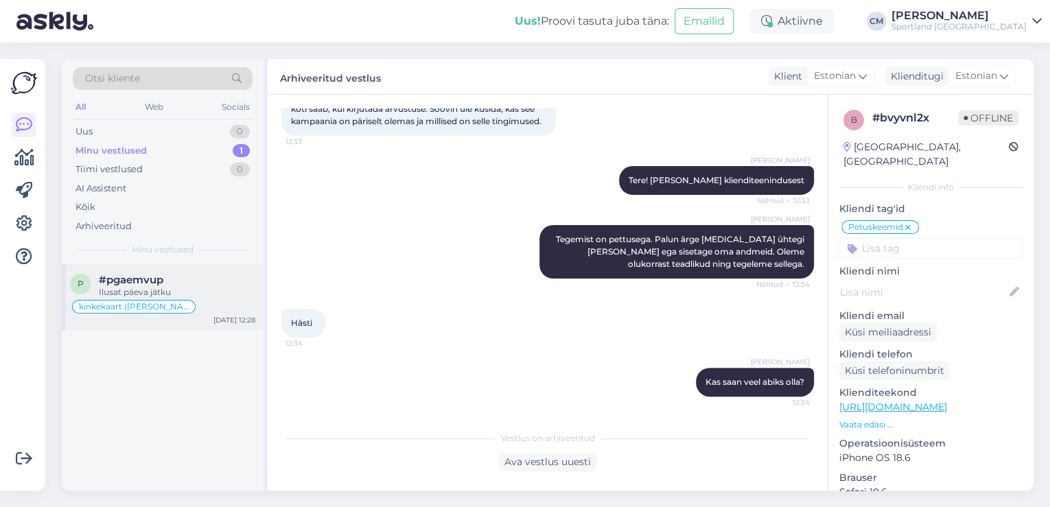
click at [176, 281] on div "#pgaemvup" at bounding box center [177, 280] width 157 height 12
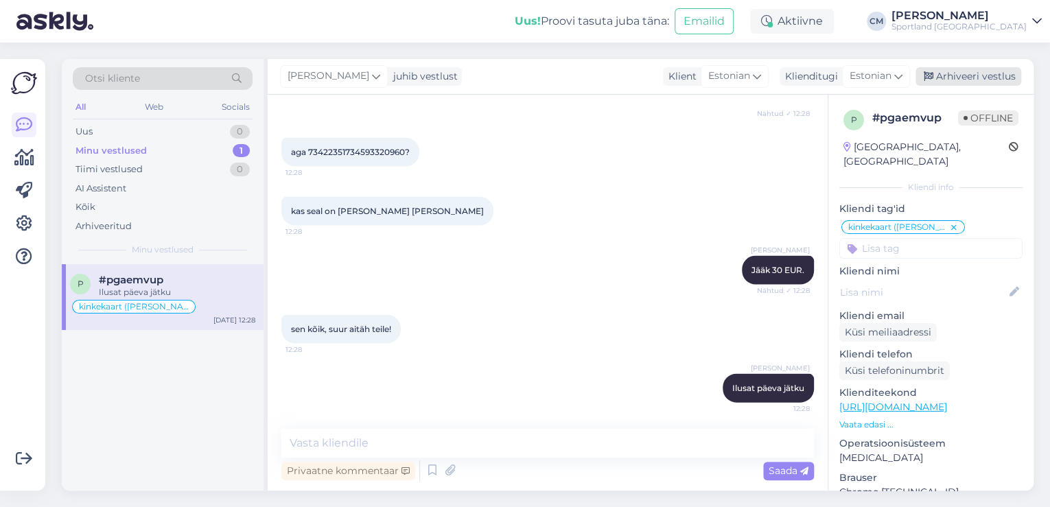
click at [942, 72] on div "Arhiveeri vestlus" at bounding box center [969, 76] width 106 height 19
